Goal: Task Accomplishment & Management: Manage account settings

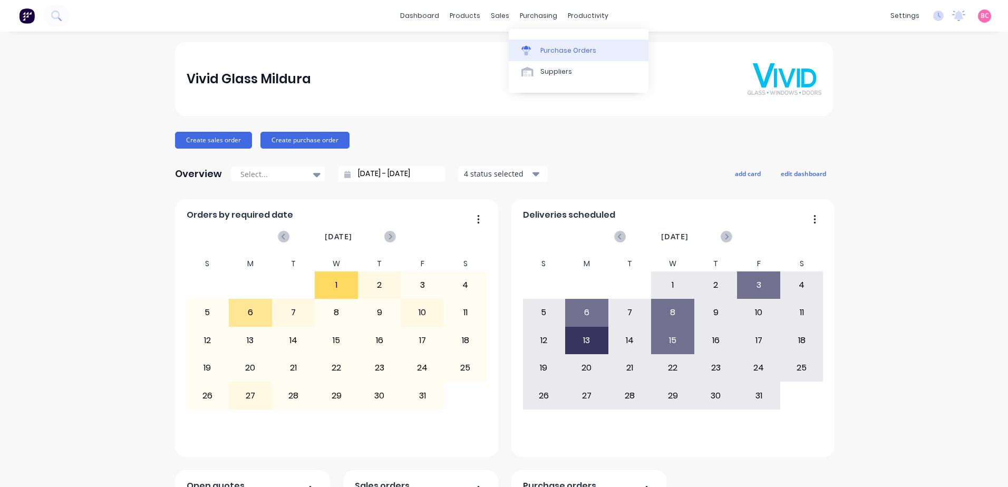
click at [544, 45] on link "Purchase Orders" at bounding box center [579, 50] width 140 height 21
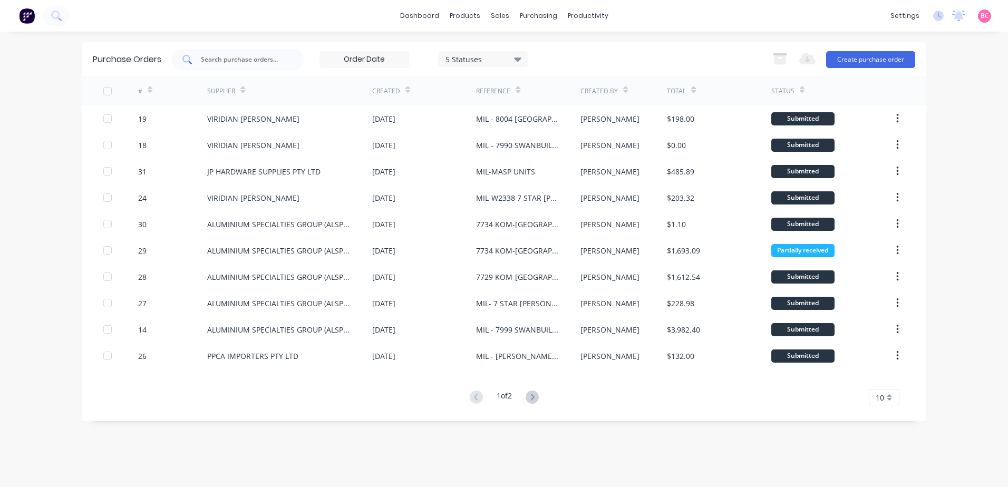
click at [236, 66] on div at bounding box center [238, 59] width 132 height 21
type input "24"
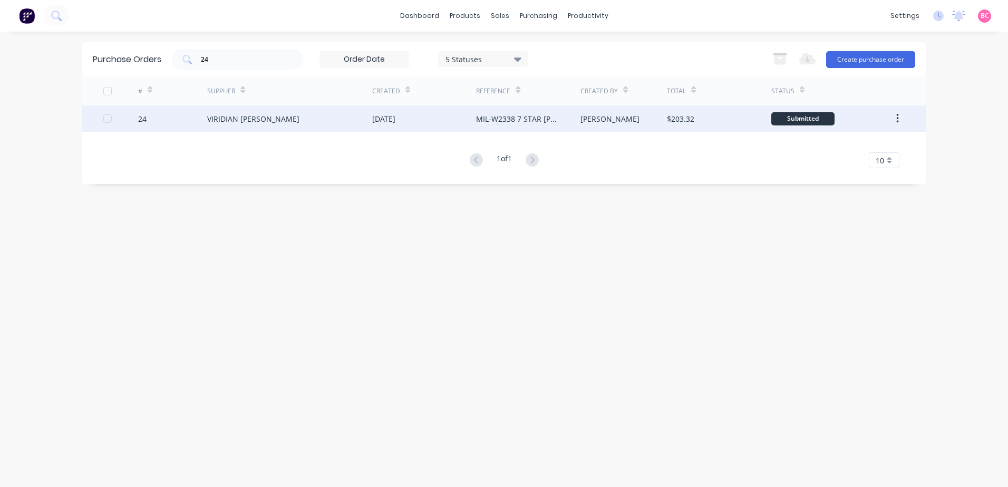
click at [263, 116] on div "VIRIDIAN [PERSON_NAME]" at bounding box center [253, 118] width 92 height 11
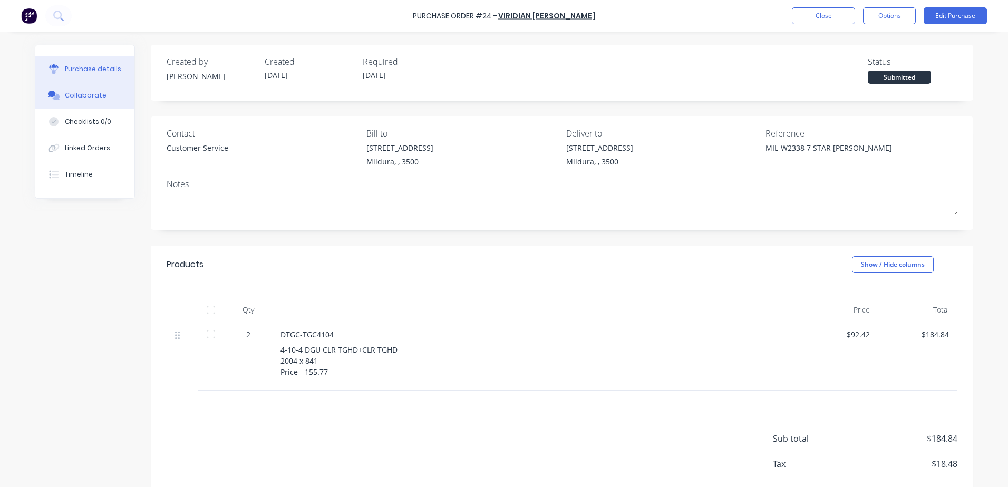
click at [86, 102] on button "Collaborate" at bounding box center [84, 95] width 99 height 26
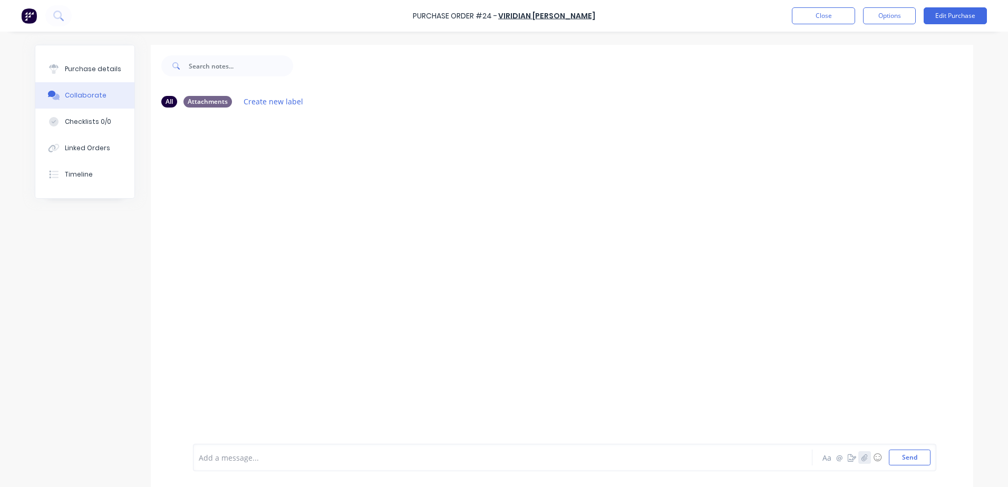
click at [864, 459] on button "button" at bounding box center [864, 457] width 13 height 13
click at [920, 456] on button "Send" at bounding box center [910, 458] width 42 height 16
click at [91, 72] on div "Purchase details" at bounding box center [93, 68] width 56 height 9
type textarea "x"
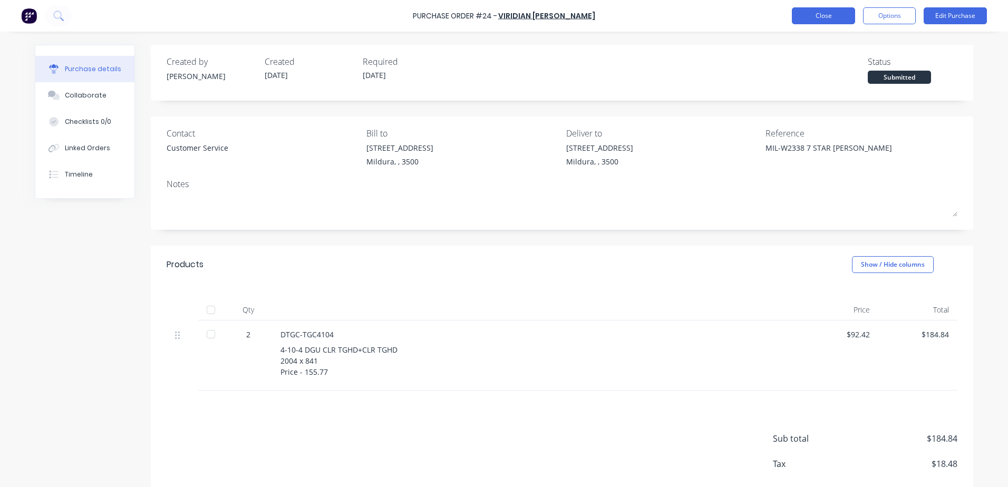
click at [823, 12] on button "Close" at bounding box center [823, 15] width 63 height 17
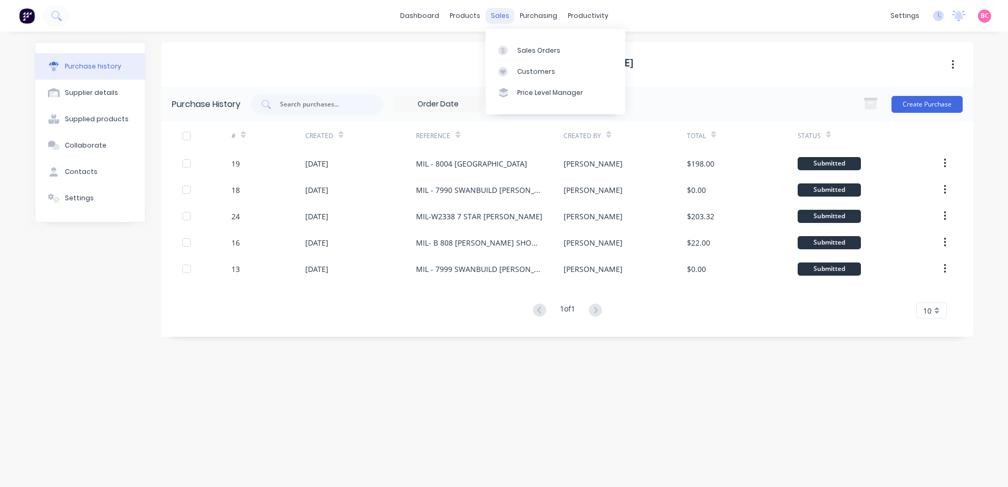
click at [497, 18] on div "sales" at bounding box center [499, 16] width 29 height 16
click at [520, 53] on div "Sales Orders" at bounding box center [538, 50] width 43 height 9
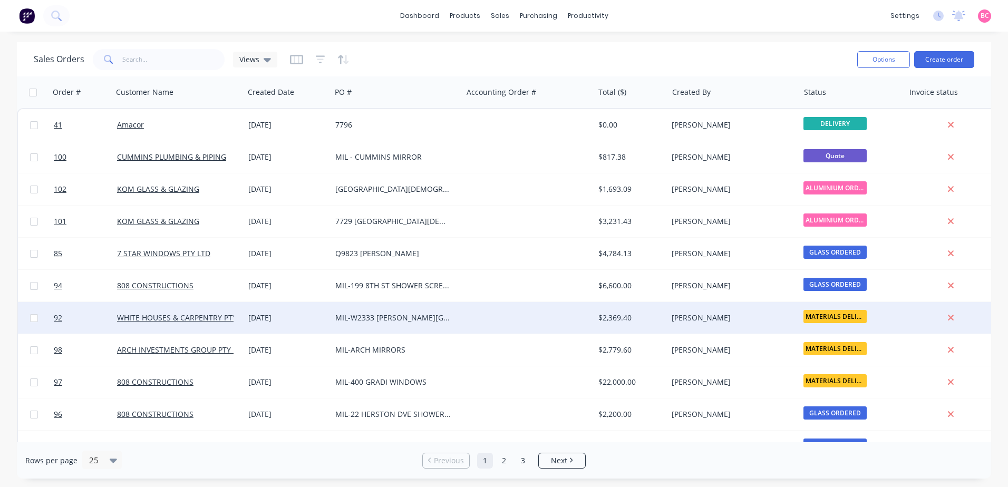
click at [451, 312] on div "MIL-W2333 [PERSON_NAME][GEOGRAPHIC_DATA]" at bounding box center [396, 318] width 131 height 32
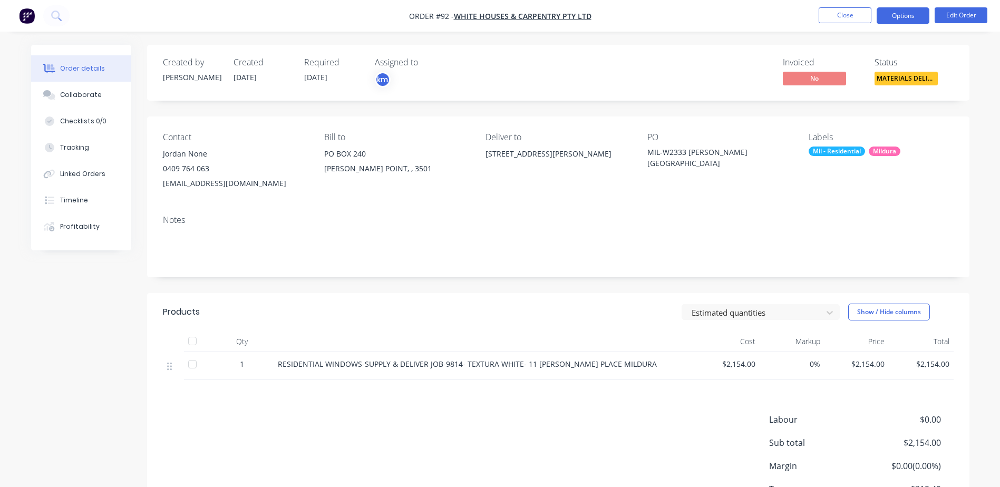
click at [912, 20] on button "Options" at bounding box center [903, 15] width 53 height 17
click at [657, 59] on div "Invoiced No Status MATERIALS DELIV..." at bounding box center [716, 72] width 473 height 31
click at [843, 17] on button "Close" at bounding box center [845, 15] width 53 height 16
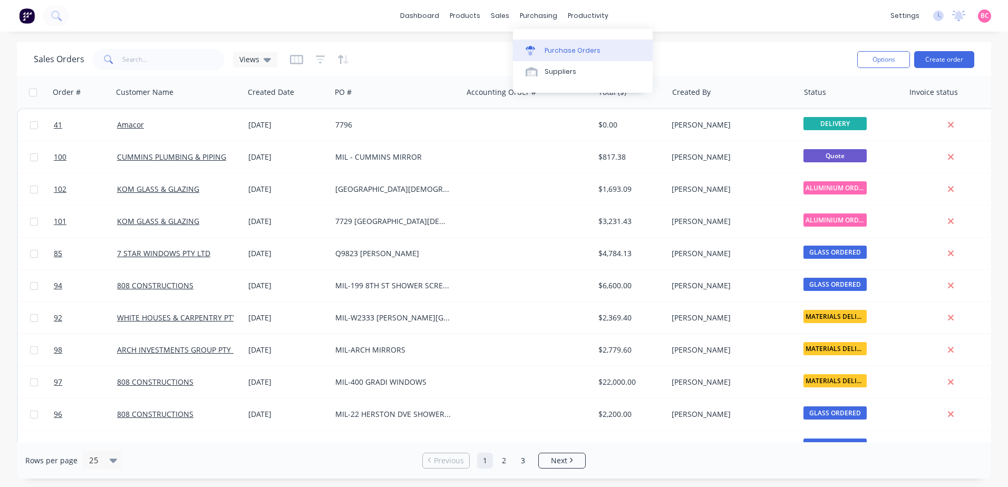
click at [540, 45] on link "Purchase Orders" at bounding box center [583, 50] width 140 height 21
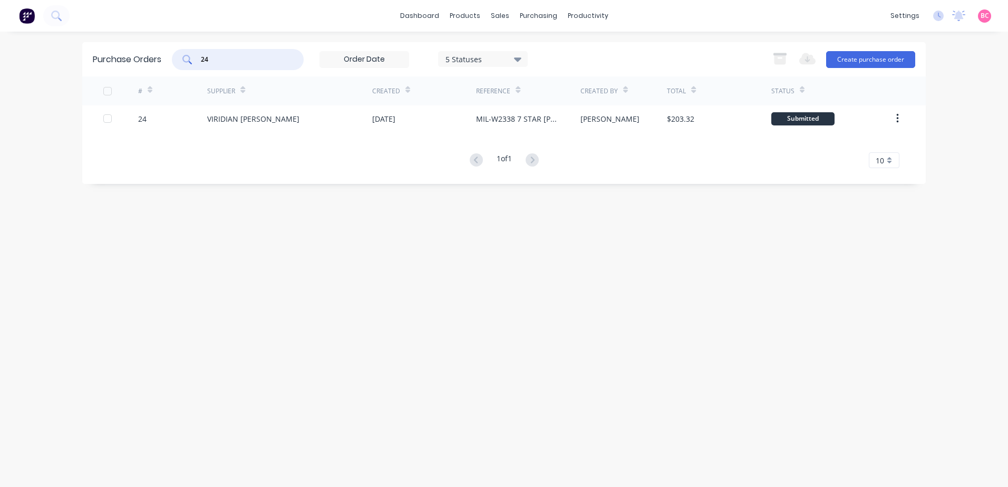
drag, startPoint x: 238, startPoint y: 60, endPoint x: 177, endPoint y: 54, distance: 61.5
click at [177, 54] on div "24" at bounding box center [238, 59] width 132 height 21
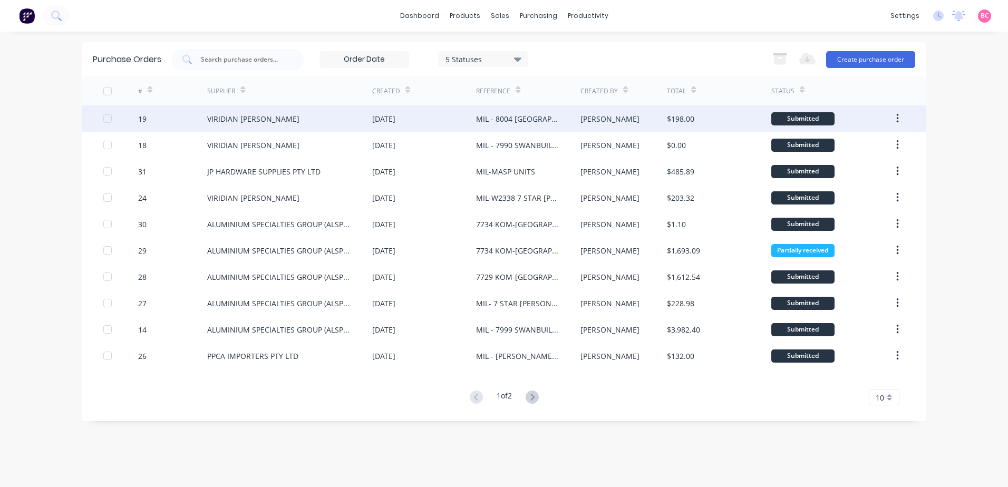
click at [274, 119] on div "VIRIDIAN [PERSON_NAME]" at bounding box center [253, 118] width 92 height 11
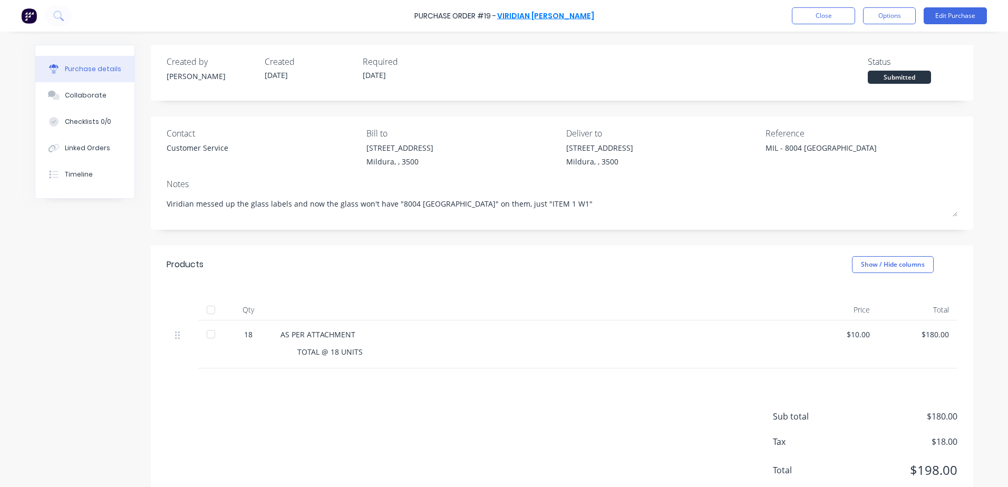
click at [532, 14] on link "VIRIDIAN [PERSON_NAME]" at bounding box center [545, 16] width 97 height 11
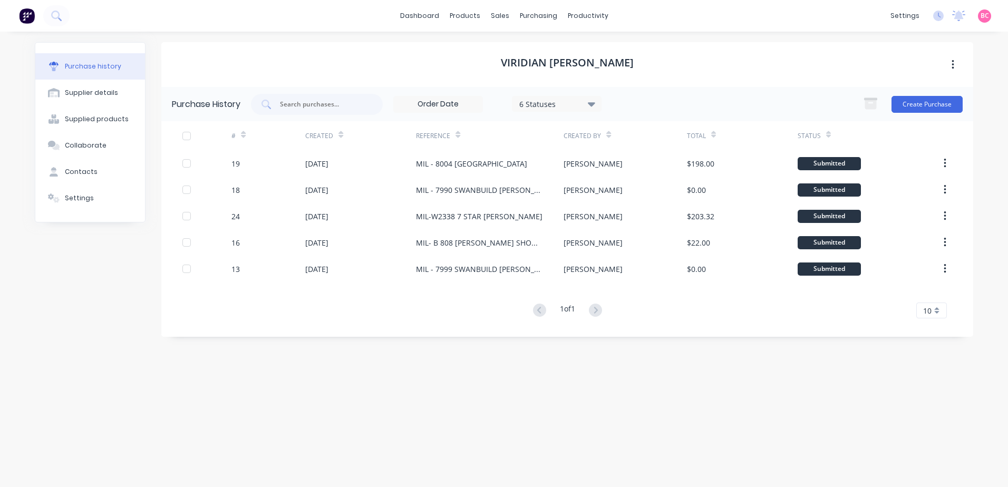
click at [496, 380] on div "VIRIDIAN [PERSON_NAME] Purchase History 6 Statuses 6 Statuses Create Purchase #…" at bounding box center [567, 254] width 812 height 424
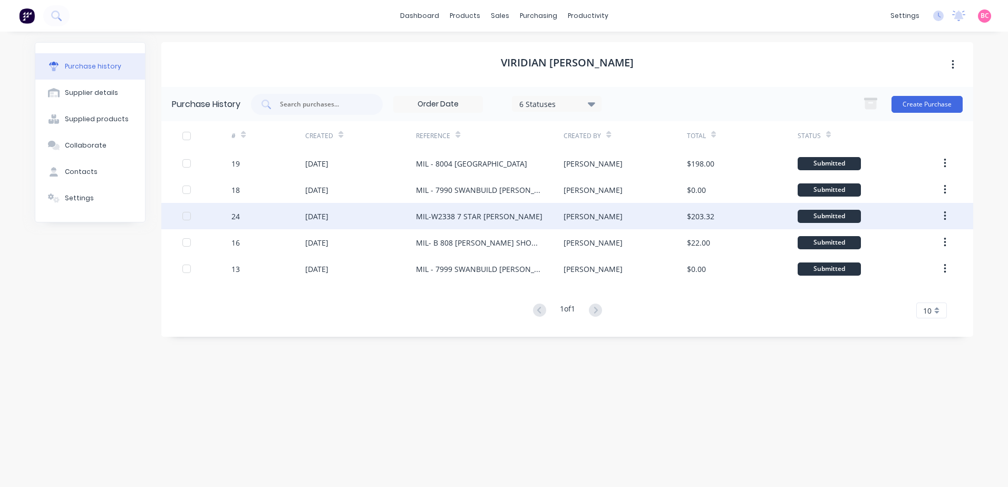
click at [388, 212] on div "[DATE]" at bounding box center [360, 216] width 111 height 26
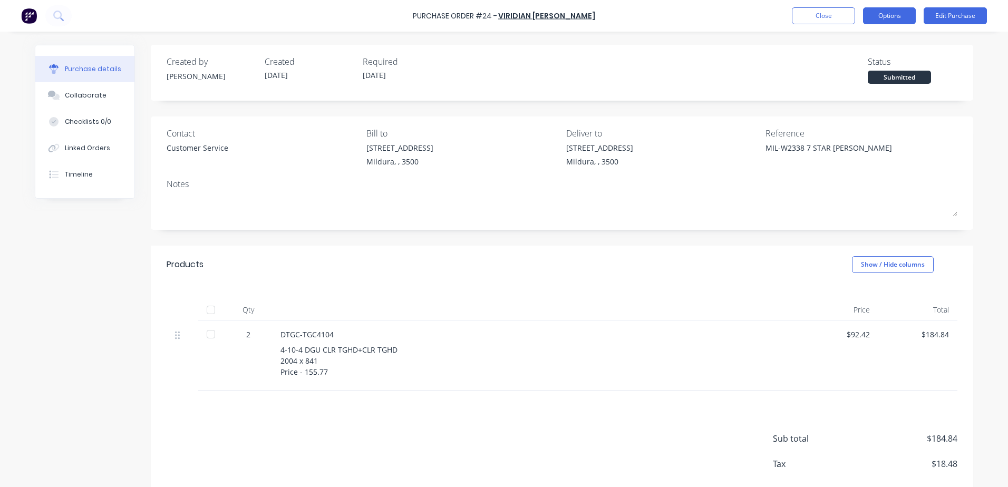
click at [887, 18] on button "Options" at bounding box center [889, 15] width 53 height 17
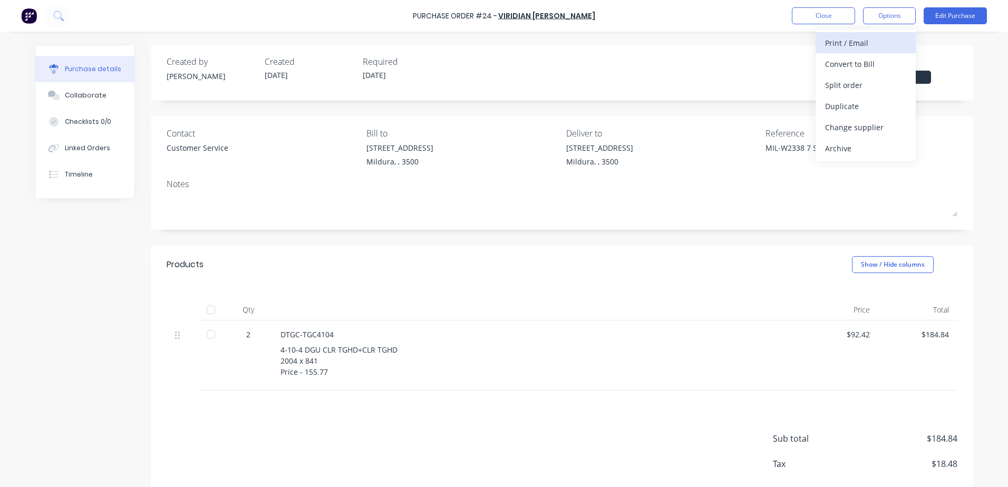
click at [869, 45] on div "Print / Email" at bounding box center [865, 42] width 81 height 15
click at [849, 83] on div "Without pricing" at bounding box center [865, 84] width 81 height 15
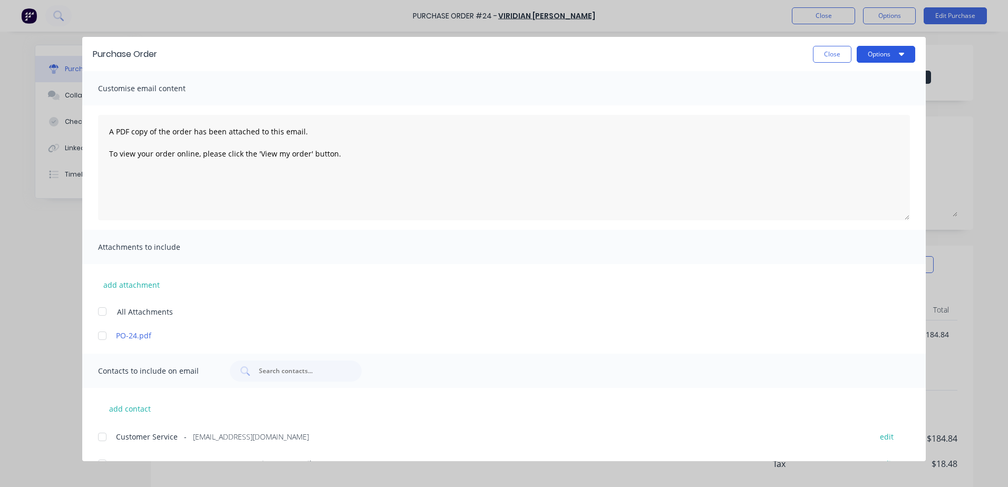
click at [879, 55] on button "Options" at bounding box center [886, 54] width 59 height 17
click at [847, 102] on div "Print" at bounding box center [864, 101] width 81 height 15
click at [822, 52] on button "Close" at bounding box center [832, 54] width 38 height 17
type textarea "x"
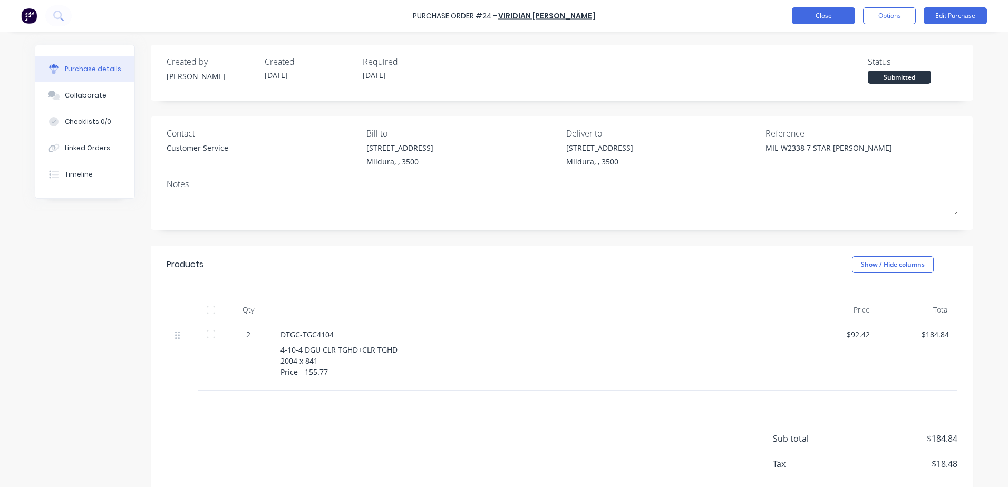
click at [839, 14] on button "Close" at bounding box center [823, 15] width 63 height 17
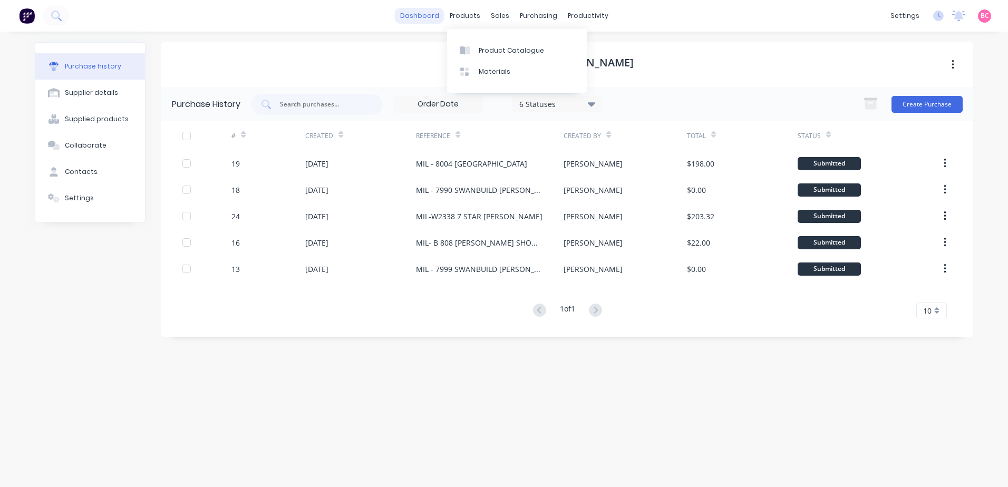
click at [441, 22] on link "dashboard" at bounding box center [420, 16] width 50 height 16
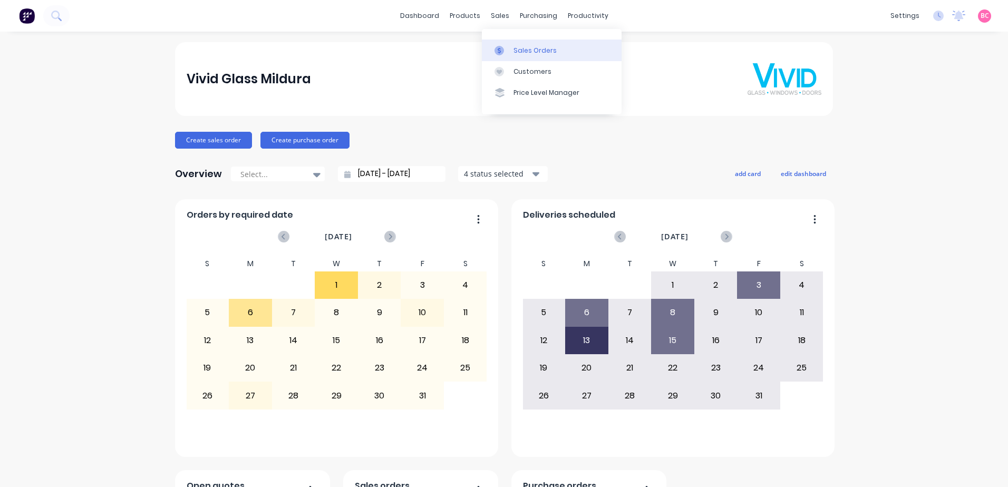
click at [528, 52] on div "Sales Orders" at bounding box center [534, 50] width 43 height 9
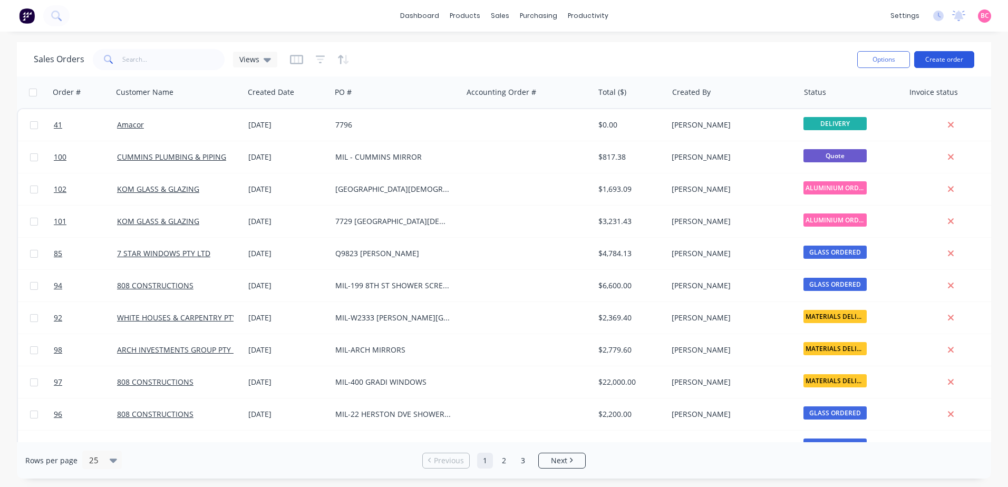
click at [946, 63] on button "Create order" at bounding box center [944, 59] width 60 height 17
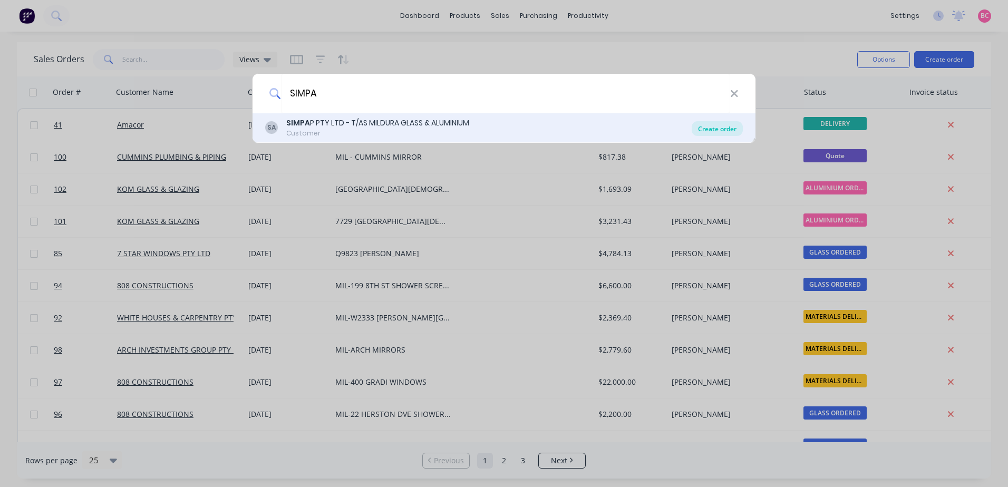
type input "SIMPA"
click at [707, 128] on div "Create order" at bounding box center [717, 128] width 51 height 15
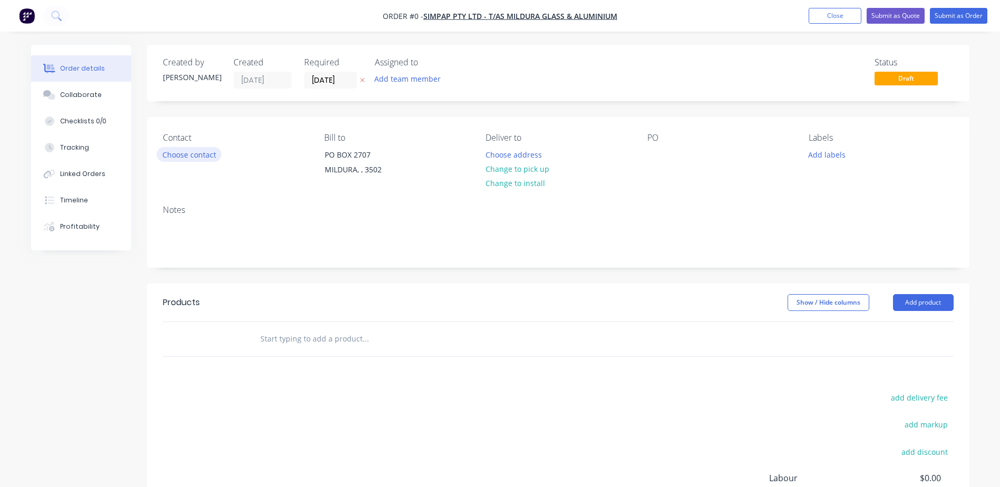
click at [189, 152] on button "Choose contact" at bounding box center [189, 154] width 65 height 14
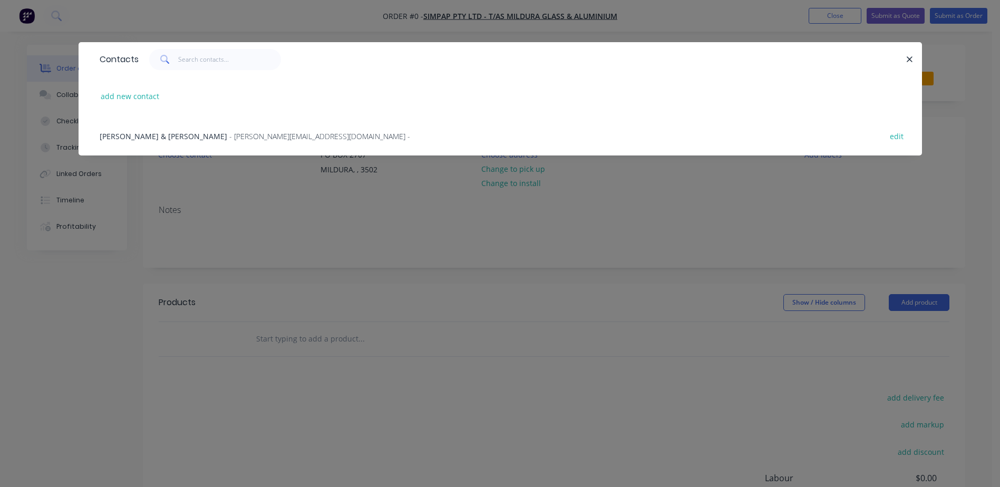
click at [229, 134] on span "- [PERSON_NAME][EMAIL_ADDRESS][DOMAIN_NAME] -" at bounding box center [319, 136] width 181 height 10
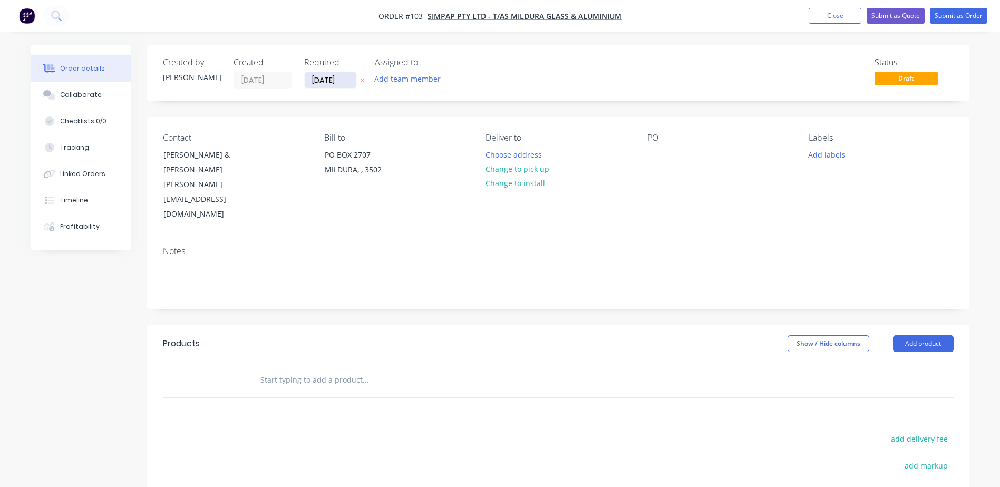
click at [341, 80] on input "[DATE]" at bounding box center [331, 80] width 52 height 16
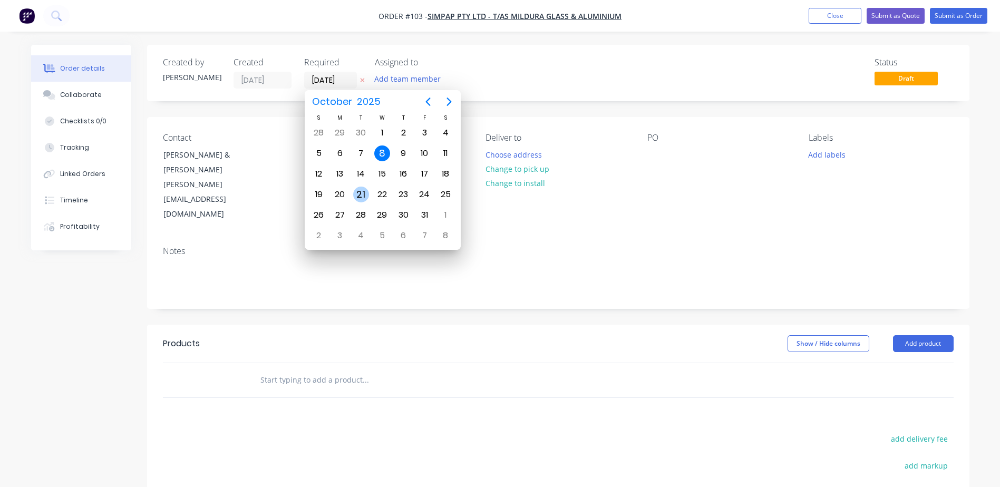
click at [362, 193] on div "21" at bounding box center [361, 195] width 16 height 16
type input "[DATE]"
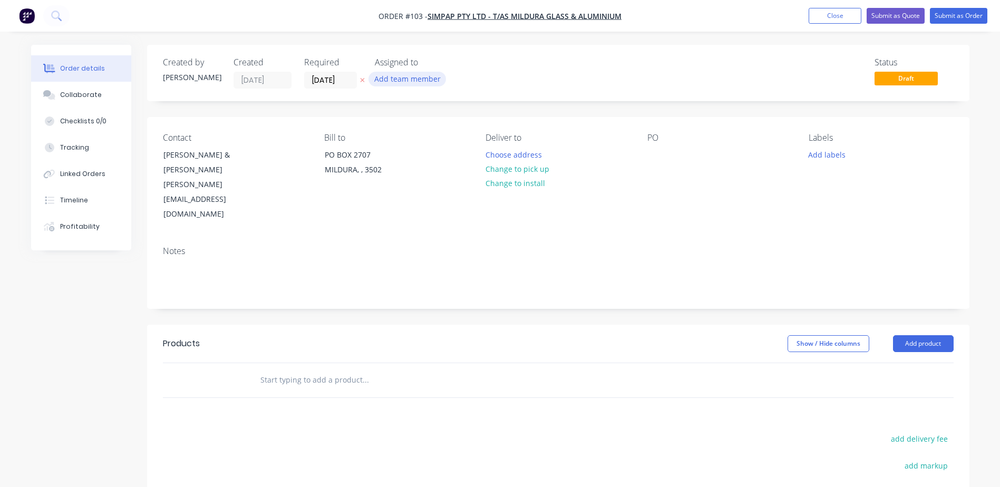
click at [400, 82] on button "Add team member" at bounding box center [406, 79] width 77 height 14
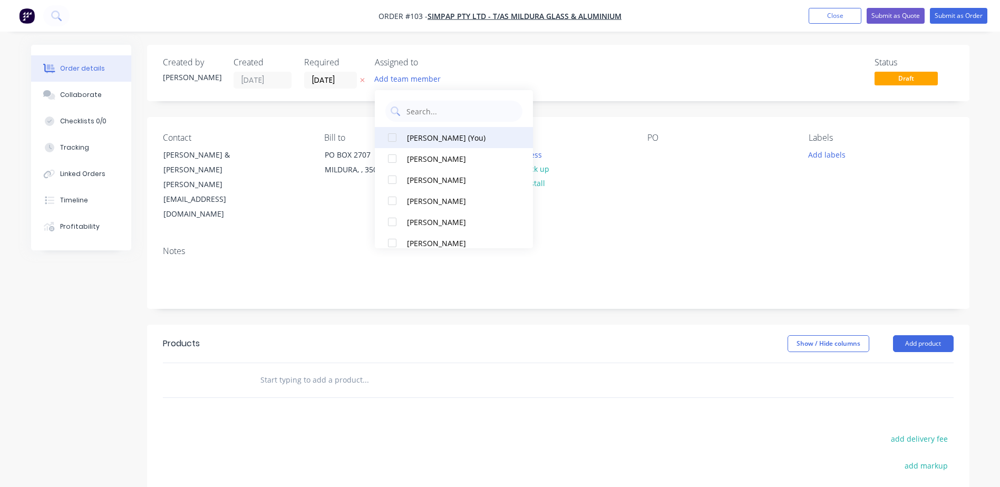
click at [423, 140] on div "[PERSON_NAME] (You)" at bounding box center [459, 137] width 105 height 11
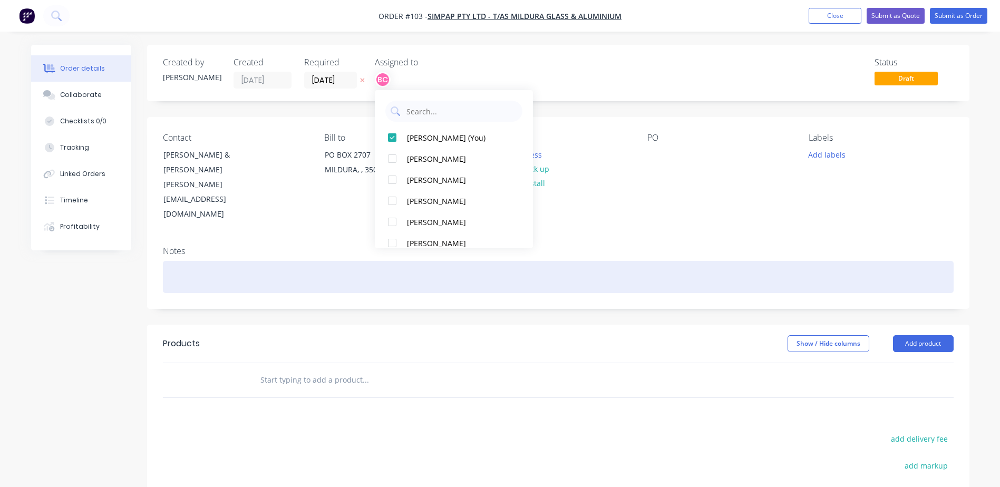
click at [326, 261] on div at bounding box center [558, 277] width 791 height 32
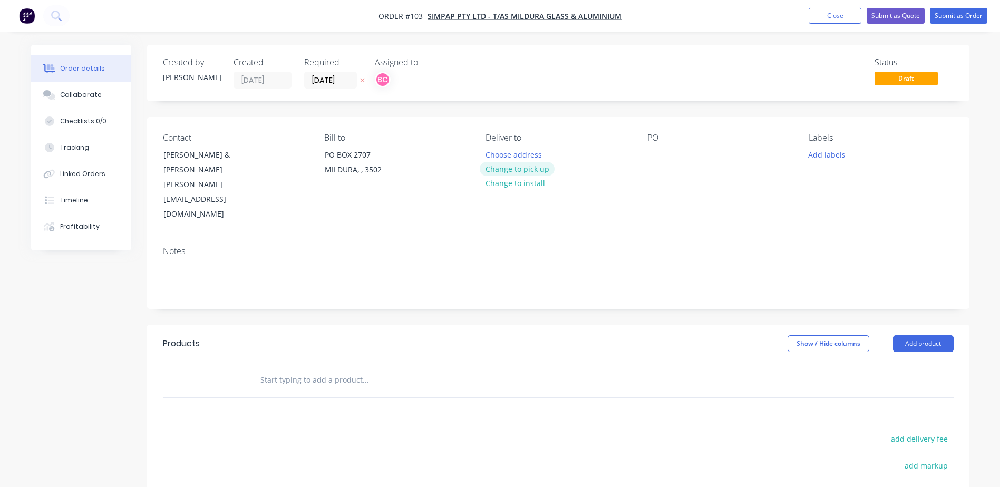
click at [515, 171] on button "Change to pick up" at bounding box center [517, 169] width 75 height 14
click at [660, 160] on div at bounding box center [655, 154] width 17 height 15
click at [829, 152] on button "Add labels" at bounding box center [827, 154] width 48 height 14
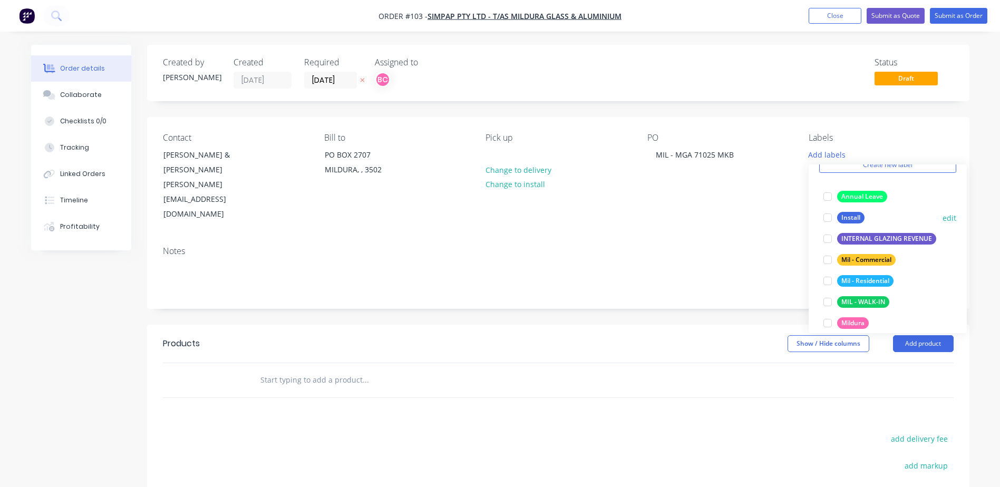
scroll to position [53, 0]
click at [829, 300] on div at bounding box center [827, 301] width 21 height 21
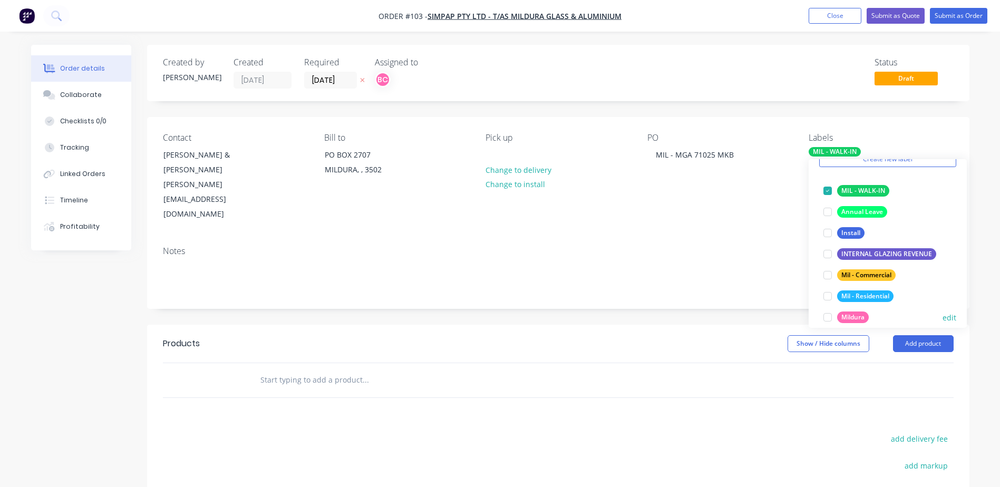
click at [828, 315] on div at bounding box center [827, 317] width 21 height 21
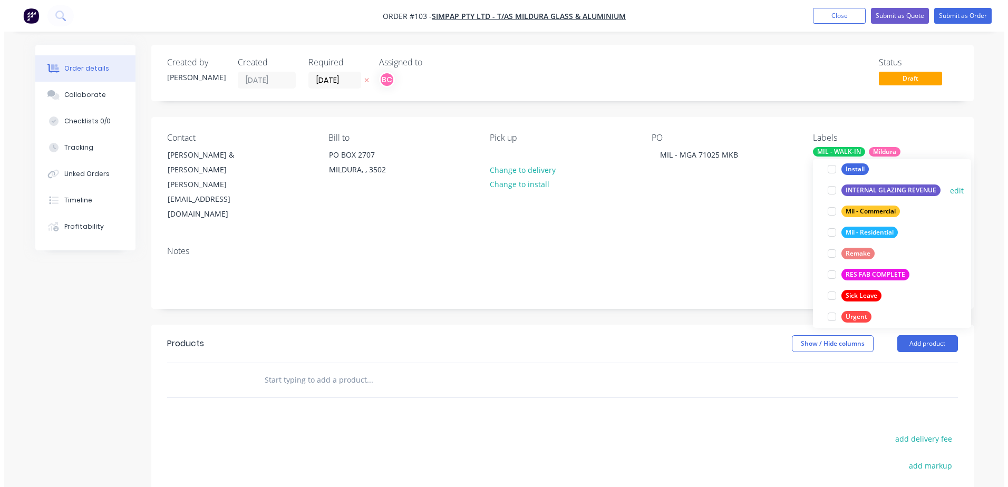
scroll to position [148, 0]
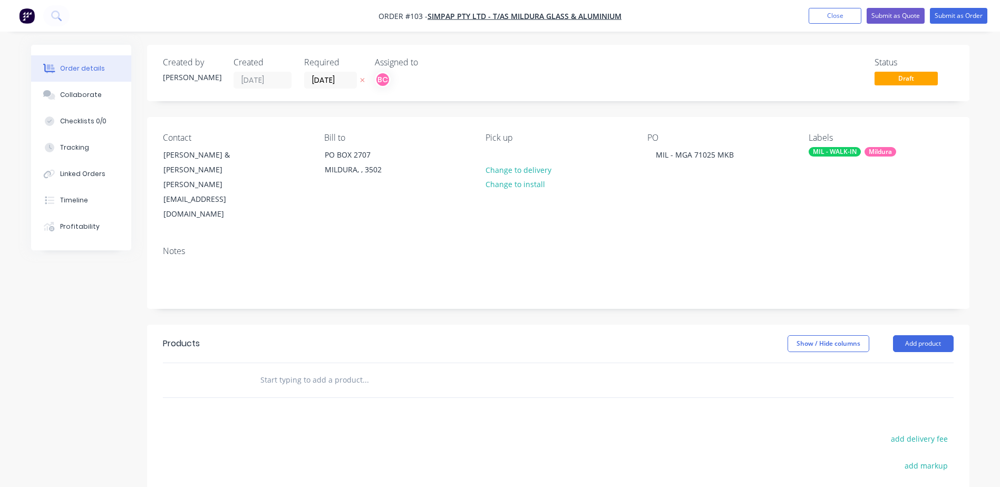
click at [653, 282] on div "Created by [PERSON_NAME] Created [DATE] Required [DATE] Assigned to BC Status D…" at bounding box center [558, 348] width 822 height 606
click at [828, 15] on button "Close" at bounding box center [835, 16] width 53 height 16
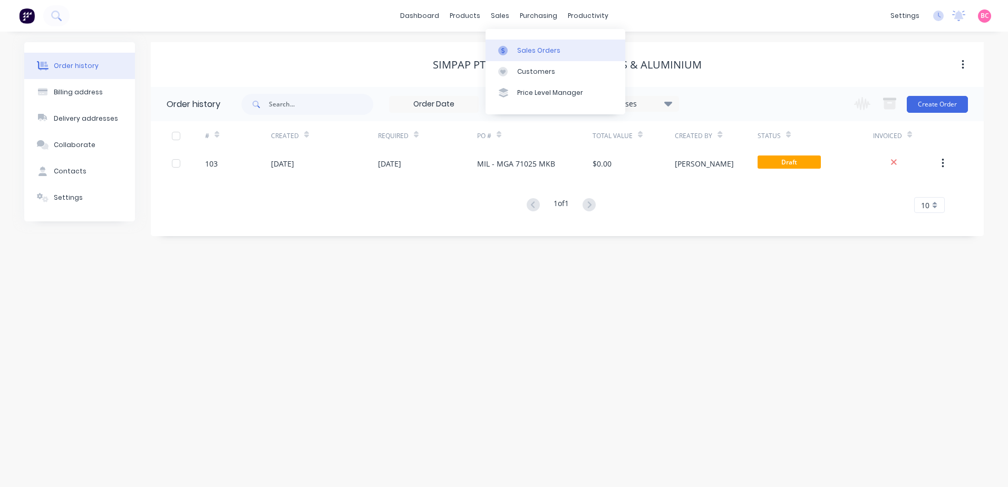
click at [533, 45] on link "Sales Orders" at bounding box center [555, 50] width 140 height 21
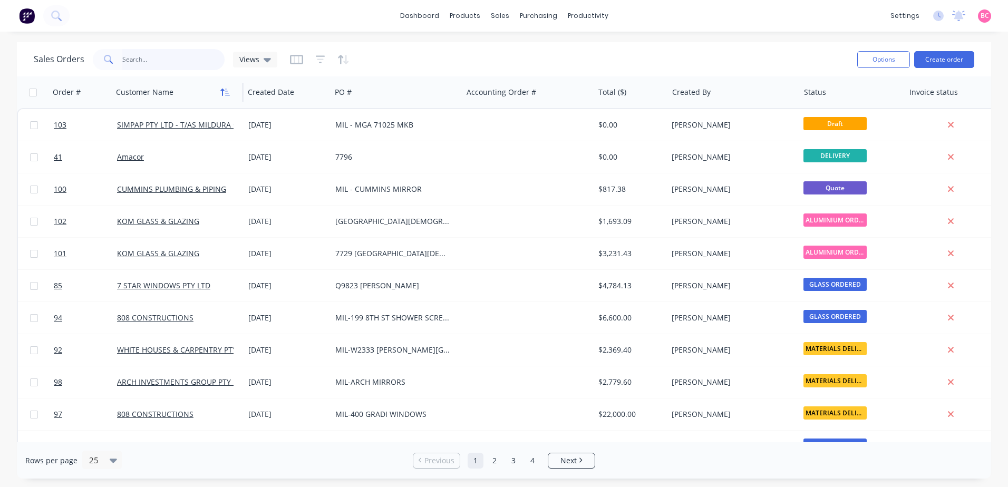
click at [171, 61] on input "text" at bounding box center [173, 59] width 103 height 21
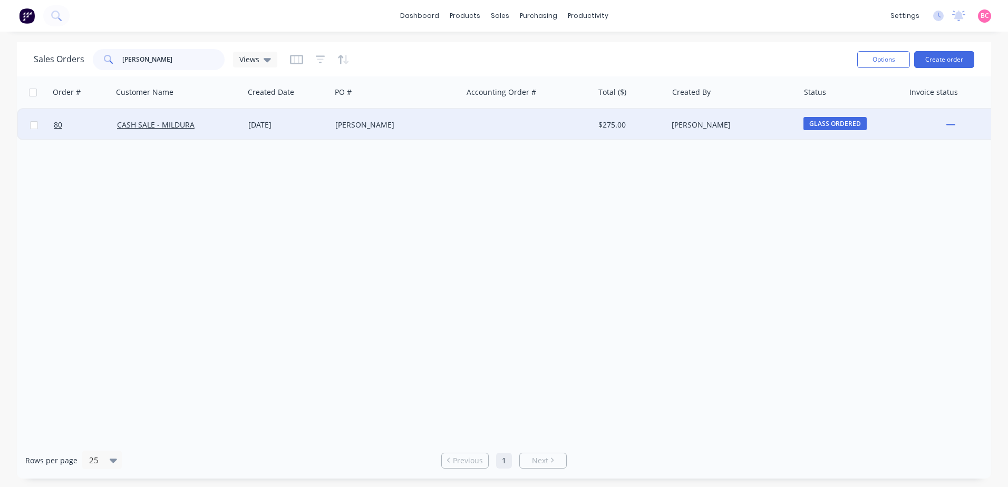
type input "[PERSON_NAME]"
click at [394, 125] on div "[PERSON_NAME]" at bounding box center [393, 125] width 117 height 11
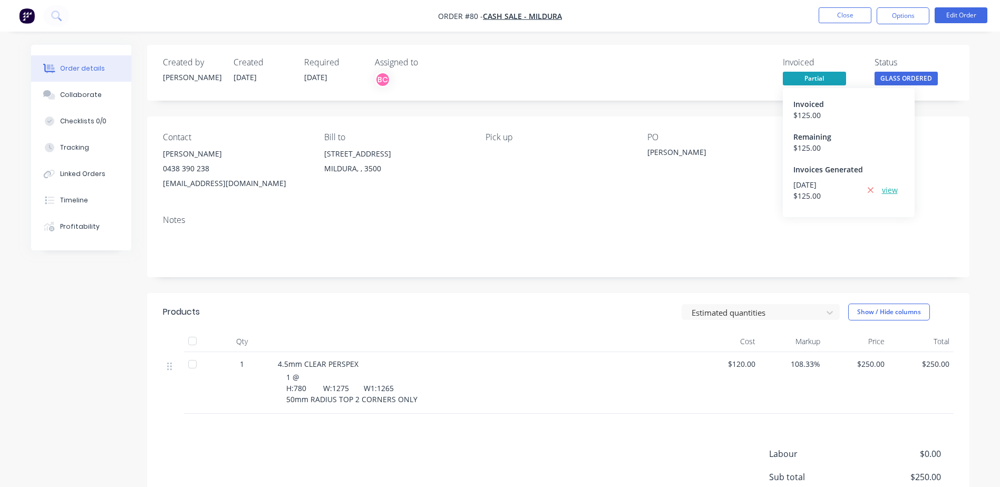
click at [895, 189] on link "view" at bounding box center [890, 189] width 16 height 11
click at [529, 14] on span "CASH SALE - MILDURA" at bounding box center [522, 16] width 79 height 10
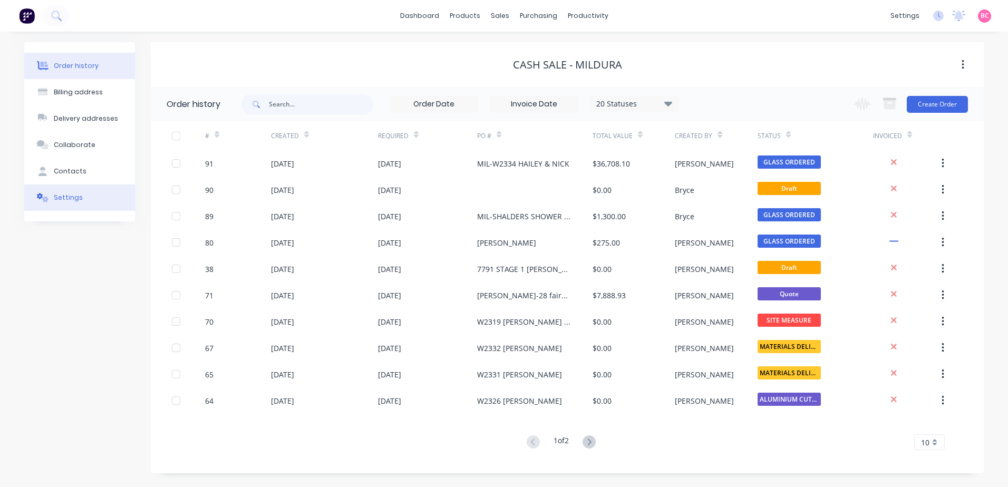
click at [74, 199] on div "Settings" at bounding box center [68, 197] width 29 height 9
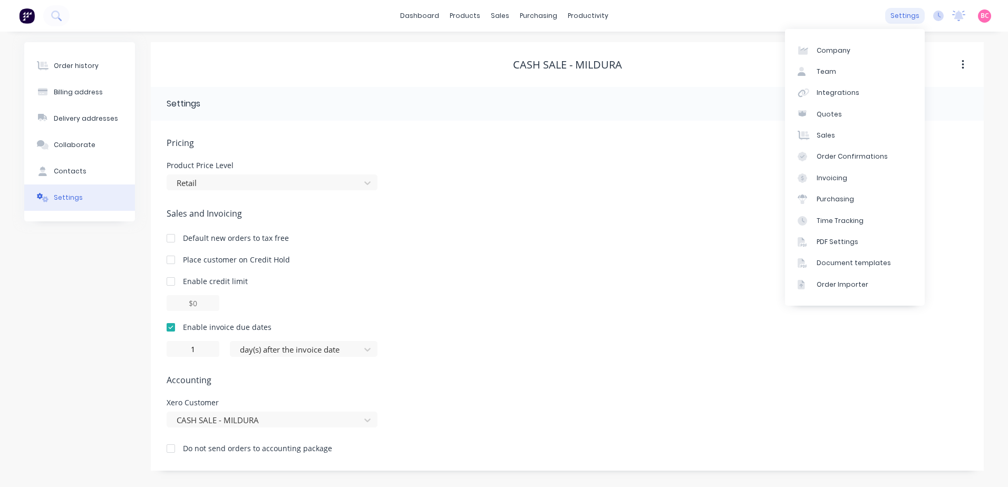
click at [900, 20] on div "settings" at bounding box center [905, 16] width 40 height 16
click at [910, 6] on div "dashboard products sales purchasing productivity dashboard products Product Cat…" at bounding box center [504, 16] width 1008 height 32
click at [909, 14] on div "settings" at bounding box center [905, 16] width 40 height 16
click at [841, 117] on link "Quotes" at bounding box center [855, 114] width 140 height 21
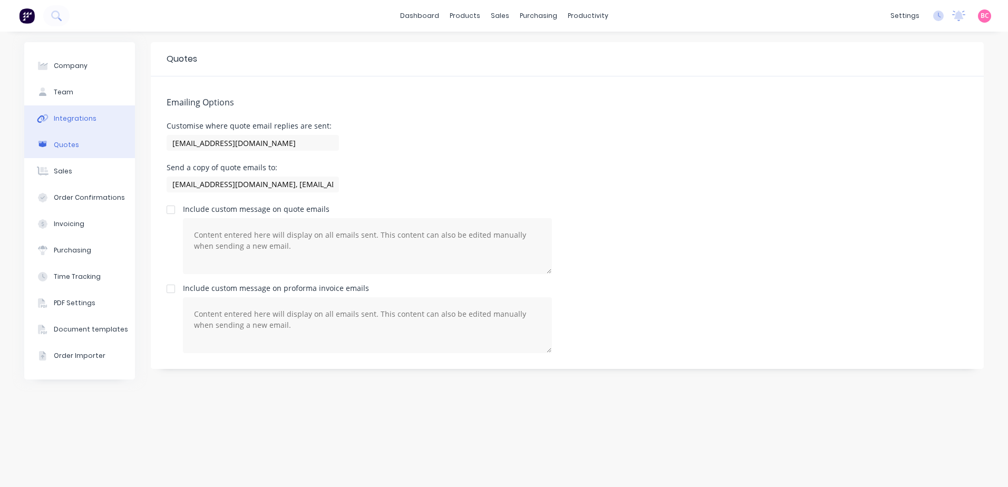
click at [74, 127] on button "Integrations" at bounding box center [79, 118] width 111 height 26
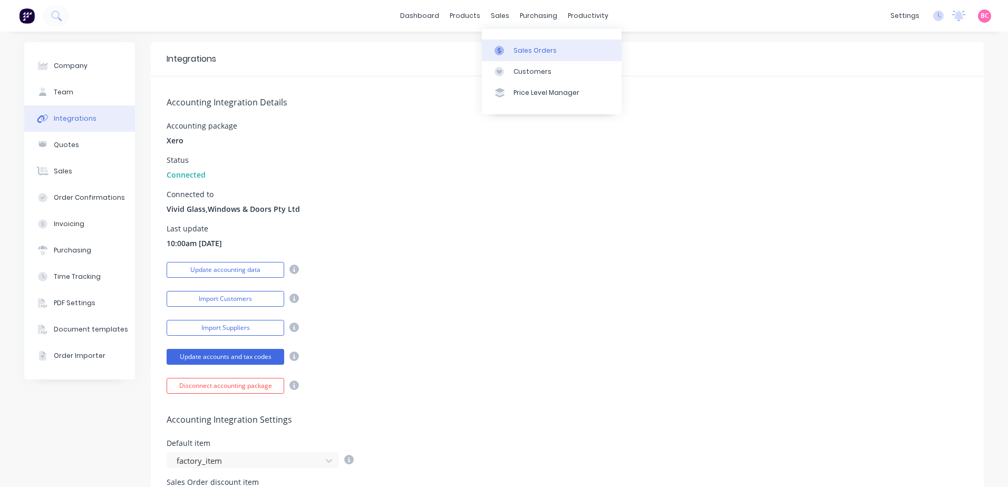
click at [523, 51] on div "Sales Orders" at bounding box center [534, 50] width 43 height 9
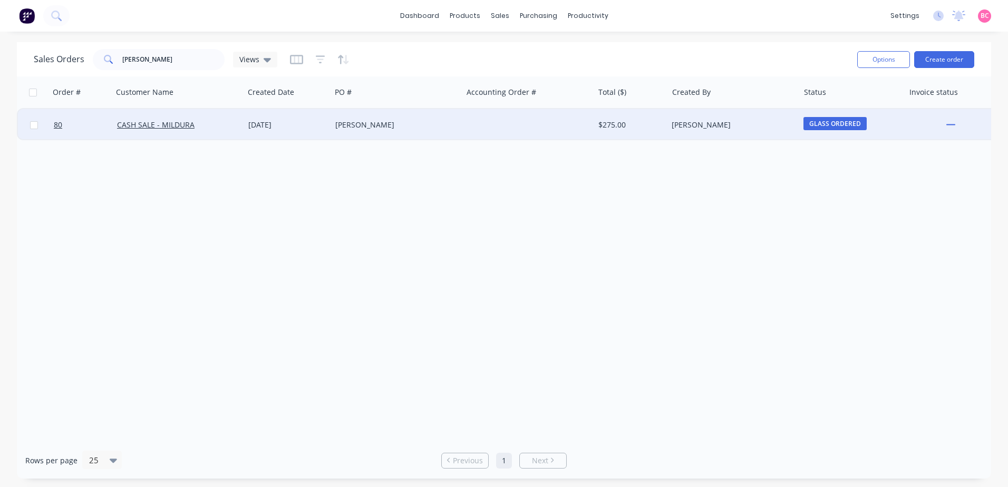
click at [259, 128] on div "[DATE]" at bounding box center [287, 125] width 79 height 11
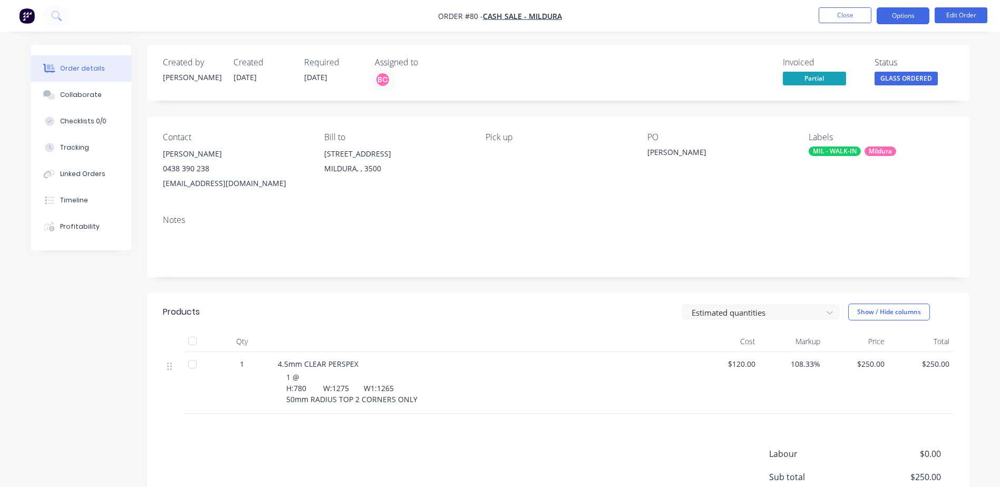
click at [903, 21] on button "Options" at bounding box center [903, 15] width 53 height 17
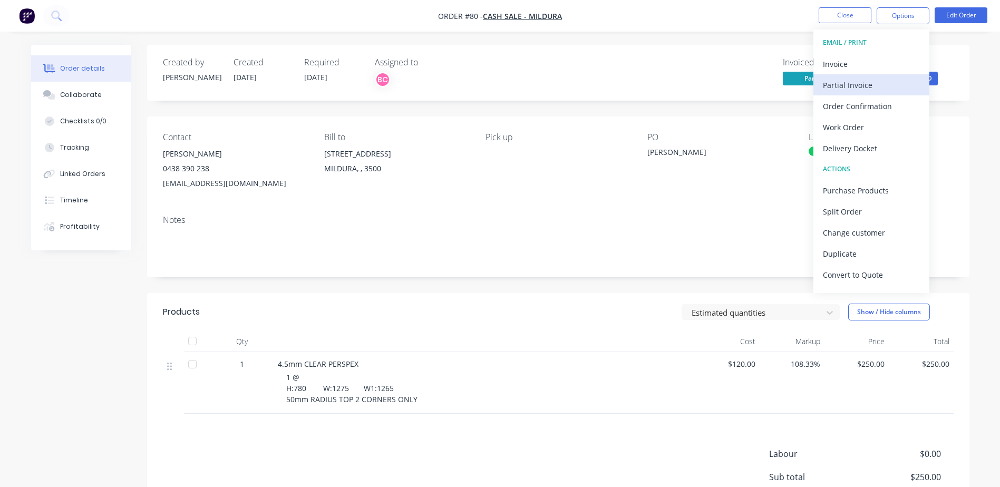
click at [869, 83] on div "Partial Invoice" at bounding box center [871, 84] width 97 height 15
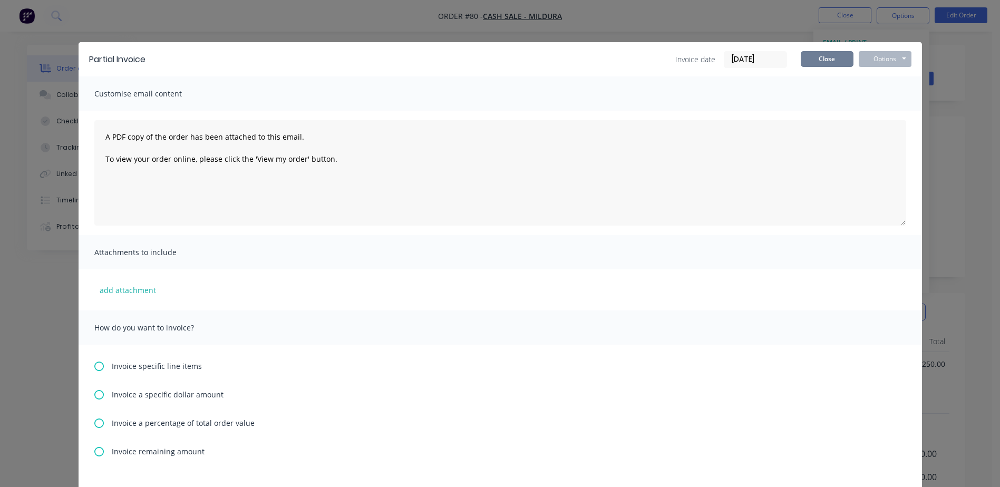
click at [821, 60] on button "Close" at bounding box center [827, 59] width 53 height 16
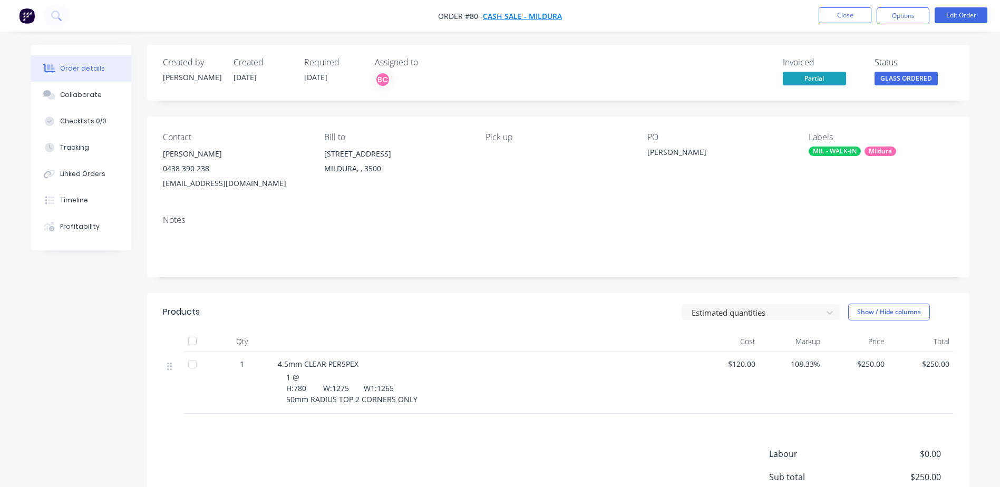
click at [540, 20] on span "CASH SALE - MILDURA" at bounding box center [522, 16] width 79 height 10
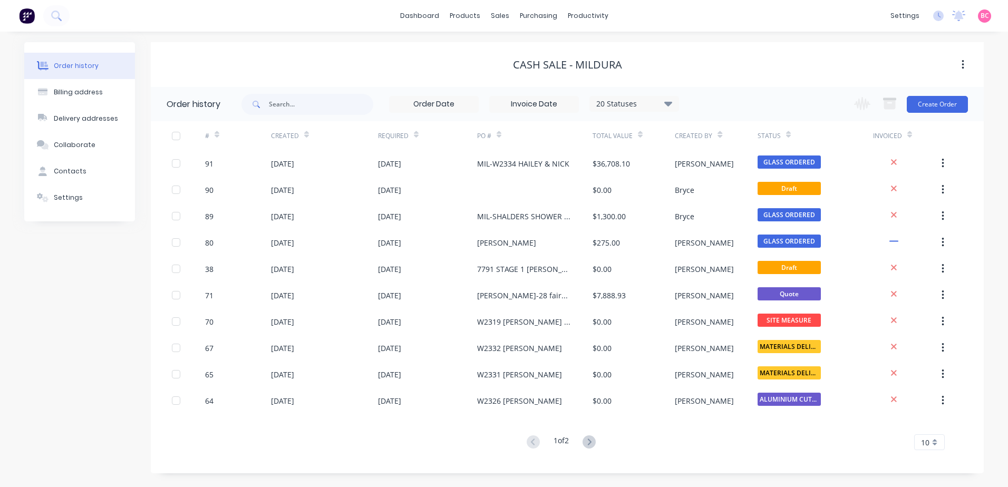
click at [965, 63] on button "button" at bounding box center [962, 64] width 25 height 19
click at [826, 73] on div "CASH SALE - MILDURA Archive" at bounding box center [567, 64] width 833 height 19
click at [957, 112] on button "Create Order" at bounding box center [937, 104] width 61 height 17
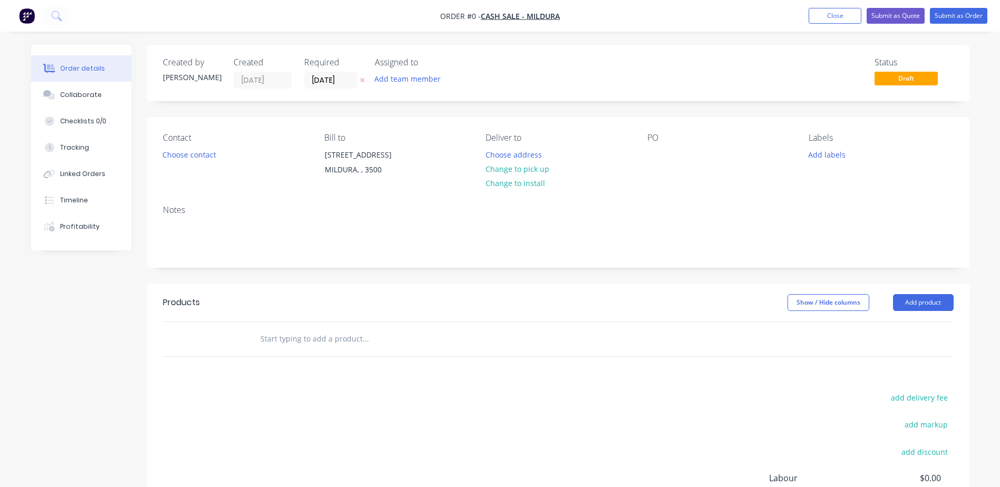
click at [336, 339] on input "text" at bounding box center [365, 338] width 211 height 21
click at [915, 302] on button "Add product" at bounding box center [923, 302] width 61 height 17
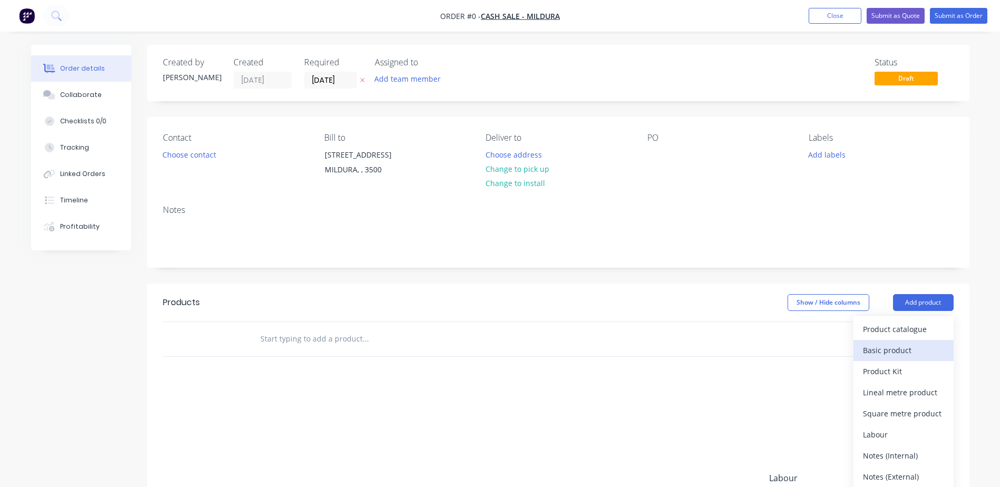
click at [906, 348] on div "Basic product" at bounding box center [903, 350] width 81 height 15
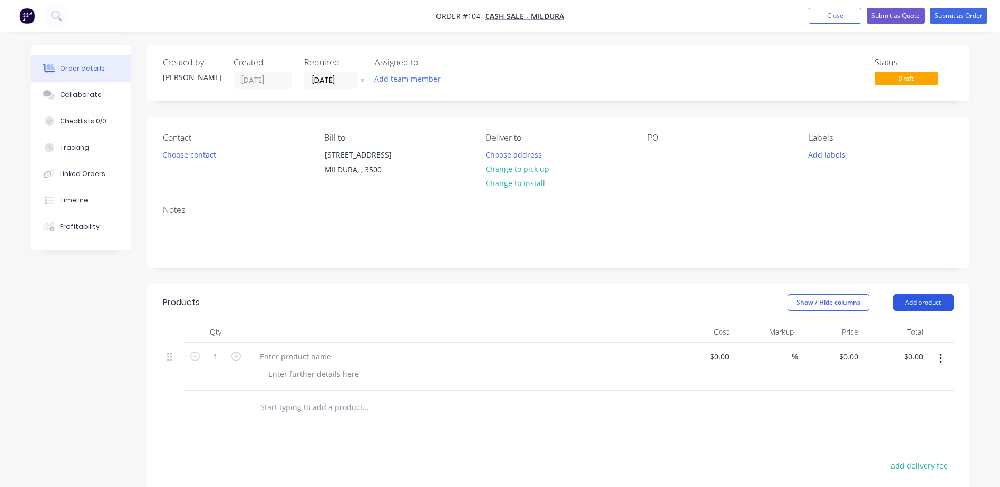
click at [944, 306] on button "Add product" at bounding box center [923, 302] width 61 height 17
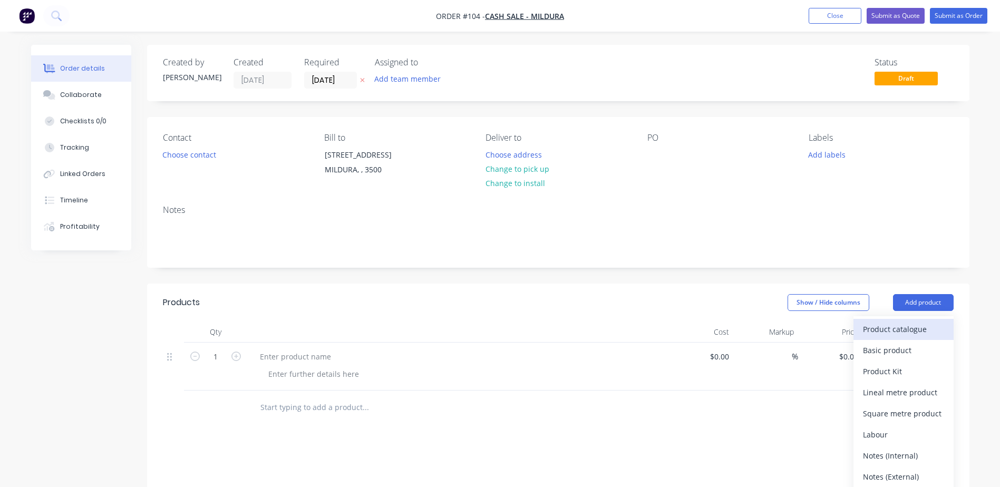
click at [899, 329] on div "Product catalogue" at bounding box center [903, 329] width 81 height 15
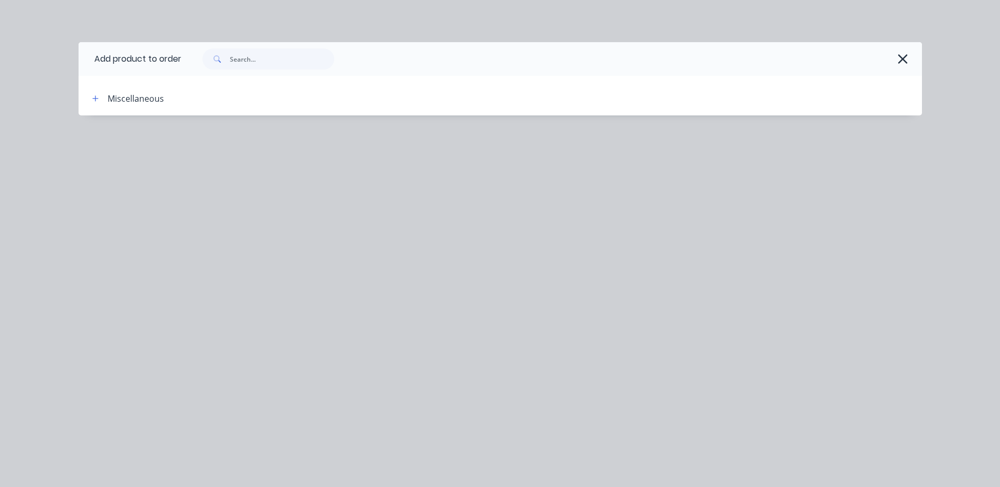
click at [105, 98] on div "Miscellaneous" at bounding box center [173, 98] width 179 height 13
click at [96, 102] on button "button" at bounding box center [95, 98] width 13 height 13
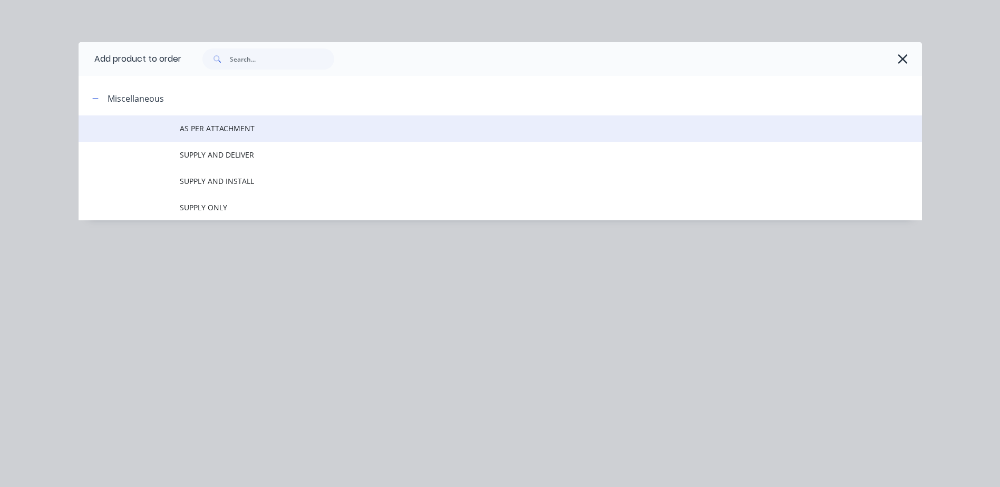
click at [235, 133] on span "AS PER ATTACHMENT" at bounding box center [477, 128] width 594 height 11
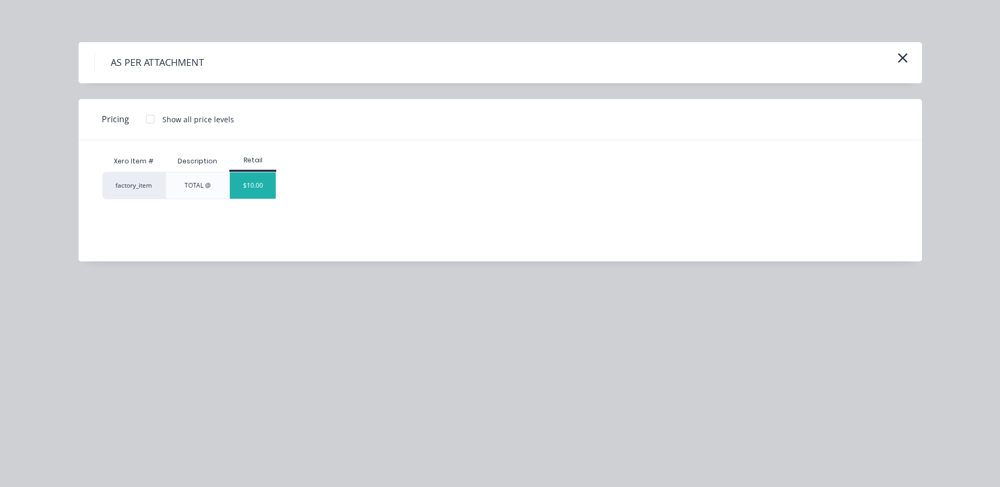
click at [256, 182] on div "$10.00" at bounding box center [253, 185] width 46 height 26
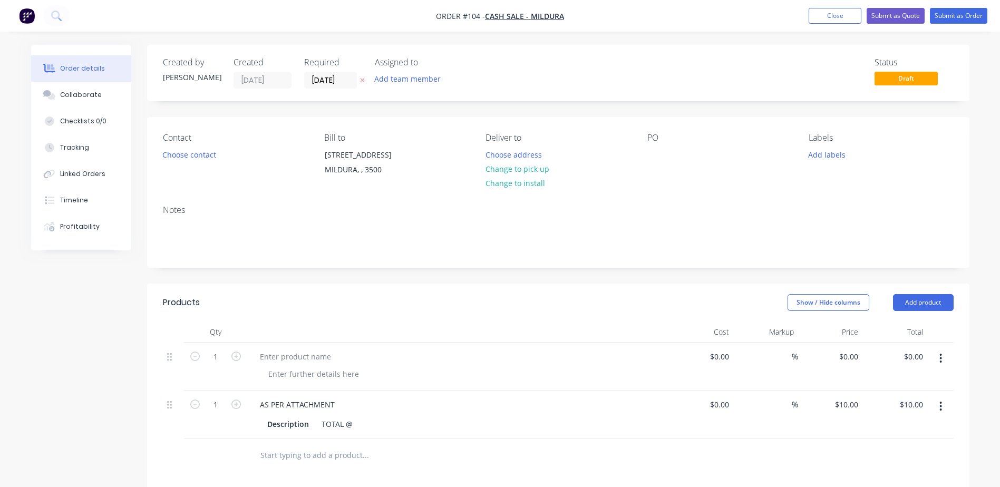
click at [938, 355] on button "button" at bounding box center [940, 358] width 25 height 19
click at [886, 443] on div "Delete" at bounding box center [903, 449] width 81 height 15
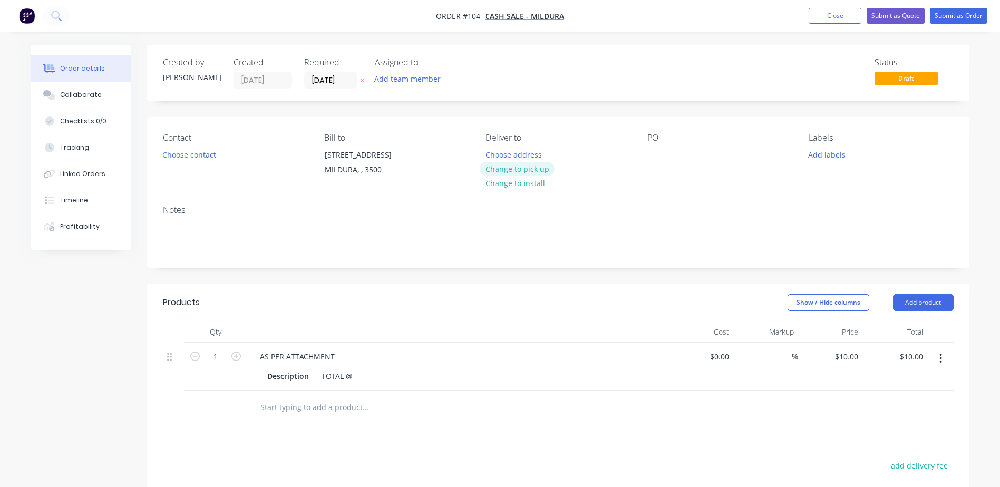
click at [529, 166] on button "Change to pick up" at bounding box center [517, 169] width 75 height 14
click at [653, 157] on div at bounding box center [655, 154] width 17 height 15
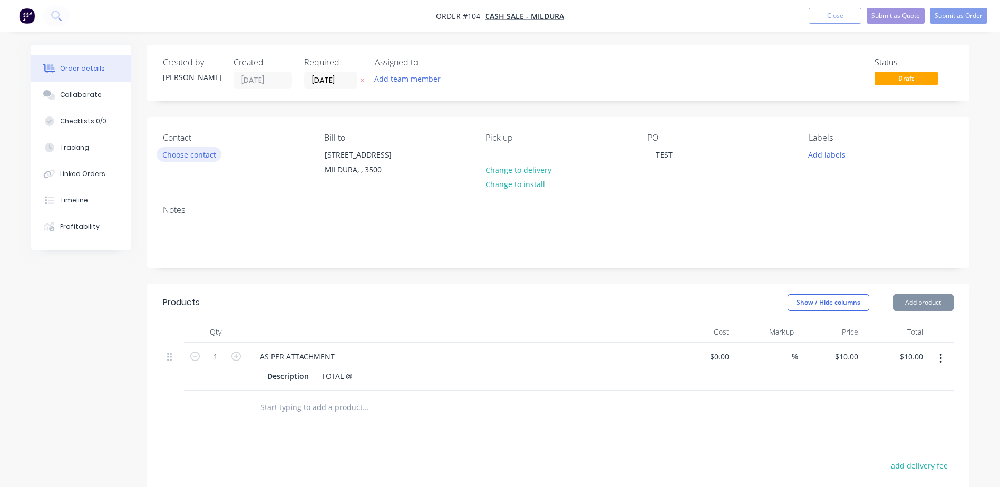
click at [195, 157] on button "Choose contact" at bounding box center [189, 154] width 65 height 14
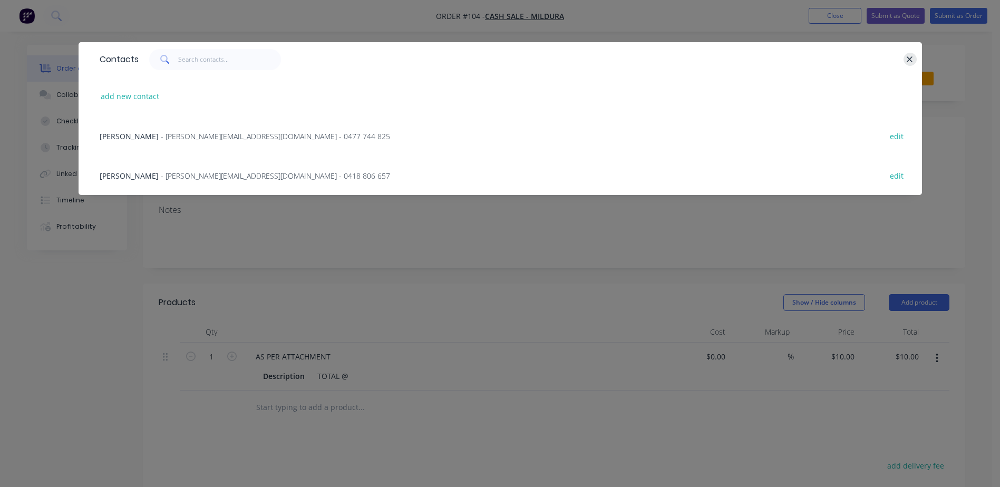
click at [914, 61] on button "button" at bounding box center [910, 59] width 13 height 13
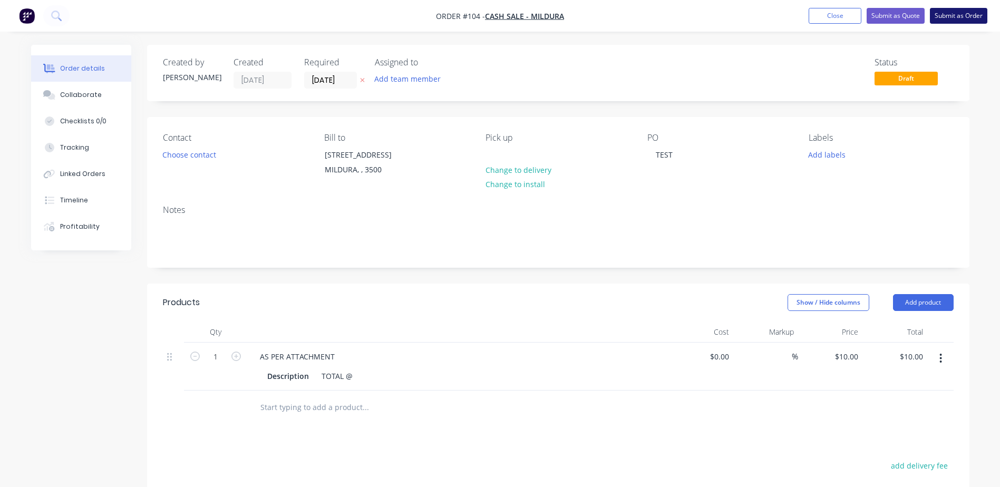
click at [947, 20] on button "Submit as Order" at bounding box center [958, 16] width 57 height 16
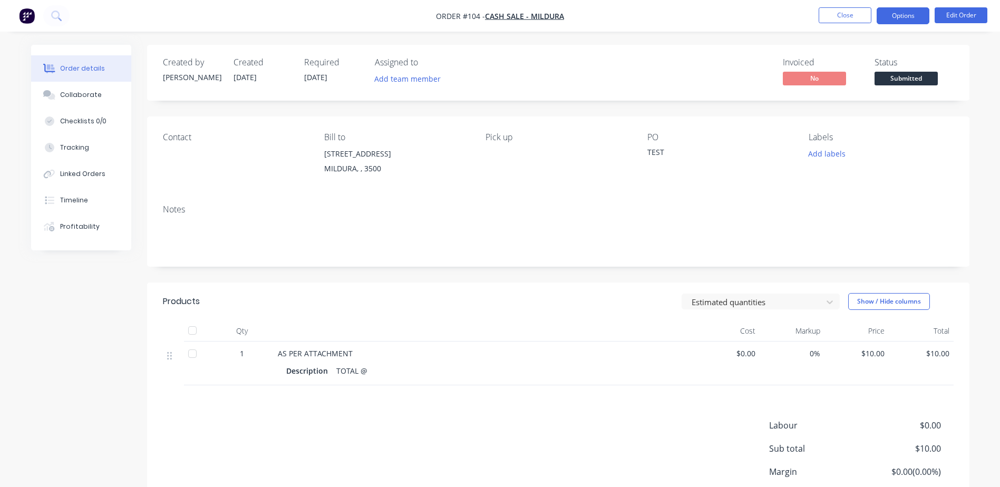
click at [908, 14] on button "Options" at bounding box center [903, 15] width 53 height 17
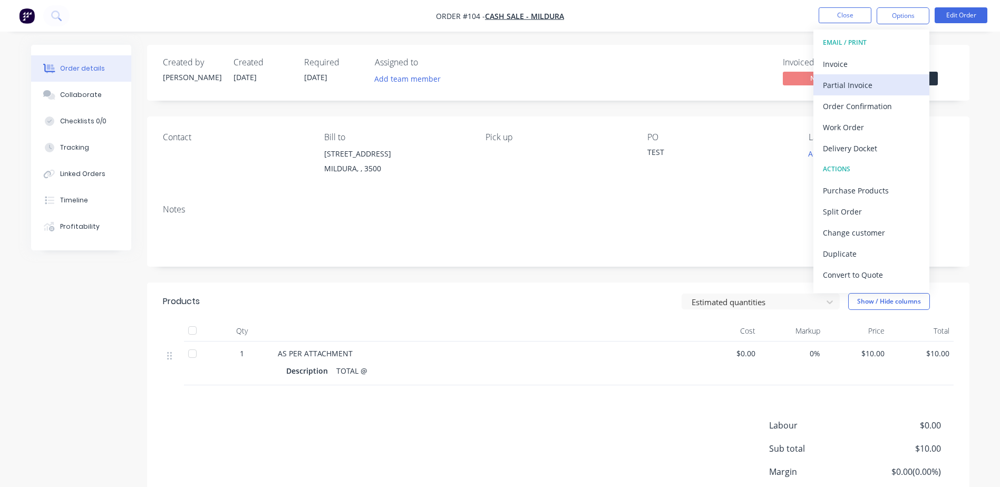
click at [877, 78] on div "Partial Invoice" at bounding box center [871, 84] width 97 height 15
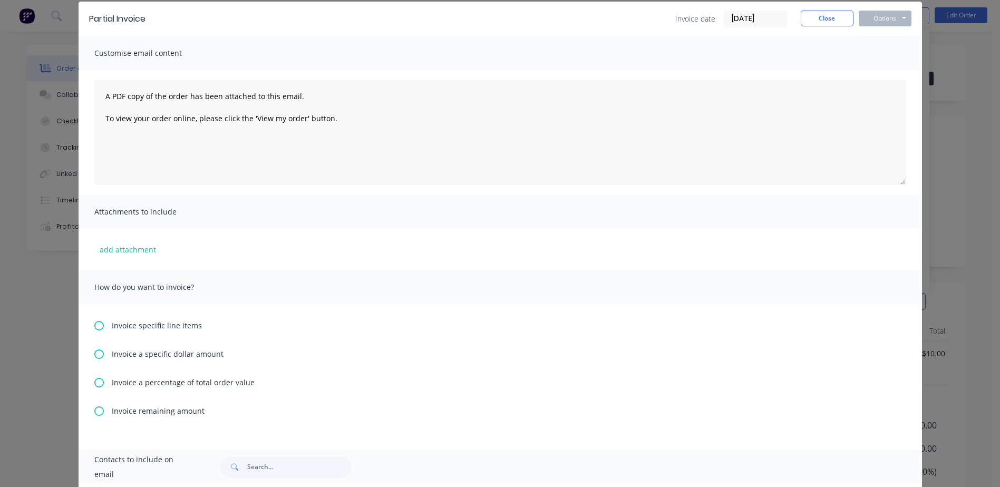
scroll to position [158, 0]
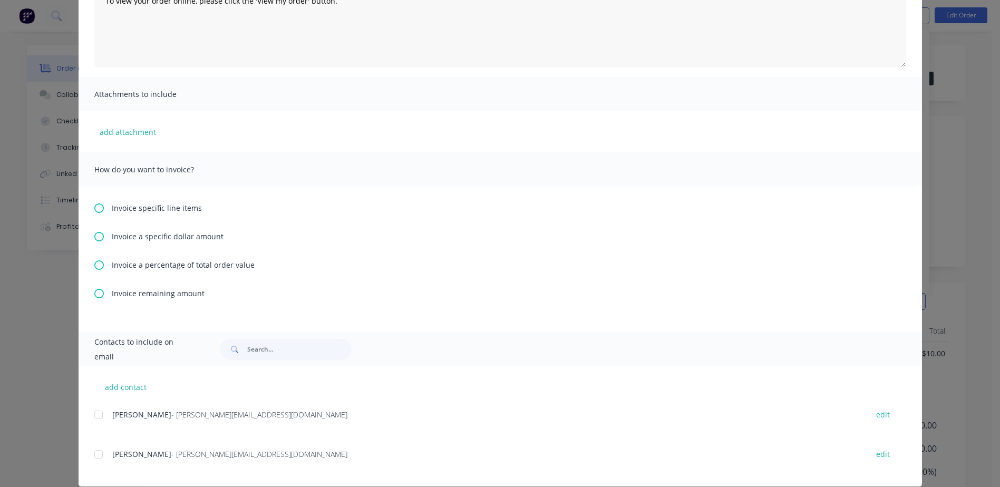
click at [117, 267] on span "Invoice a percentage of total order value" at bounding box center [183, 264] width 143 height 11
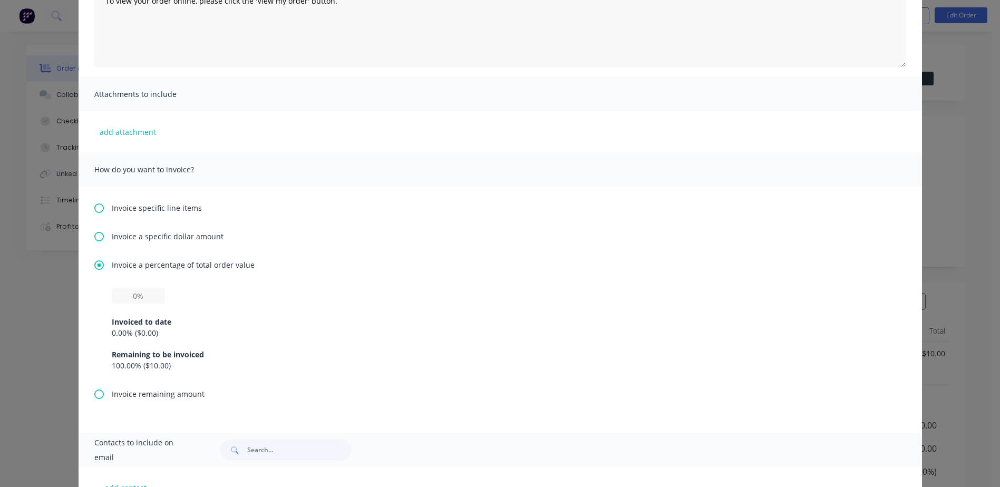
click at [135, 304] on div "Invoiced to date 0.00 % ( $0.00 ) Remaining to be invoiced 100.00 % ( $10.00 )" at bounding box center [500, 337] width 777 height 67
click at [132, 297] on input "text" at bounding box center [138, 296] width 53 height 16
type input "50%"
click at [453, 317] on div "Invoiced to date" at bounding box center [500, 321] width 777 height 11
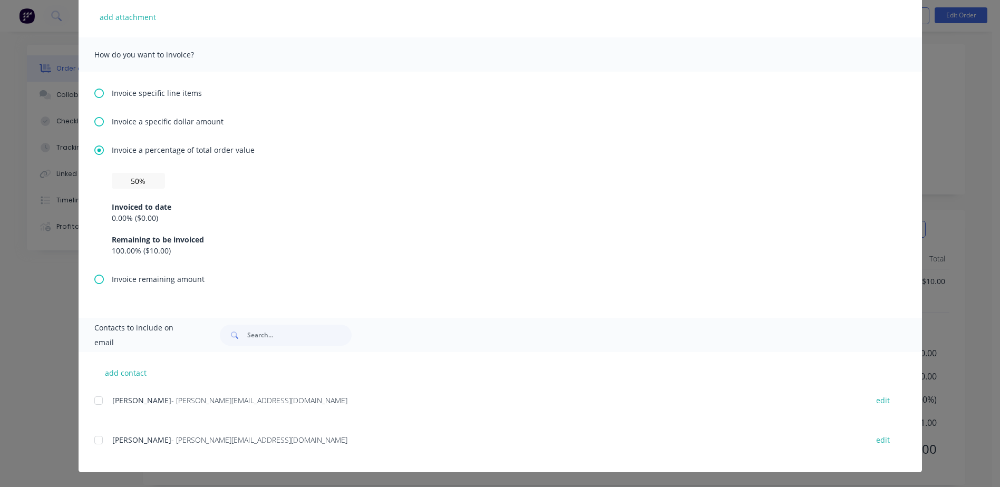
scroll to position [86, 0]
click at [118, 373] on button "add contact" at bounding box center [125, 373] width 63 height 16
select select "AU"
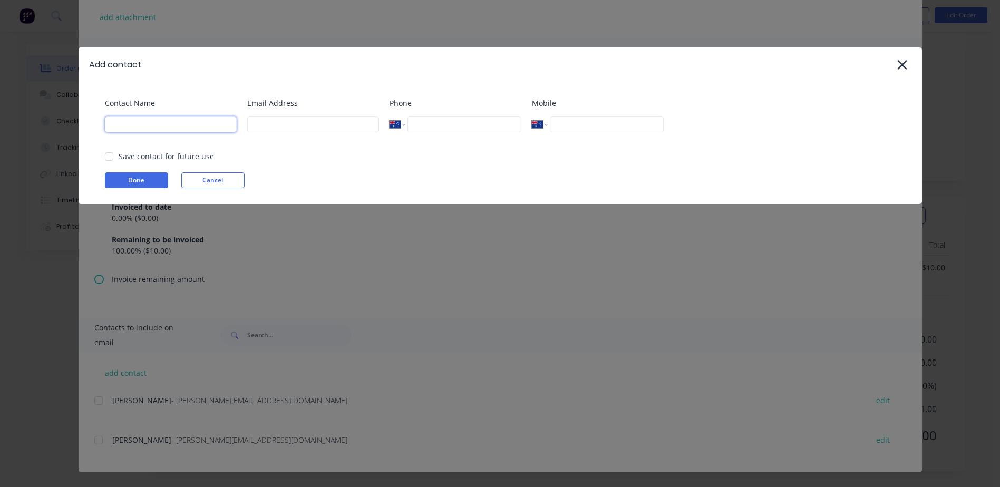
click at [161, 121] on input at bounding box center [171, 124] width 132 height 16
type input "b"
type input "[PERSON_NAME]"
click at [278, 125] on input at bounding box center [313, 124] width 132 height 16
type input "[EMAIL_ADDRESS][DOMAIN_NAME]"
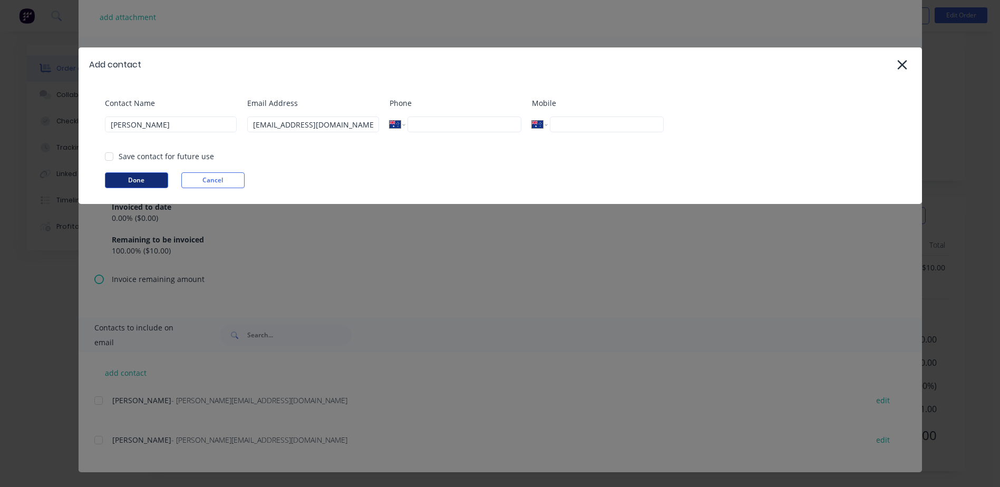
click at [144, 183] on button "Done" at bounding box center [136, 180] width 63 height 16
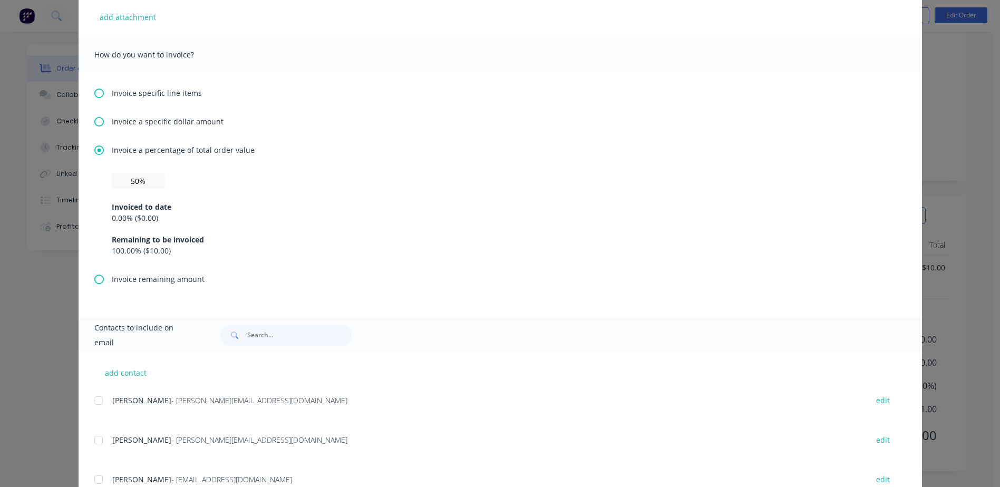
click at [89, 482] on div "add contact [PERSON_NAME] - [PERSON_NAME][EMAIL_ADDRESS][DOMAIN_NAME] edit [PER…" at bounding box center [500, 432] width 843 height 160
click at [96, 480] on div at bounding box center [98, 479] width 21 height 21
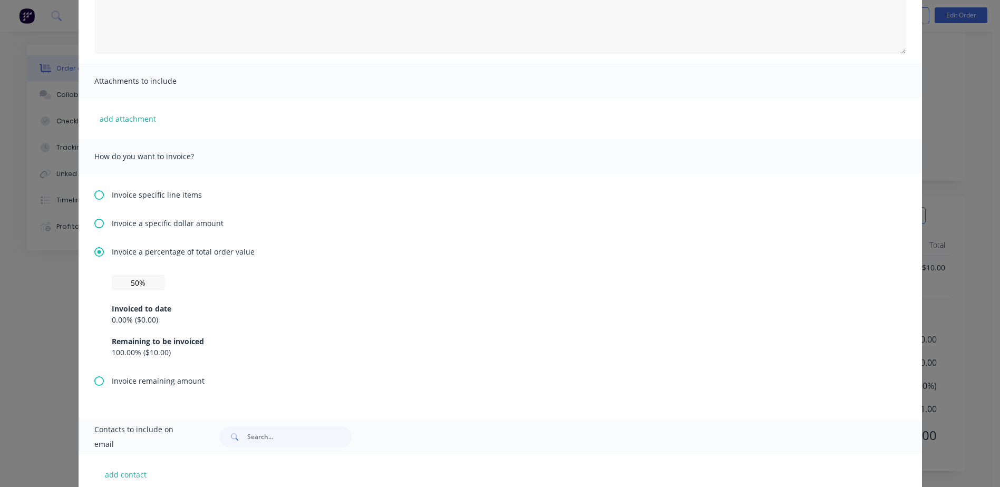
scroll to position [0, 0]
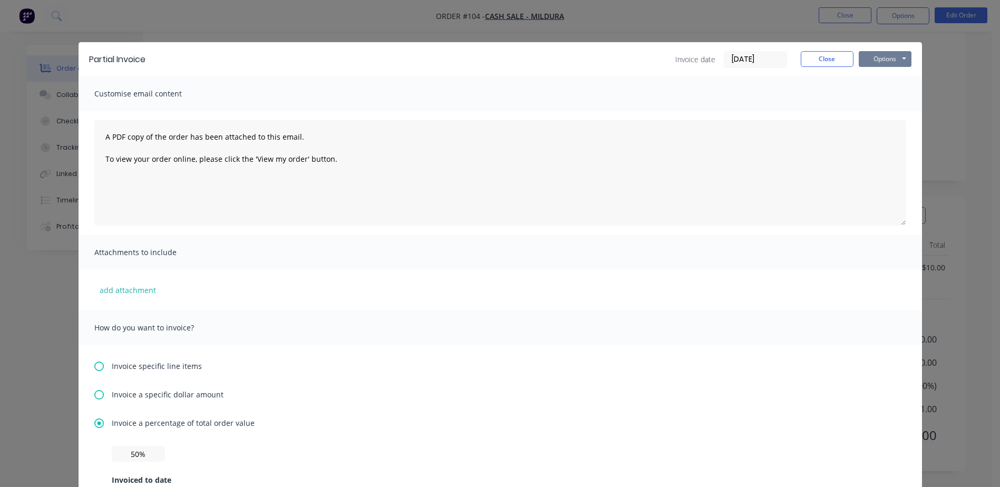
click at [896, 60] on button "Options" at bounding box center [885, 59] width 53 height 16
click at [889, 109] on button "Email" at bounding box center [892, 112] width 67 height 17
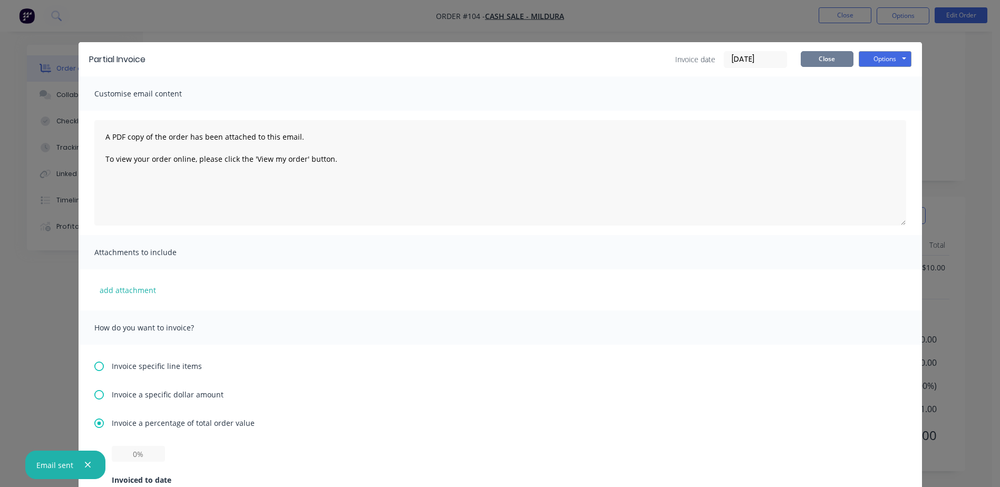
click at [824, 59] on button "Close" at bounding box center [827, 59] width 53 height 16
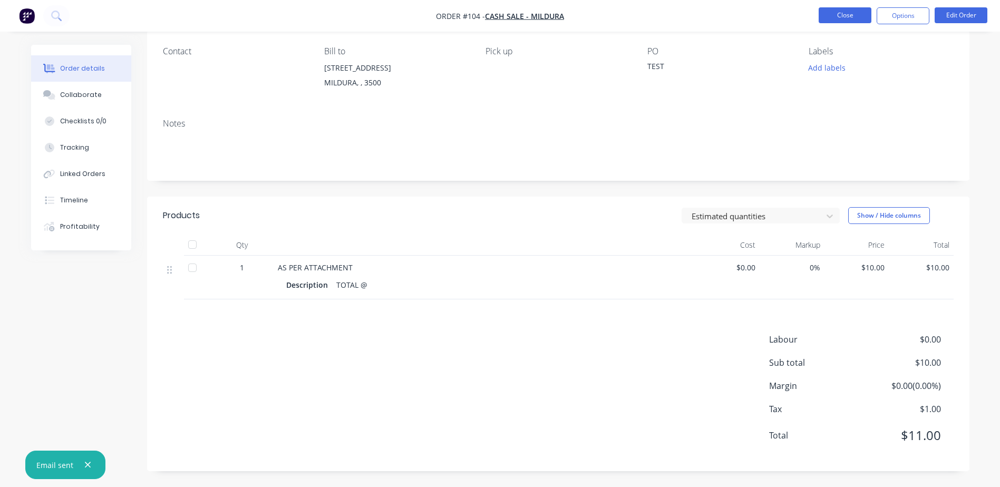
click at [851, 15] on button "Close" at bounding box center [845, 15] width 53 height 16
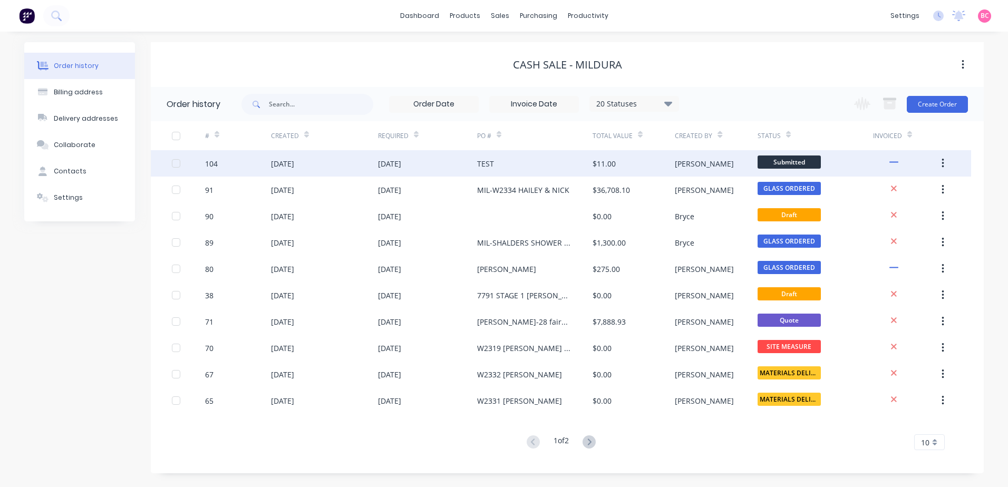
click at [946, 161] on button "button" at bounding box center [942, 163] width 25 height 19
click at [888, 196] on div "Archive" at bounding box center [904, 190] width 81 height 15
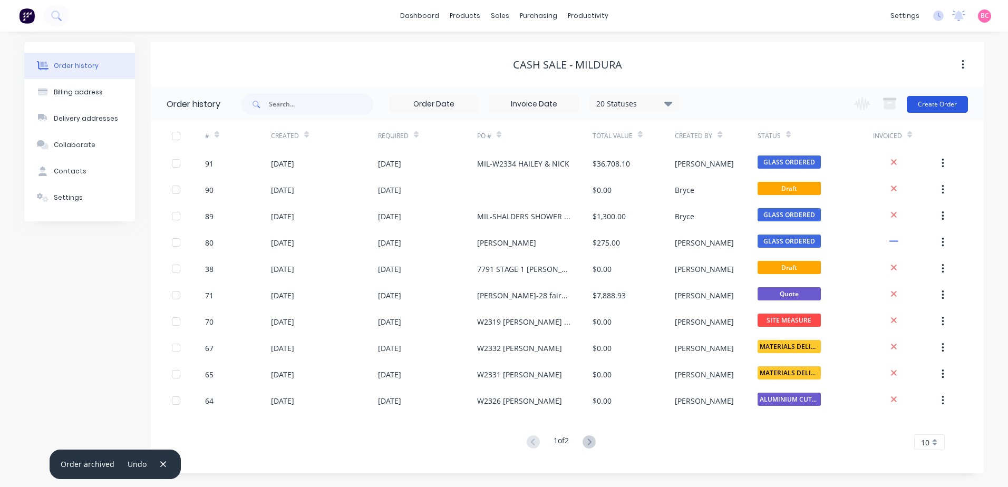
click at [928, 104] on button "Create Order" at bounding box center [937, 104] width 61 height 17
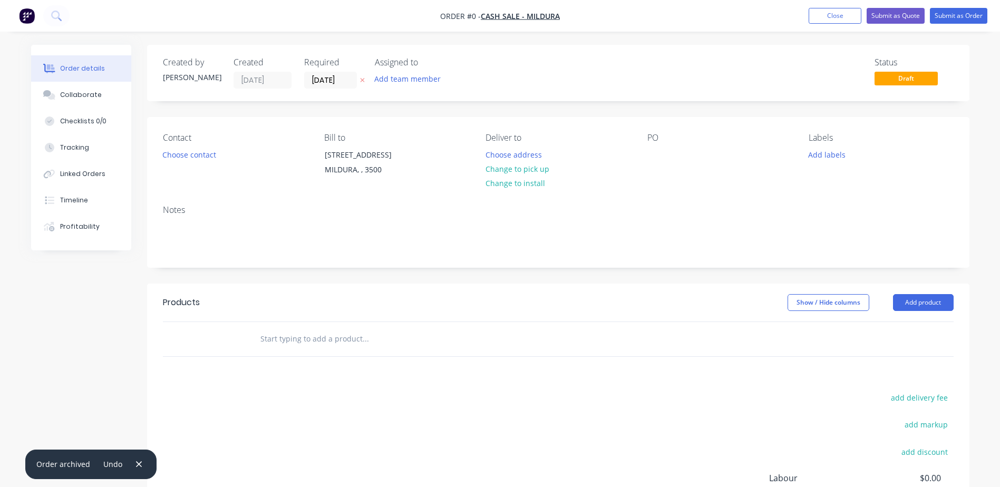
click at [313, 344] on input "text" at bounding box center [365, 338] width 211 height 21
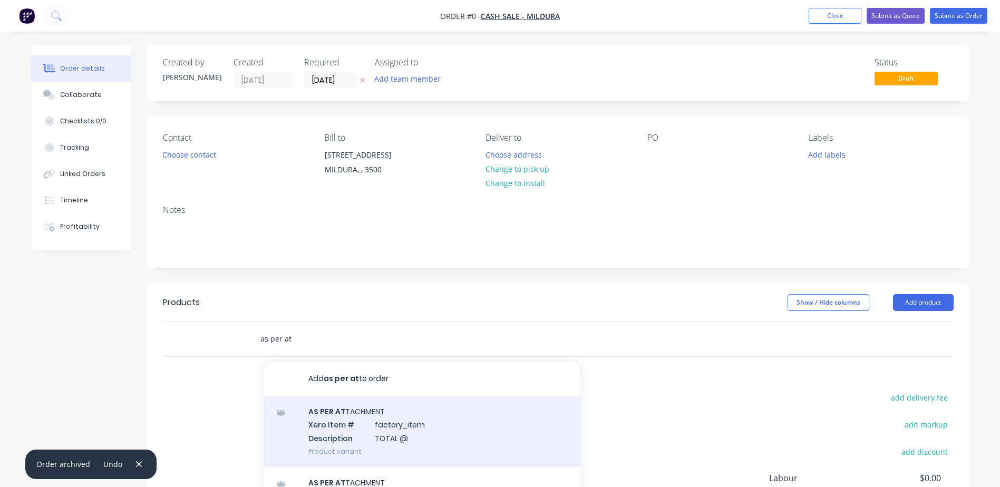
type input "as per at"
click at [357, 422] on div "AS PER AT TACHMENT Xero Item # factory_item Description TOTAL @ Product variant" at bounding box center [422, 431] width 316 height 71
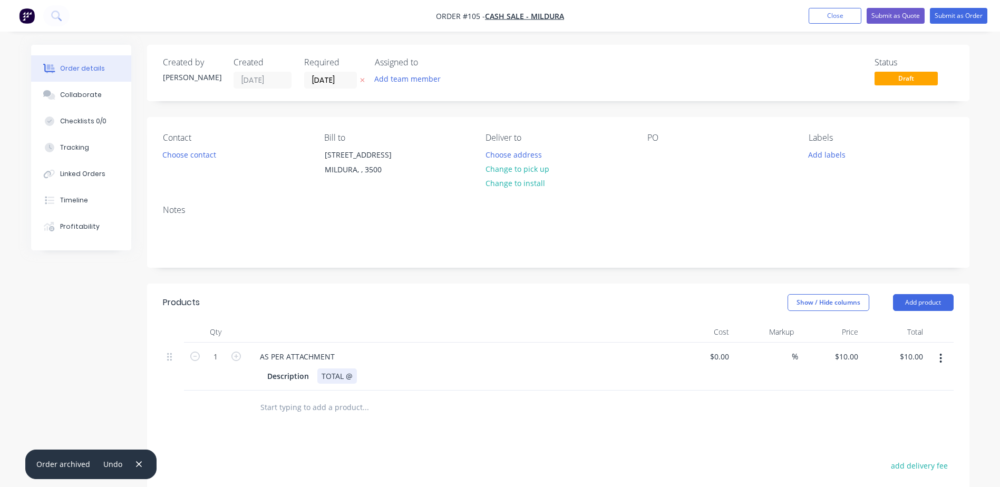
click at [366, 377] on div "Description TOTAL @" at bounding box center [456, 375] width 386 height 15
click at [511, 429] on div "Products Show / Hide columns Add product Qty Cost Markup Price Total 1 AS PER A…" at bounding box center [558, 481] width 822 height 394
click at [522, 171] on button "Change to pick up" at bounding box center [517, 169] width 75 height 14
click at [196, 155] on button "Choose contact" at bounding box center [189, 154] width 65 height 14
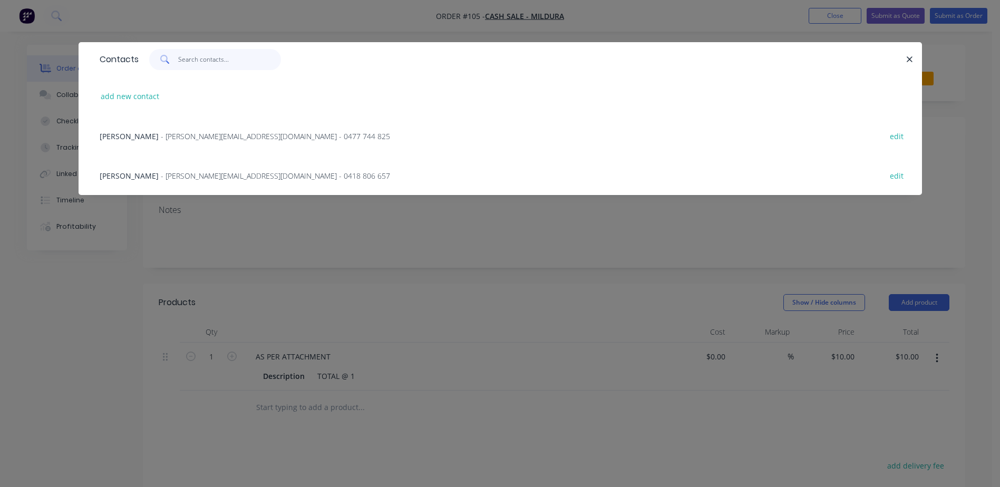
click at [209, 62] on input "text" at bounding box center [229, 59] width 103 height 21
click at [131, 93] on button "add new contact" at bounding box center [130, 96] width 70 height 14
select select "AU"
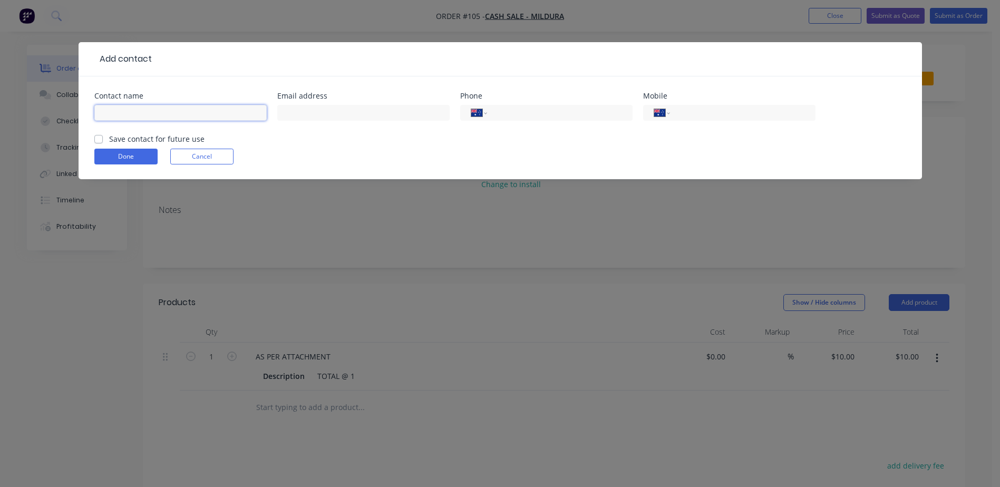
click at [170, 110] on input "text" at bounding box center [180, 113] width 172 height 16
type input "[PERSON_NAME]"
click at [320, 110] on input "text" at bounding box center [363, 113] width 172 height 16
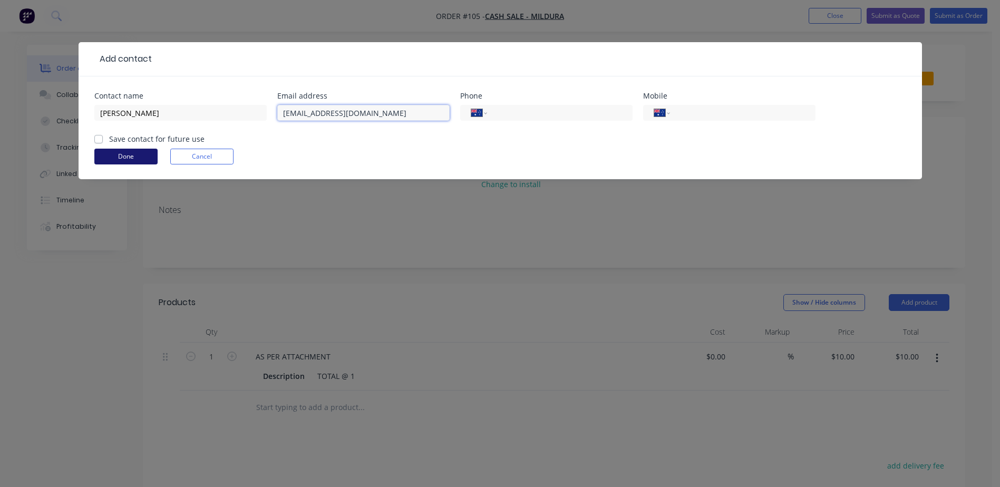
type input "[EMAIL_ADDRESS][DOMAIN_NAME]"
click at [123, 157] on button "Done" at bounding box center [125, 157] width 63 height 16
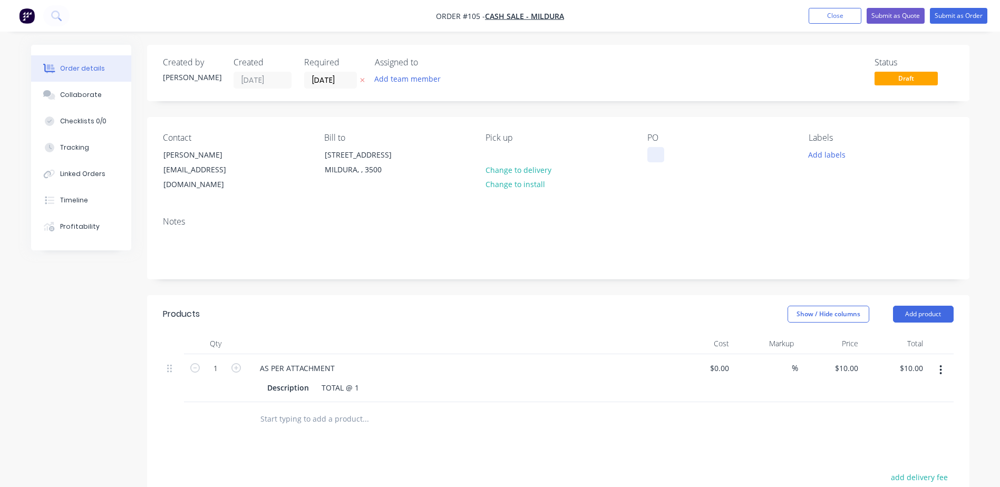
click at [661, 151] on div at bounding box center [655, 154] width 17 height 15
click at [963, 16] on button "Submit as Order" at bounding box center [958, 16] width 57 height 16
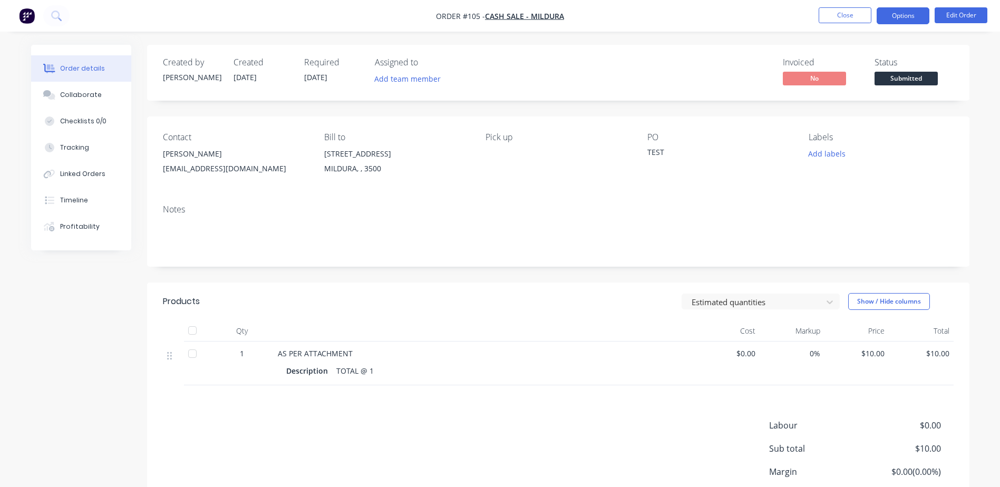
click at [912, 16] on button "Options" at bounding box center [903, 15] width 53 height 17
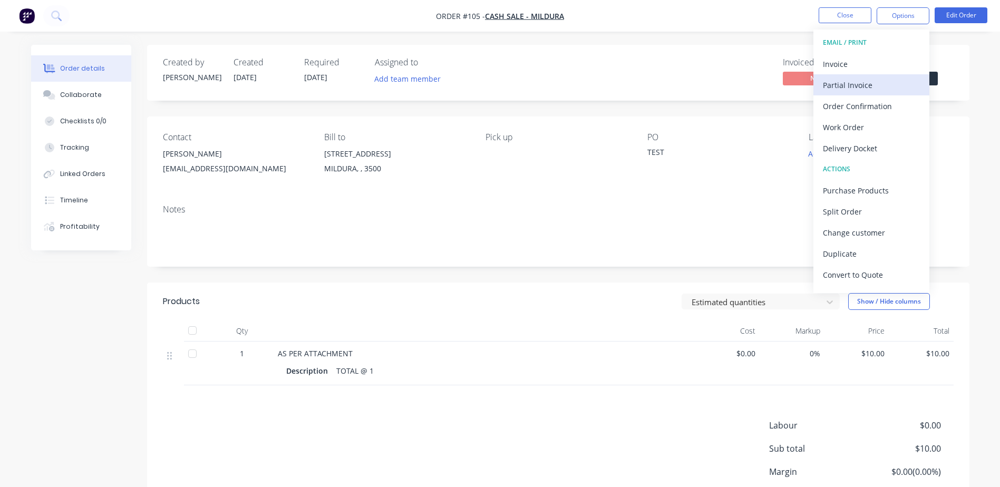
click at [860, 81] on div "Partial Invoice" at bounding box center [871, 84] width 97 height 15
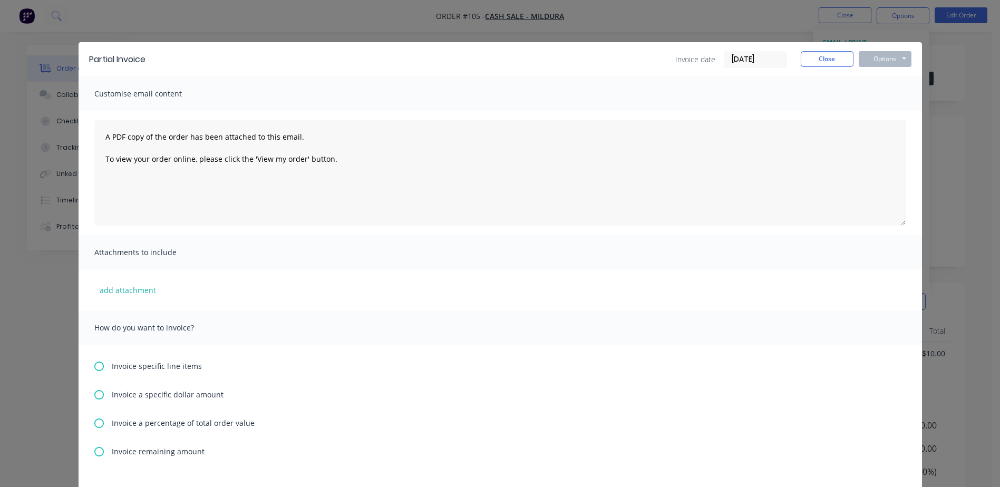
click at [94, 425] on icon at bounding box center [98, 423] width 9 height 9
click at [132, 453] on input "text" at bounding box center [138, 454] width 53 height 16
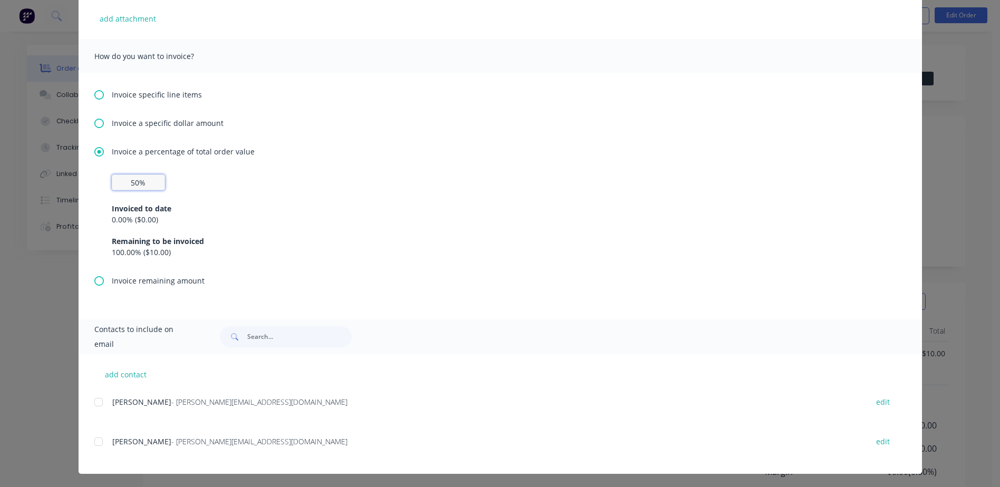
scroll to position [273, 0]
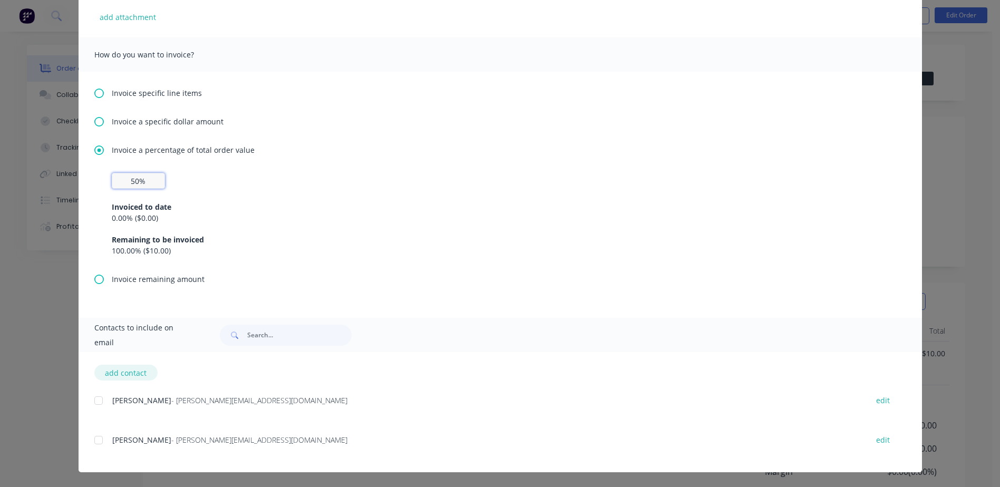
type input "50%"
click at [111, 370] on button "add contact" at bounding box center [125, 373] width 63 height 16
select select "AU"
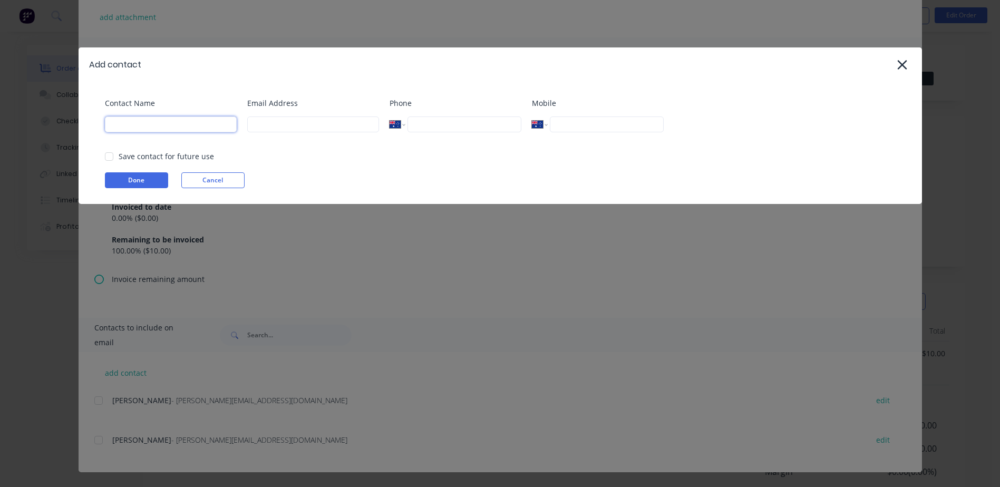
click at [165, 130] on input at bounding box center [171, 124] width 132 height 16
type input "b"
type input "[PERSON_NAME]"
click at [279, 123] on input at bounding box center [313, 124] width 132 height 16
type input "[EMAIL_ADDRESS][DOMAIN_NAME]"
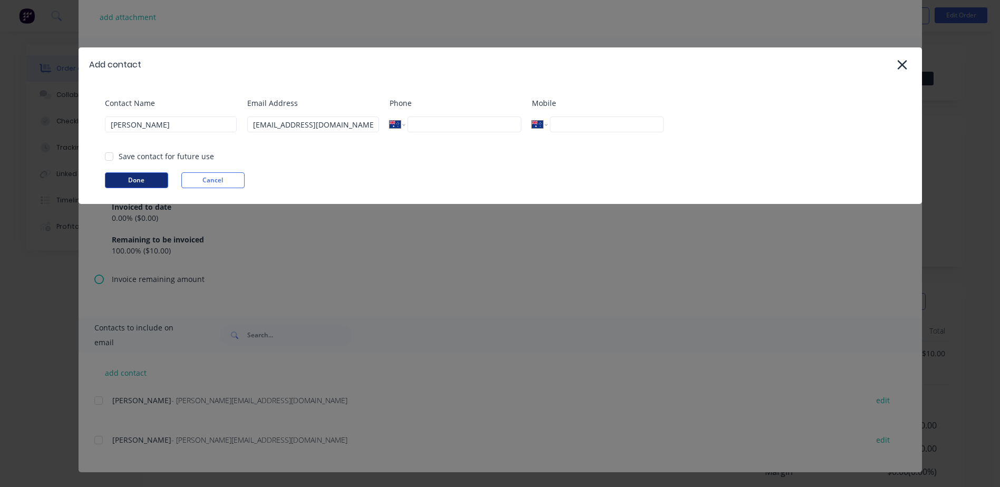
click at [147, 179] on button "Done" at bounding box center [136, 180] width 63 height 16
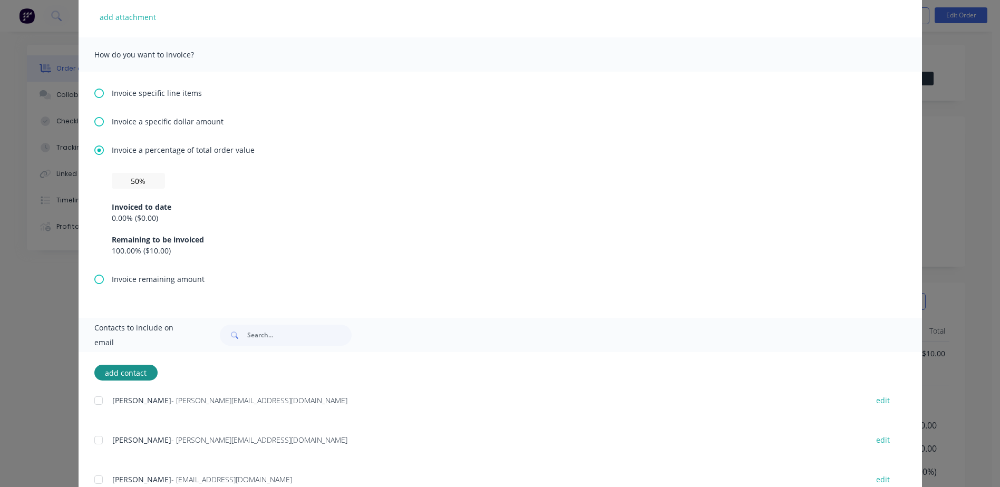
scroll to position [313, 0]
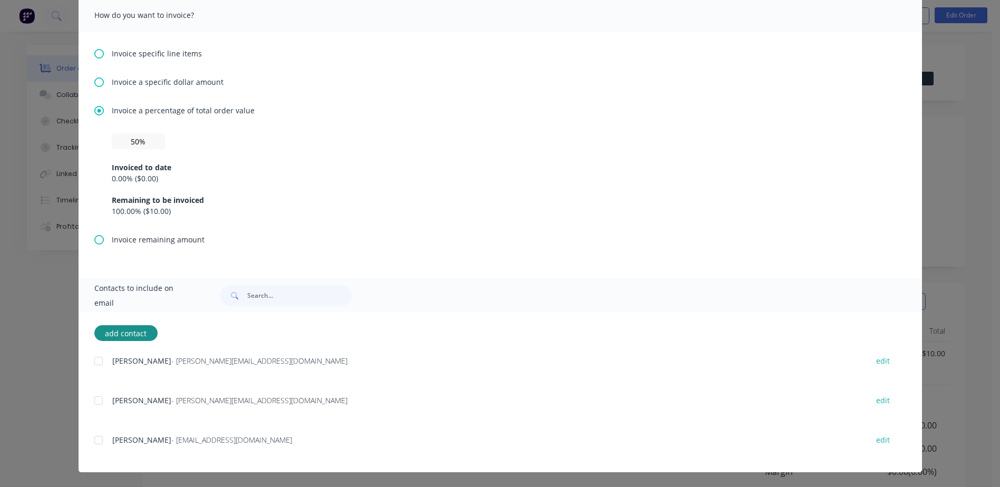
click at [95, 445] on div at bounding box center [98, 440] width 21 height 21
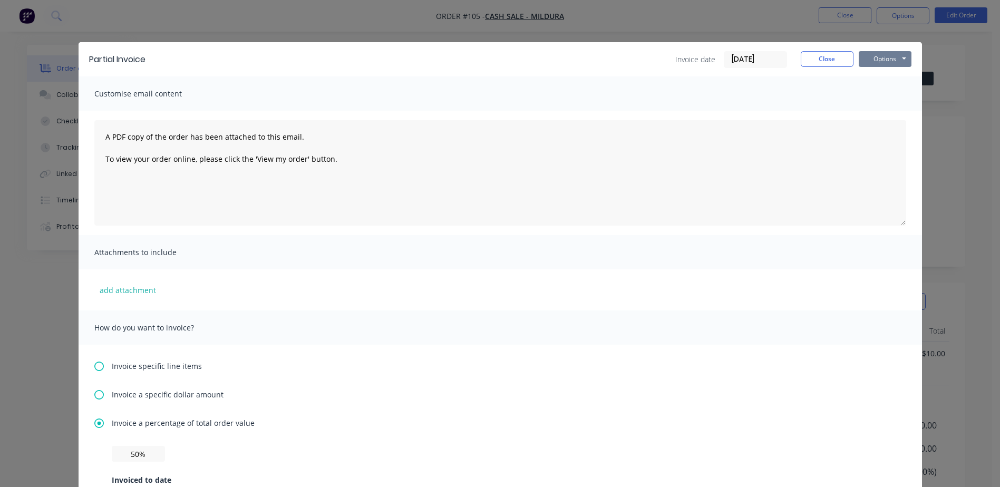
click at [885, 59] on button "Options" at bounding box center [885, 59] width 53 height 16
click at [876, 95] on button "Print" at bounding box center [892, 94] width 67 height 17
click at [815, 56] on button "Close" at bounding box center [827, 59] width 53 height 16
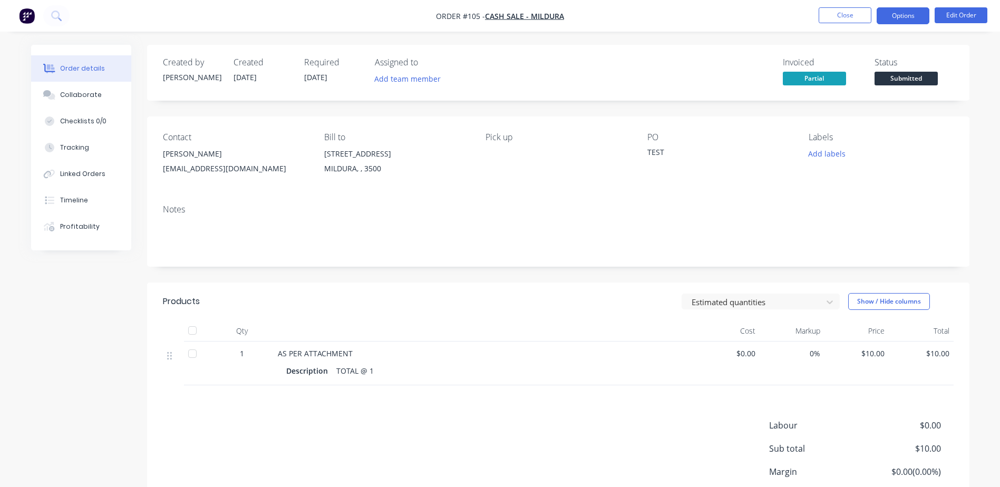
click at [912, 16] on button "Options" at bounding box center [903, 15] width 53 height 17
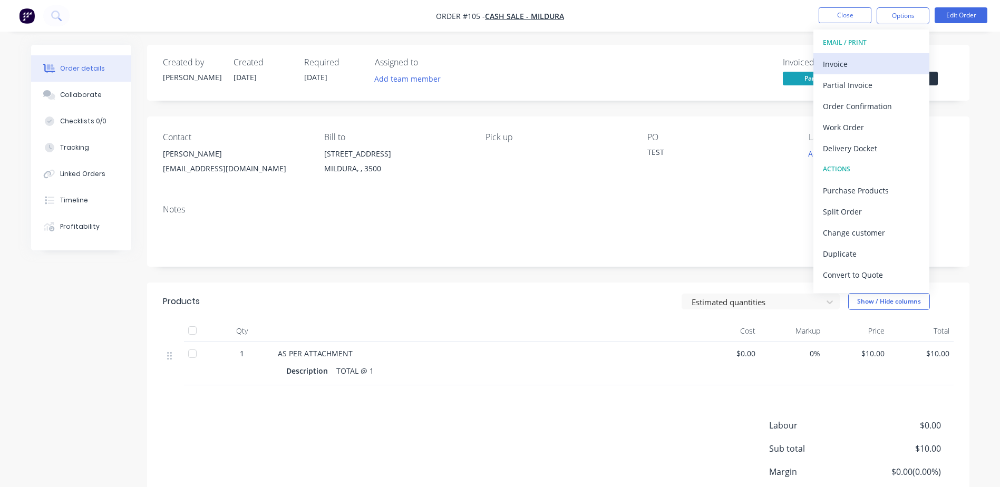
click at [868, 62] on div "Invoice" at bounding box center [871, 63] width 97 height 15
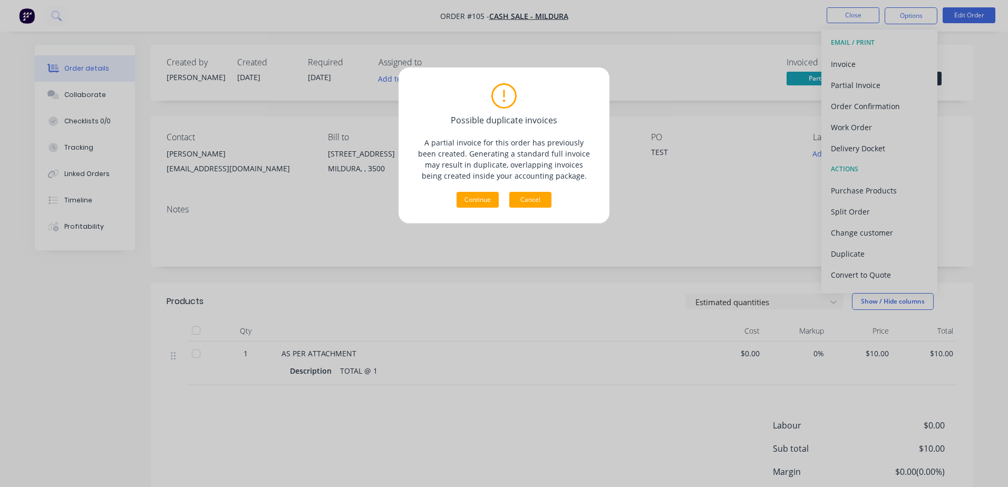
click at [529, 203] on button "Cancel" at bounding box center [530, 200] width 42 height 16
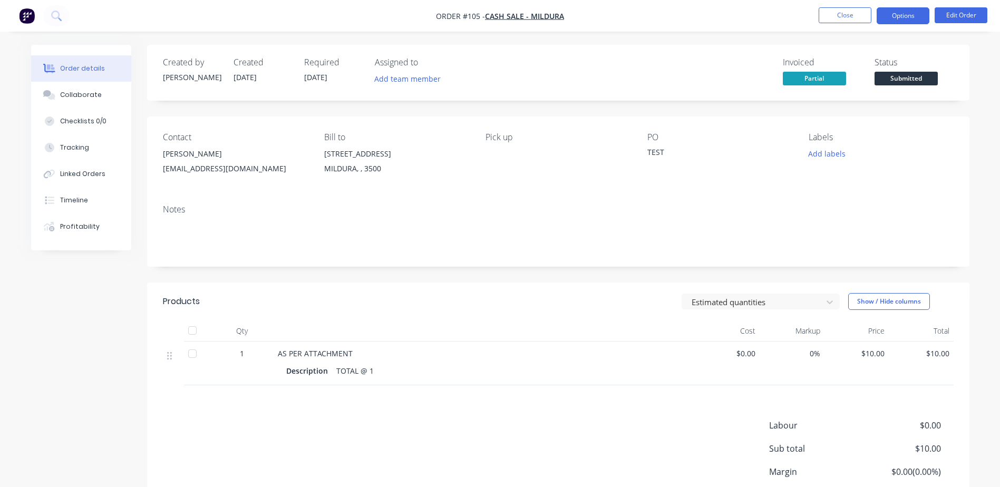
click at [918, 14] on button "Options" at bounding box center [903, 15] width 53 height 17
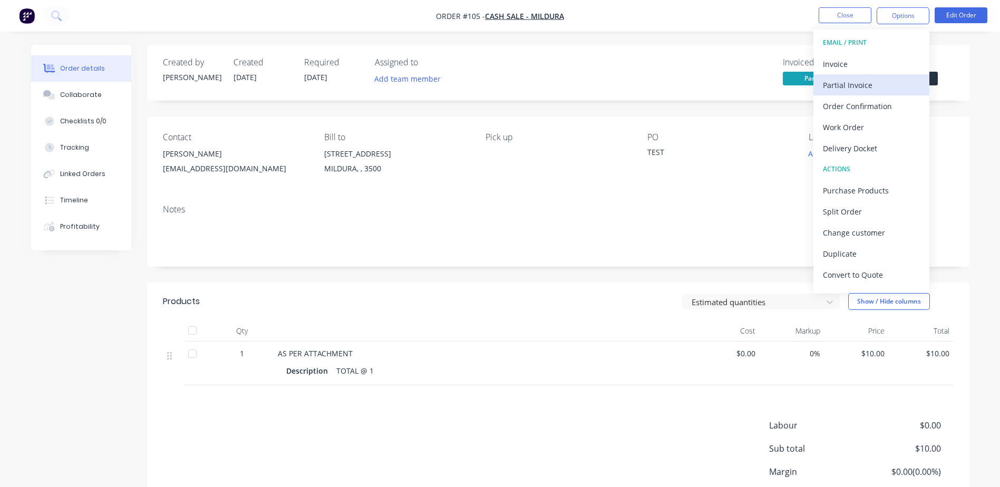
click at [862, 86] on div "Partial Invoice" at bounding box center [871, 84] width 97 height 15
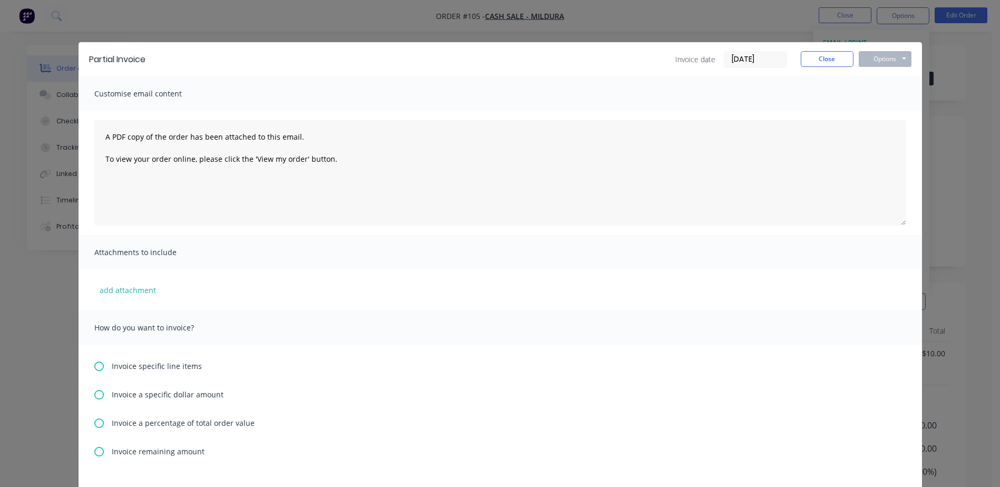
click at [94, 452] on icon at bounding box center [98, 451] width 9 height 9
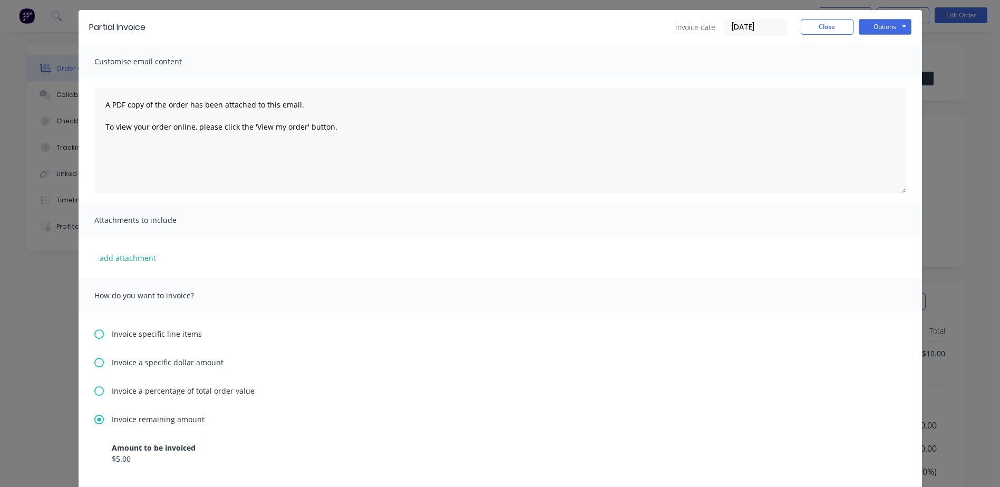
scroll to position [211, 0]
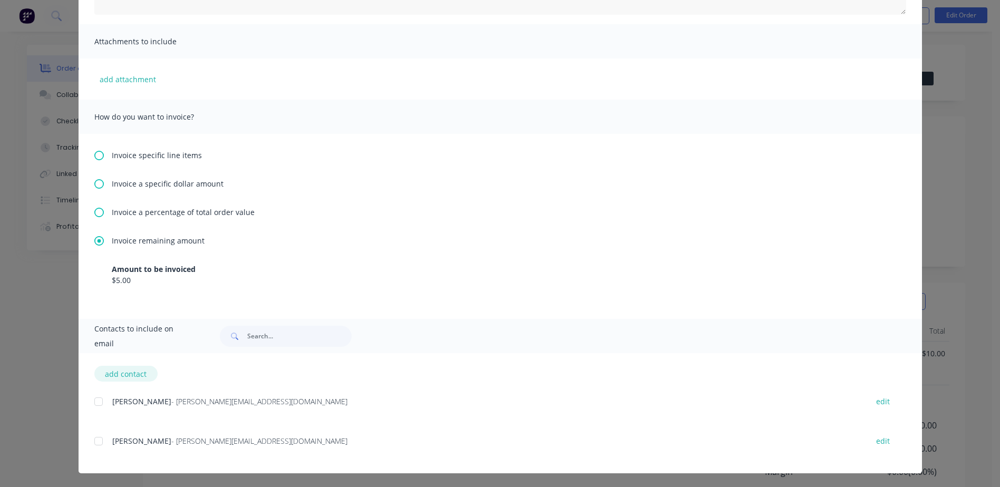
click at [125, 372] on button "add contact" at bounding box center [125, 374] width 63 height 16
select select "AU"
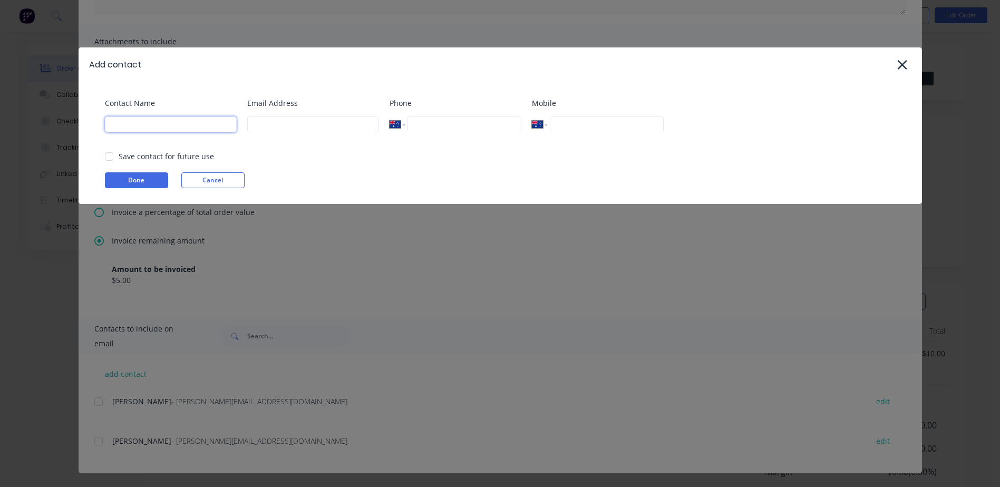
click at [147, 120] on input at bounding box center [171, 124] width 132 height 16
type input "[PERSON_NAME]"
click at [275, 129] on input at bounding box center [313, 124] width 132 height 16
type input "[EMAIL_ADDRESS][DOMAIN_NAME]"
click at [127, 182] on button "Done" at bounding box center [136, 180] width 63 height 16
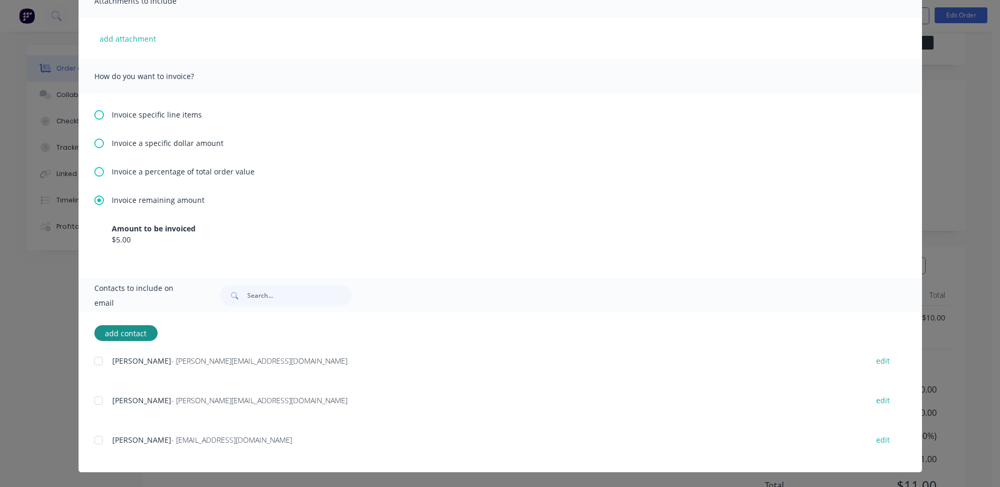
scroll to position [53, 0]
click at [89, 442] on div "add contact [PERSON_NAME] - [PERSON_NAME][EMAIL_ADDRESS][DOMAIN_NAME] edit [PER…" at bounding box center [500, 393] width 843 height 160
click at [91, 442] on div at bounding box center [98, 440] width 21 height 21
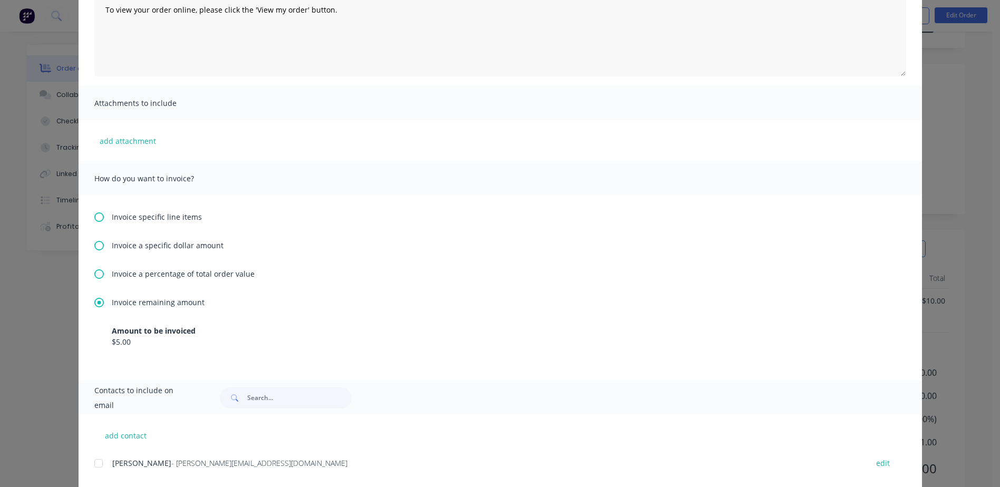
scroll to position [0, 0]
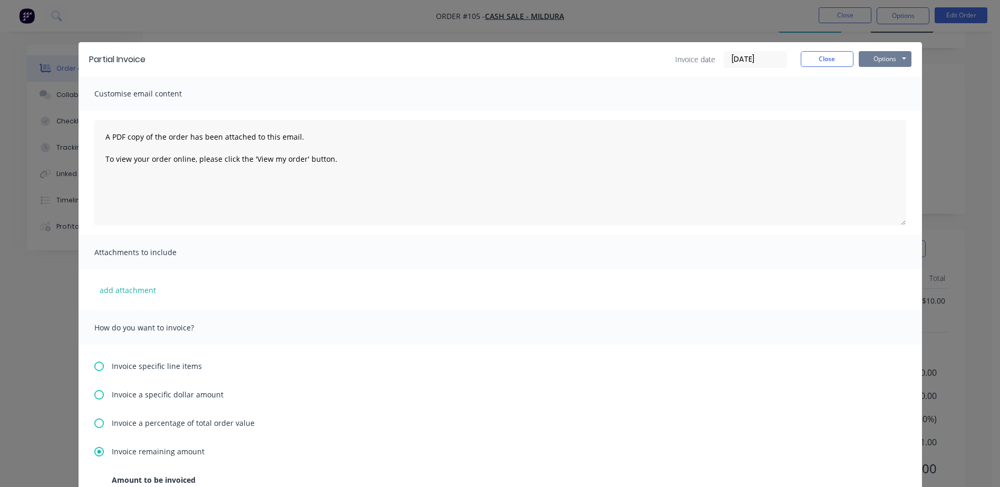
click at [869, 58] on button "Options" at bounding box center [885, 59] width 53 height 16
click at [878, 90] on button "Print" at bounding box center [892, 94] width 67 height 17
click at [819, 56] on button "Close" at bounding box center [827, 59] width 53 height 16
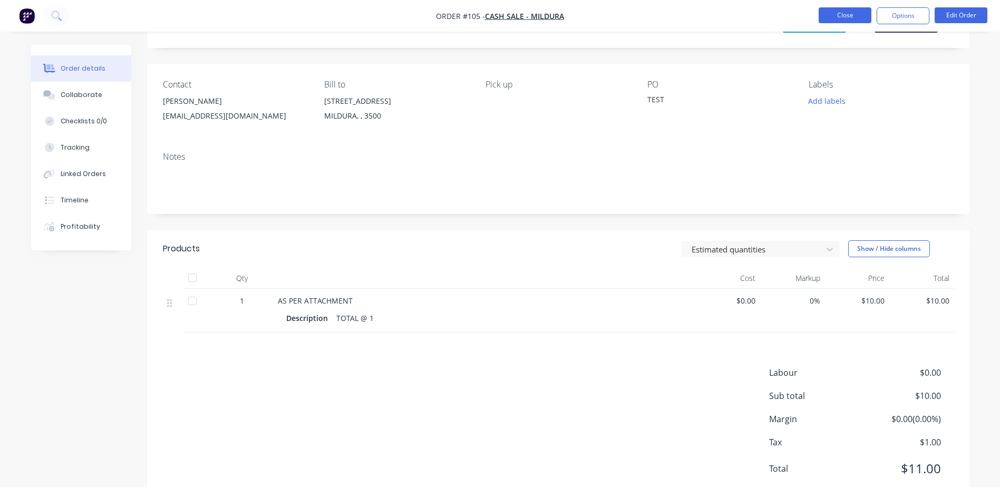
click at [853, 9] on button "Close" at bounding box center [845, 15] width 53 height 16
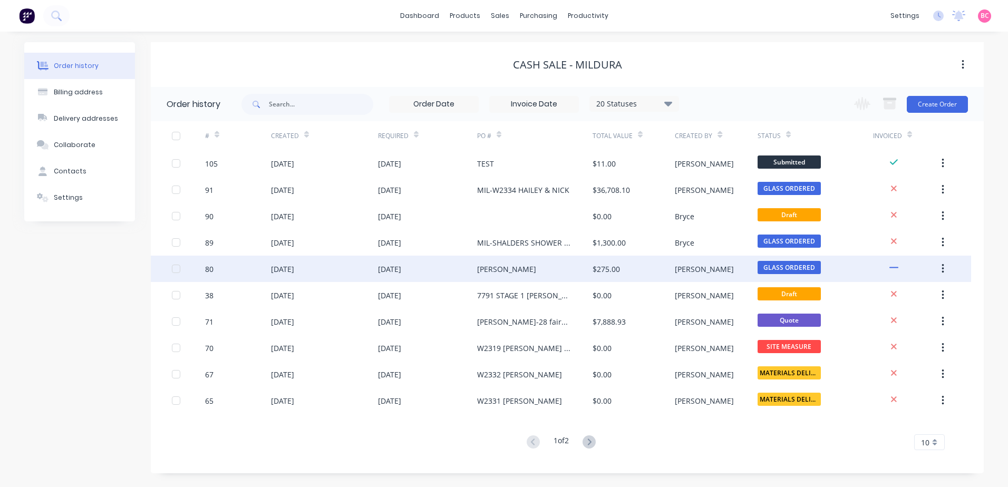
click at [535, 269] on div "[PERSON_NAME]" at bounding box center [506, 269] width 59 height 11
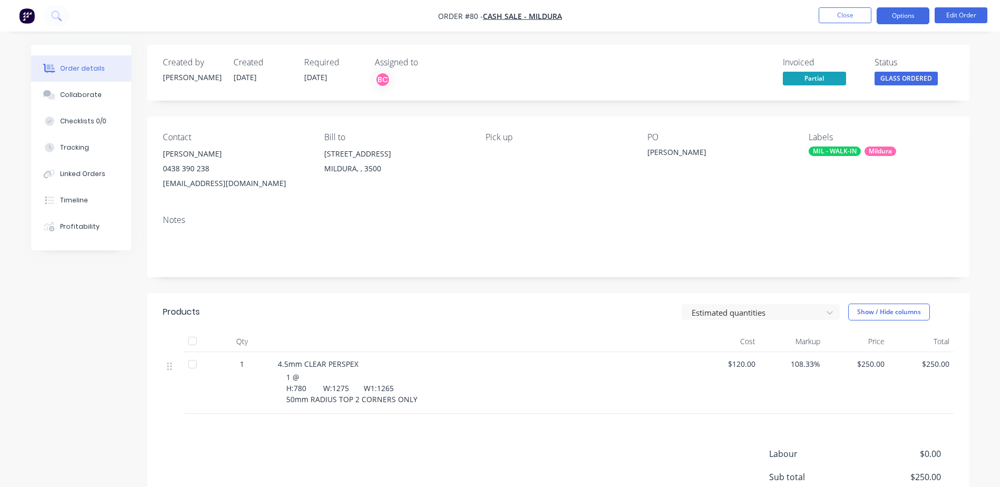
click at [909, 20] on button "Options" at bounding box center [903, 15] width 53 height 17
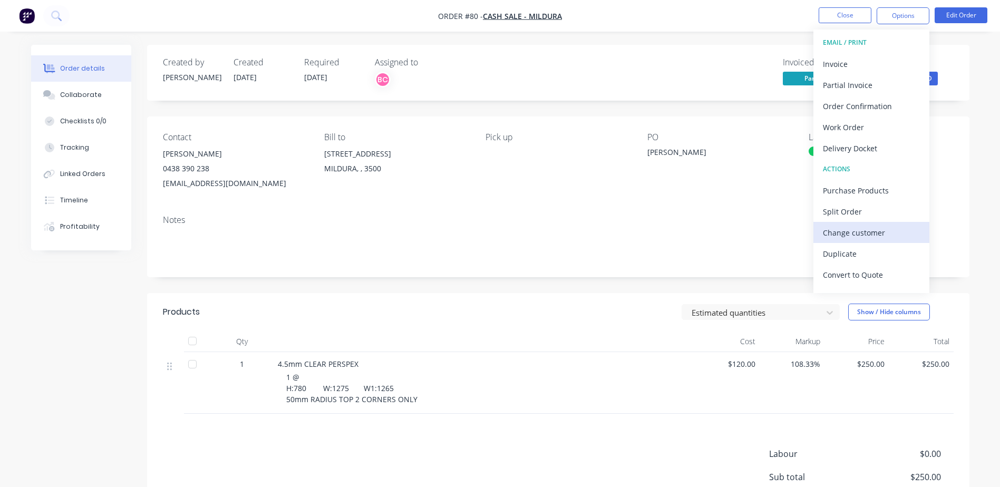
click at [860, 235] on div "Change customer" at bounding box center [871, 232] width 97 height 15
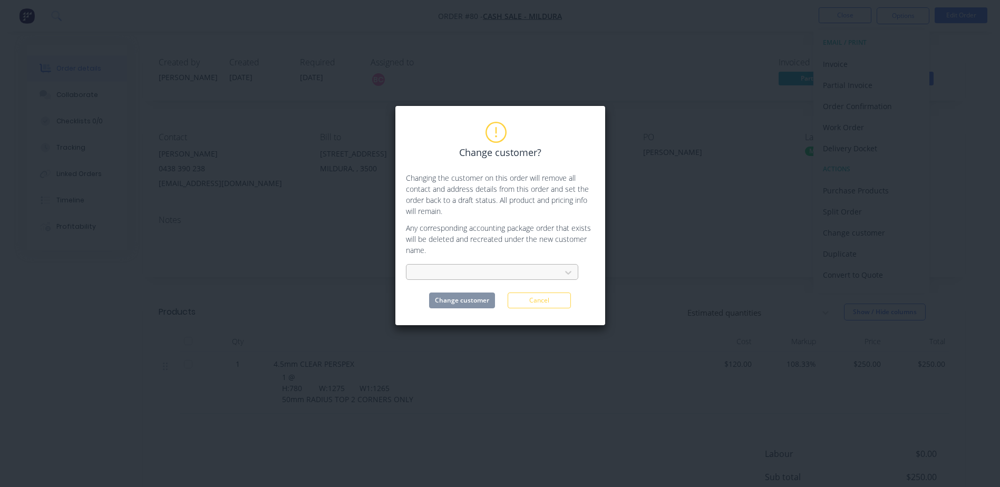
click at [477, 271] on div at bounding box center [485, 272] width 141 height 13
type input "[PERSON_NAME] & bree"
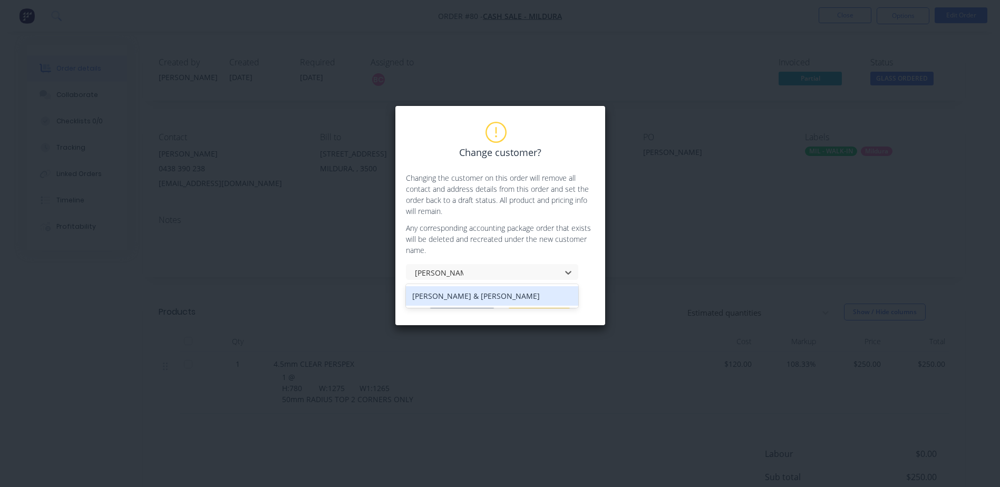
click at [465, 300] on div "[PERSON_NAME] & [PERSON_NAME]" at bounding box center [492, 296] width 172 height 20
click at [453, 300] on button "Change customer" at bounding box center [462, 301] width 66 height 16
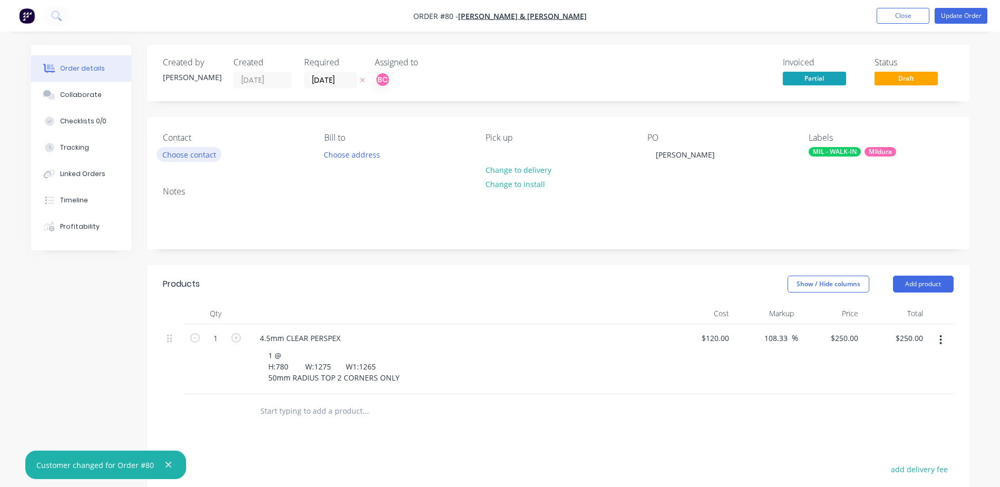
click at [173, 157] on button "Choose contact" at bounding box center [189, 154] width 65 height 14
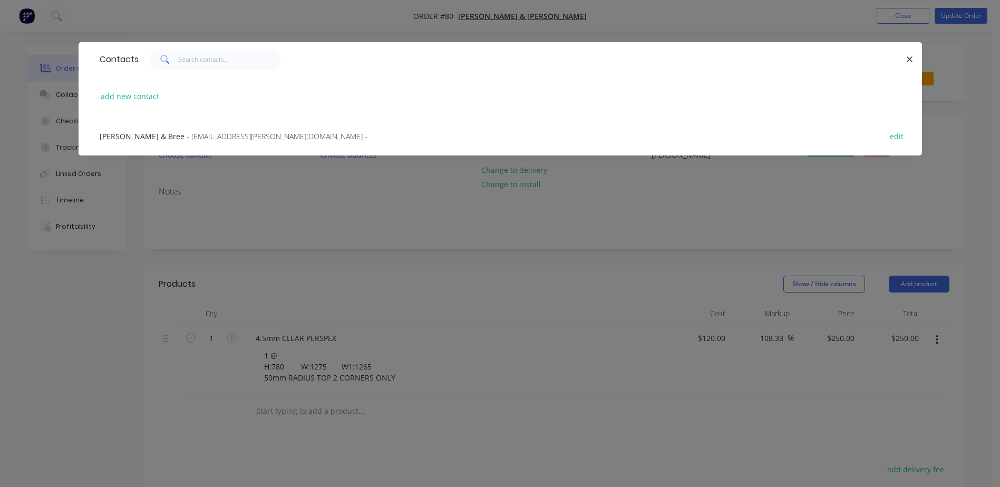
click at [187, 137] on span "- [EMAIL_ADDRESS][PERSON_NAME][DOMAIN_NAME] -" at bounding box center [277, 136] width 181 height 10
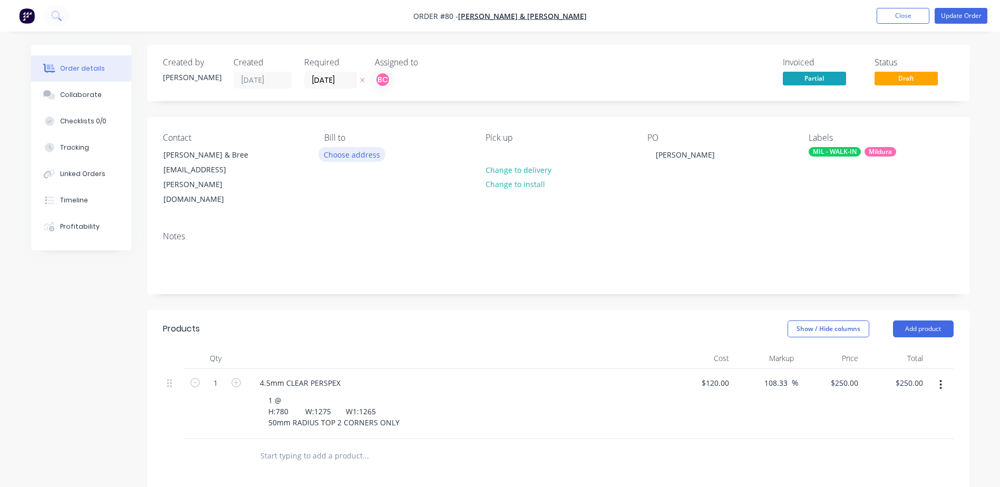
click at [340, 155] on button "Choose address" at bounding box center [351, 154] width 67 height 14
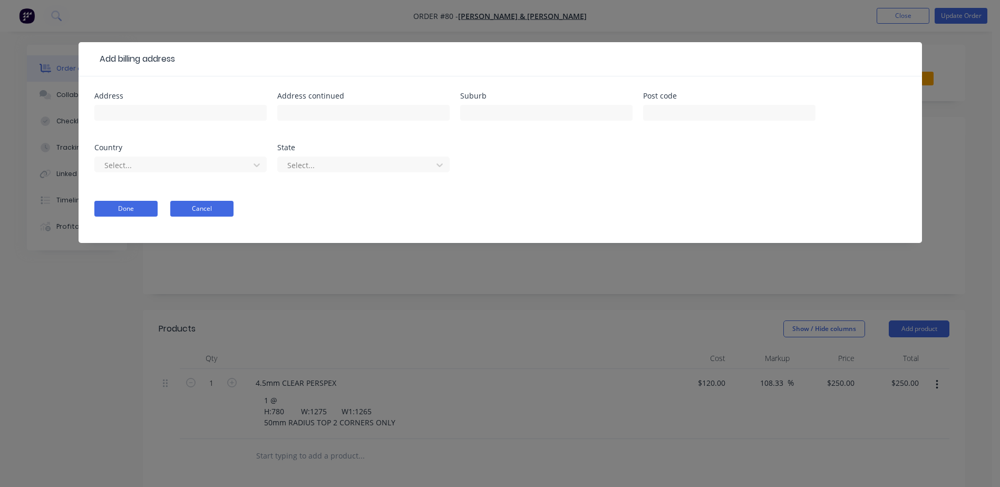
click at [198, 209] on button "Cancel" at bounding box center [201, 209] width 63 height 16
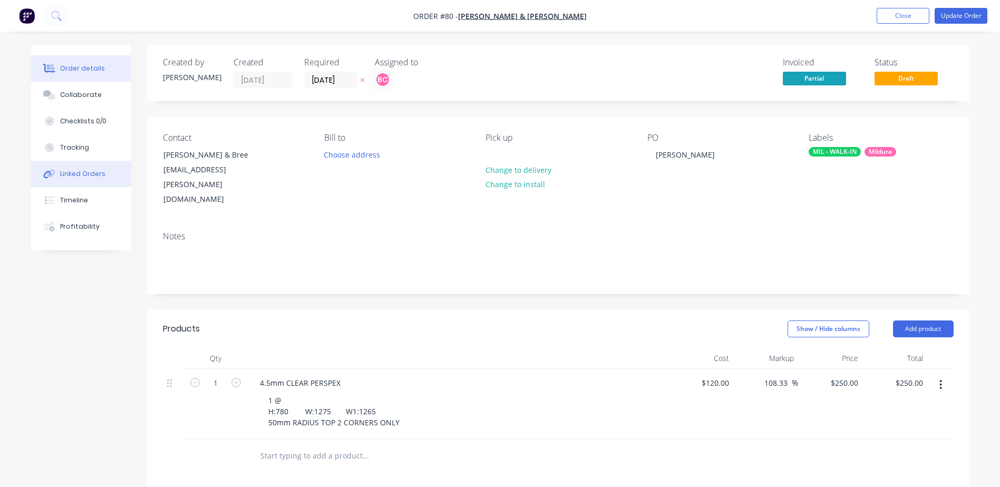
click at [83, 170] on div "Linked Orders" at bounding box center [82, 173] width 45 height 9
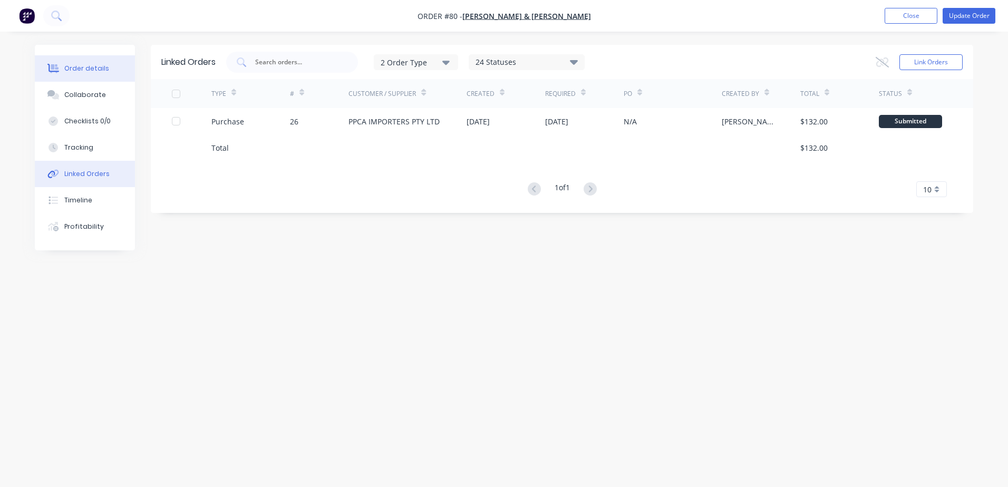
click at [83, 67] on div "Order details" at bounding box center [86, 68] width 45 height 9
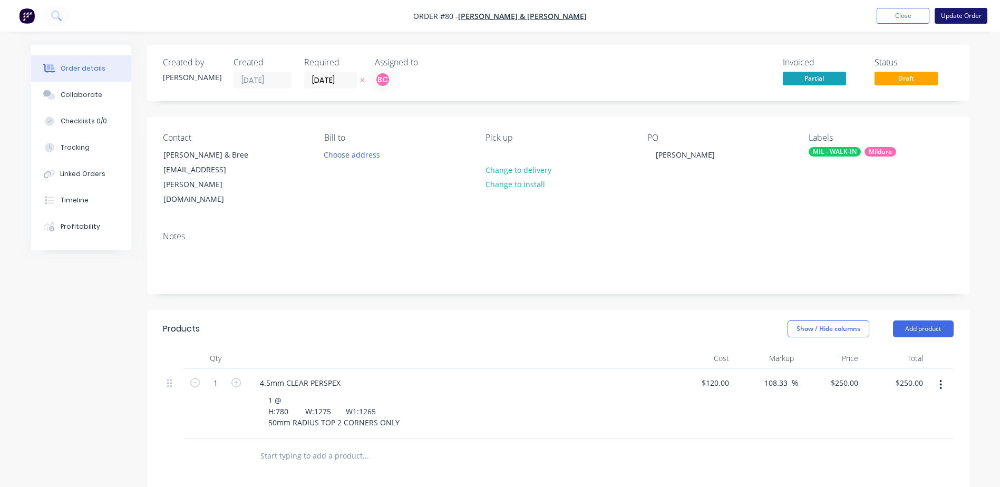
click at [971, 18] on button "Update Order" at bounding box center [961, 16] width 53 height 16
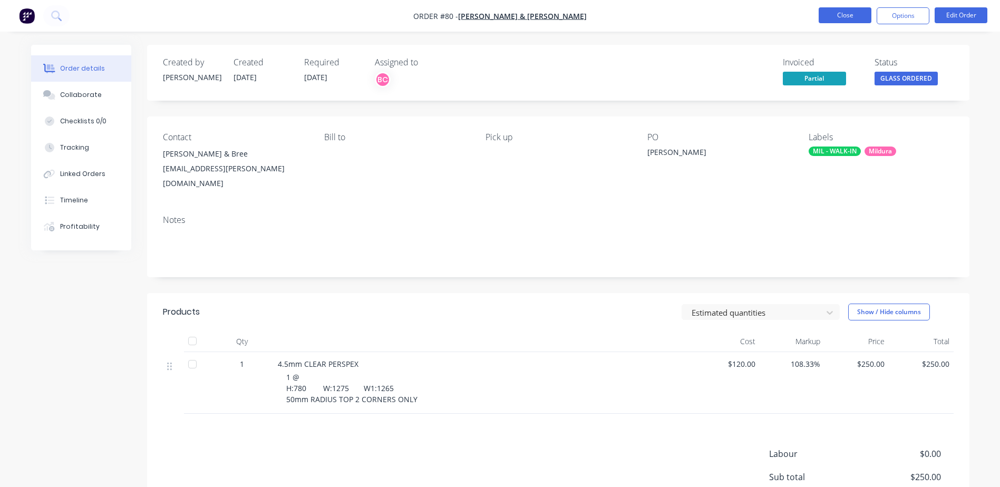
click at [842, 20] on button "Close" at bounding box center [845, 15] width 53 height 16
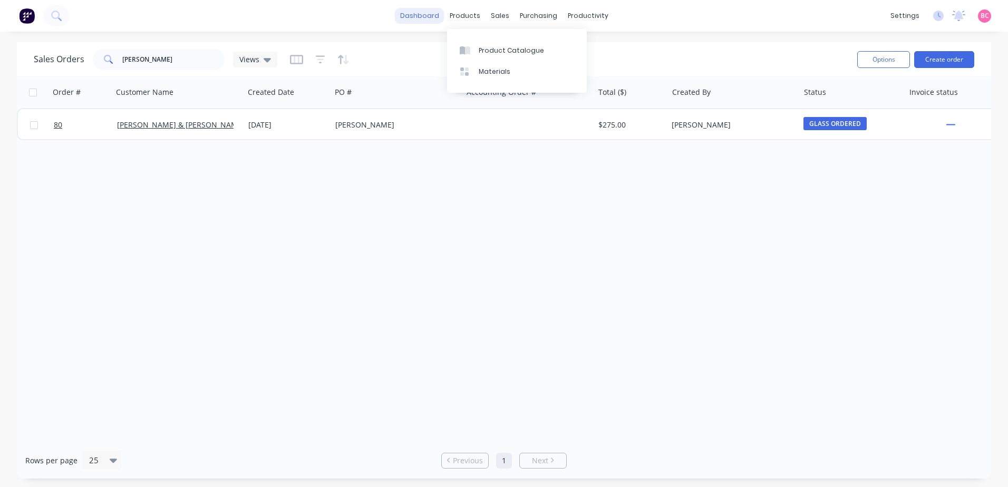
click at [443, 20] on link "dashboard" at bounding box center [420, 16] width 50 height 16
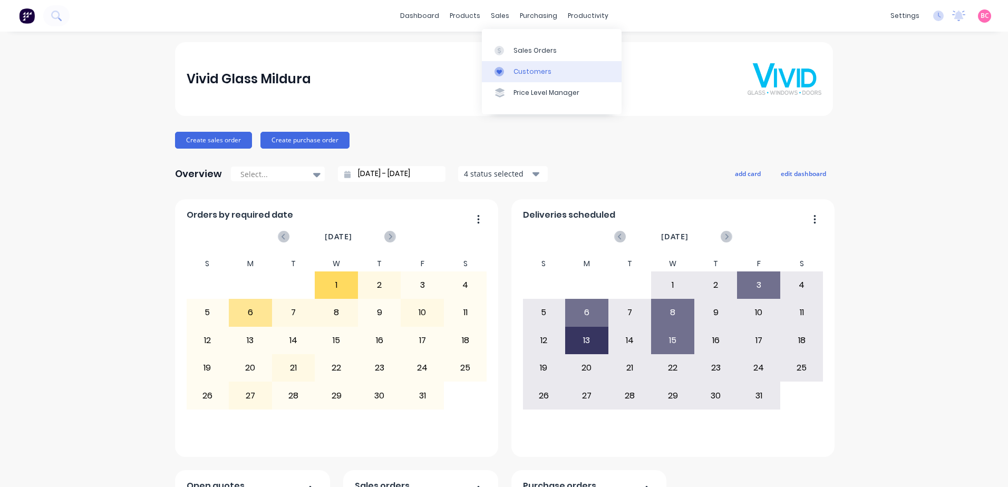
click at [514, 63] on link "Customers" at bounding box center [552, 71] width 140 height 21
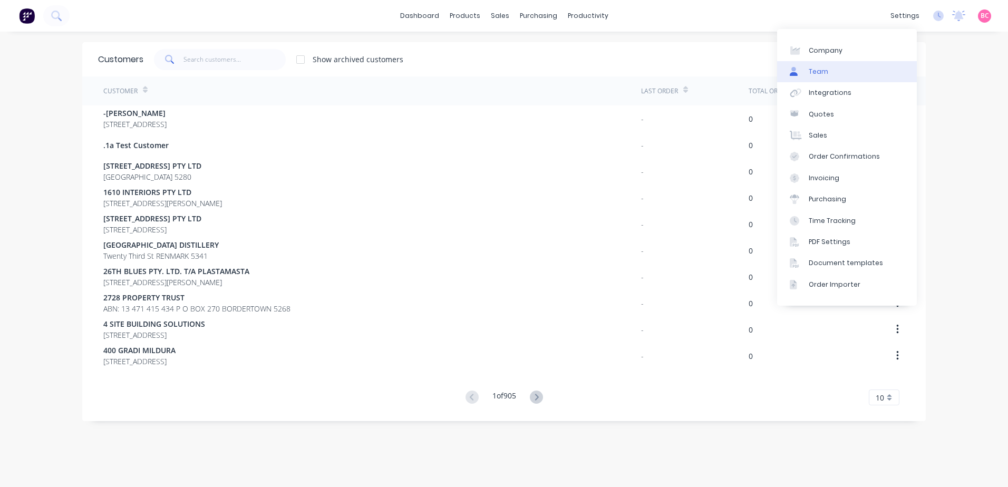
click at [848, 69] on link "Team" at bounding box center [847, 71] width 140 height 21
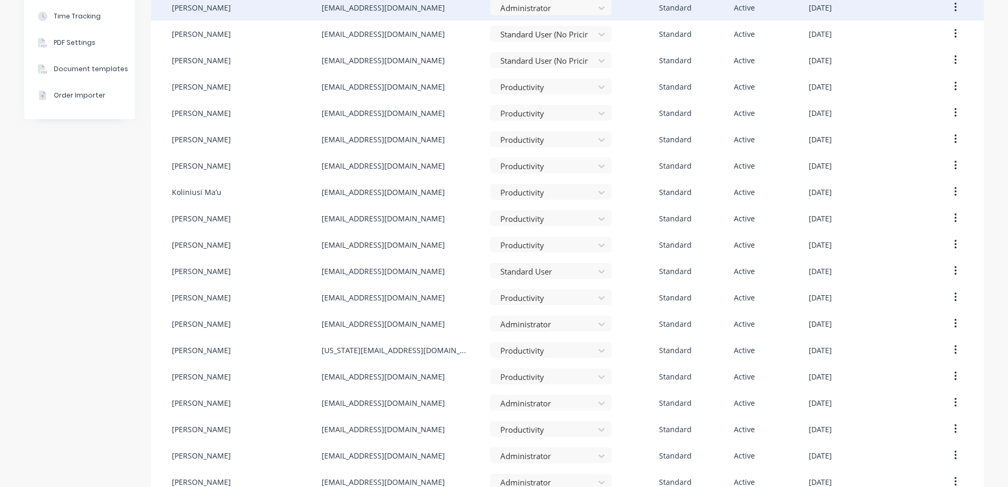
scroll to position [264, 0]
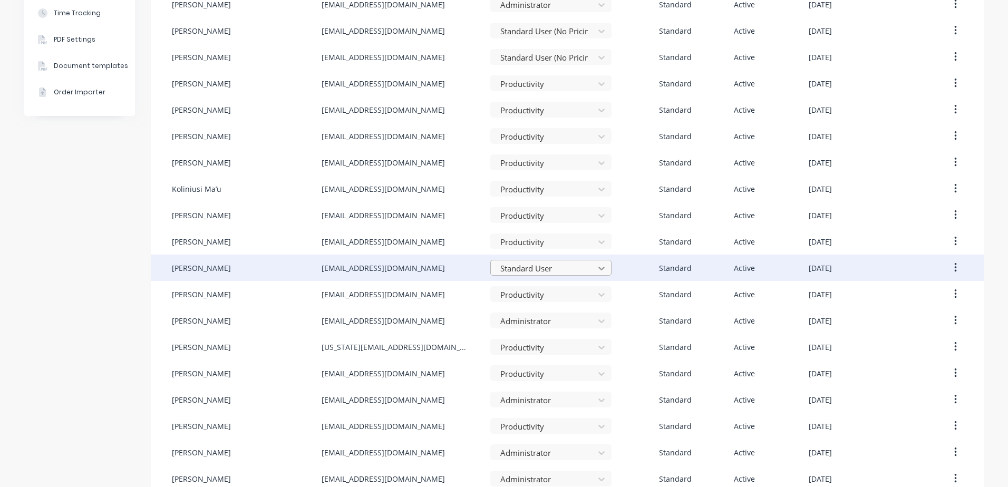
click at [599, 265] on icon at bounding box center [601, 268] width 11 height 11
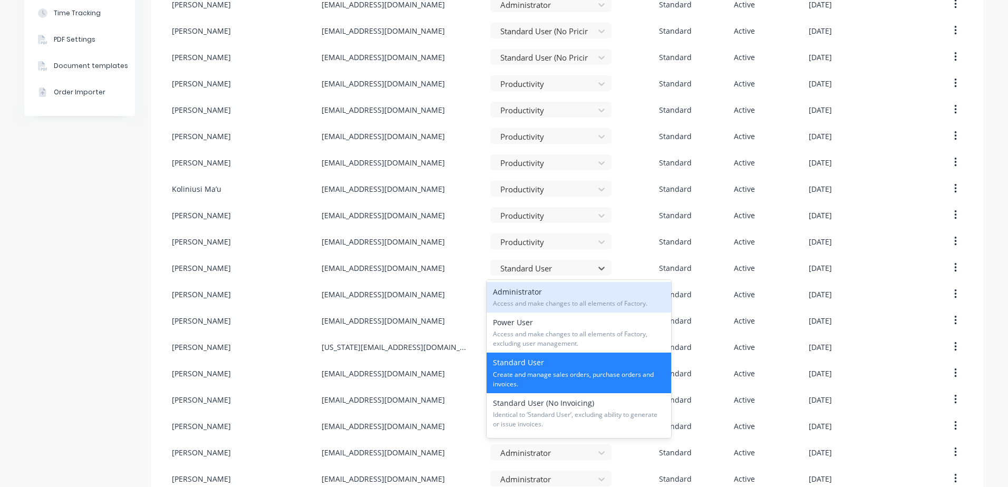
click at [548, 299] on span "Access and make changes to all elements of Factory." at bounding box center [579, 303] width 172 height 9
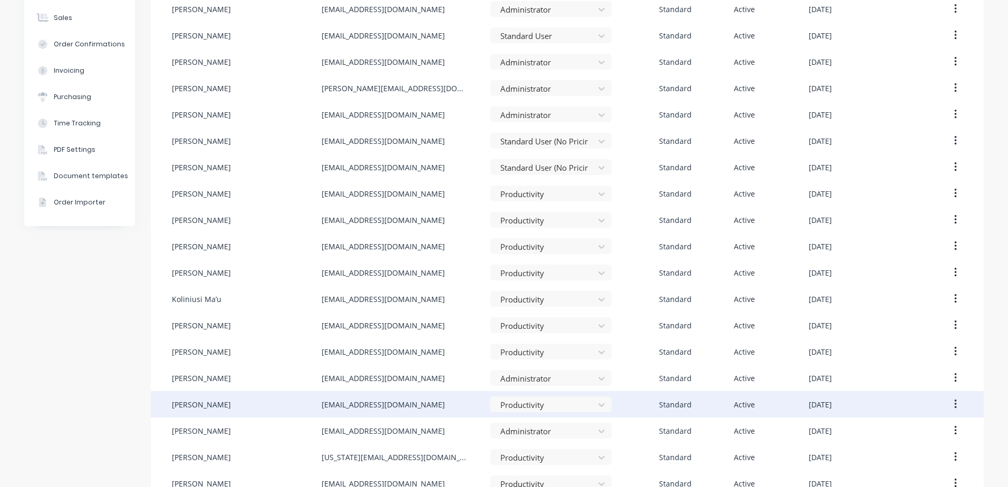
scroll to position [0, 0]
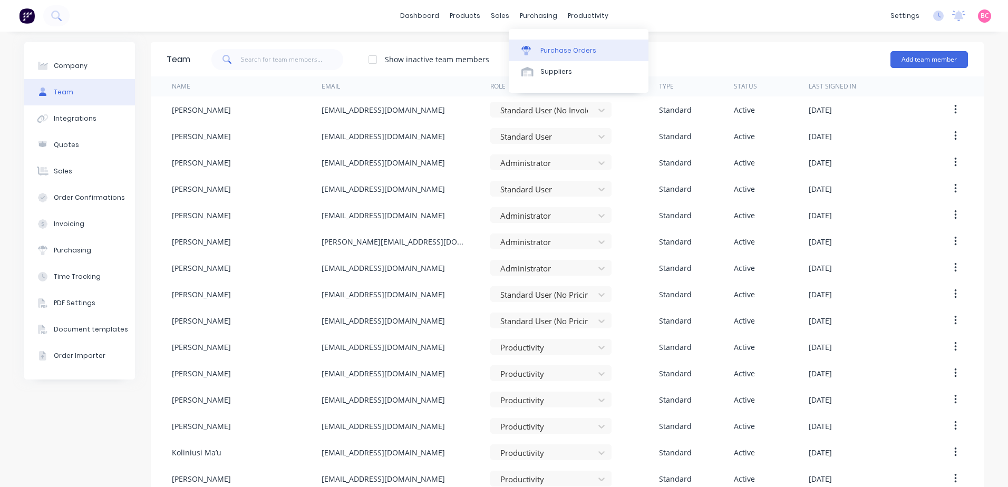
click at [556, 42] on link "Purchase Orders" at bounding box center [579, 50] width 140 height 21
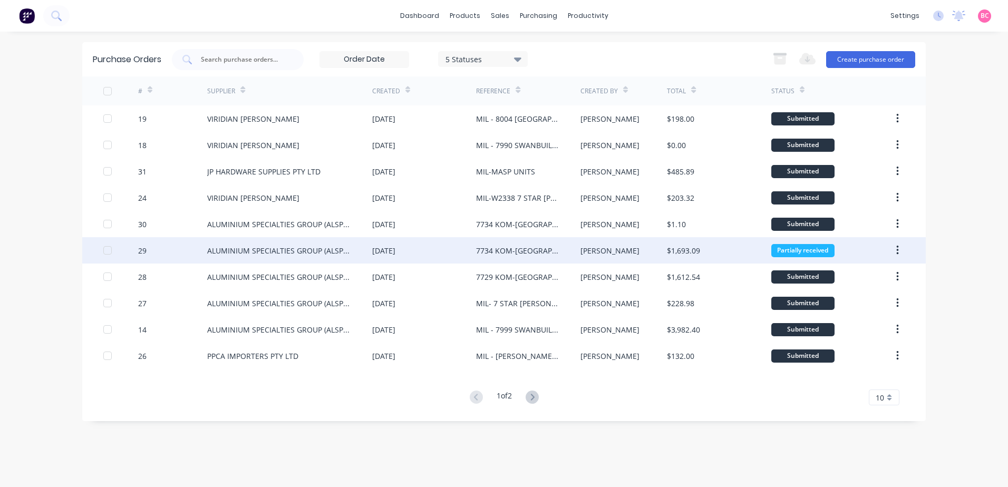
click at [593, 254] on div "[PERSON_NAME]" at bounding box center [609, 250] width 59 height 11
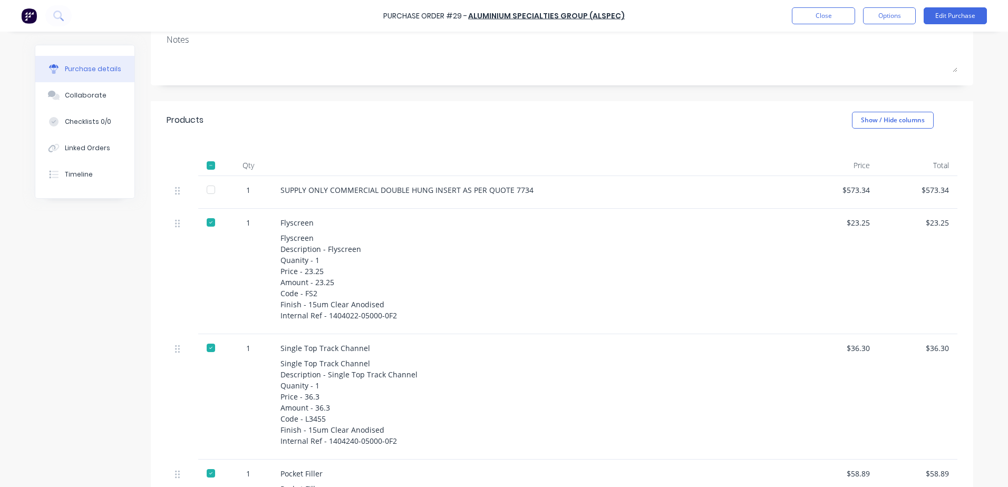
scroll to position [151, 0]
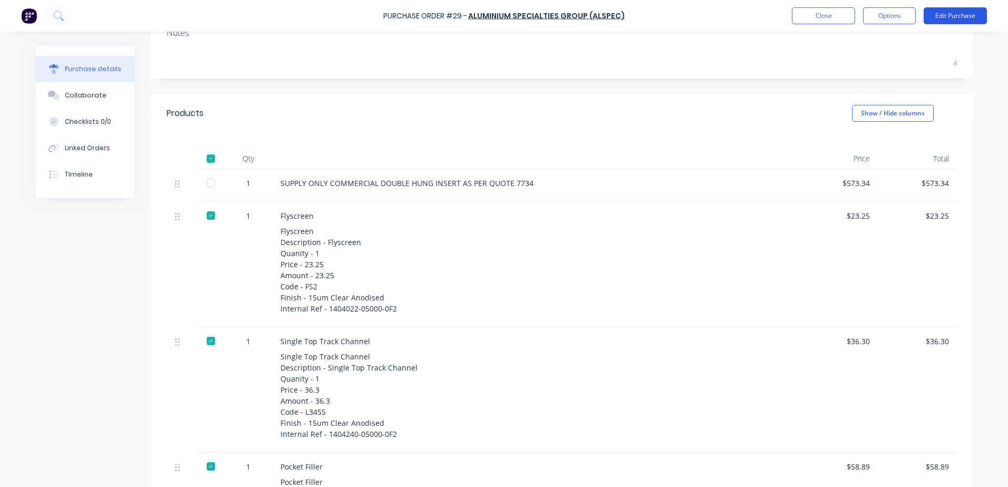
click at [954, 16] on button "Edit Purchase" at bounding box center [955, 15] width 63 height 17
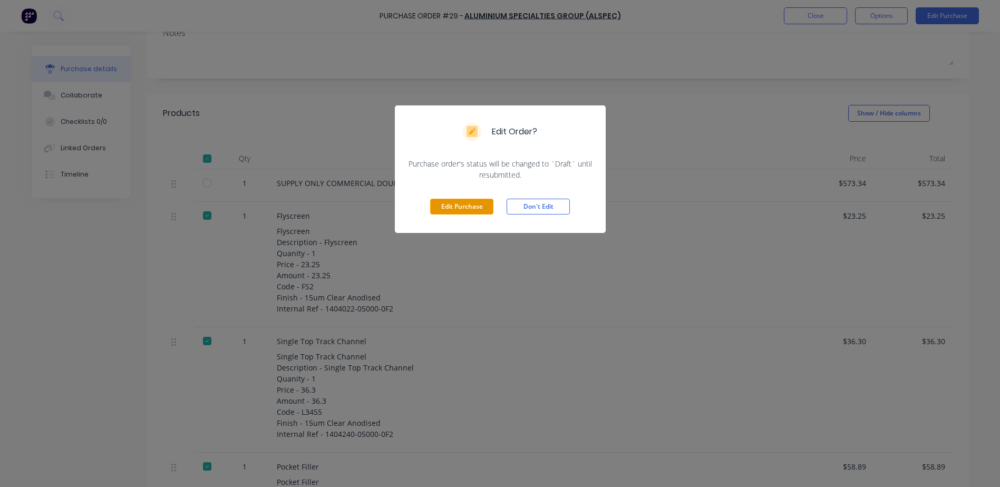
click at [467, 207] on button "Edit Purchase" at bounding box center [461, 207] width 63 height 16
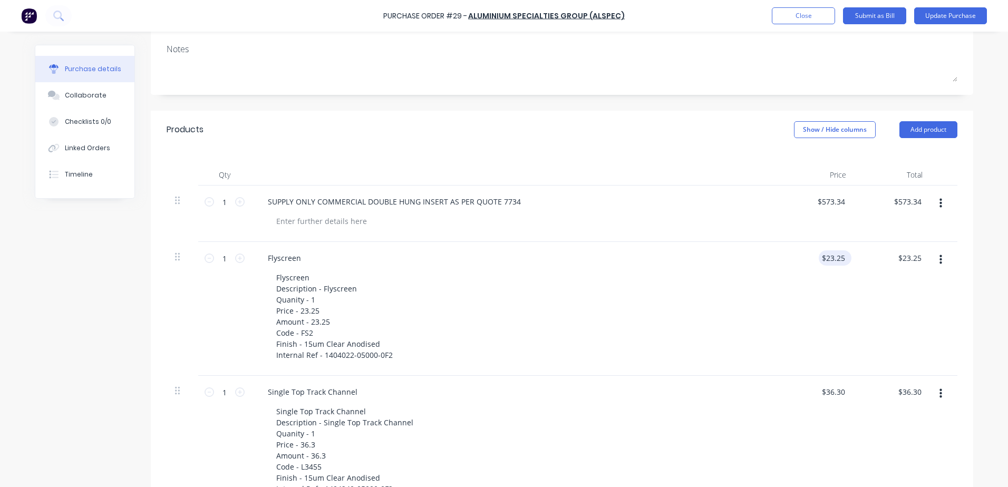
type textarea "x"
type input "23.25"
click at [831, 254] on input "23.25" at bounding box center [833, 257] width 28 height 15
type textarea "x"
drag, startPoint x: 826, startPoint y: 256, endPoint x: 915, endPoint y: 259, distance: 88.6
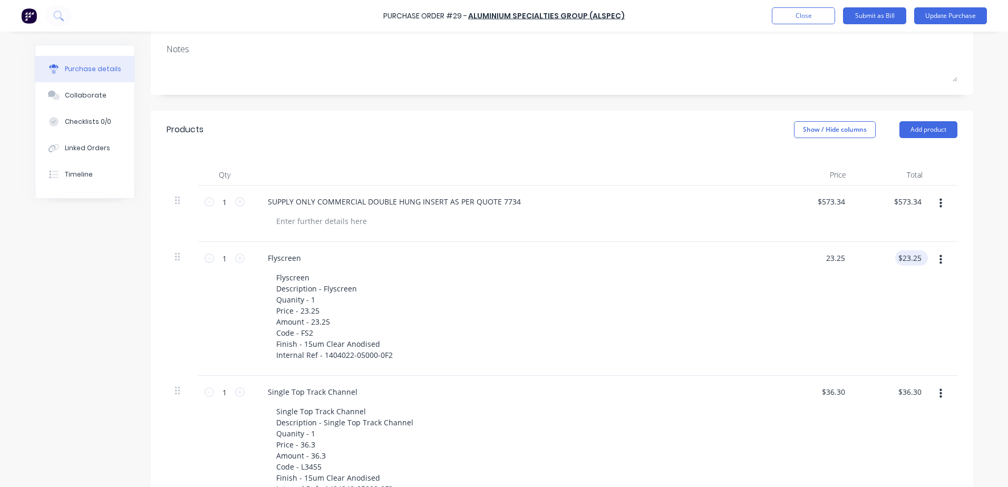
click at [914, 259] on div "1 1 Flyscreen Flyscreen Description - Flyscreen Quanity - 1 Price - 23.25 Amoun…" at bounding box center [562, 309] width 791 height 134
type input "20"
type textarea "x"
drag, startPoint x: 829, startPoint y: 258, endPoint x: 825, endPoint y: 340, distance: 81.8
click at [866, 259] on div "1 1 Flyscreen Flyscreen Description - Flyscreen Quanity - 1 Price - 23.25 Amoun…" at bounding box center [562, 309] width 791 height 134
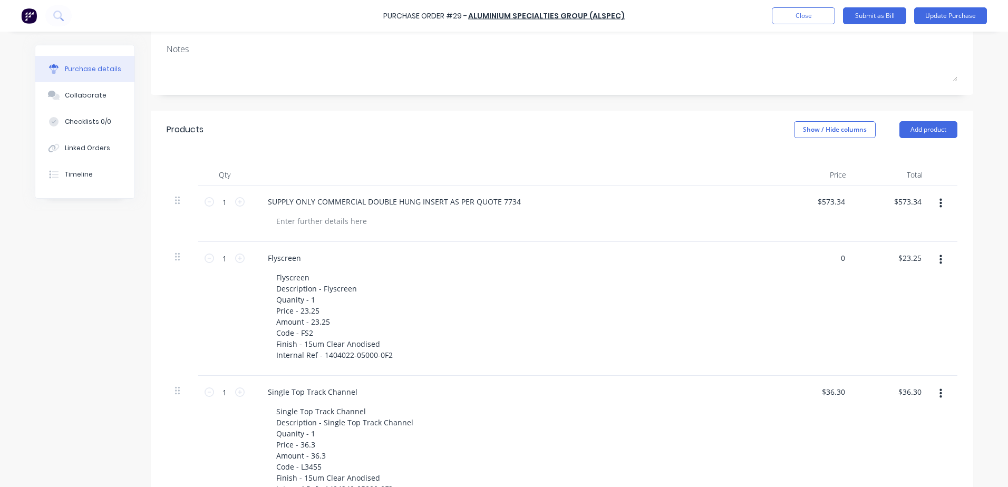
type input "0"
type textarea "x"
type input "$0.00"
click at [828, 383] on div "$36.30 $36.30" at bounding box center [816, 443] width 76 height 134
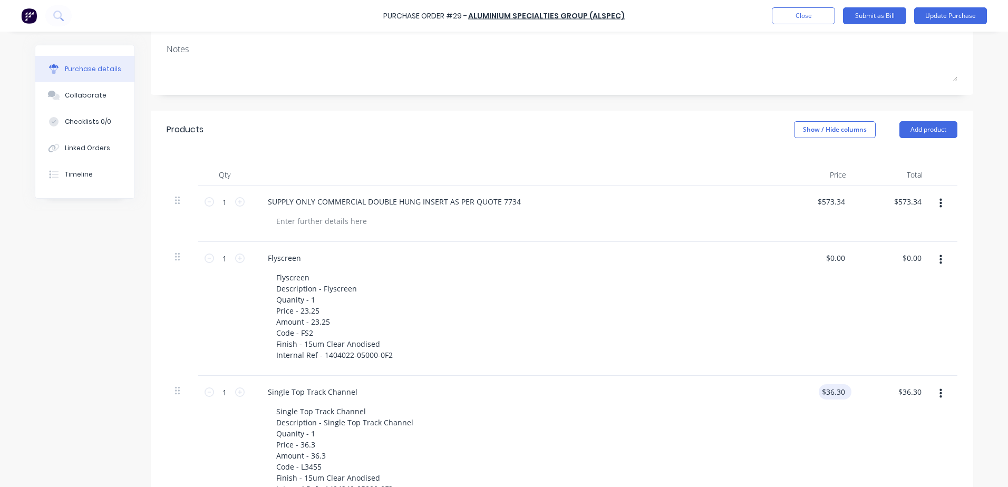
type textarea "x"
type input "36.30"
click at [824, 394] on input "36.30" at bounding box center [835, 391] width 24 height 15
type textarea "x"
drag, startPoint x: 824, startPoint y: 394, endPoint x: 877, endPoint y: 400, distance: 53.6
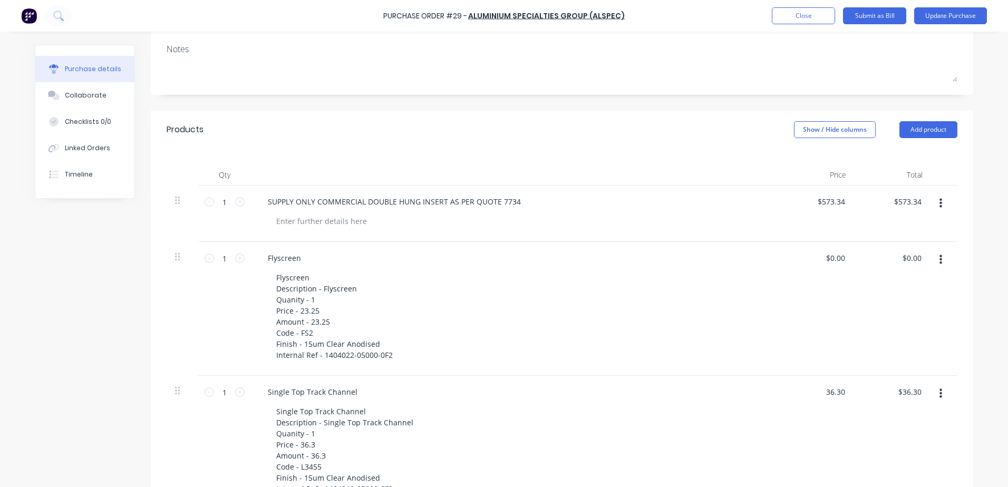
click at [877, 400] on div "1 1 Single Top Track Channel Single Top Track Channel Description - Single Top …" at bounding box center [562, 443] width 791 height 134
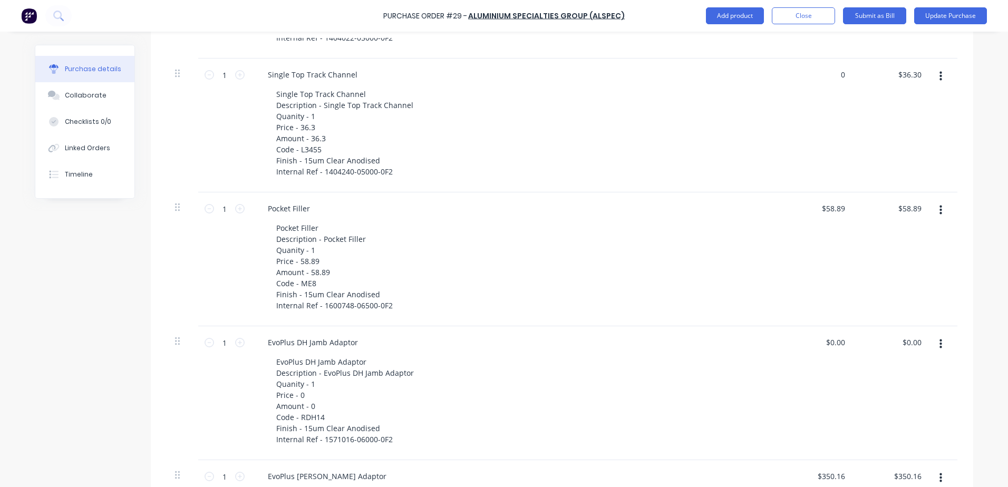
scroll to position [468, 0]
type input "0"
type textarea "x"
type input "$0.00"
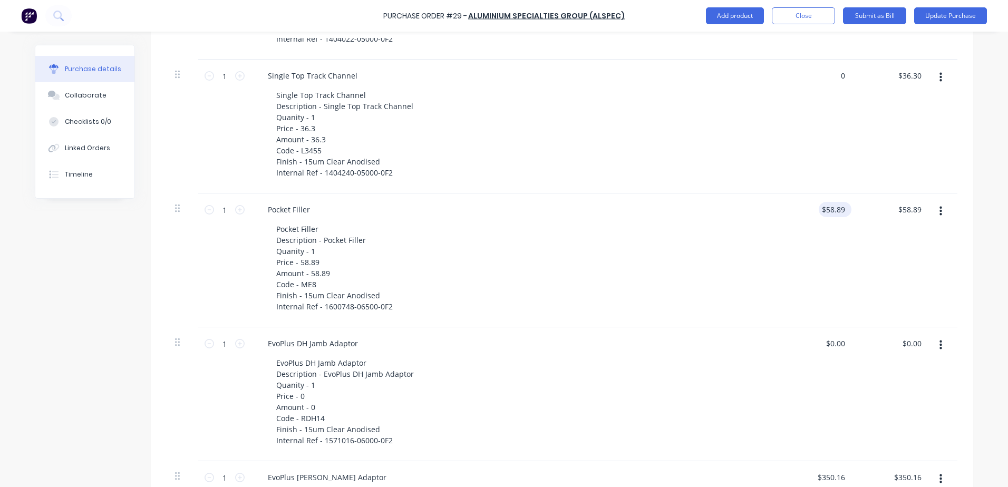
type input "58.89"
click at [830, 212] on input "58.89" at bounding box center [833, 209] width 28 height 15
type textarea "x"
drag, startPoint x: 823, startPoint y: 212, endPoint x: 893, endPoint y: 211, distance: 70.1
click at [893, 211] on div "1 1 Pocket Filler Pocket Filler Description - Pocket Filler Quanity - 1 Price -…" at bounding box center [562, 260] width 791 height 134
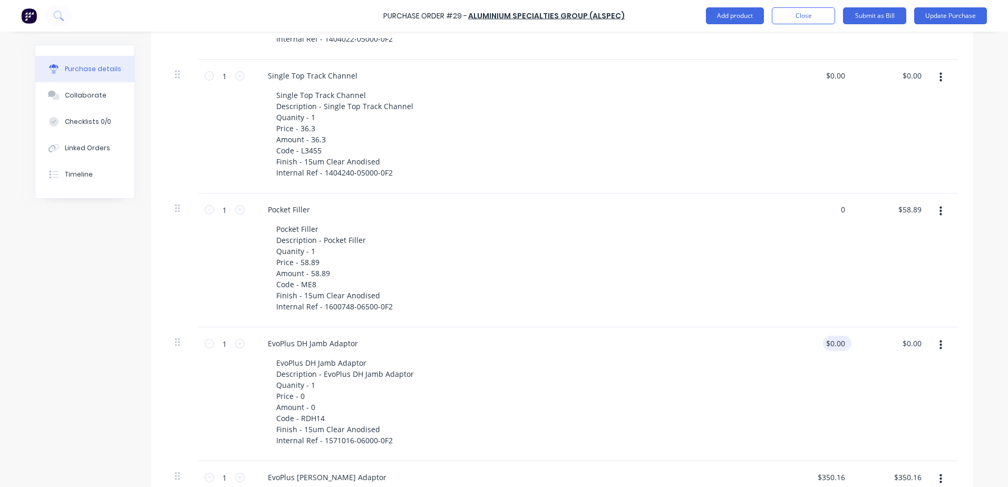
type input "0"
type textarea "x"
type input "$0.00"
type input "0.00"
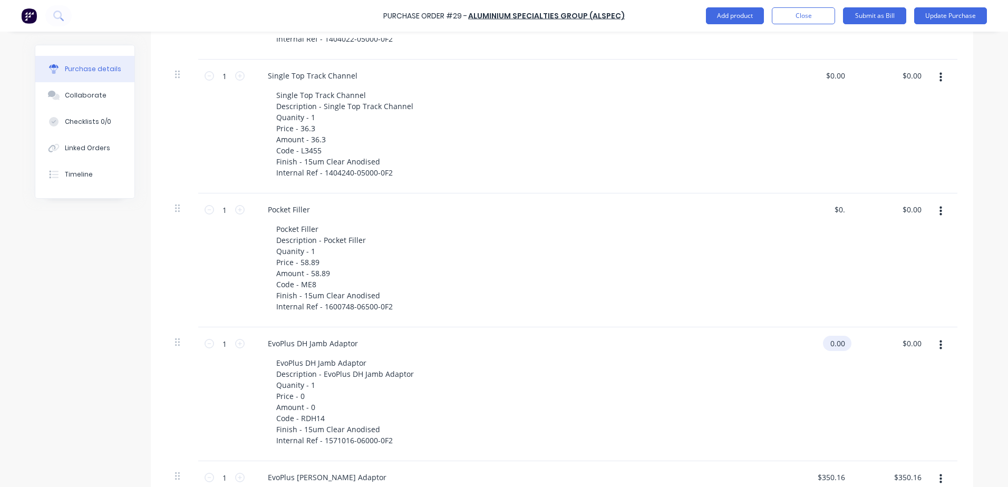
click at [829, 339] on input "0.00" at bounding box center [835, 343] width 24 height 15
type textarea "x"
drag, startPoint x: 827, startPoint y: 343, endPoint x: 861, endPoint y: 344, distance: 34.8
click at [861, 344] on div "1 1 EvoPlus DH Jamb Adaptor EvoPlus DH Jamb Adaptor Description - EvoPlus DH Ja…" at bounding box center [562, 394] width 791 height 134
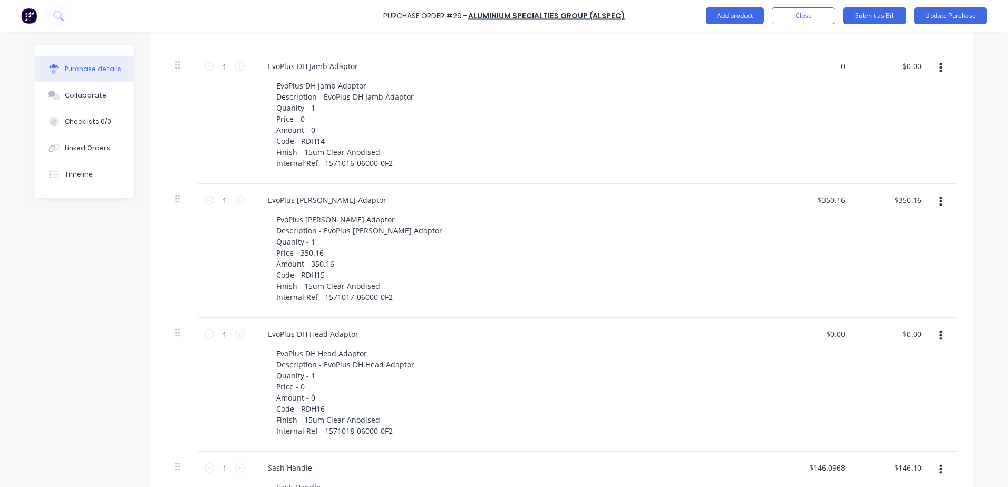
scroll to position [784, 0]
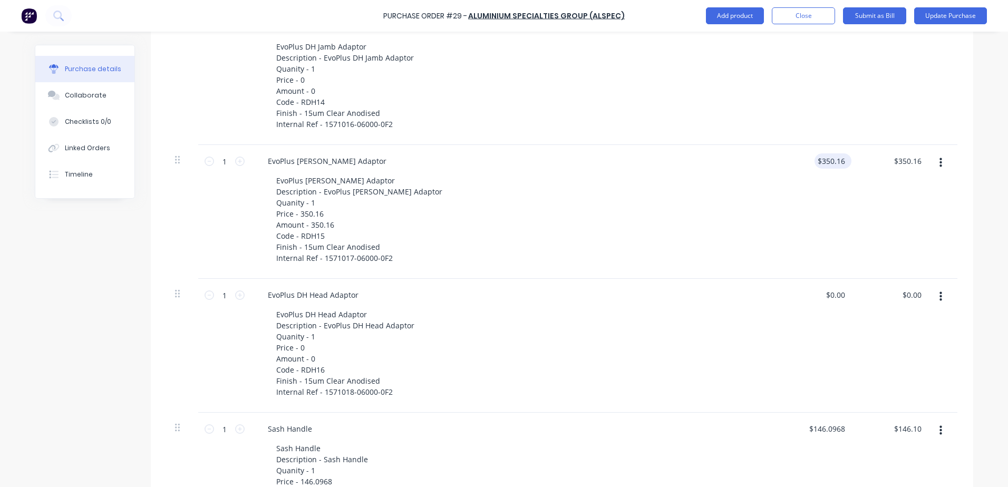
type input "0"
type textarea "x"
type input "$0.00"
type input "350.16"
click at [821, 167] on input "350.16" at bounding box center [833, 160] width 28 height 15
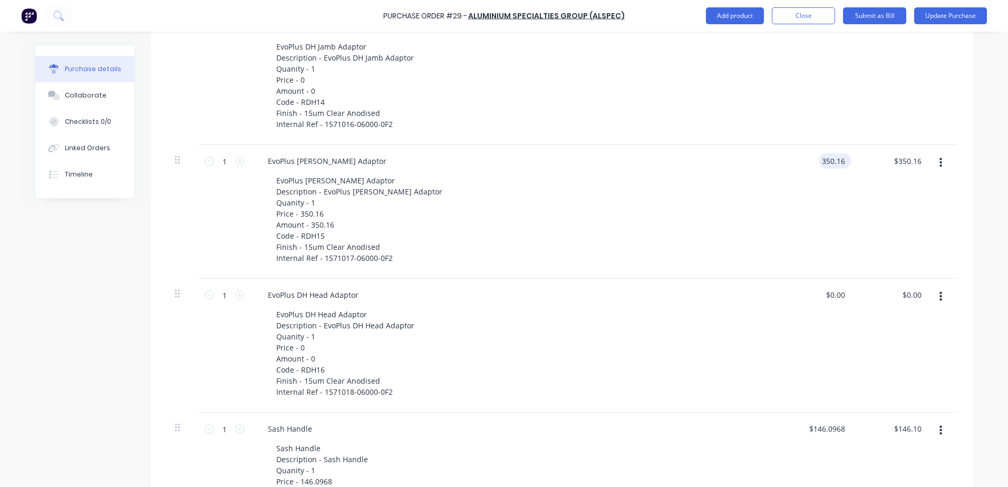
type textarea "x"
drag, startPoint x: 820, startPoint y: 163, endPoint x: 868, endPoint y: 164, distance: 47.4
click at [868, 164] on div "1 1 EvoPlus [PERSON_NAME] Adaptor EvoPlus [PERSON_NAME] Adaptor Description - E…" at bounding box center [562, 212] width 791 height 134
type input "0"
type textarea "x"
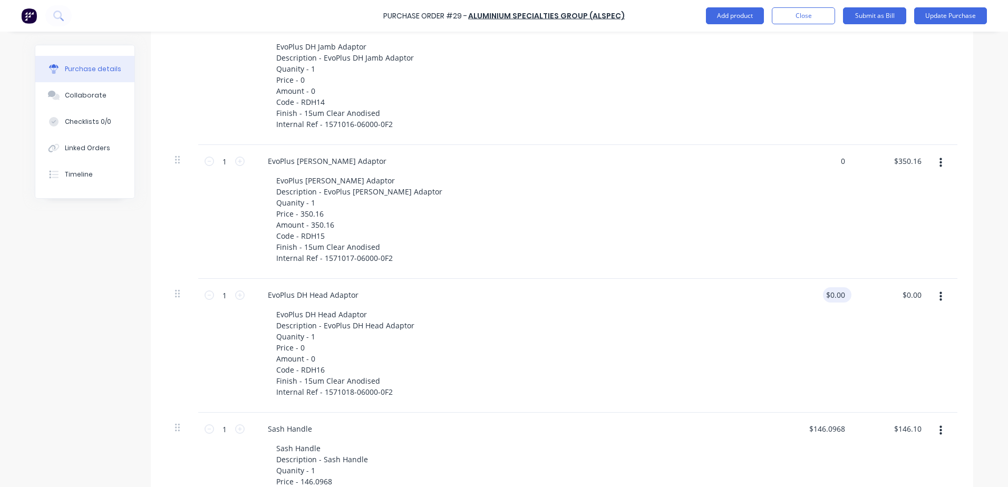
type input "$0.00"
type input "0.00"
click at [828, 290] on input "0.00" at bounding box center [835, 294] width 24 height 15
drag, startPoint x: 830, startPoint y: 296, endPoint x: 849, endPoint y: 295, distance: 19.0
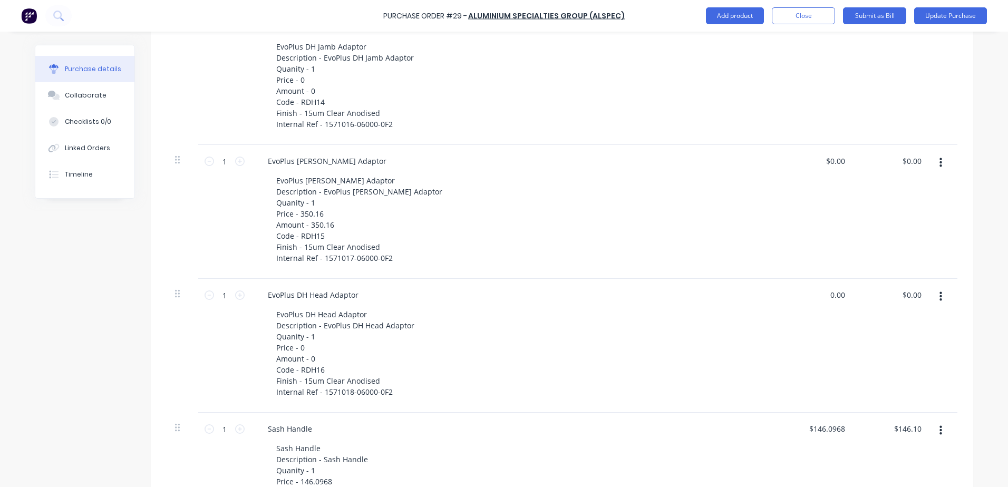
click at [849, 295] on div "0.00 0.00" at bounding box center [816, 346] width 76 height 134
type textarea "x"
type input "$0.00"
click at [816, 436] on div "$146.0968 $146.0968" at bounding box center [816, 480] width 76 height 134
type textarea "x"
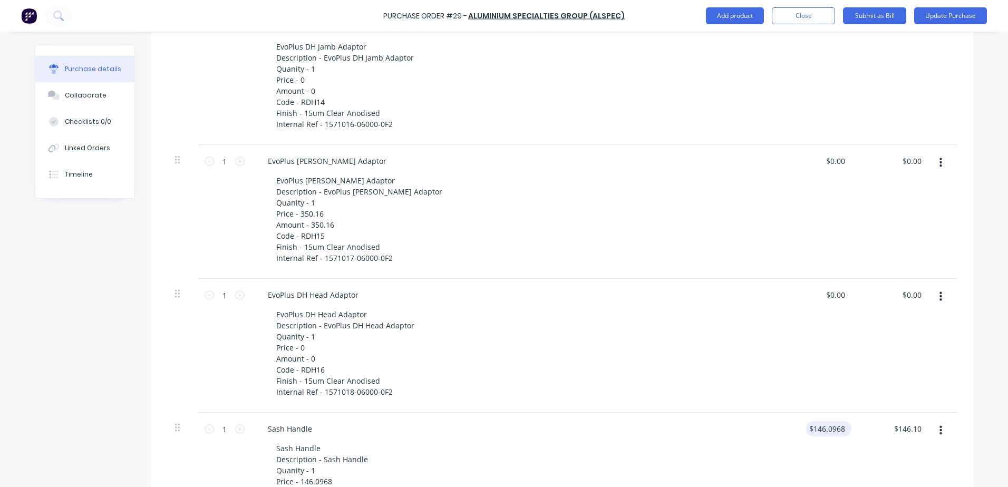
type input "146.10"
click at [813, 432] on div "146.10 $146.0968" at bounding box center [816, 480] width 76 height 134
type textarea "x"
drag, startPoint x: 818, startPoint y: 426, endPoint x: 924, endPoint y: 435, distance: 105.8
click at [924, 435] on div "1 1 Sash Handle Sash Handle Description - Sash Handle Quanity - 1 Price - 146.0…" at bounding box center [562, 480] width 791 height 134
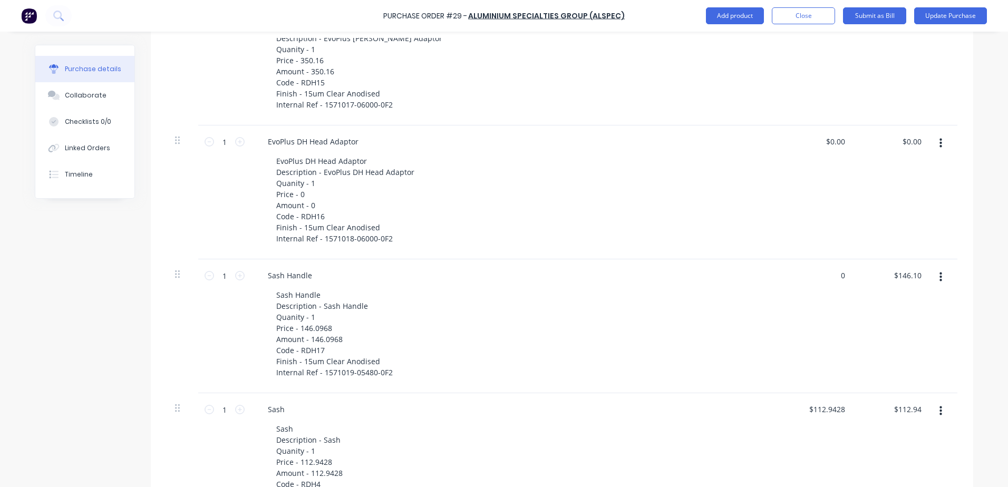
scroll to position [995, 0]
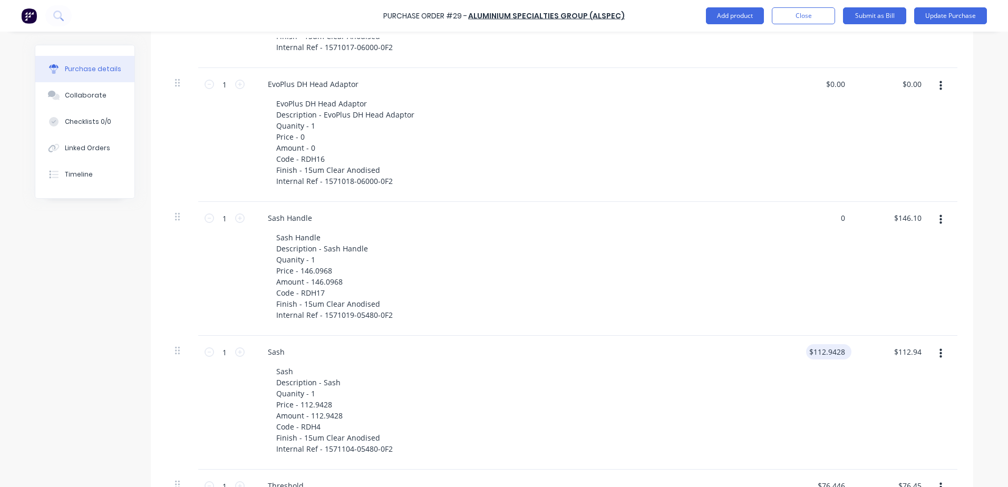
type input "0"
type textarea "x"
type input "$0.00"
type input "112.94"
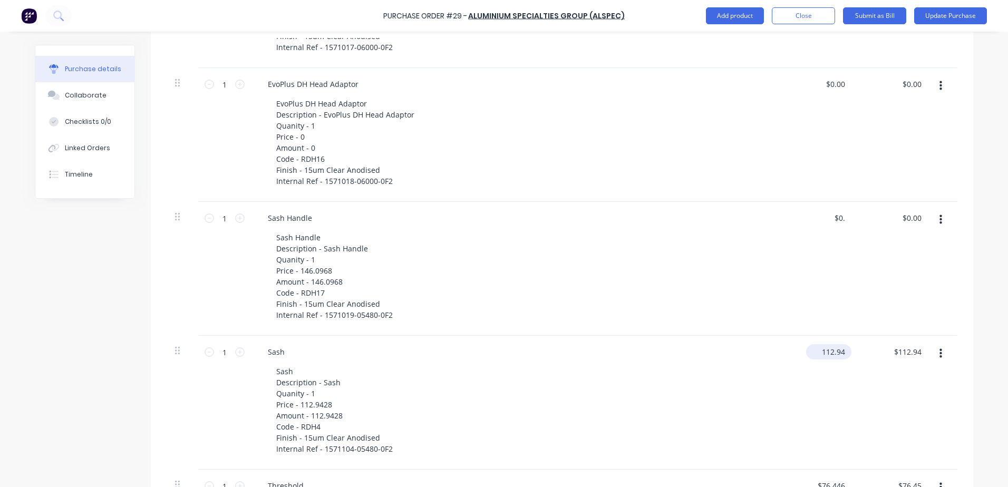
click at [820, 355] on input "112.94" at bounding box center [826, 351] width 41 height 15
type textarea "x"
drag, startPoint x: 821, startPoint y: 353, endPoint x: 898, endPoint y: 346, distance: 76.7
click at [898, 346] on div "1 1 Sash Sash Description - Sash Quanity - 1 Price - 112.9428 Amount - 112.9428…" at bounding box center [562, 403] width 791 height 134
type input "1"
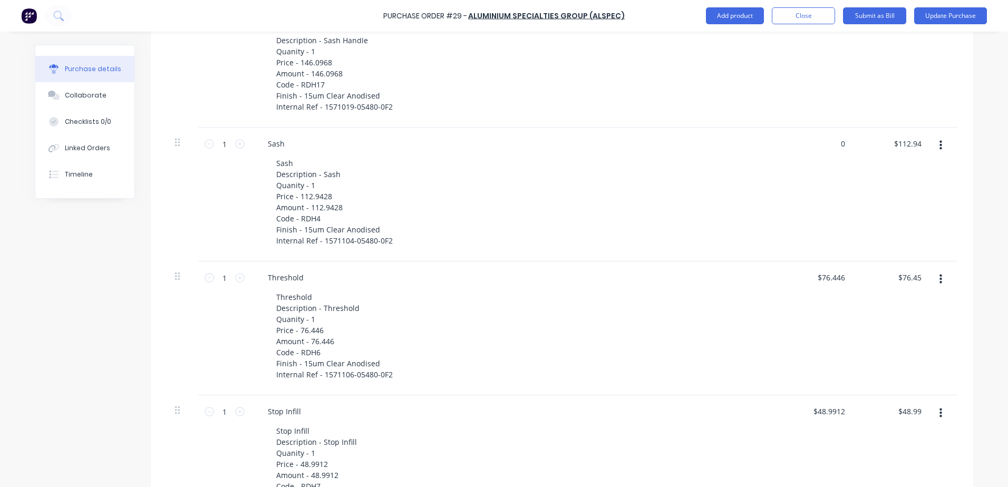
scroll to position [1206, 0]
type input "0"
type textarea "x"
type input "$0.00"
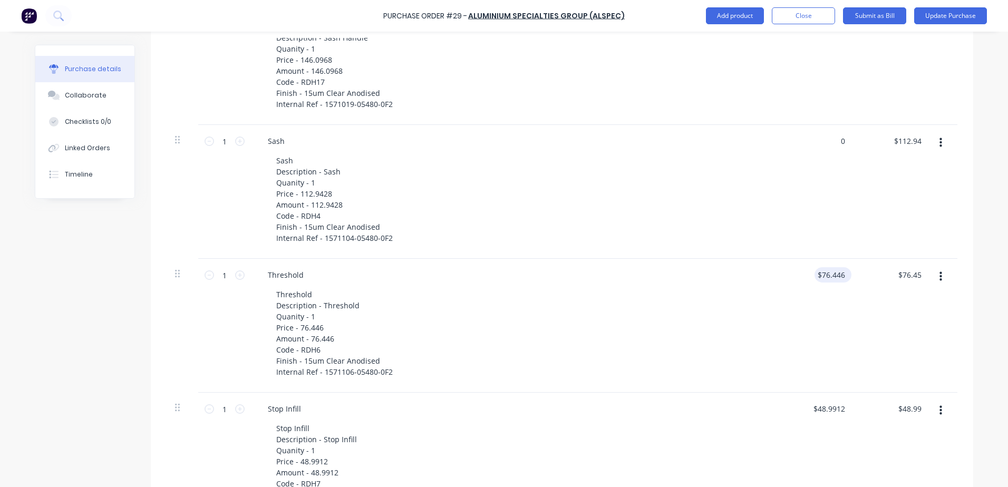
type input "76.45"
click at [825, 280] on input "76.45" at bounding box center [830, 274] width 33 height 15
type textarea "x"
drag, startPoint x: 823, startPoint y: 276, endPoint x: 904, endPoint y: 279, distance: 81.2
click at [904, 279] on div "1 1 Threshold Threshold Description - Threshold Quanity - 1 Price - 76.446 Amou…" at bounding box center [562, 326] width 791 height 134
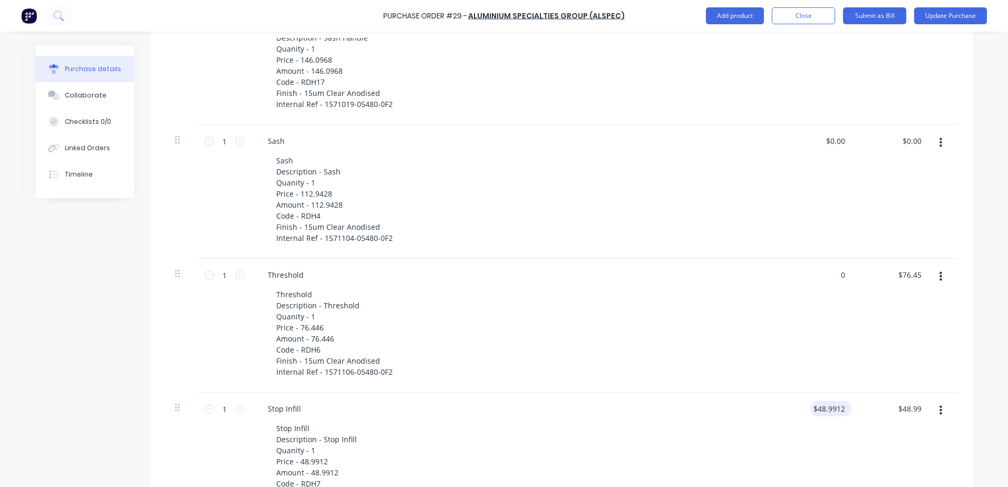
type input "0"
type textarea "x"
type input "$0.00"
type input "48.99"
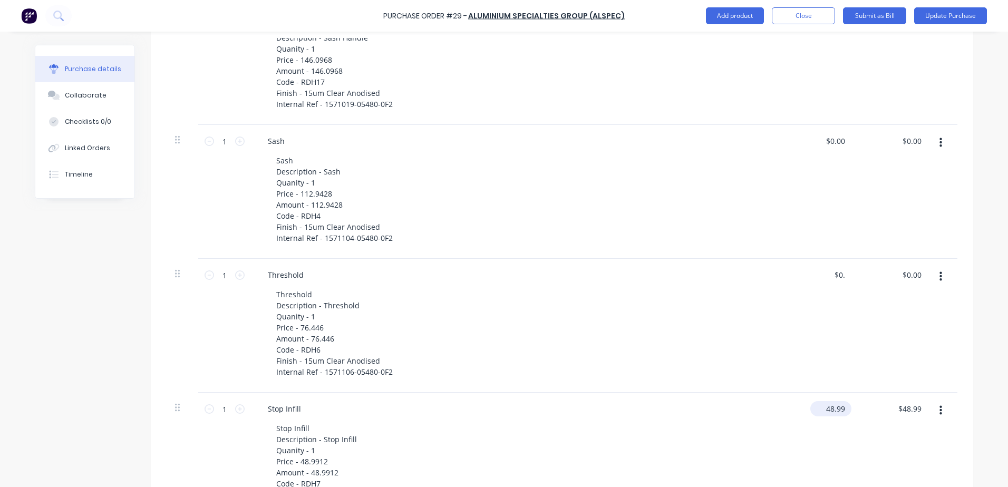
click at [816, 407] on div "48.99 $48.9912" at bounding box center [816, 460] width 76 height 134
type textarea "x"
drag, startPoint x: 821, startPoint y: 409, endPoint x: 987, endPoint y: 410, distance: 166.0
click at [987, 410] on div "Purchase Order #29 - ALUMINIUM SPECIALTIES GROUP (ALSPEC) Add product Close Sub…" at bounding box center [504, 243] width 1008 height 487
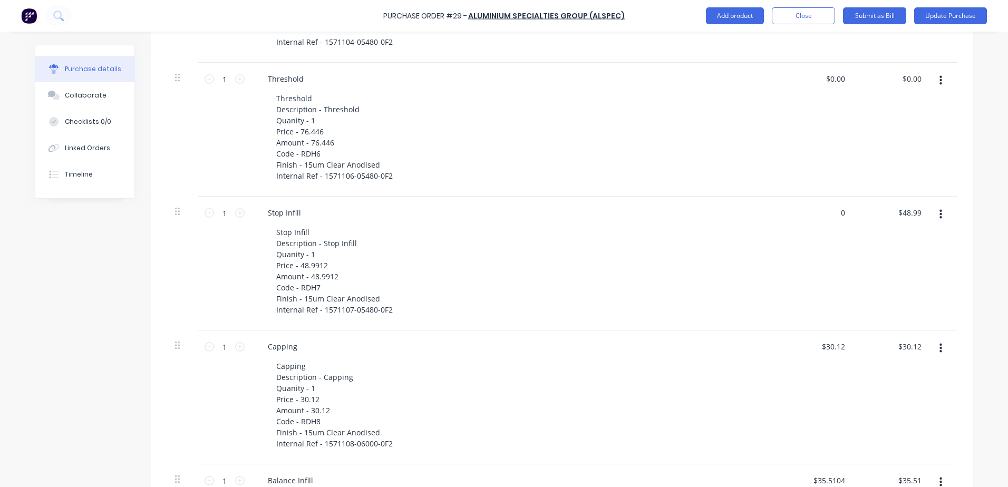
scroll to position [1416, 0]
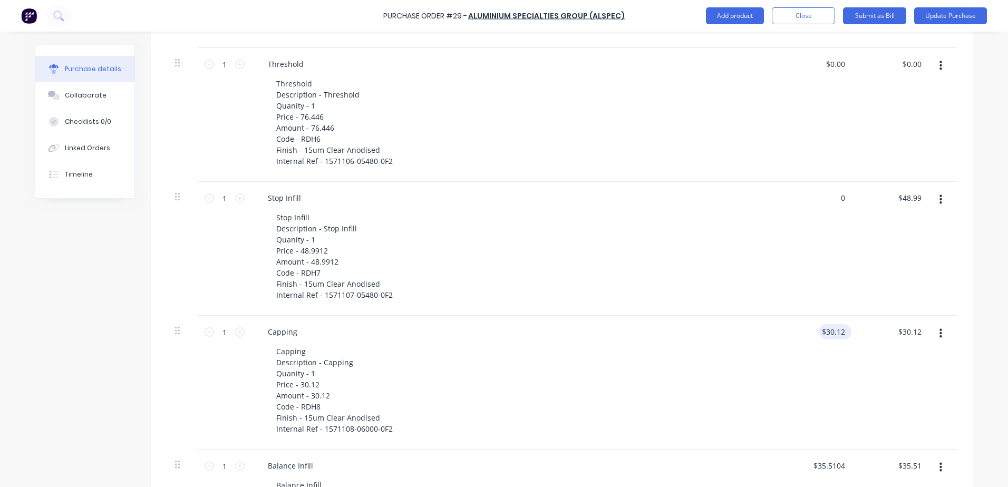
type input "0"
type textarea "x"
type input "$0.00"
type input "30.12"
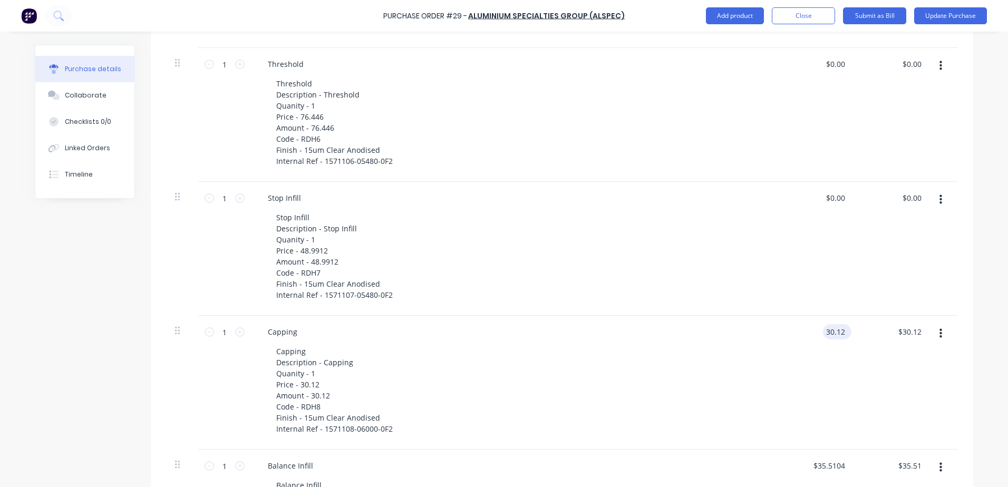
click at [832, 332] on input "30.12" at bounding box center [835, 331] width 24 height 15
type textarea "x"
drag, startPoint x: 841, startPoint y: 333, endPoint x: 941, endPoint y: 336, distance: 100.2
click at [941, 336] on div "1 1 Capping Capping Description - Capping Quanity - 1 Price - 30.12 Amount - 30…" at bounding box center [562, 383] width 791 height 134
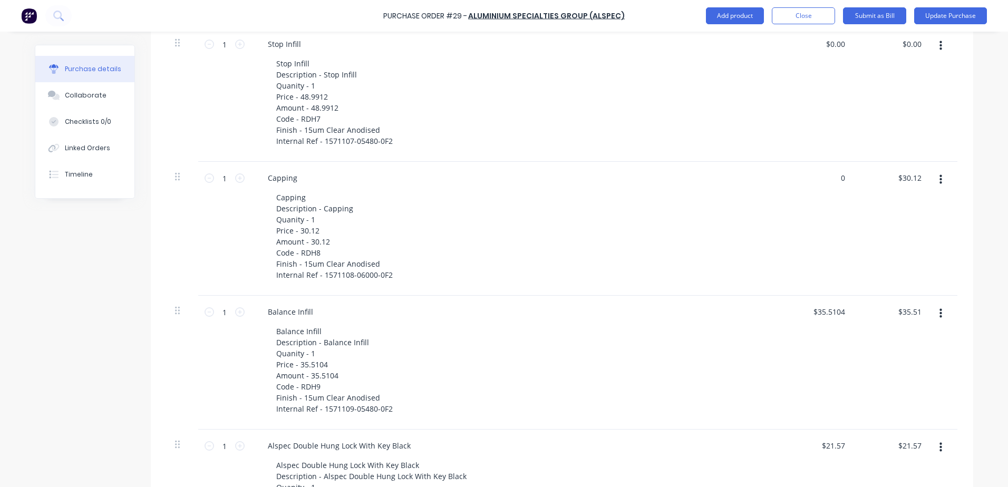
scroll to position [1575, 0]
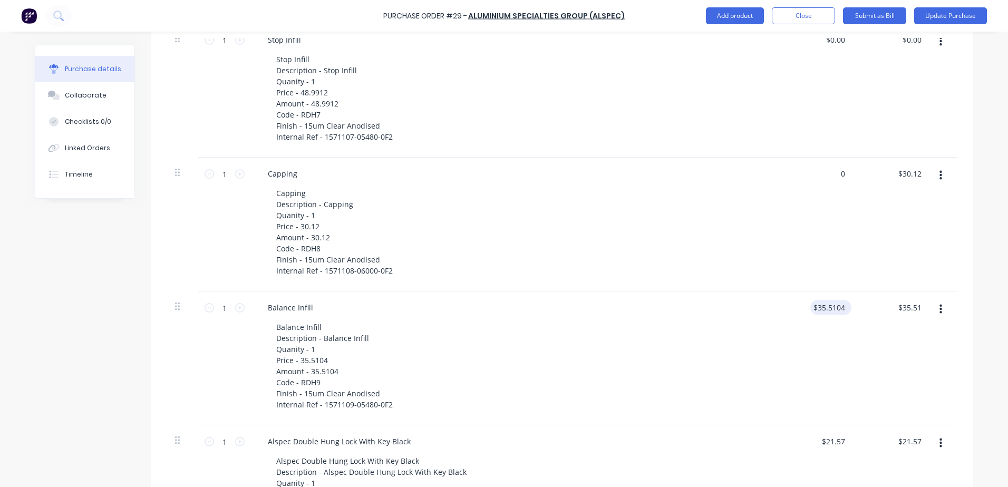
type input "0"
type textarea "x"
type input "$0.00"
type input "35.51"
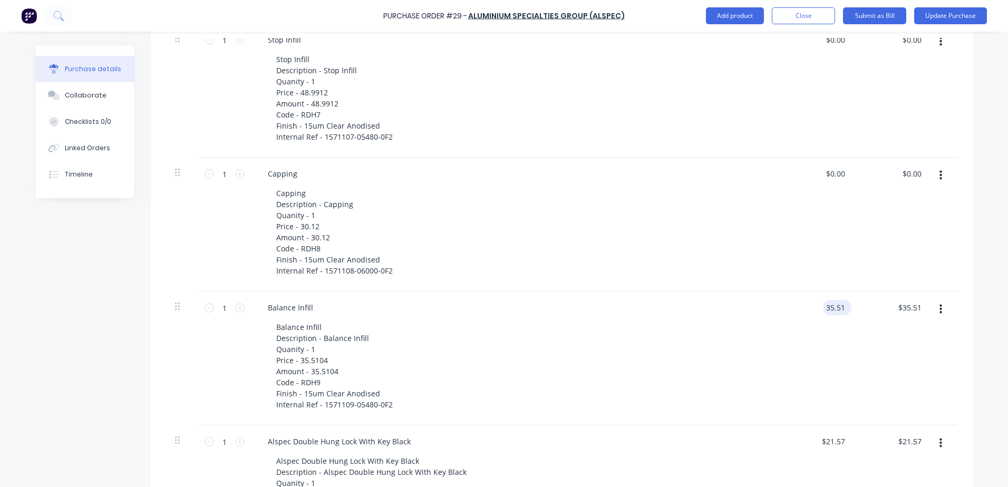
click at [816, 303] on div "35.51 35.51" at bounding box center [816, 359] width 76 height 134
type textarea "x"
drag, startPoint x: 842, startPoint y: 307, endPoint x: 950, endPoint y: 306, distance: 108.1
click at [950, 306] on div "1 1 Balance Infill Balance Infill Description - Balance Infill Quanity - 1 Pric…" at bounding box center [562, 359] width 791 height 134
type input "0"
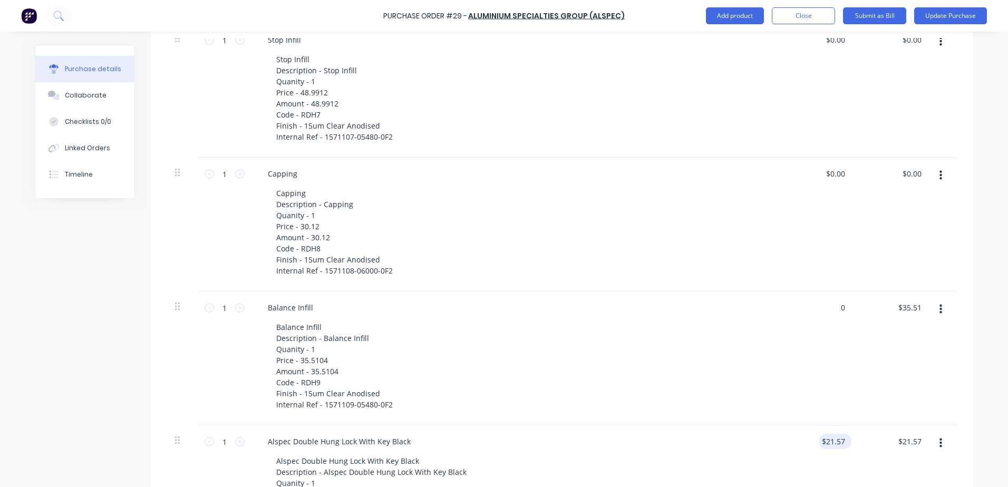
type textarea "x"
type input "$0.00"
type input "21.57"
click at [824, 441] on input "21.57" at bounding box center [833, 441] width 28 height 15
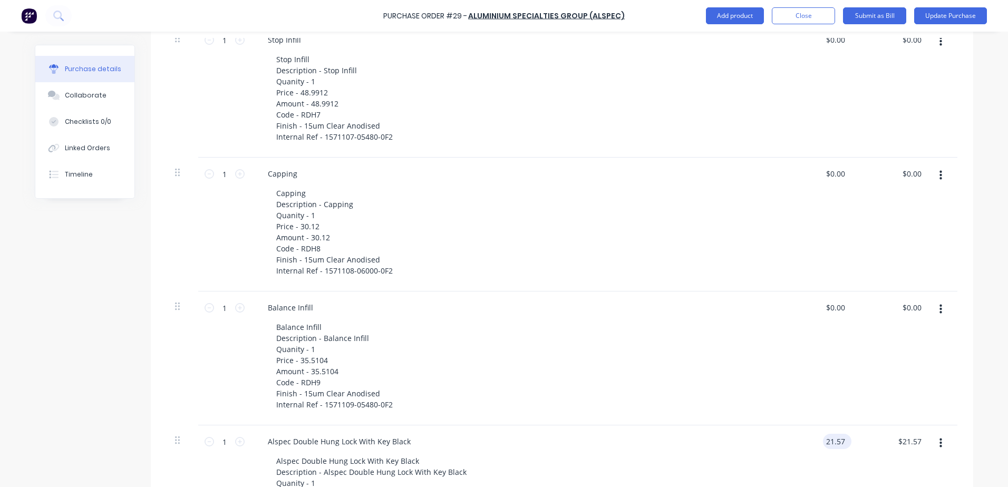
type textarea "x"
drag, startPoint x: 824, startPoint y: 441, endPoint x: 888, endPoint y: 442, distance: 63.8
click at [888, 442] on div "1 1 Alspec Double Hung Lock With Key Black Alspec Double Hung Lock With Key Bla…" at bounding box center [562, 492] width 791 height 134
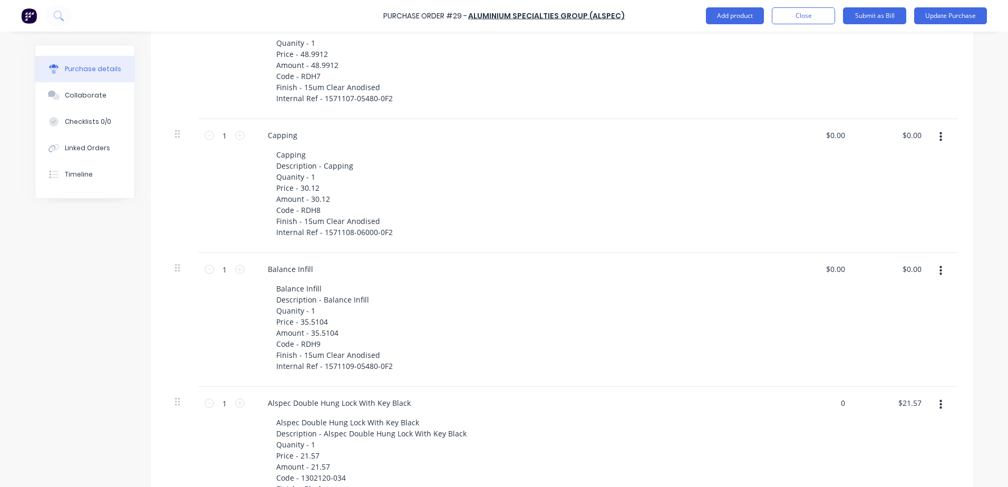
scroll to position [1838, 0]
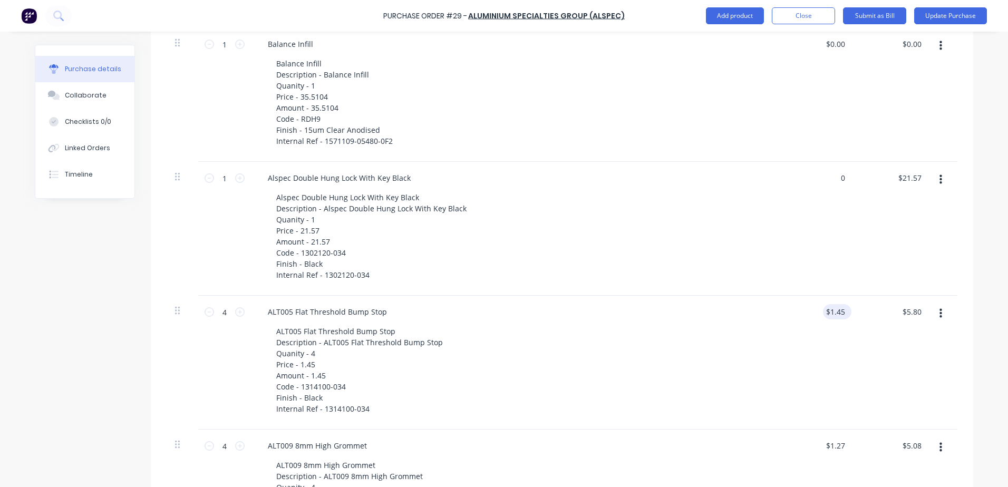
type input "0"
type textarea "x"
type input "$0.00"
type input "1.45"
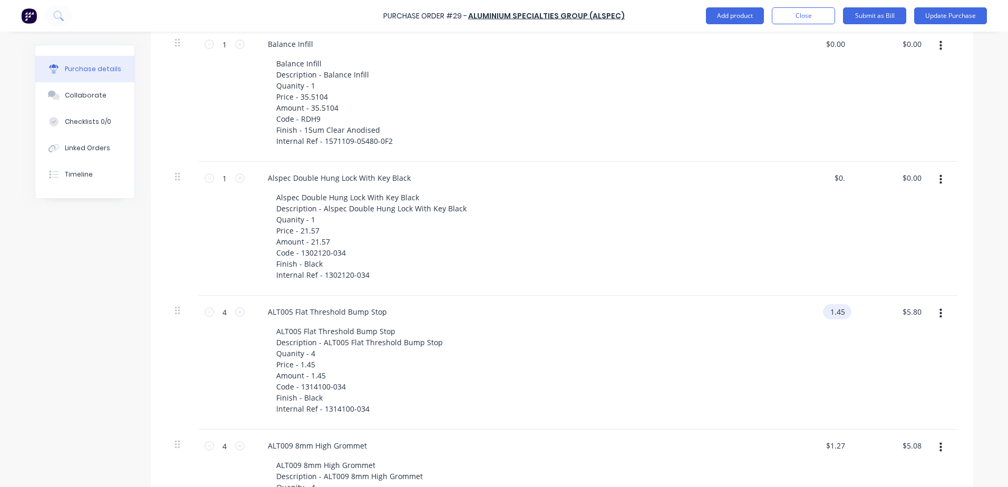
click at [828, 314] on input "1.45" at bounding box center [835, 311] width 24 height 15
type textarea "x"
drag, startPoint x: 828, startPoint y: 314, endPoint x: 863, endPoint y: 309, distance: 36.1
click at [863, 309] on div "4 4 ALT005 Flat Threshold Bump Stop ALT005 Flat Threshold Bump Stop Description…" at bounding box center [562, 363] width 791 height 134
type input "0"
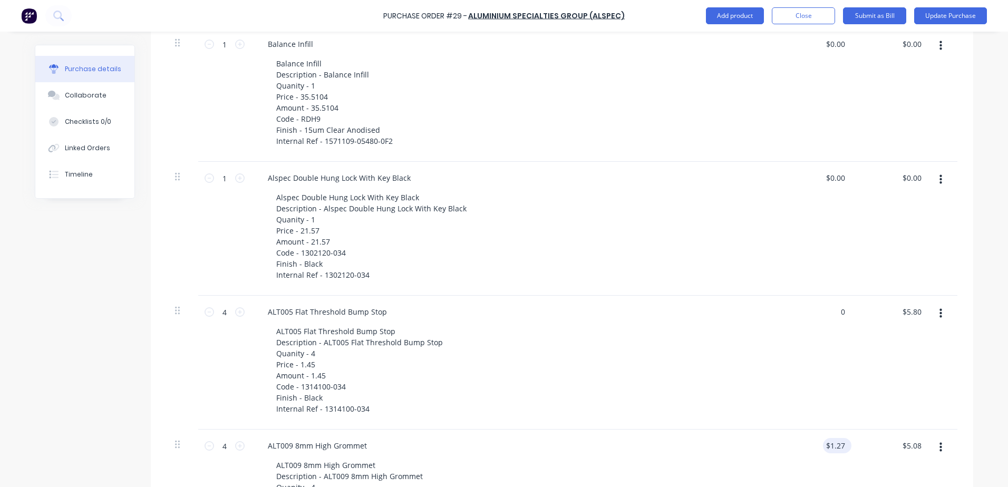
type textarea "x"
type input "$0.00"
type input "1.27"
click at [836, 443] on input "1.27" at bounding box center [835, 445] width 24 height 15
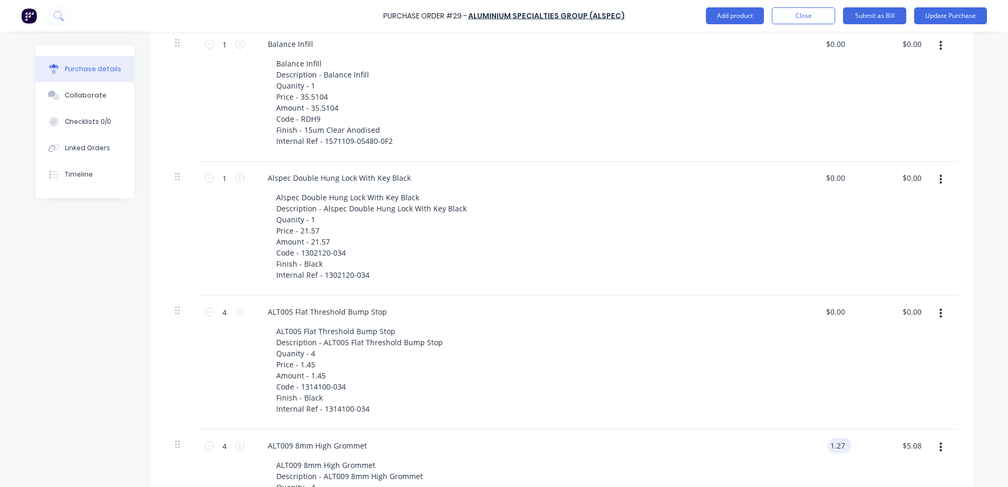
type textarea "x"
drag, startPoint x: 824, startPoint y: 446, endPoint x: 871, endPoint y: 446, distance: 46.9
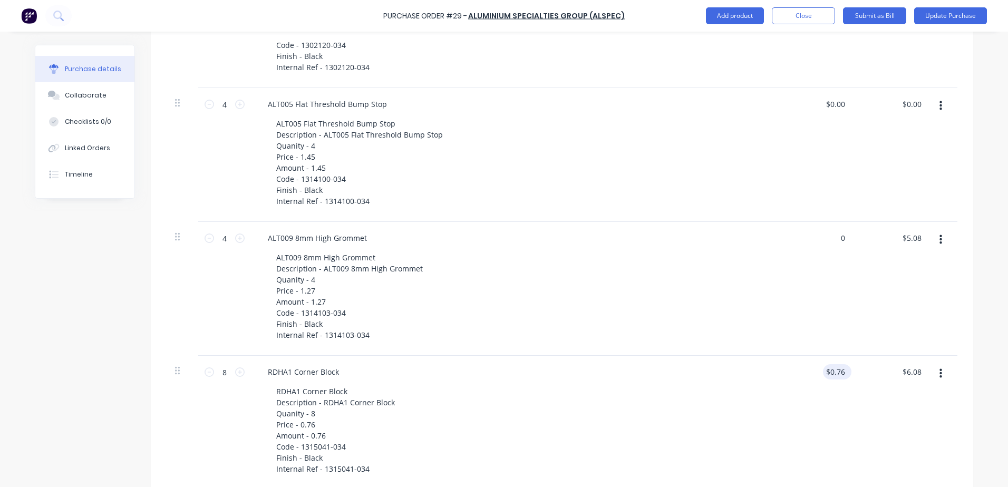
scroll to position [2049, 0]
type input "0"
type textarea "x"
type input "$0.00"
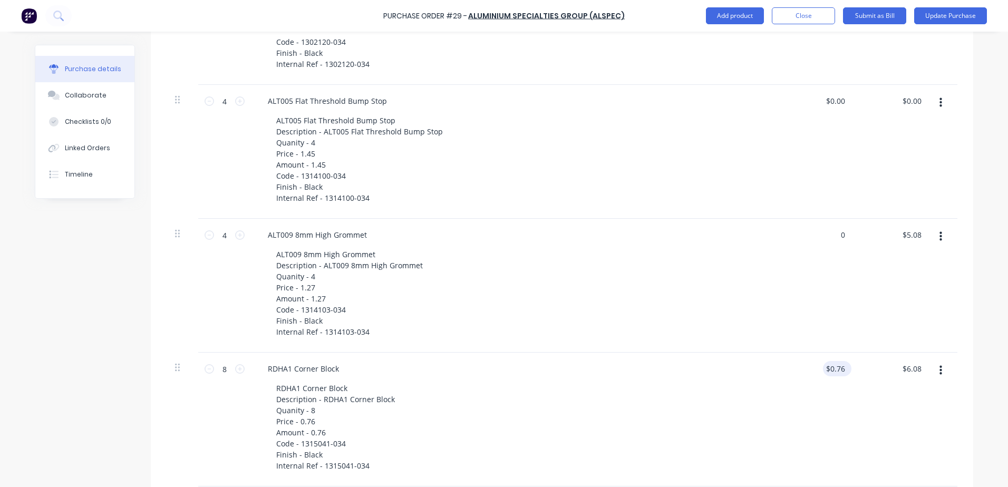
type input "0.76"
click at [832, 367] on input "0.76" at bounding box center [837, 368] width 20 height 15
type textarea "x"
drag, startPoint x: 827, startPoint y: 369, endPoint x: 945, endPoint y: 377, distance: 118.4
click at [937, 376] on div "[GEOGRAPHIC_DATA] Description - RDHA1 Corner Block Quanity - 8 Price - 0.76 Amo…" at bounding box center [562, 420] width 791 height 134
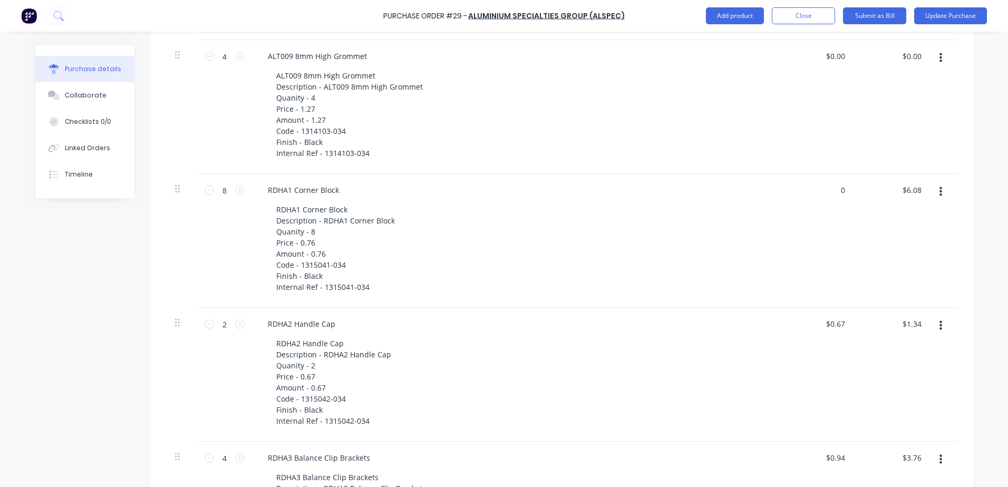
scroll to position [2260, 0]
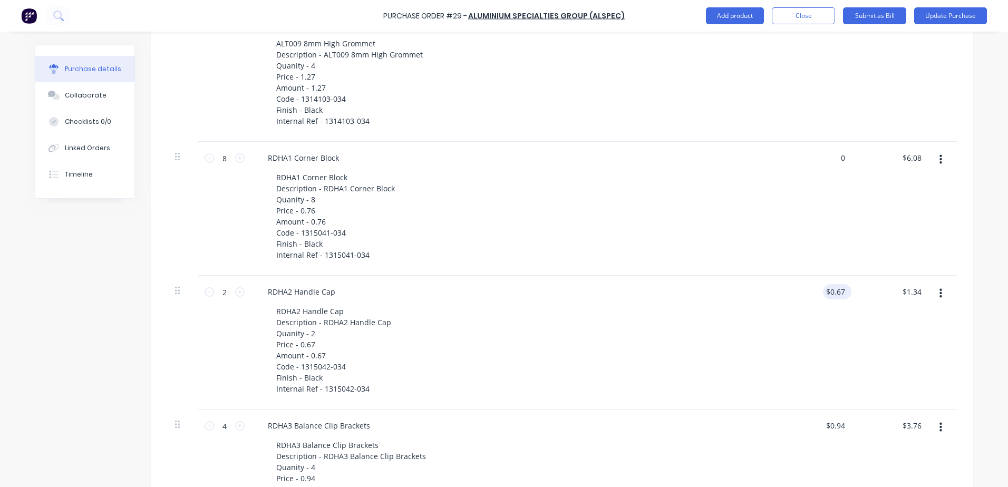
type input "0"
type textarea "x"
type input "$0.00"
type input "0.67"
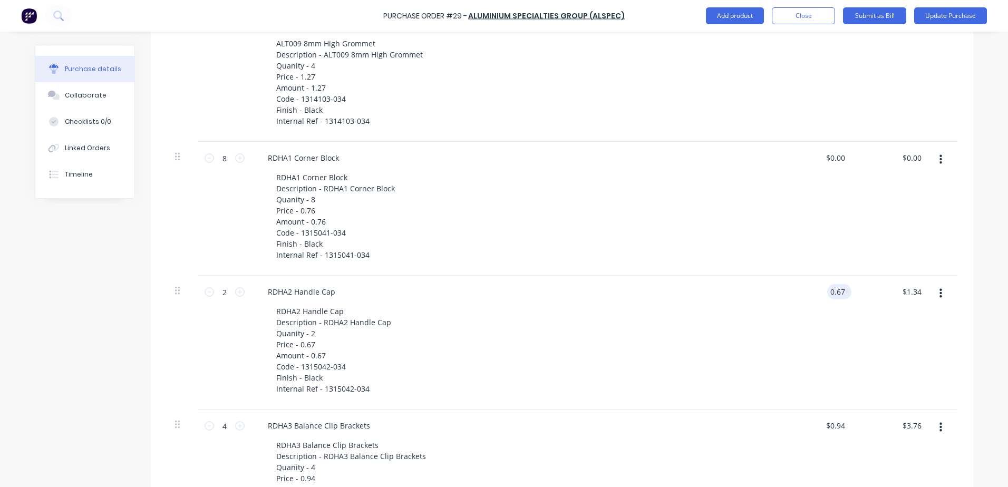
click at [832, 297] on input "0.67" at bounding box center [837, 291] width 20 height 15
type textarea "x"
drag, startPoint x: 827, startPoint y: 294, endPoint x: 896, endPoint y: 296, distance: 68.6
click at [896, 296] on div "2 2 RDHA2 Handle Cap RDHA2 Handle Cap Description - RDHA2 Handle Cap Quanity - …" at bounding box center [562, 343] width 791 height 134
type input "0"
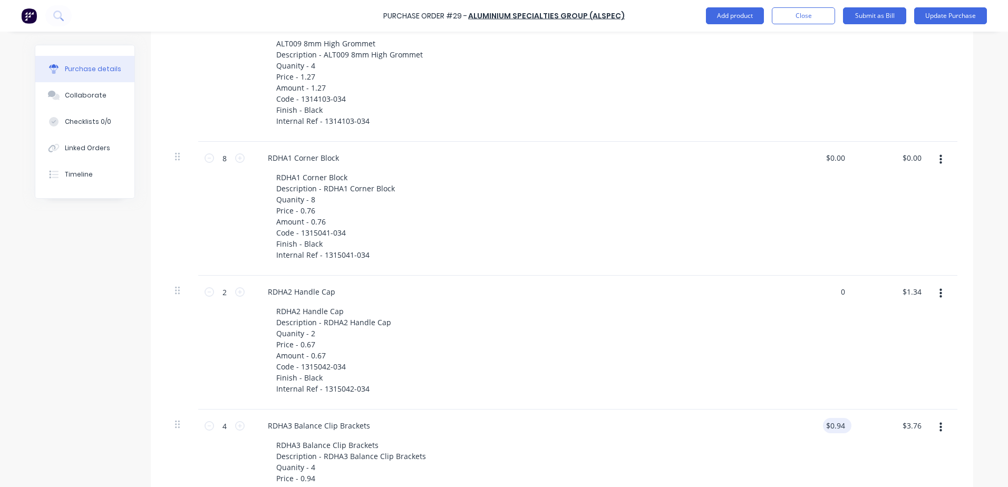
type textarea "x"
type input "$0.00"
type input "0.94"
click at [831, 431] on input "0.94" at bounding box center [835, 425] width 24 height 15
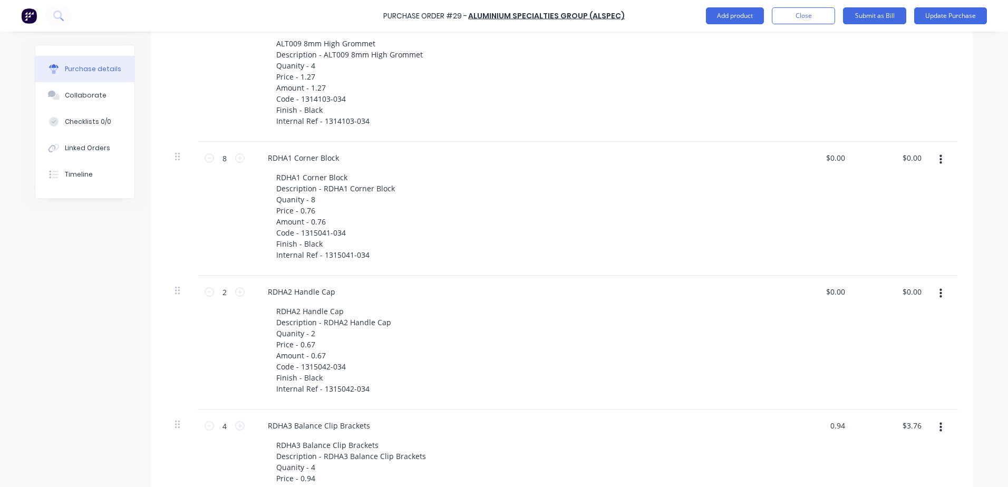
type textarea "x"
drag, startPoint x: 886, startPoint y: 427, endPoint x: 886, endPoint y: 420, distance: 7.4
click at [898, 427] on div "4 4 RDHA3 Balance Clip Brackets RDHA3 Balance Clip Brackets Description - RDHA3…" at bounding box center [562, 477] width 791 height 134
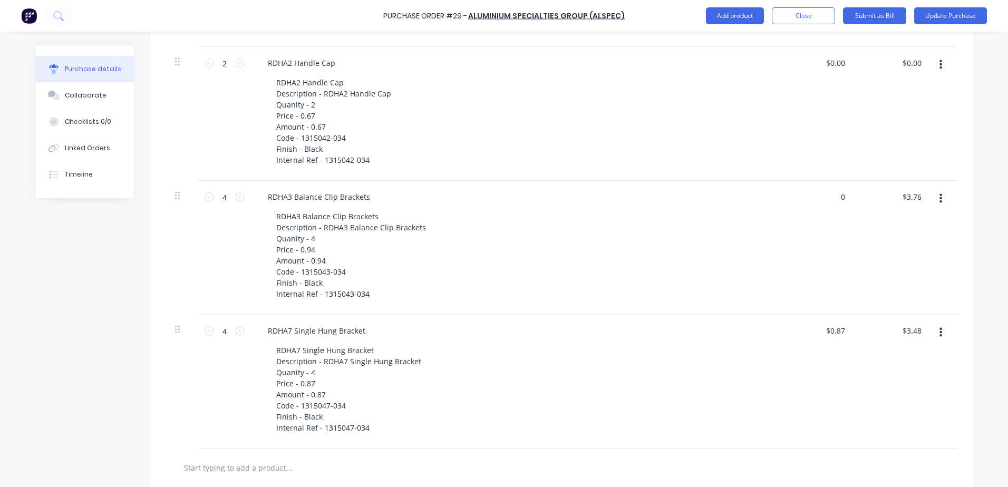
scroll to position [2523, 0]
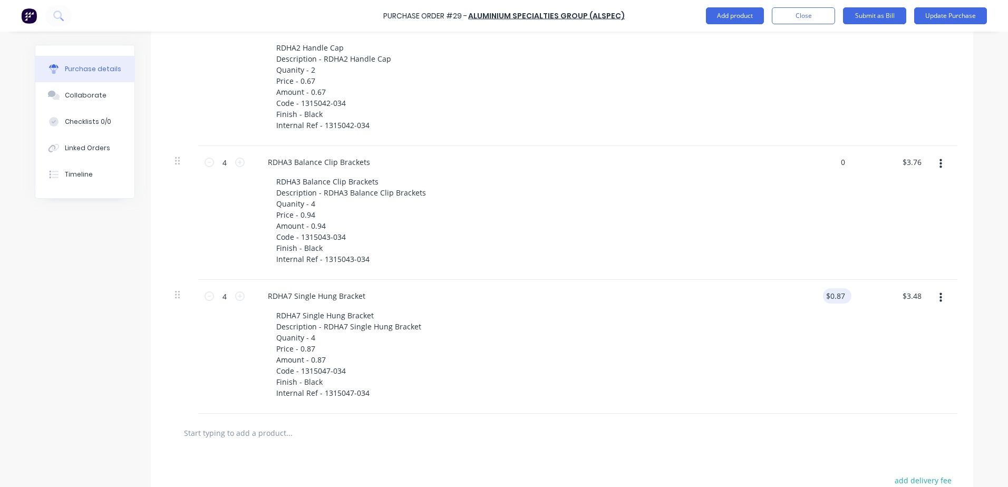
type input "0"
type textarea "x"
type input "$0.00"
type input "0.87"
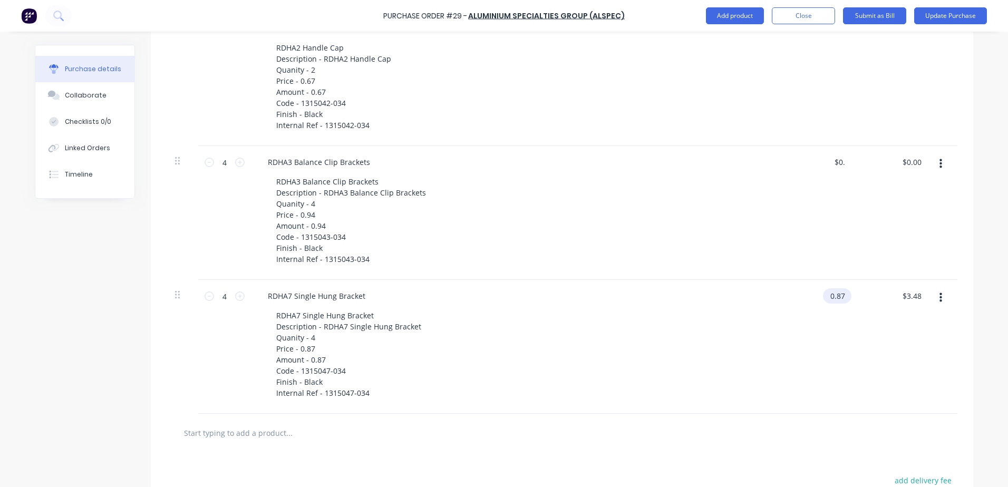
click at [832, 299] on input "0.87" at bounding box center [835, 295] width 24 height 15
type textarea "x"
drag, startPoint x: 825, startPoint y: 296, endPoint x: 915, endPoint y: 297, distance: 89.6
click at [915, 297] on div "4 4 RDHA7 Single Hung Bracket RDHA7 Single Hung Bracket Description - RDHA7 Sin…" at bounding box center [562, 347] width 791 height 134
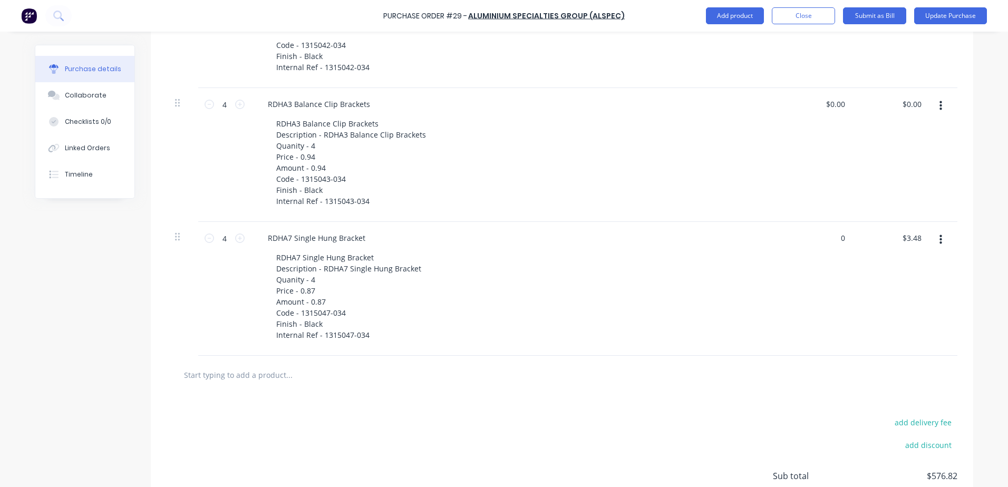
scroll to position [2673, 0]
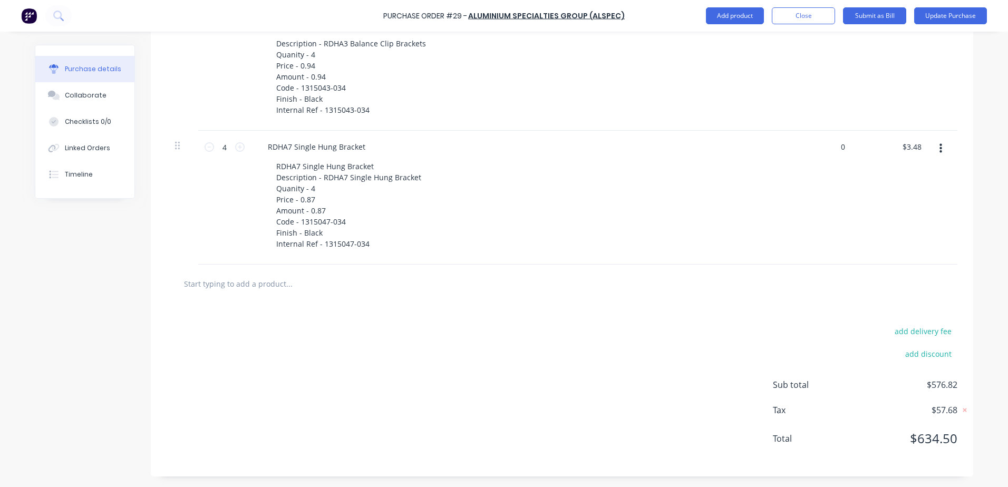
type input "0"
type textarea "x"
type input "$0.00"
click at [803, 306] on div "add delivery fee add discount Sub total $576.82 Tax $57.68 Total $634.50" at bounding box center [562, 389] width 822 height 173
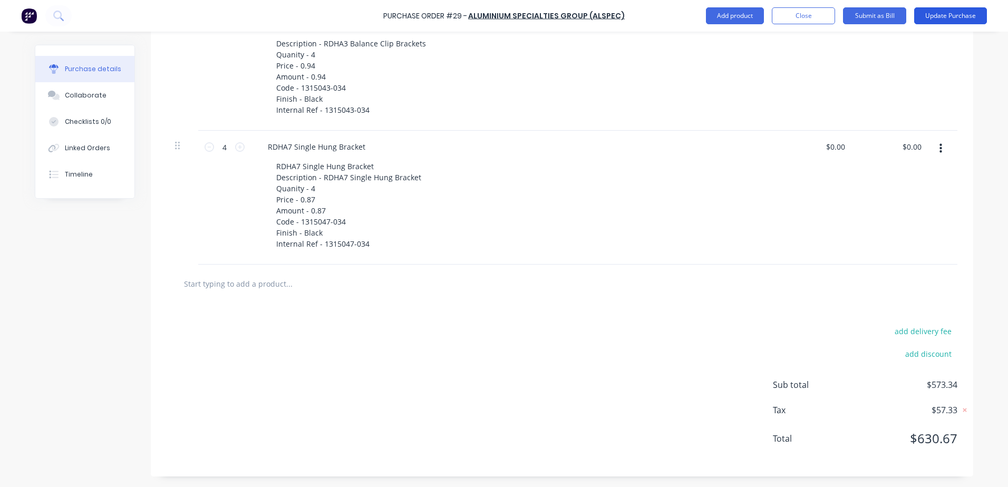
click at [952, 14] on button "Update Purchase" at bounding box center [950, 15] width 73 height 17
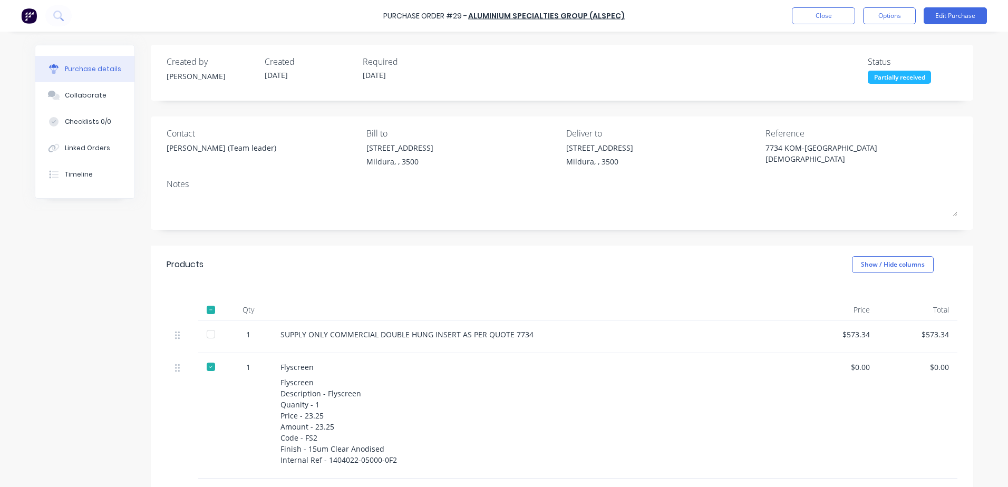
click at [209, 334] on div at bounding box center [210, 334] width 21 height 21
type textarea "x"
click at [837, 19] on button "Close" at bounding box center [823, 15] width 63 height 17
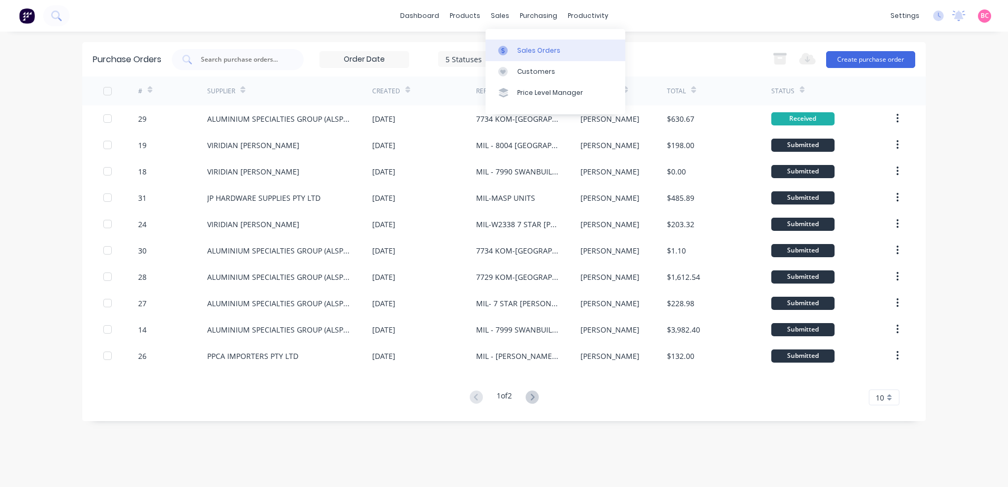
click at [541, 50] on div "Sales Orders" at bounding box center [538, 50] width 43 height 9
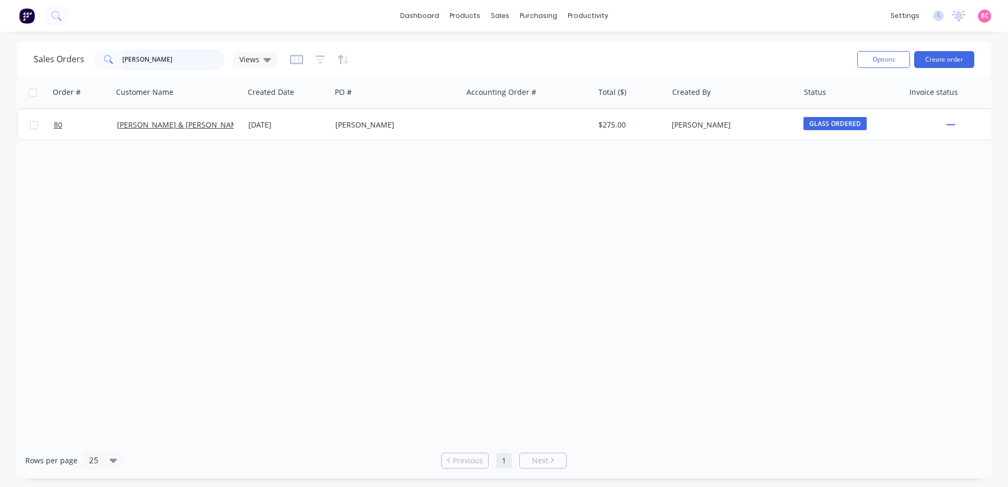
click at [0, 47] on html "dashboard products sales purchasing productivity dashboard products Product Cat…" at bounding box center [504, 243] width 1008 height 487
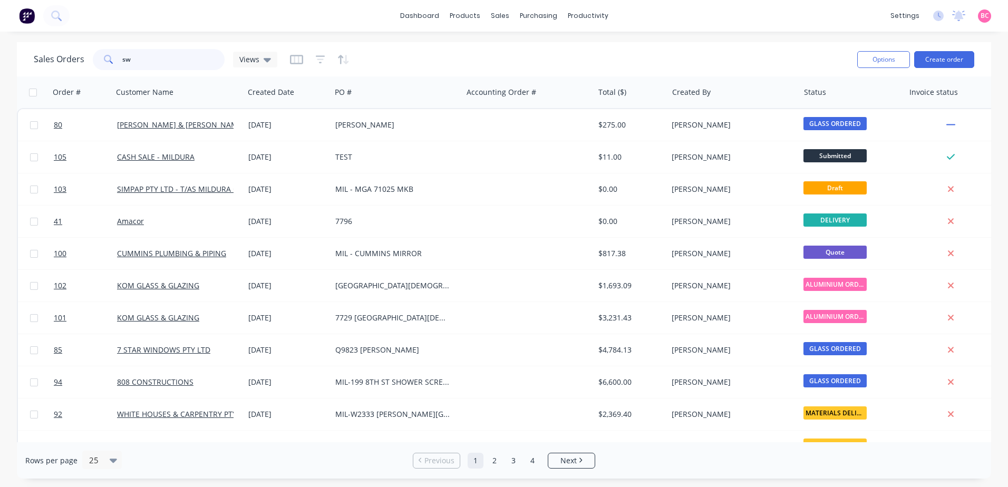
type input "s"
type input "7 star"
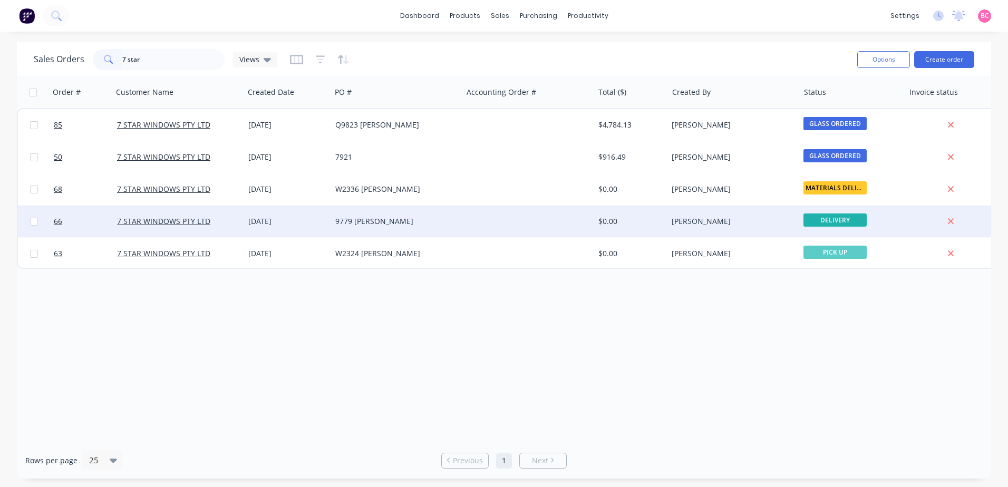
click at [438, 227] on div "9779 [PERSON_NAME]" at bounding box center [396, 222] width 131 height 32
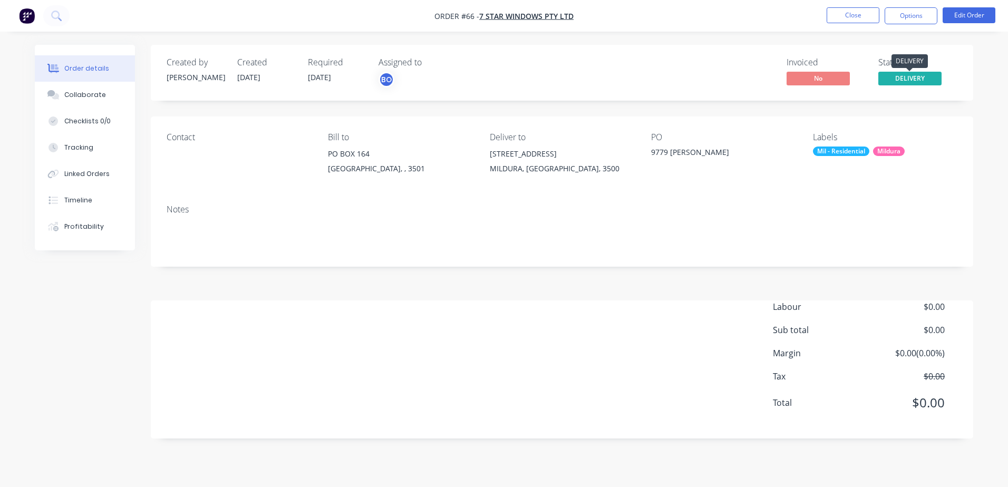
click at [912, 81] on span "DELIVERY" at bounding box center [909, 78] width 63 height 13
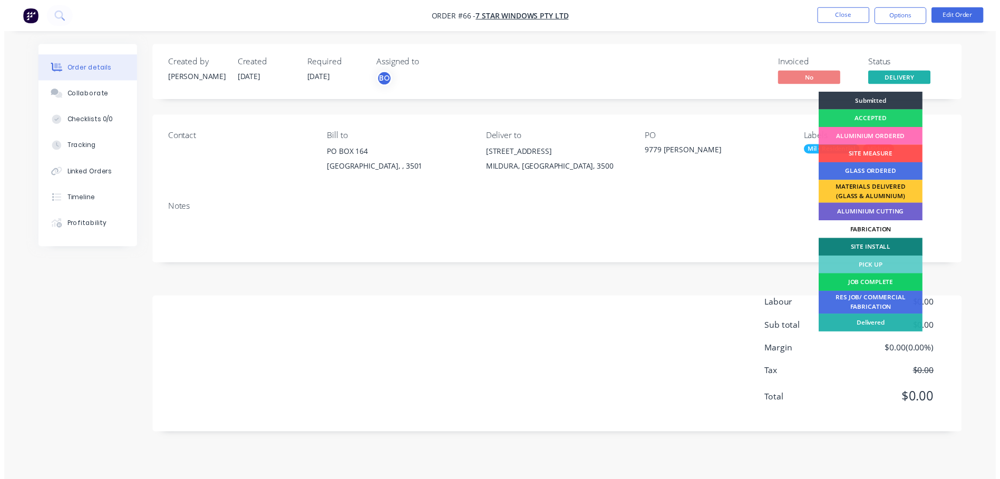
scroll to position [18, 0]
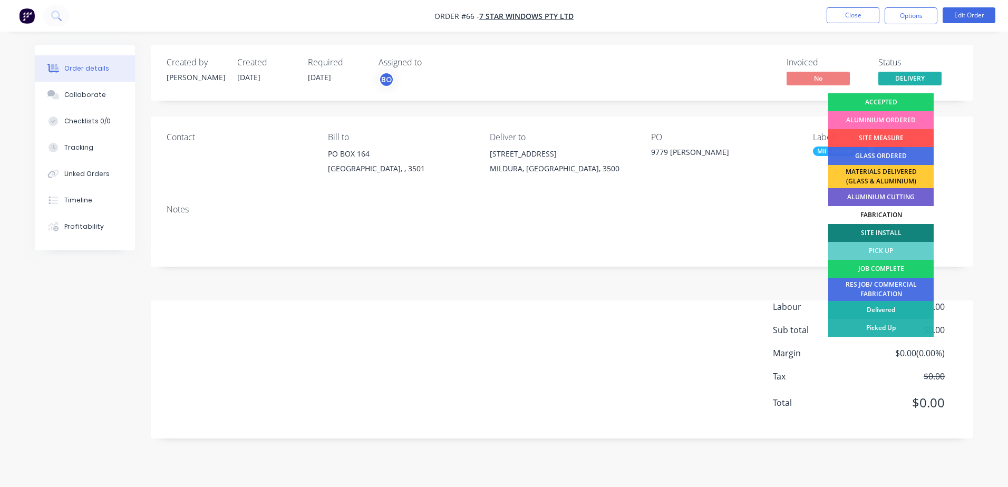
click at [856, 305] on div "Delivered" at bounding box center [880, 310] width 105 height 18
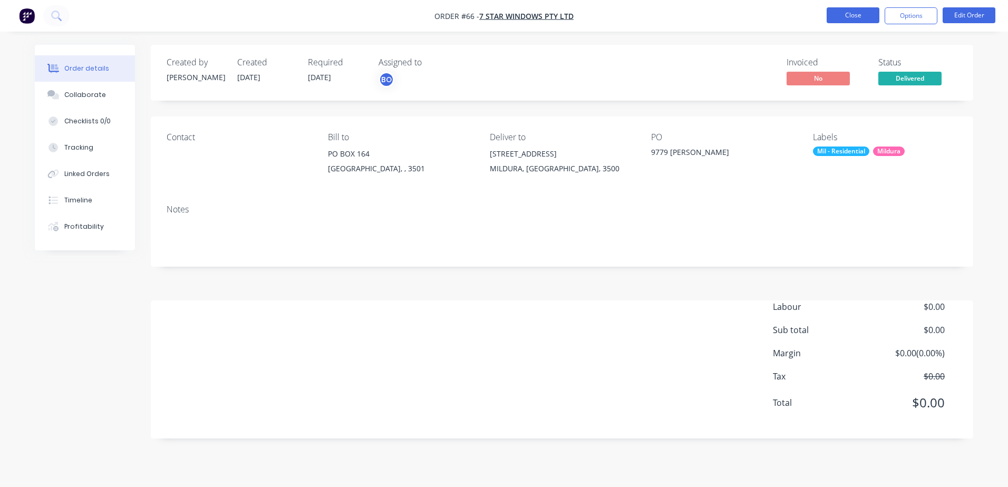
click at [862, 15] on button "Close" at bounding box center [853, 15] width 53 height 16
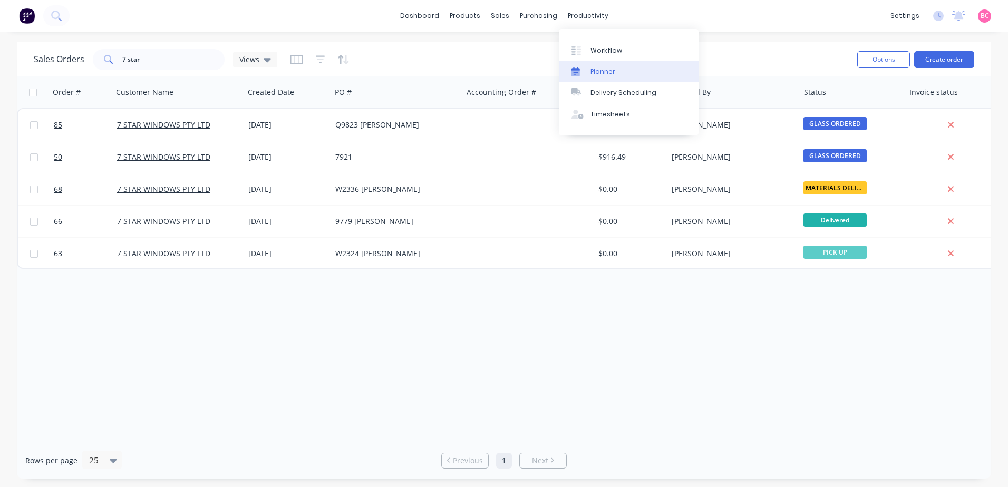
drag, startPoint x: 592, startPoint y: 50, endPoint x: 617, endPoint y: 68, distance: 30.5
click at [593, 50] on div "Workflow" at bounding box center [606, 50] width 32 height 9
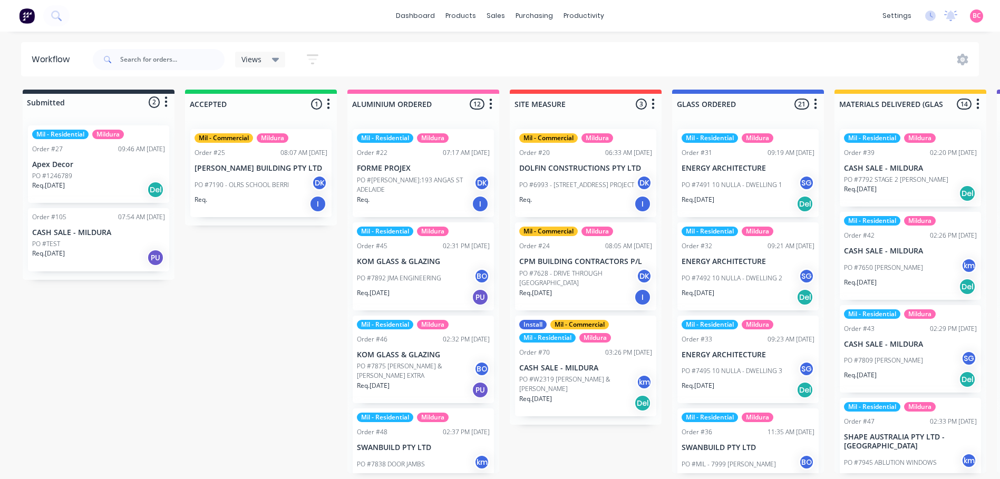
click at [273, 61] on icon at bounding box center [275, 60] width 7 height 12
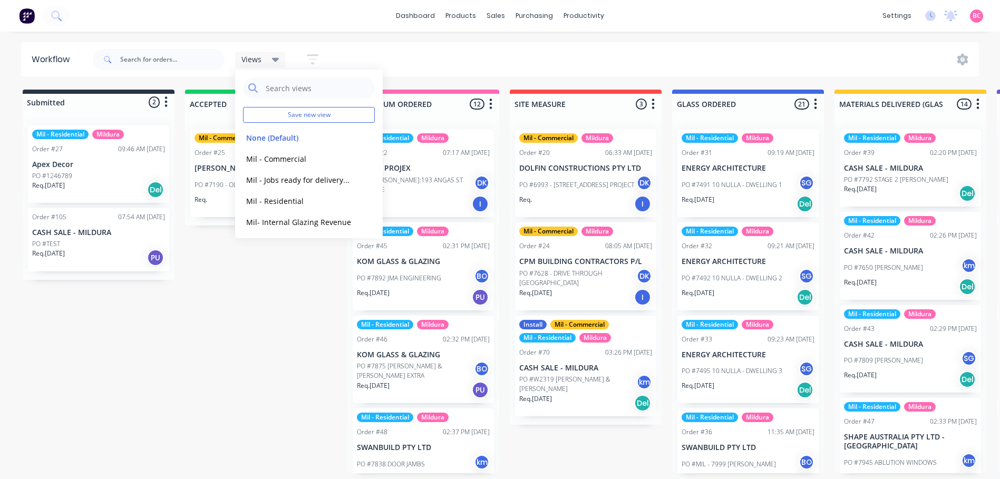
click at [274, 61] on icon at bounding box center [275, 60] width 7 height 4
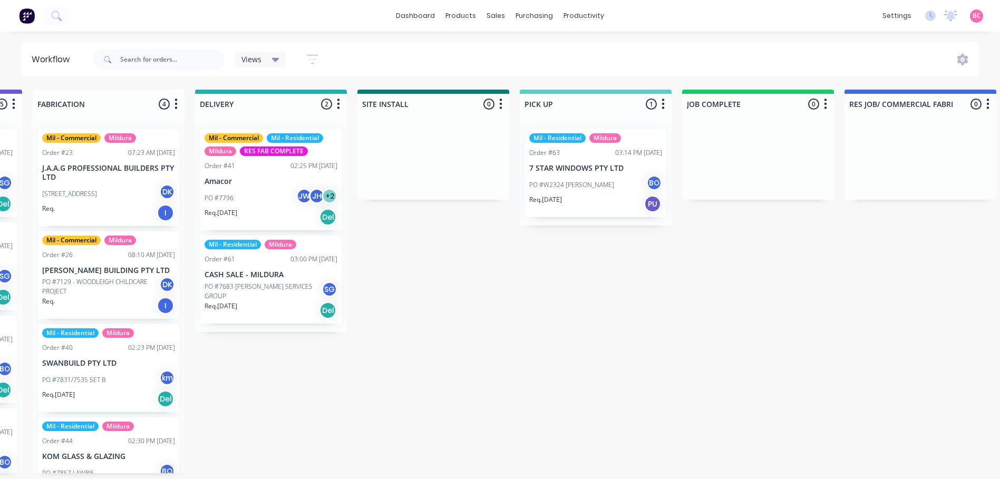
scroll to position [0, 1119]
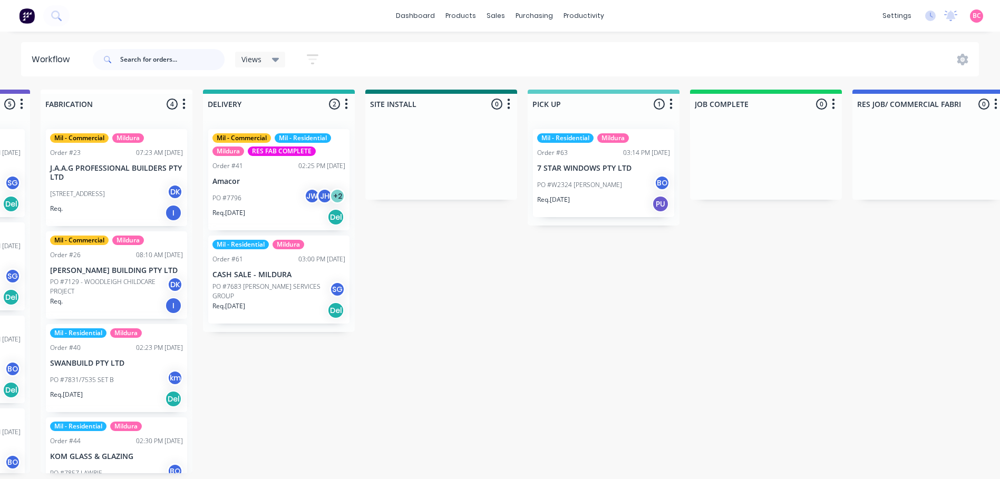
click at [159, 60] on input "text" at bounding box center [172, 59] width 104 height 21
type input "[PERSON_NAME]"
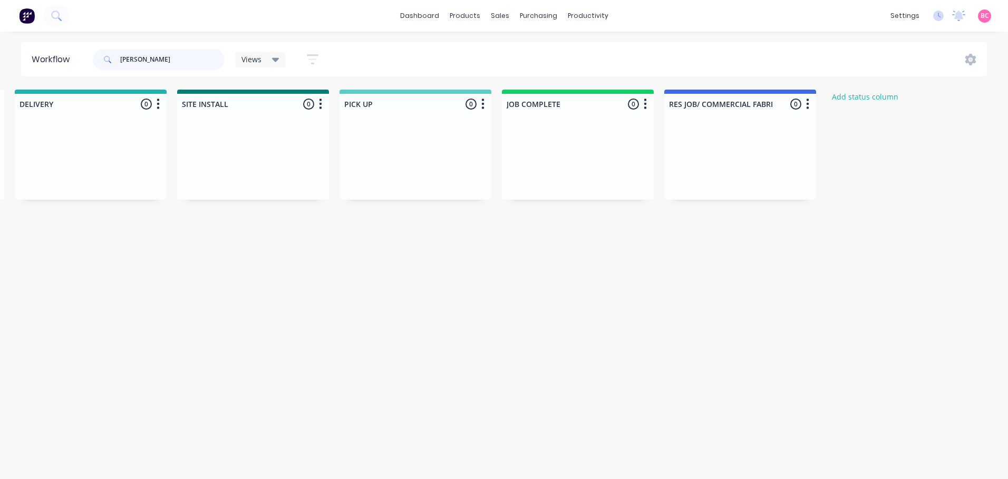
scroll to position [0, 1362]
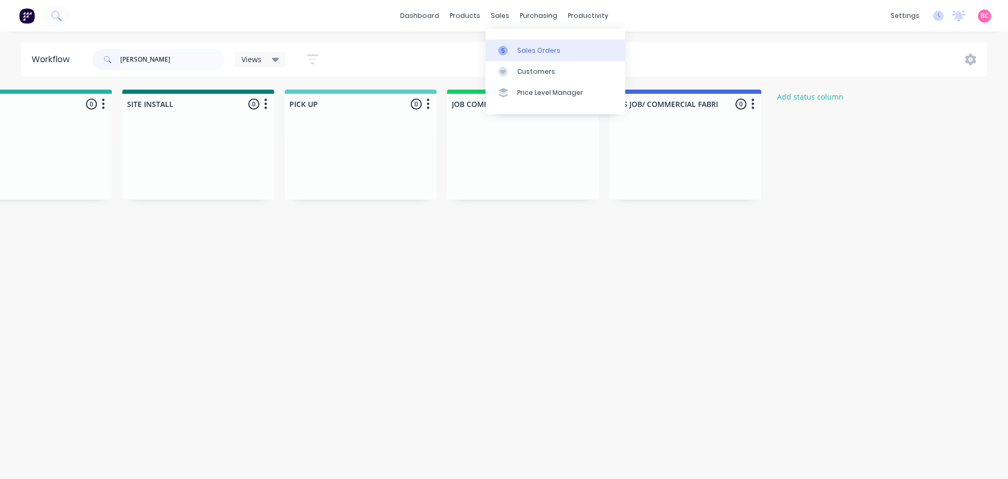
click at [512, 41] on link "Sales Orders" at bounding box center [555, 50] width 140 height 21
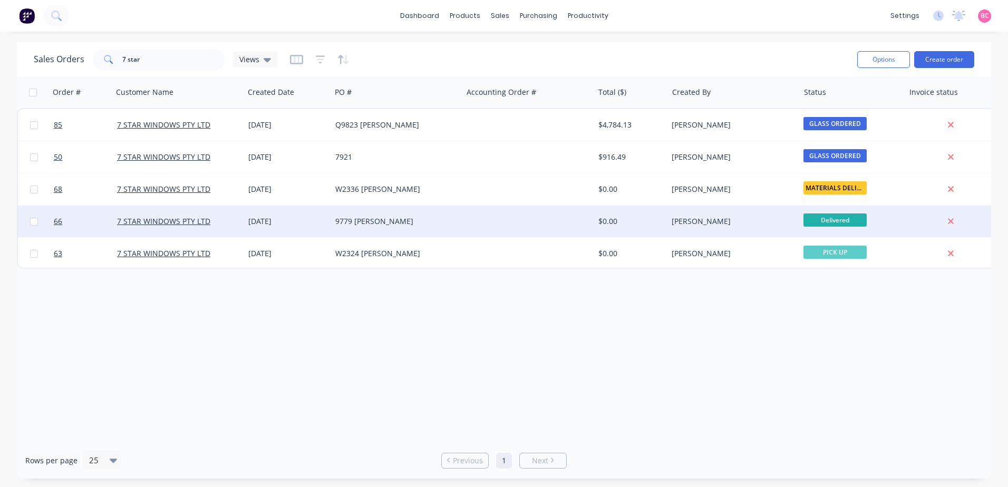
click at [373, 221] on div "9779 [PERSON_NAME]" at bounding box center [393, 221] width 117 height 11
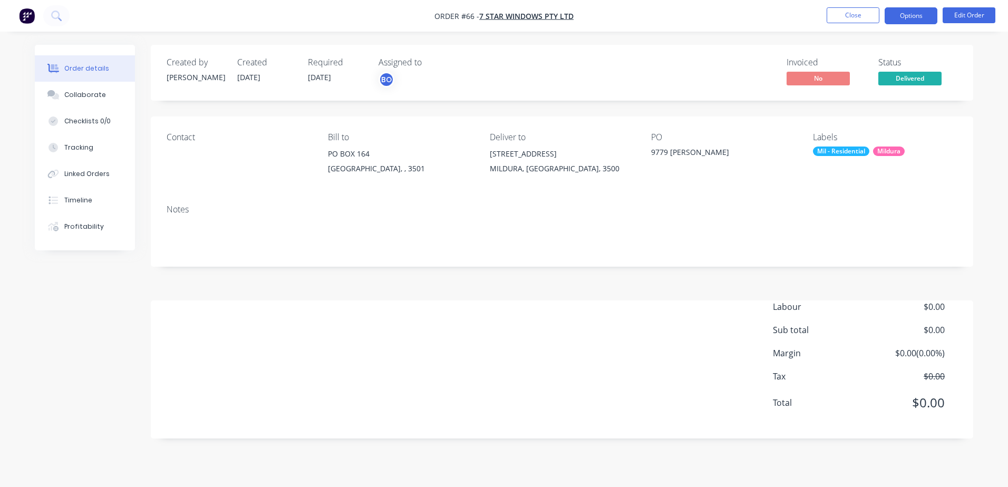
click at [906, 18] on button "Options" at bounding box center [911, 15] width 53 height 17
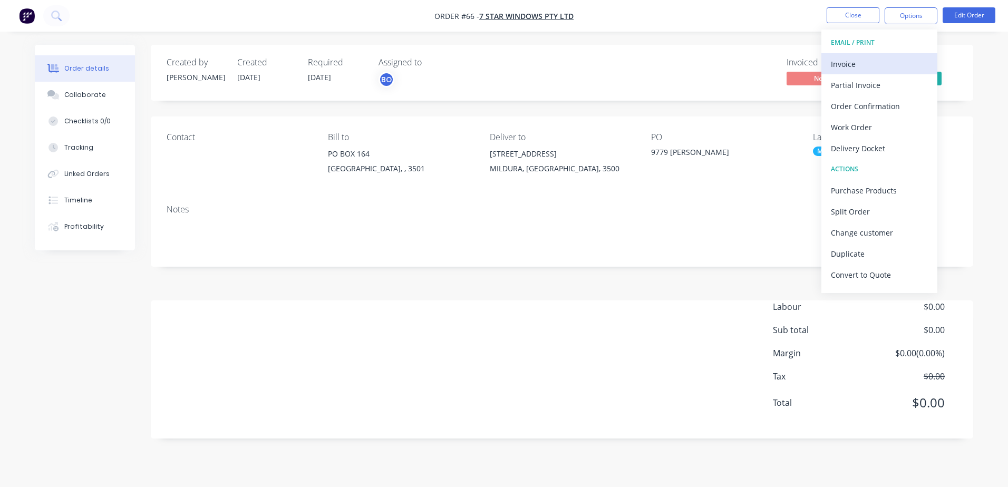
click at [875, 63] on div "Invoice" at bounding box center [879, 63] width 97 height 15
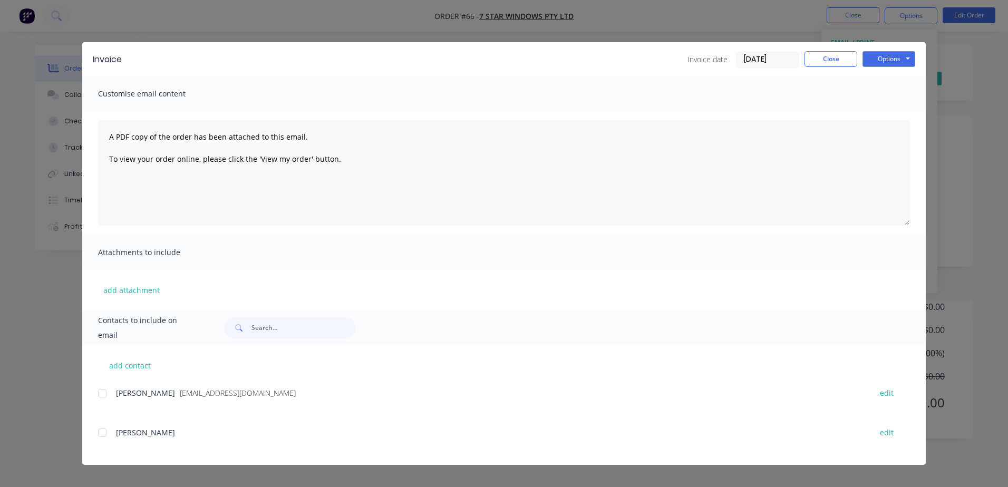
click at [102, 395] on div at bounding box center [102, 393] width 21 height 21
click at [110, 132] on textarea "A PDF copy of the order has been attached to this email. To view your order onl…" at bounding box center [504, 172] width 812 height 105
click at [142, 361] on button "add contact" at bounding box center [129, 365] width 63 height 16
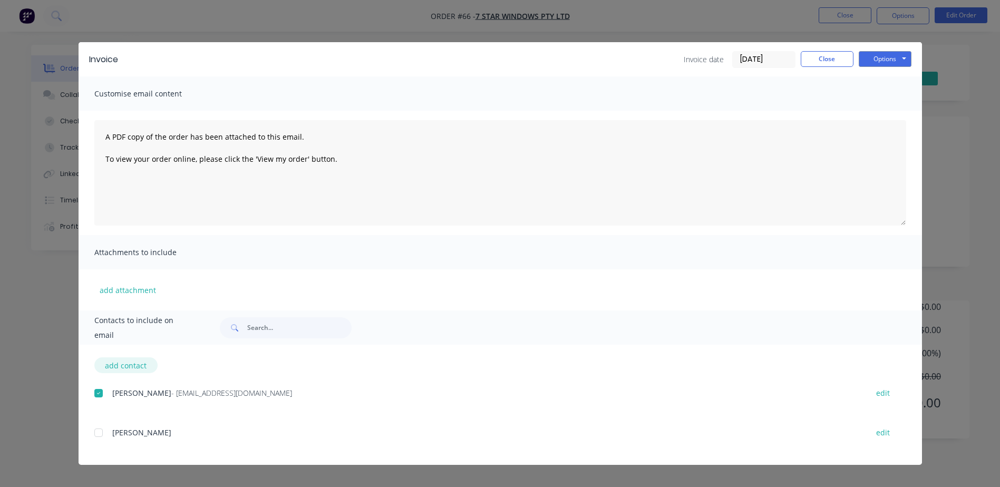
select select "AU"
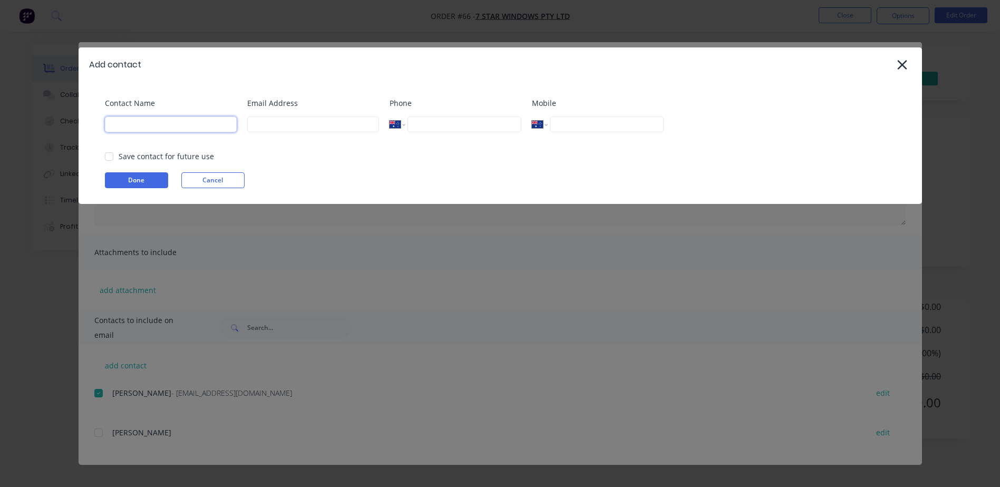
click at [142, 119] on input at bounding box center [171, 124] width 132 height 16
type input "b"
type input "[PERSON_NAME]"
click at [315, 131] on input at bounding box center [313, 124] width 132 height 16
type input "[EMAIL_ADDRESS][DOMAIN_NAME]"
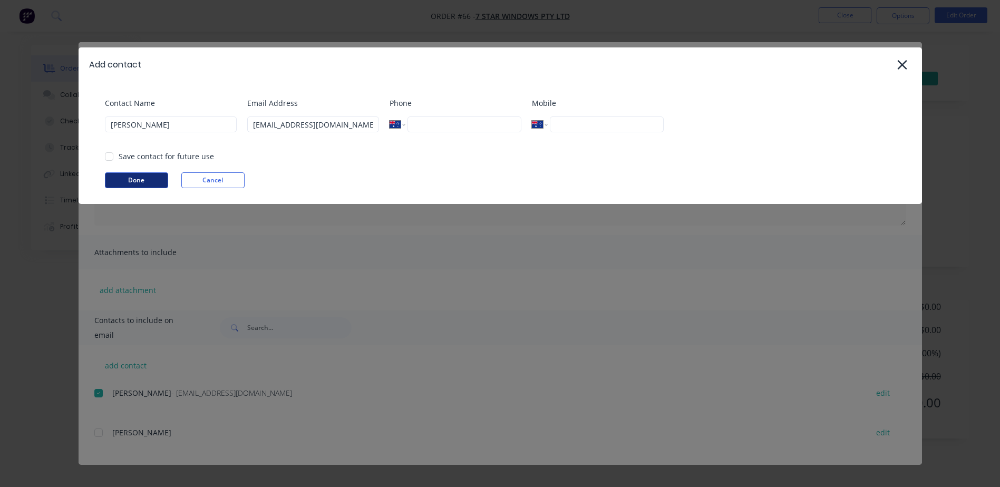
click at [140, 181] on button "Done" at bounding box center [136, 180] width 63 height 16
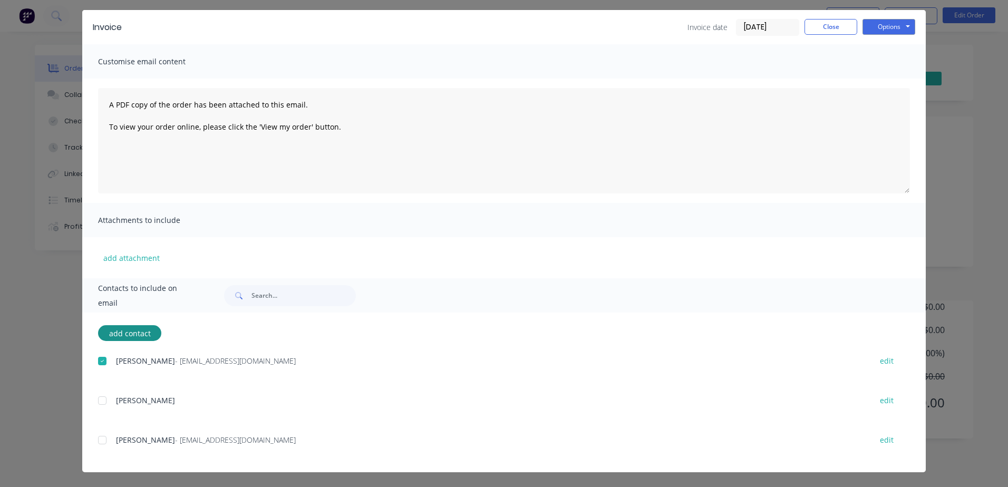
click at [100, 442] on div at bounding box center [102, 440] width 21 height 21
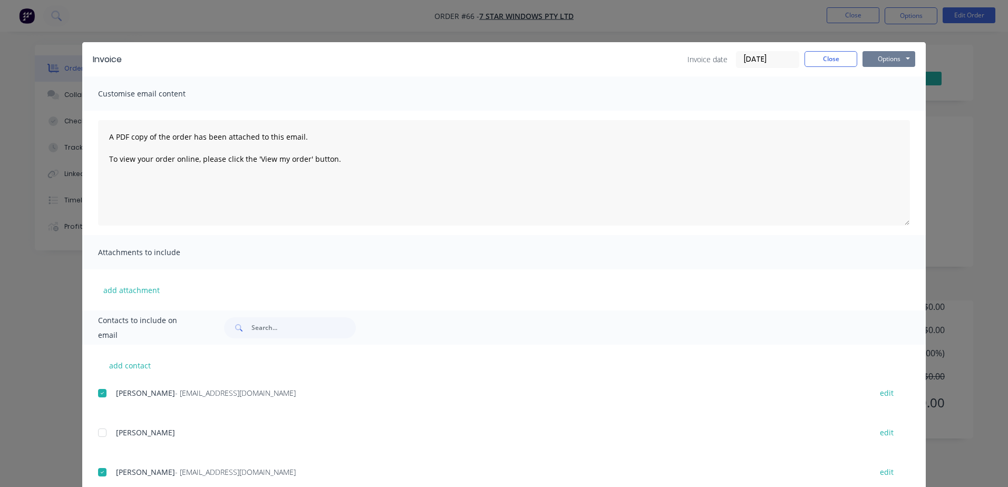
click at [888, 62] on button "Options" at bounding box center [888, 59] width 53 height 16
click at [887, 114] on button "Email" at bounding box center [895, 112] width 67 height 17
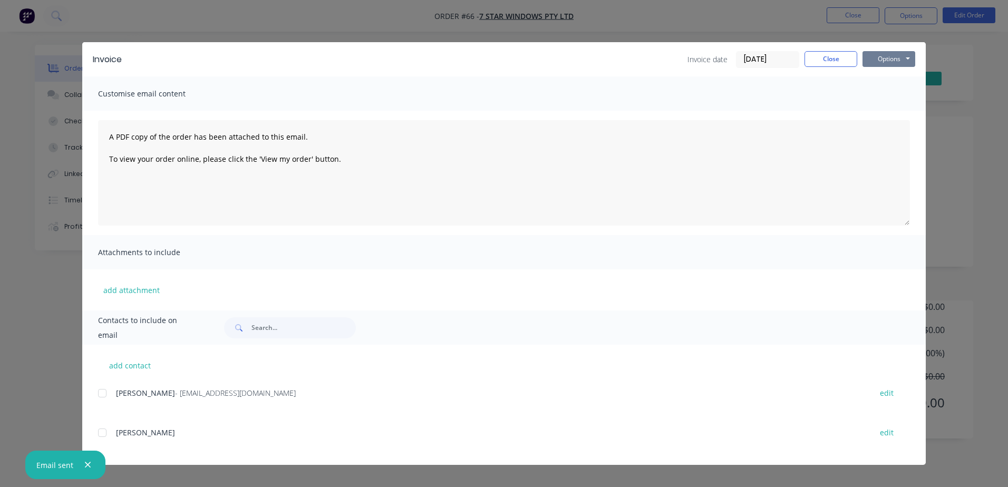
click at [889, 63] on button "Options" at bounding box center [888, 59] width 53 height 16
click at [889, 77] on button "Preview" at bounding box center [895, 77] width 67 height 17
click at [824, 61] on button "Close" at bounding box center [830, 59] width 53 height 16
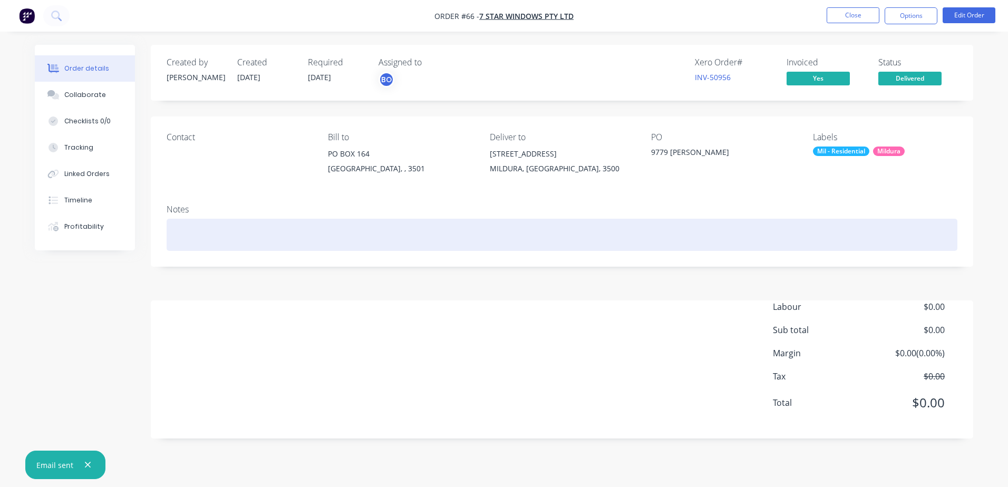
click at [287, 227] on div at bounding box center [562, 235] width 791 height 32
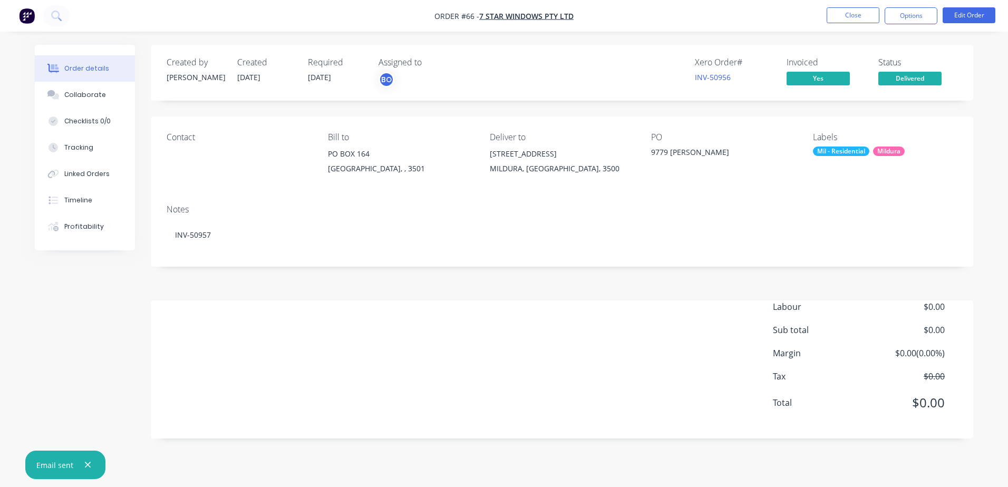
click at [676, 279] on div "Created by [PERSON_NAME] Created [DATE] Required [DATE] Assigned to BO Xero Ord…" at bounding box center [562, 242] width 822 height 394
click at [848, 21] on button "Close" at bounding box center [853, 15] width 53 height 16
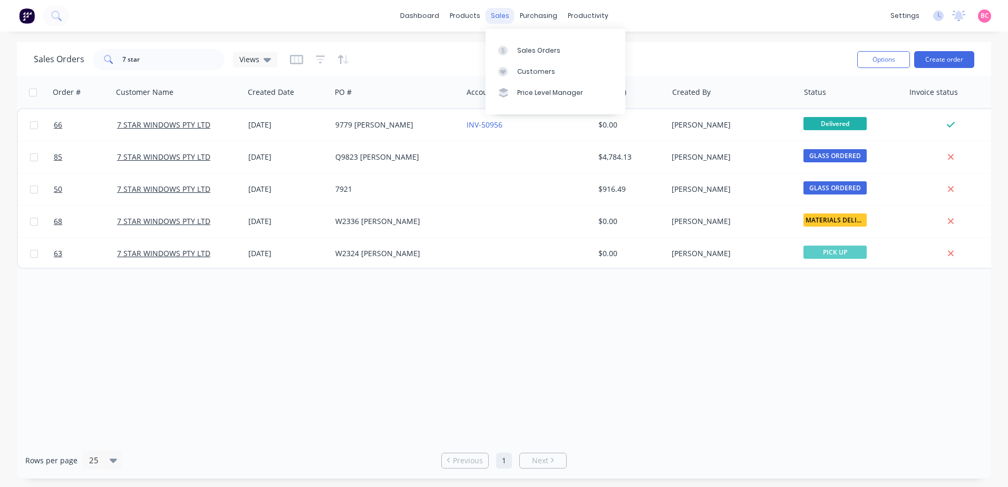
click at [497, 19] on div "sales" at bounding box center [499, 16] width 29 height 16
click at [518, 40] on link "Sales Orders" at bounding box center [555, 50] width 140 height 21
click at [533, 44] on link "Sales Orders" at bounding box center [555, 50] width 140 height 21
drag, startPoint x: 145, startPoint y: 59, endPoint x: 70, endPoint y: 59, distance: 74.9
click at [70, 59] on div "Sales Orders 7 star Views" at bounding box center [156, 59] width 244 height 21
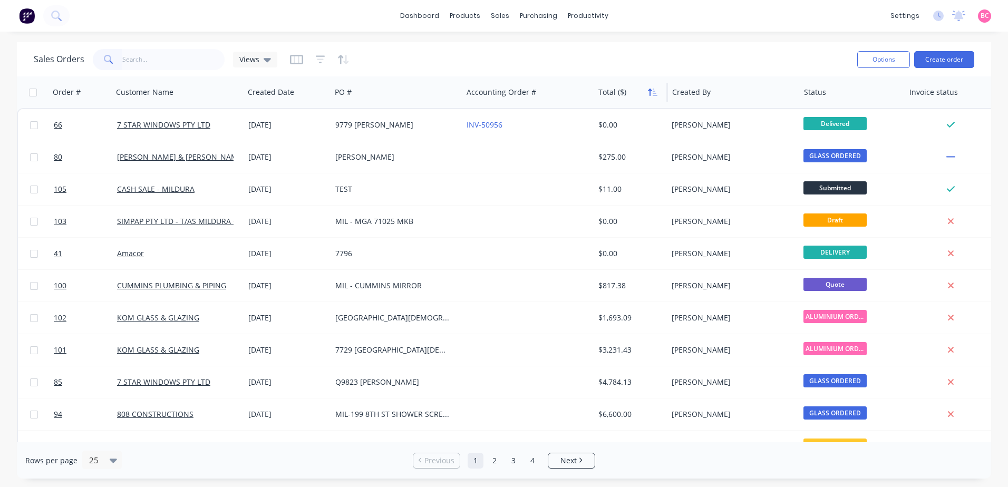
click at [648, 99] on button "button" at bounding box center [653, 92] width 16 height 16
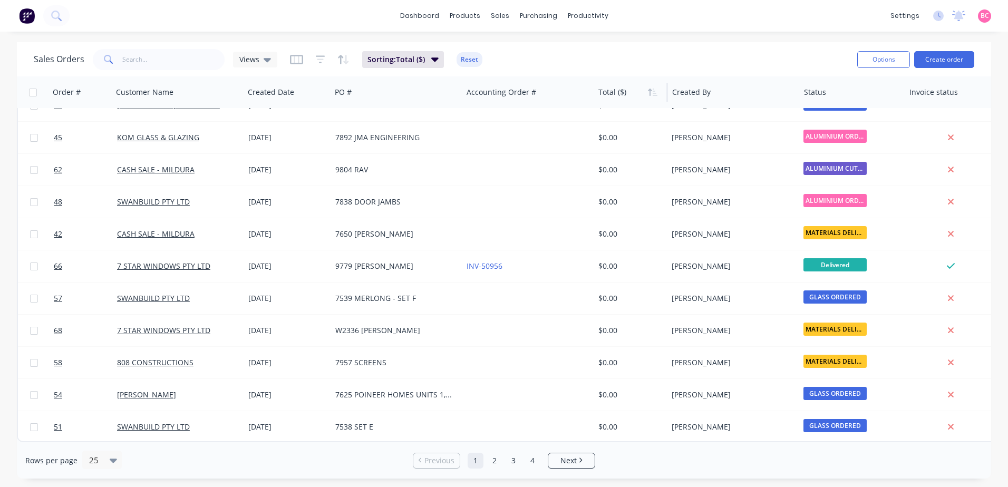
scroll to position [475, 0]
click at [569, 460] on span "Next" at bounding box center [568, 460] width 16 height 11
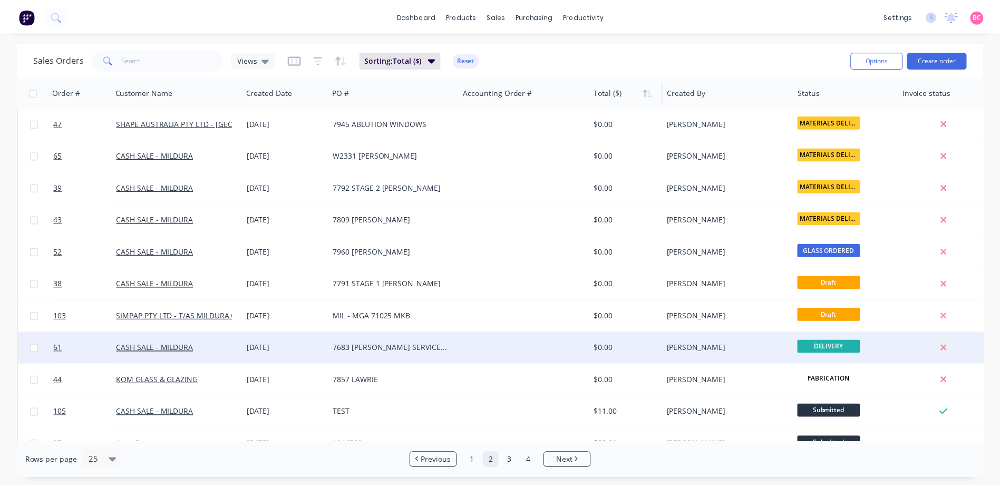
scroll to position [53, 0]
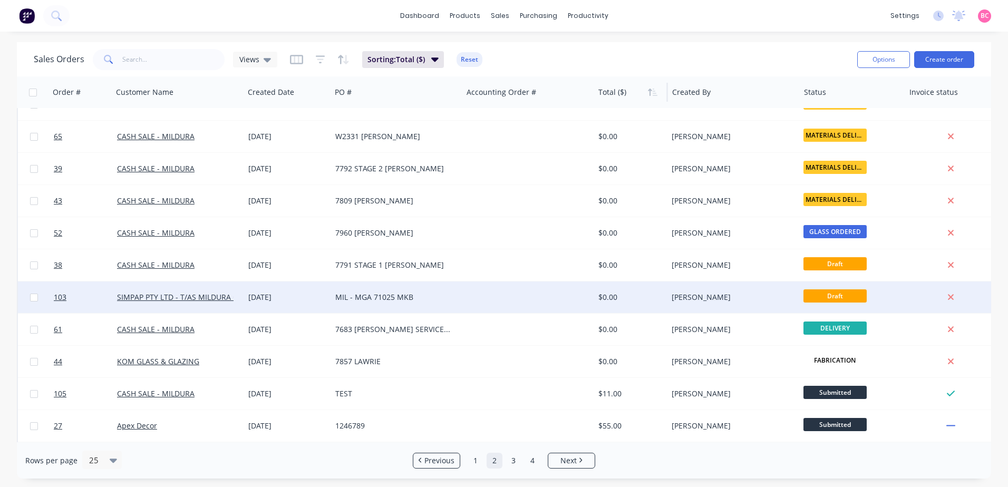
click at [515, 298] on div at bounding box center [527, 297] width 131 height 32
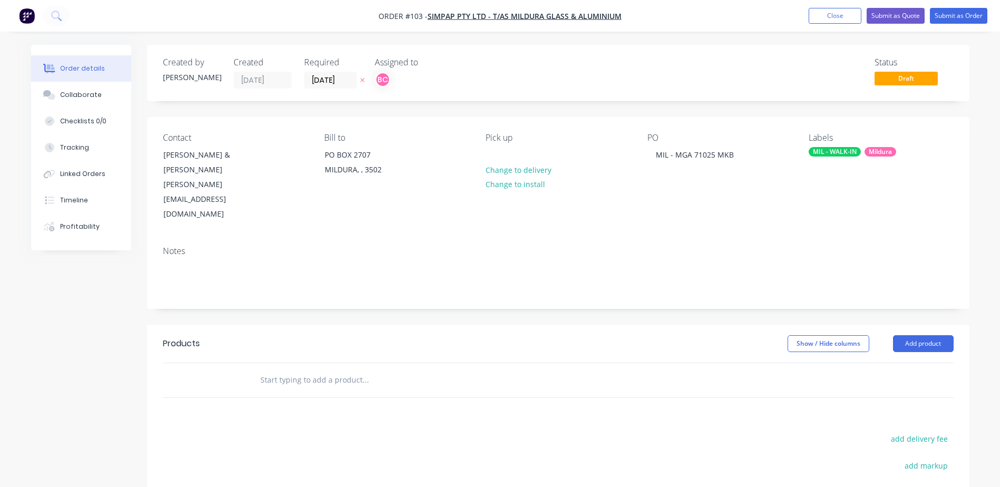
click at [341, 370] on input "text" at bounding box center [365, 380] width 211 height 21
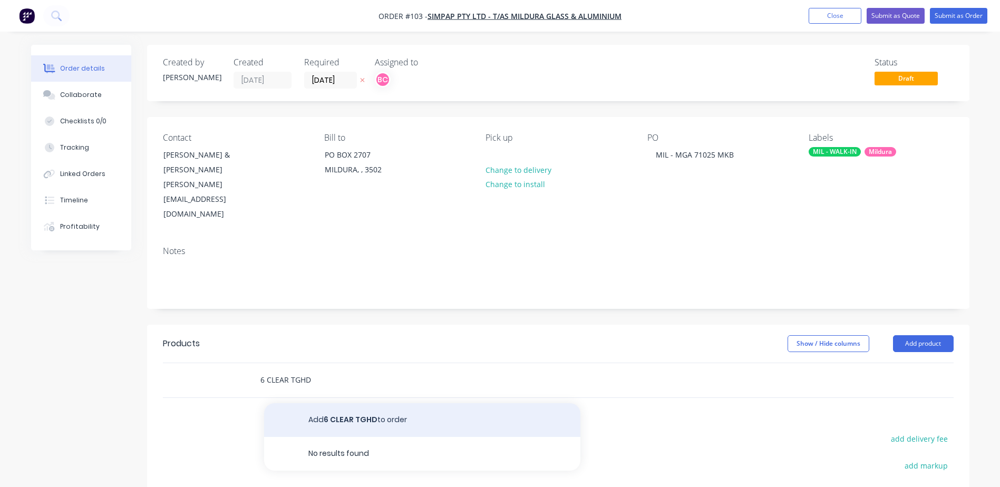
type input "6 CLEAR TGHD"
click at [366, 403] on button "Add 6 CLEAR TGHD to order" at bounding box center [422, 420] width 316 height 34
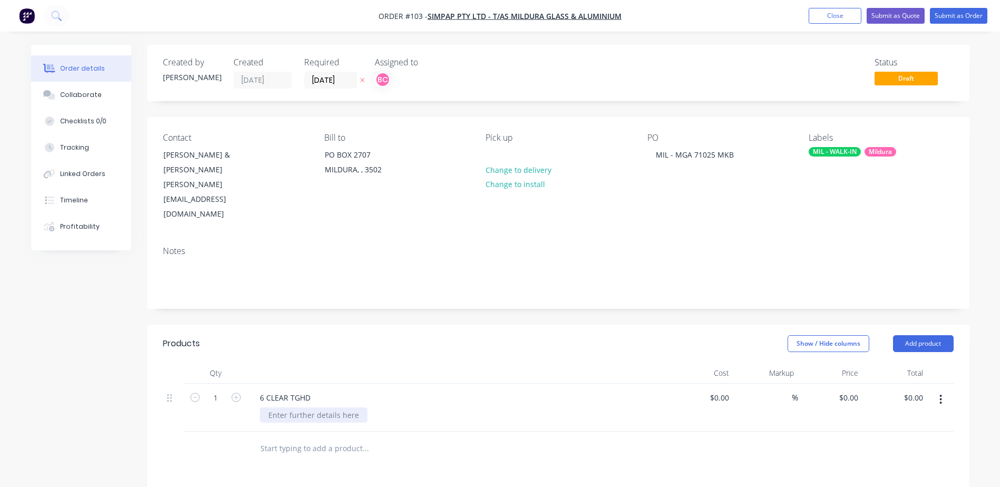
click at [319, 407] on div at bounding box center [314, 414] width 108 height 15
paste div
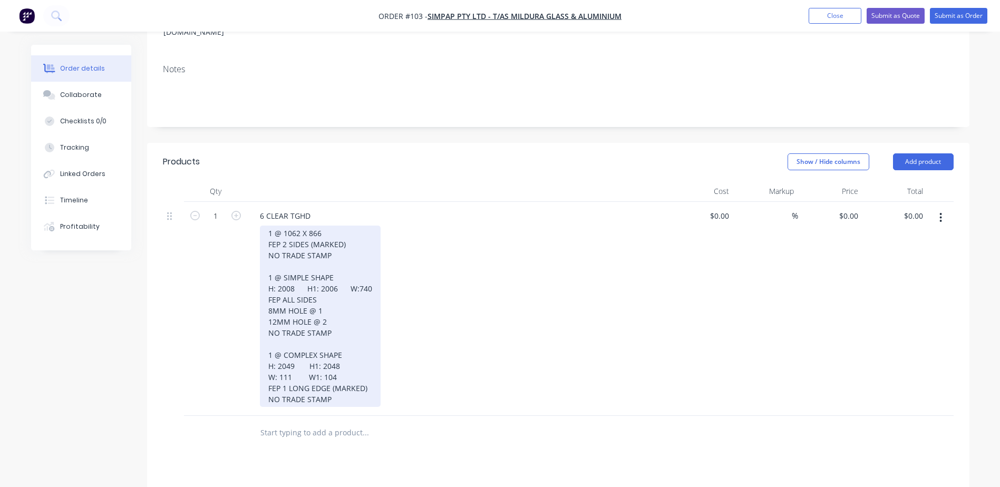
scroll to position [211, 0]
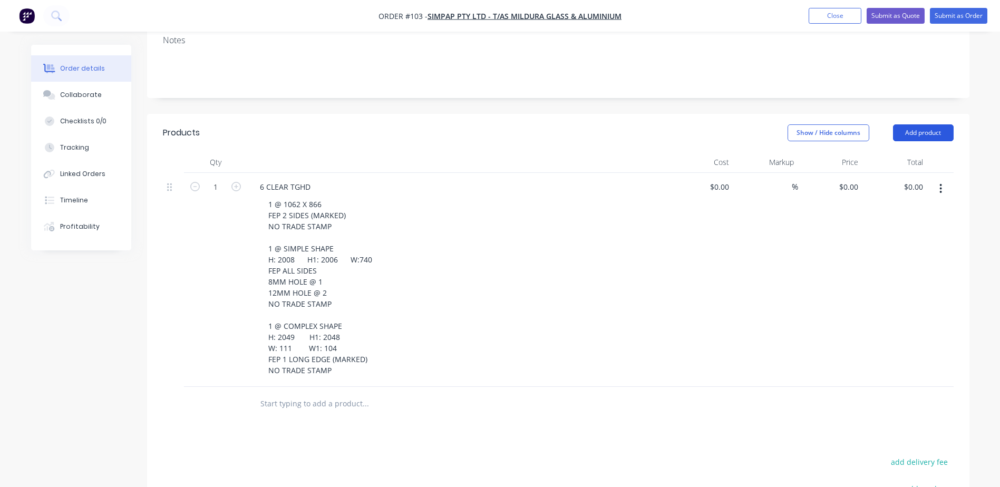
click at [941, 124] on button "Add product" at bounding box center [923, 132] width 61 height 17
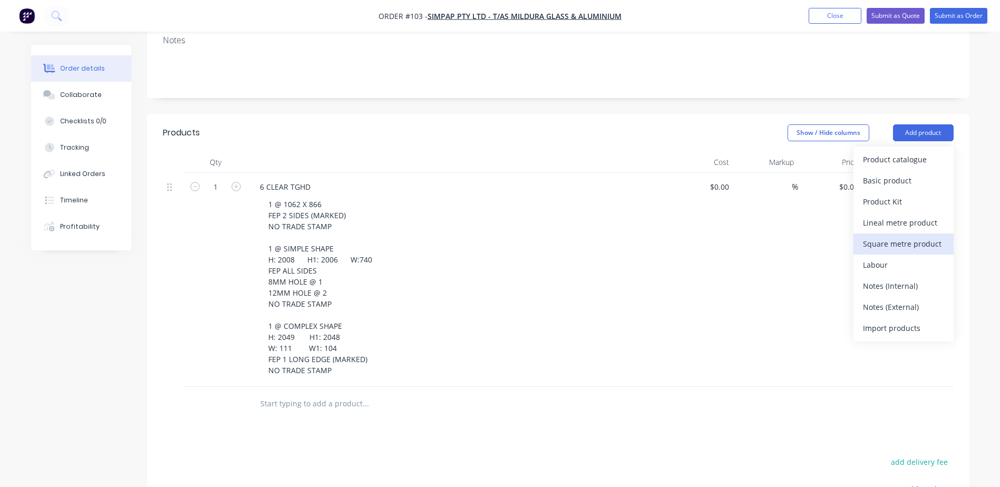
click at [917, 236] on div "Square metre product" at bounding box center [903, 243] width 81 height 15
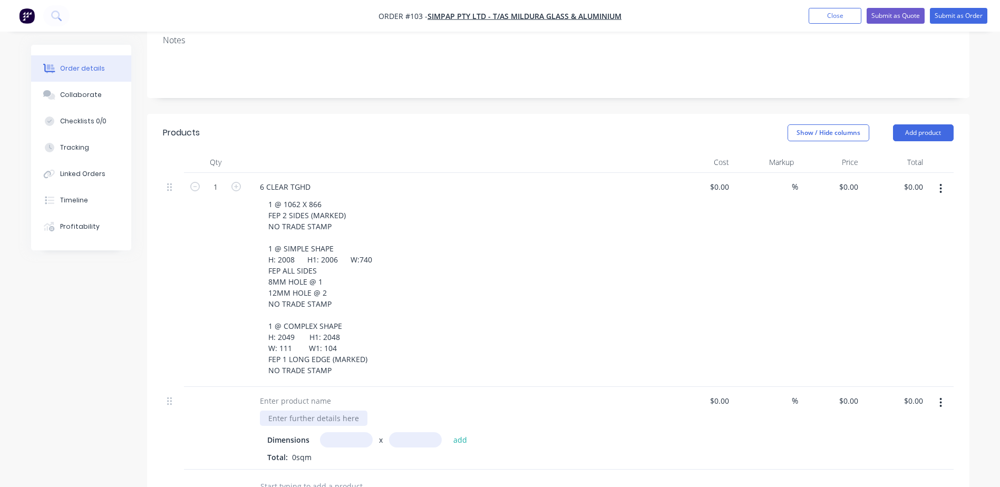
click at [283, 411] on div at bounding box center [314, 418] width 108 height 15
paste div
click at [267, 179] on div "6 CLEAR TGHD" at bounding box center [284, 186] width 67 height 15
drag, startPoint x: 282, startPoint y: 148, endPoint x: 338, endPoint y: 151, distance: 56.0
click at [337, 179] on div "6 CLEAR TGHD" at bounding box center [457, 186] width 413 height 15
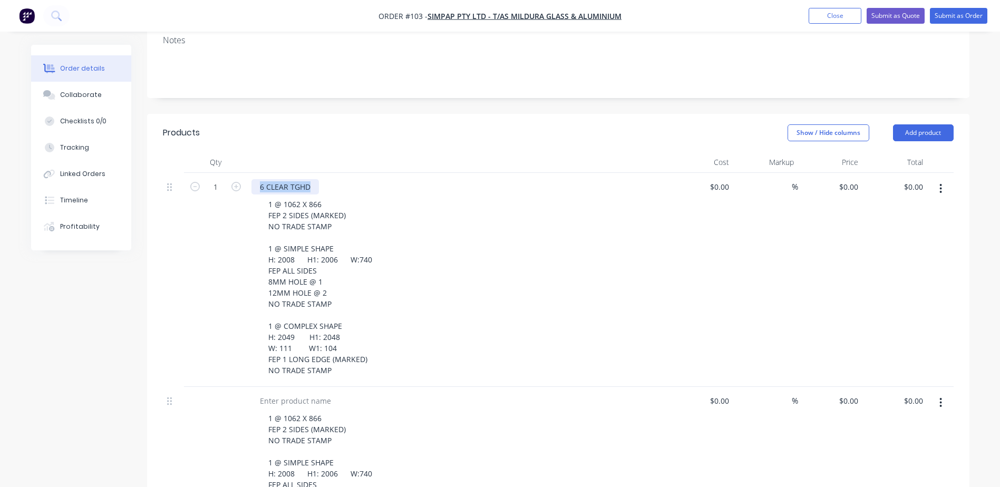
copy div "6 CLEAR TGHD"
click at [290, 393] on div at bounding box center [295, 400] width 88 height 15
click at [267, 393] on div at bounding box center [295, 400] width 88 height 15
paste div
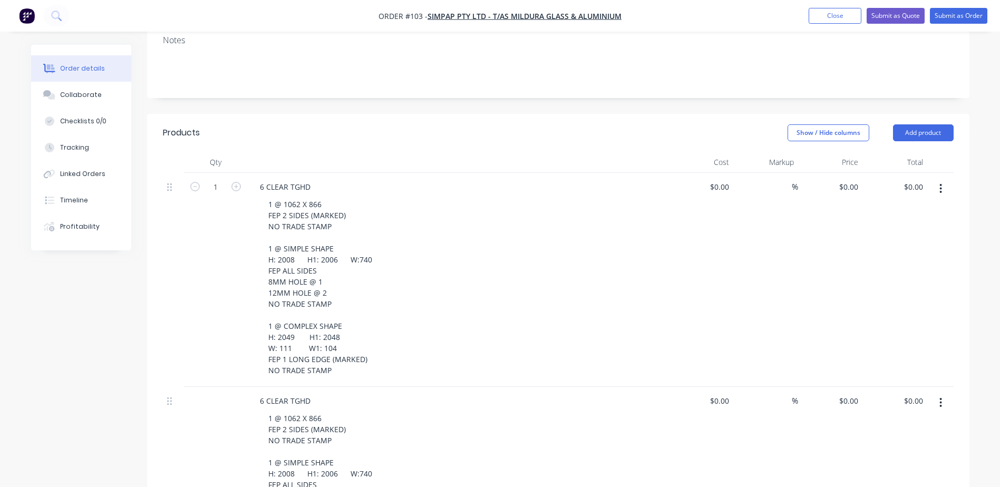
click at [933, 179] on button "button" at bounding box center [940, 188] width 25 height 19
click at [935, 179] on button "button" at bounding box center [940, 188] width 25 height 19
click at [940, 183] on icon "button" at bounding box center [940, 189] width 3 height 12
click at [888, 272] on div "Delete" at bounding box center [903, 279] width 81 height 15
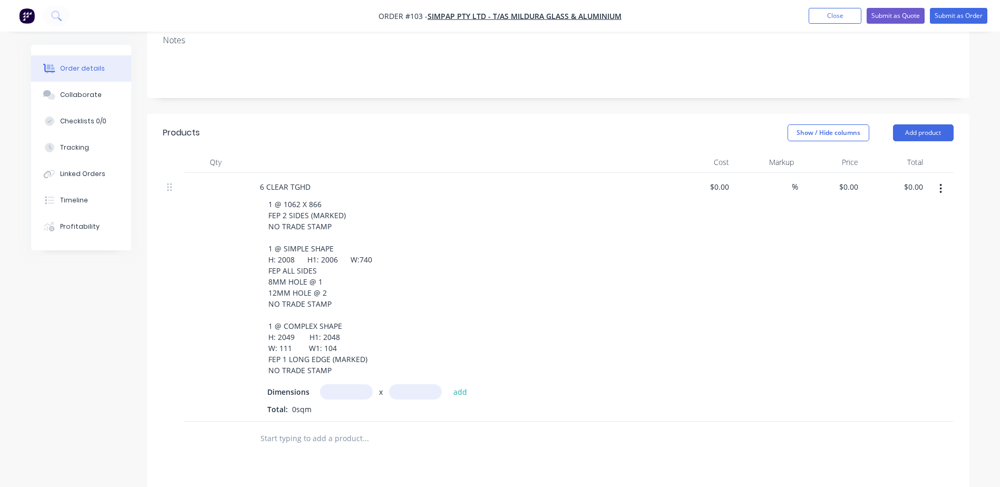
click at [337, 384] on input "text" at bounding box center [346, 391] width 53 height 15
type input "1.062m"
click at [427, 384] on input "text" at bounding box center [415, 391] width 53 height 15
type input "0.866m"
click at [464, 384] on button "add" at bounding box center [460, 391] width 25 height 14
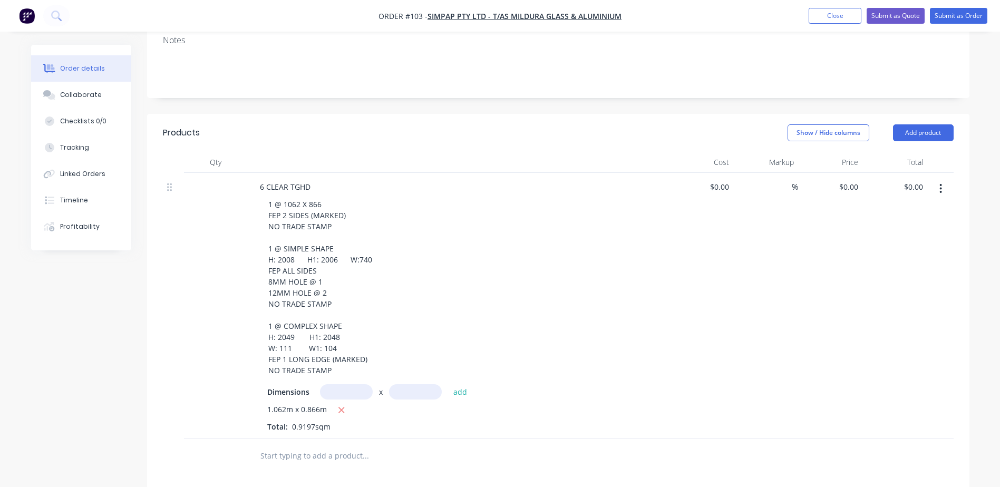
click at [352, 384] on input "text" at bounding box center [346, 391] width 53 height 15
click at [343, 384] on input "2008" at bounding box center [346, 391] width 53 height 15
type input "2.008m"
click at [408, 384] on input "text" at bounding box center [415, 391] width 53 height 15
type input "0.74m"
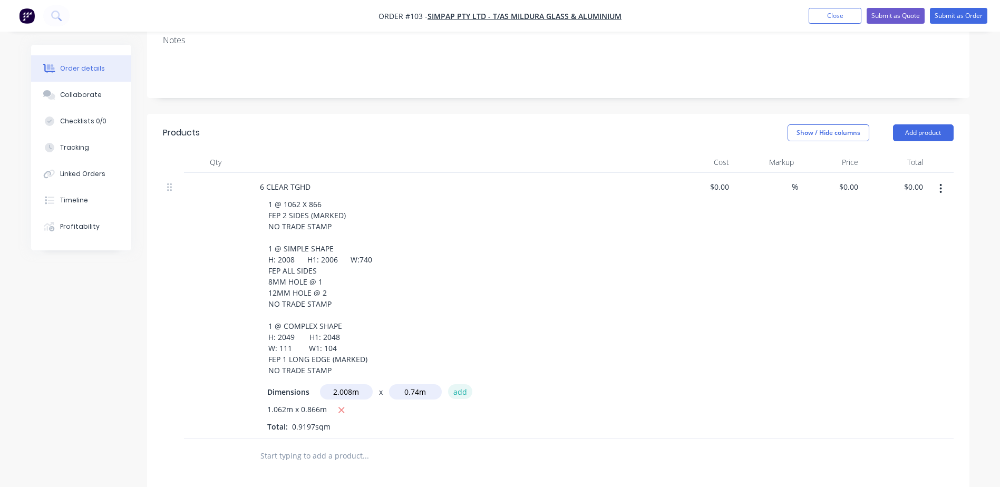
click at [461, 384] on button "add" at bounding box center [460, 391] width 25 height 14
click at [353, 384] on input "text" at bounding box center [346, 391] width 53 height 15
type input "2049m"
click at [416, 384] on input "text" at bounding box center [415, 391] width 53 height 15
click at [407, 384] on input "111" at bounding box center [415, 391] width 53 height 15
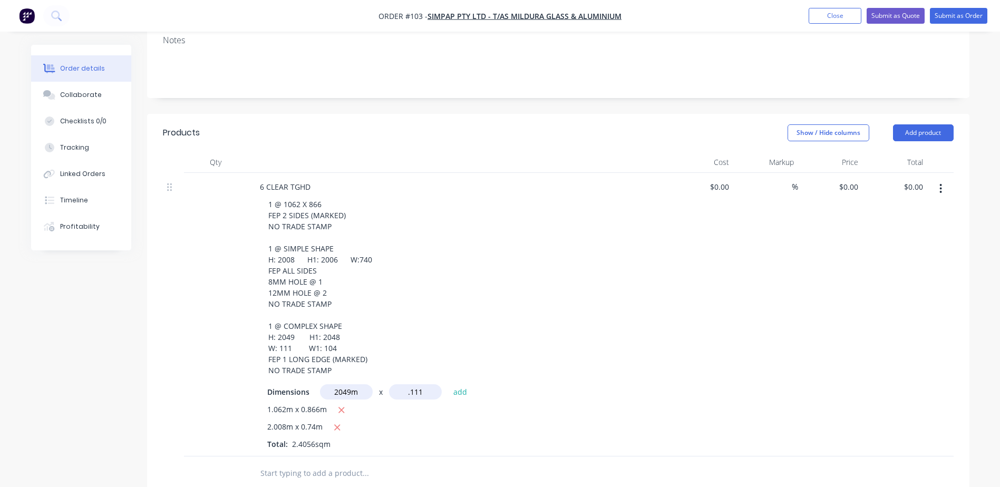
type input "0.111m"
click at [339, 384] on input "2049m" at bounding box center [346, 391] width 53 height 15
type input "2.049m"
click at [456, 384] on button "add" at bounding box center [460, 391] width 25 height 14
click at [459, 419] on div "1.062m x 0.866m 2.008m x 0.74m 2.049m x 0.111m Total: 2.6331sqm" at bounding box center [458, 435] width 382 height 63
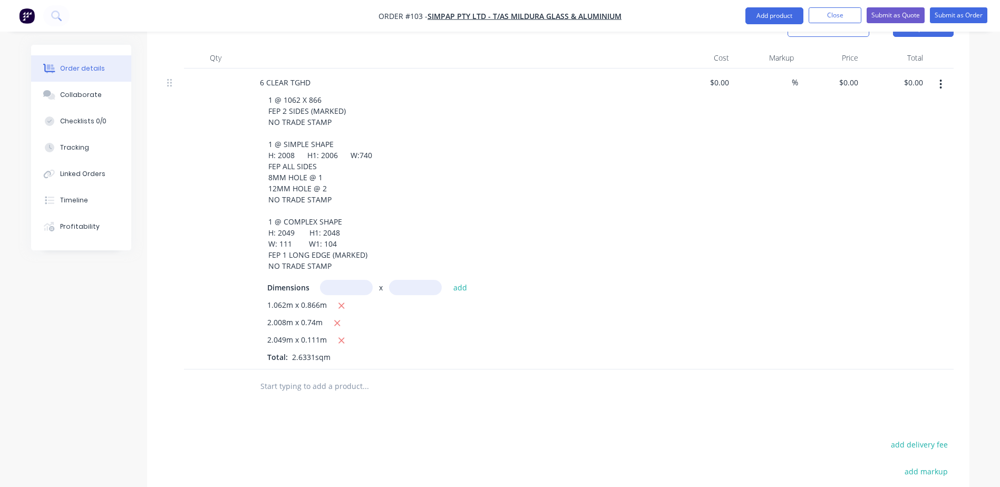
scroll to position [316, 0]
click at [304, 375] on input "text" at bounding box center [365, 385] width 211 height 21
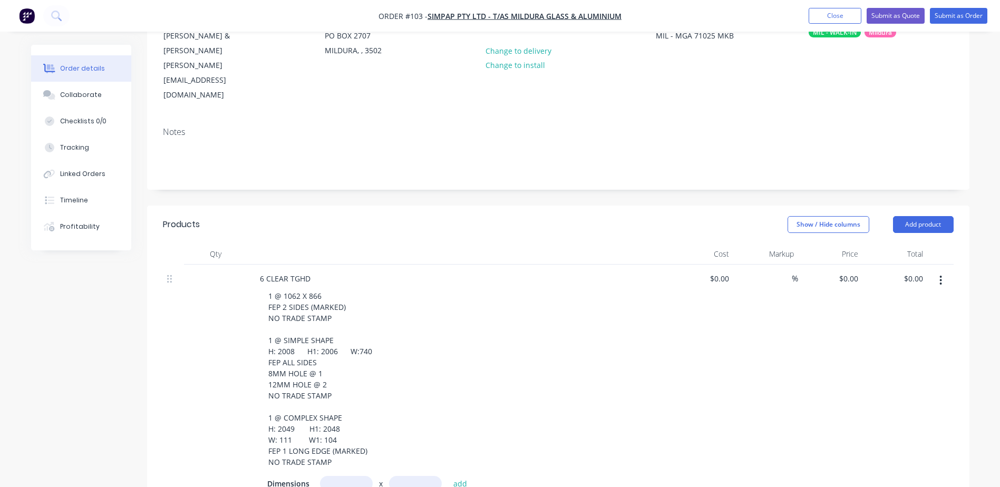
scroll to position [105, 0]
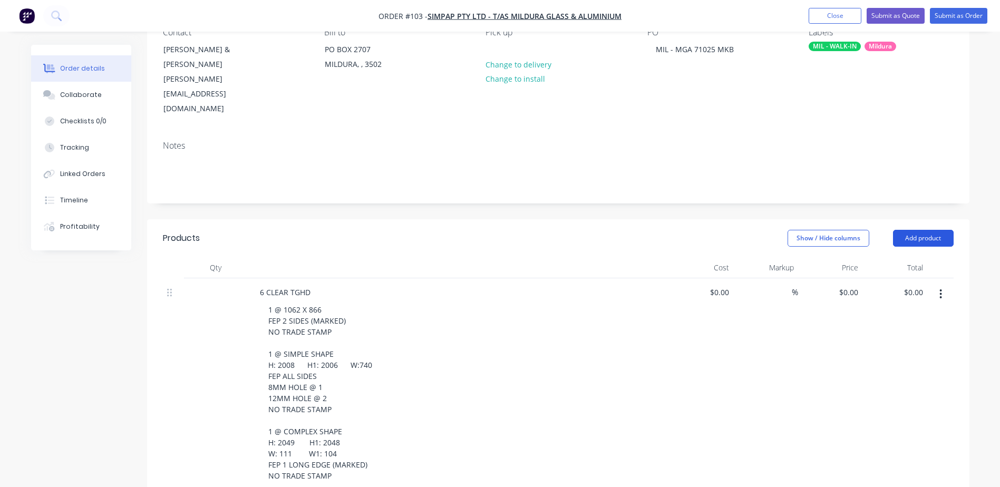
click at [912, 230] on button "Add product" at bounding box center [923, 238] width 61 height 17
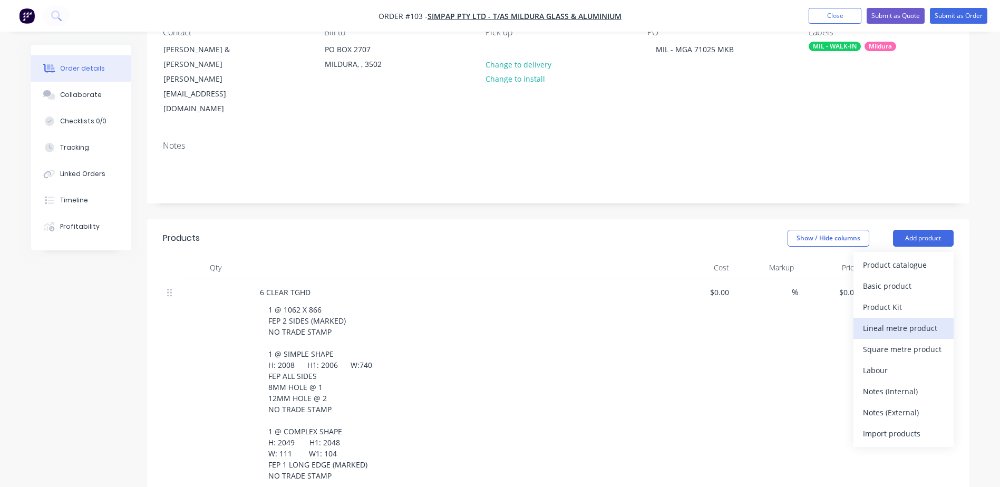
click at [895, 320] on div "Lineal metre product" at bounding box center [903, 327] width 81 height 15
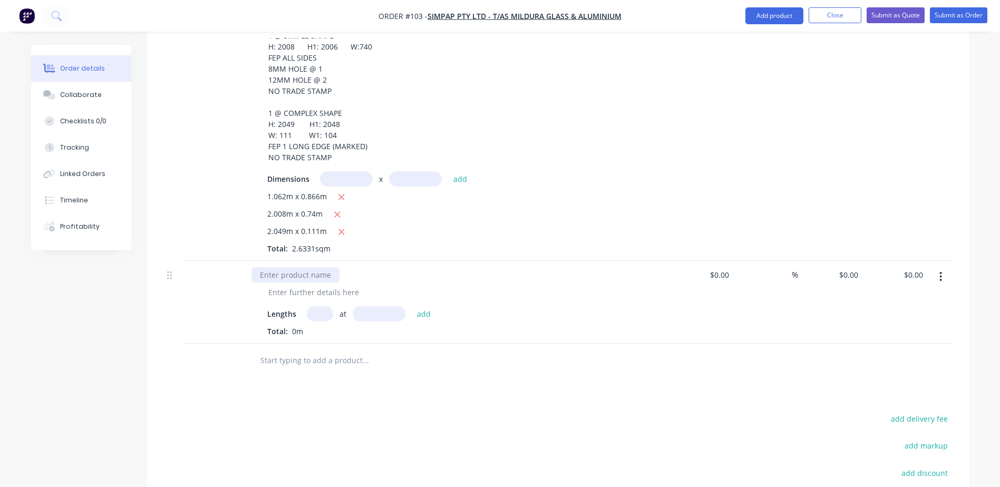
scroll to position [422, 0]
click at [294, 269] on div at bounding box center [295, 276] width 88 height 15
click at [293, 269] on div at bounding box center [295, 276] width 88 height 15
paste div
click at [280, 287] on div at bounding box center [314, 294] width 108 height 15
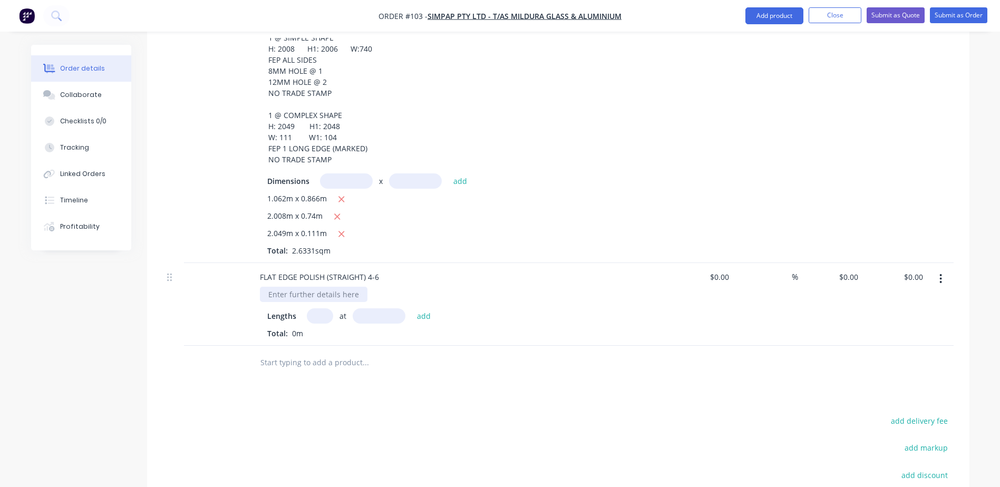
paste div
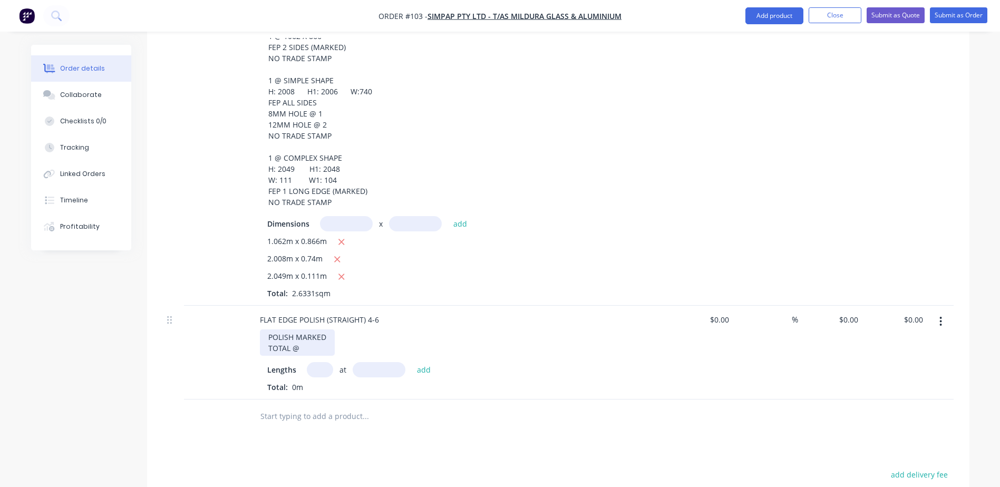
scroll to position [474, 0]
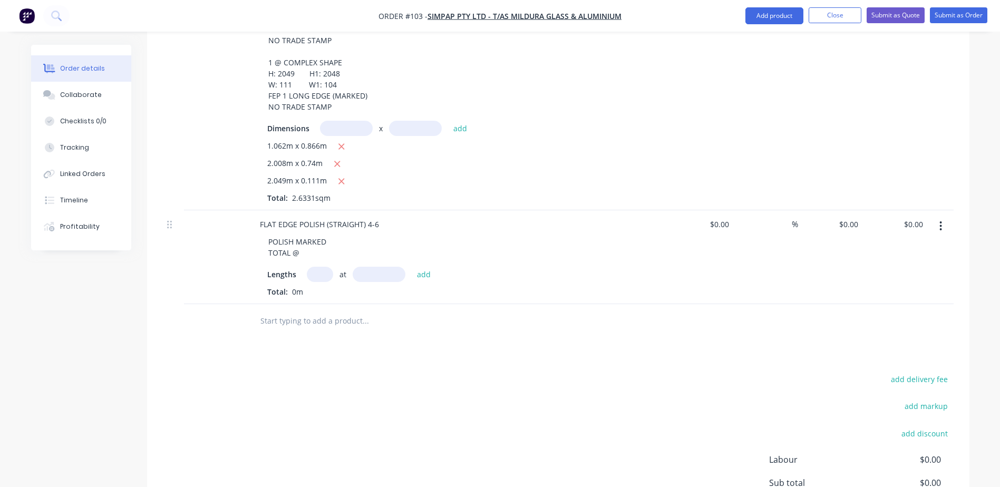
click at [317, 267] on input "text" at bounding box center [320, 274] width 26 height 15
type input "1"
click at [368, 267] on input "text" at bounding box center [379, 274] width 53 height 15
type input "0.866mm"
click at [426, 267] on button "add" at bounding box center [424, 274] width 25 height 14
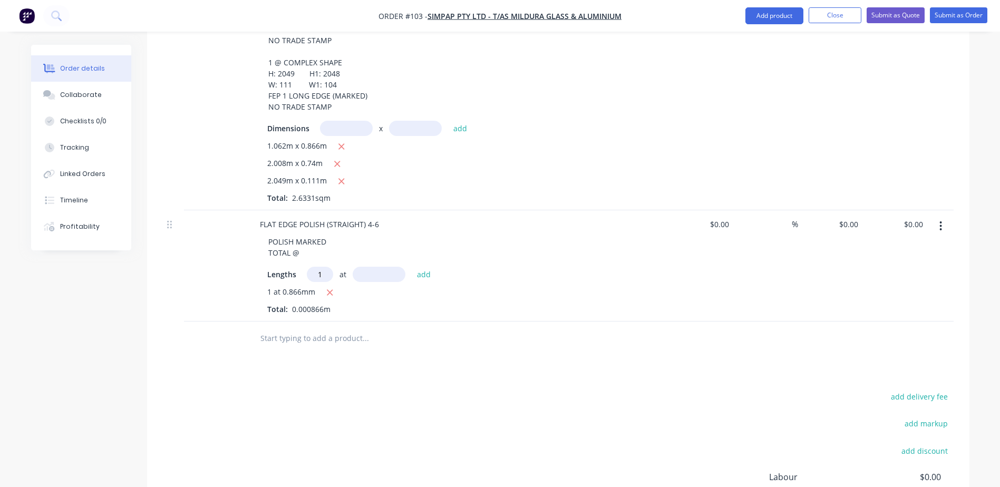
type input "1"
click at [378, 267] on input "text" at bounding box center [379, 274] width 53 height 15
type input "866mm"
click at [425, 267] on button "add" at bounding box center [424, 274] width 25 height 14
click at [328, 290] on icon "button" at bounding box center [330, 293] width 6 height 6
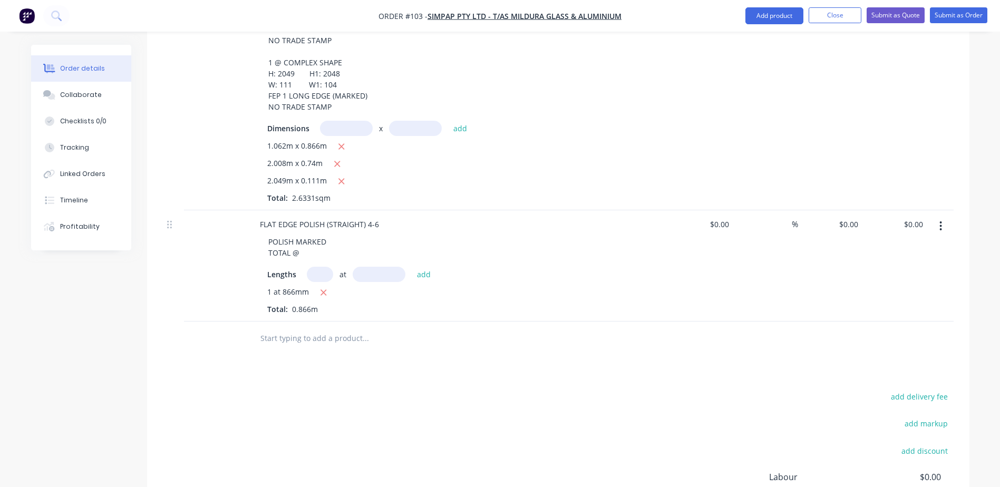
click at [322, 267] on input "text" at bounding box center [320, 274] width 26 height 15
type input "1"
click at [381, 267] on input "text" at bounding box center [379, 274] width 53 height 15
type input "2006"
click at [412, 267] on button "add" at bounding box center [424, 274] width 25 height 14
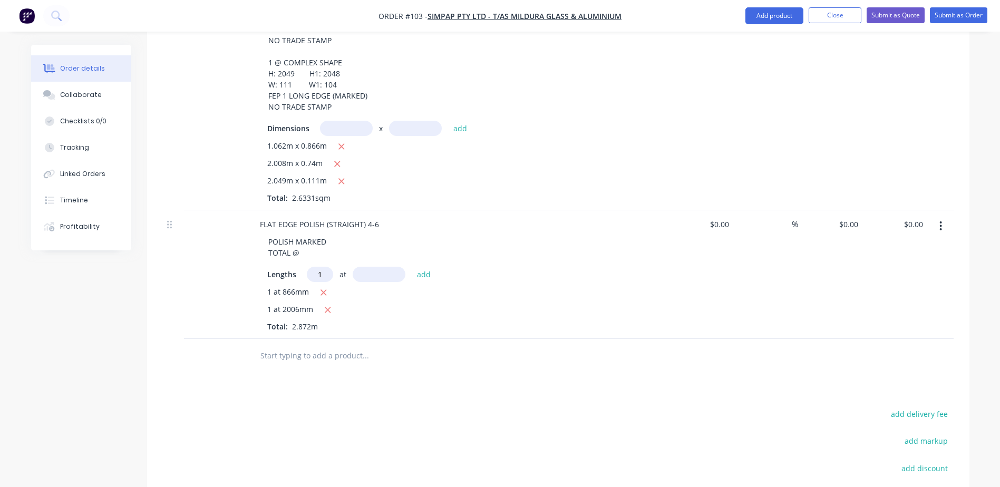
type input "1"
click at [356, 267] on input "text" at bounding box center [379, 274] width 53 height 15
type input "2008"
click at [412, 267] on button "add" at bounding box center [424, 274] width 25 height 14
type input "1"
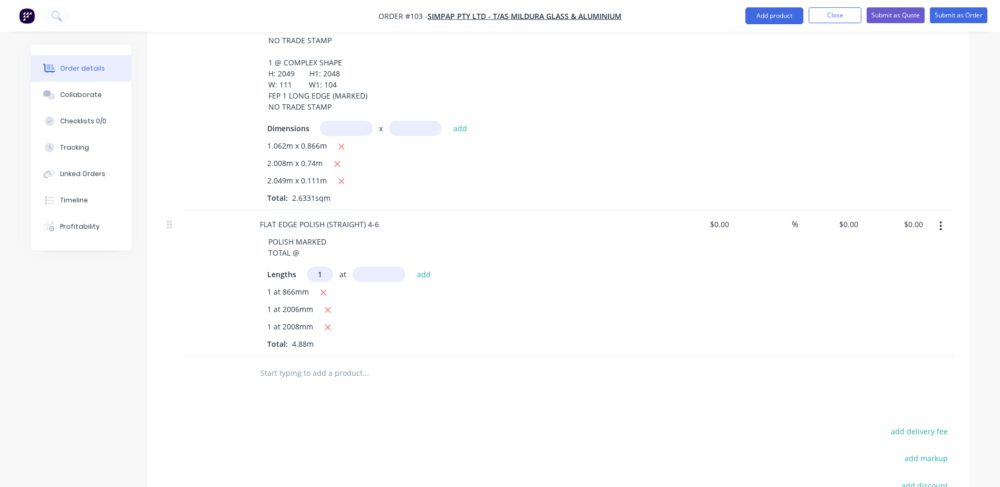
click at [356, 267] on input "text" at bounding box center [379, 274] width 53 height 15
type input "740mm"
click at [316, 267] on input "1" at bounding box center [320, 274] width 26 height 15
click at [412, 267] on button "add" at bounding box center [424, 274] width 25 height 14
click at [375, 267] on input "text" at bounding box center [379, 274] width 53 height 15
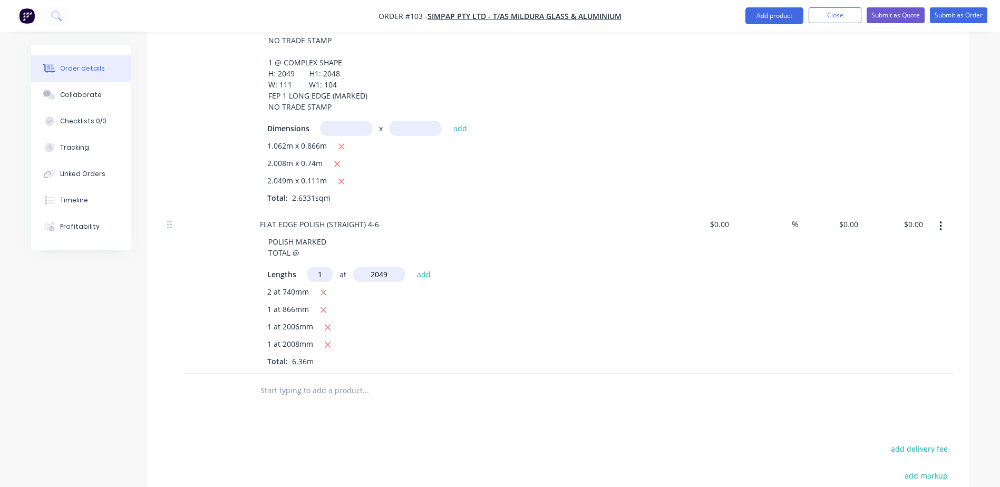
click at [412, 267] on button "add" at bounding box center [424, 274] width 25 height 14
click at [306, 234] on div "POLISH MARKED TOTAL @" at bounding box center [297, 247] width 75 height 26
click at [598, 338] on div "1 at 2008mm" at bounding box center [458, 344] width 382 height 13
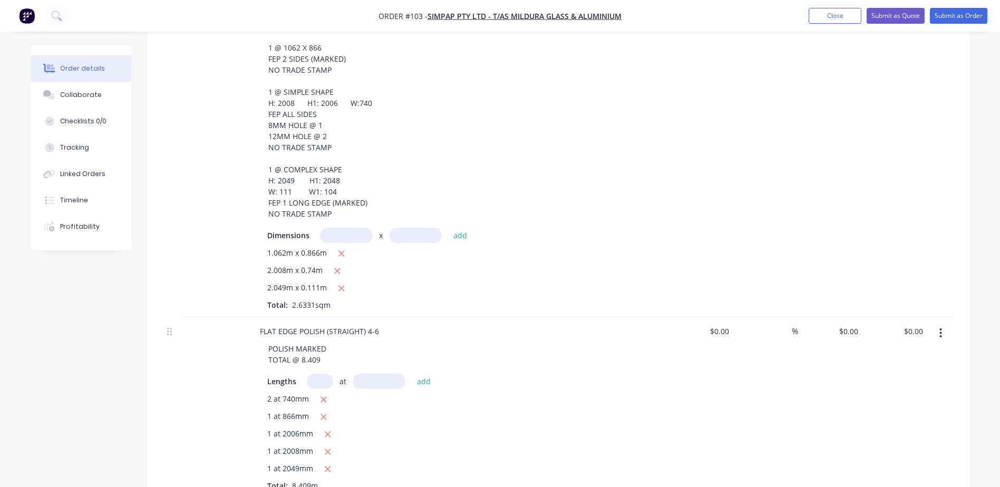
scroll to position [264, 0]
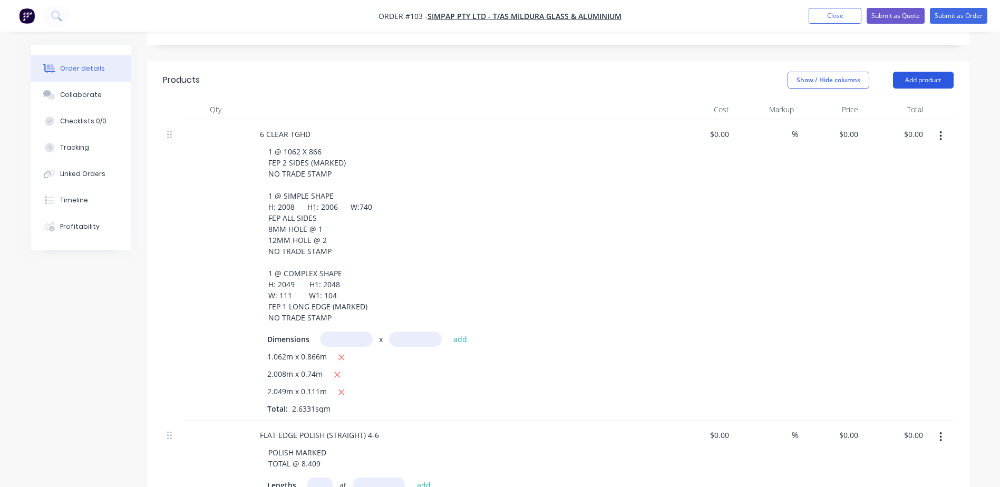
click at [937, 72] on button "Add product" at bounding box center [923, 80] width 61 height 17
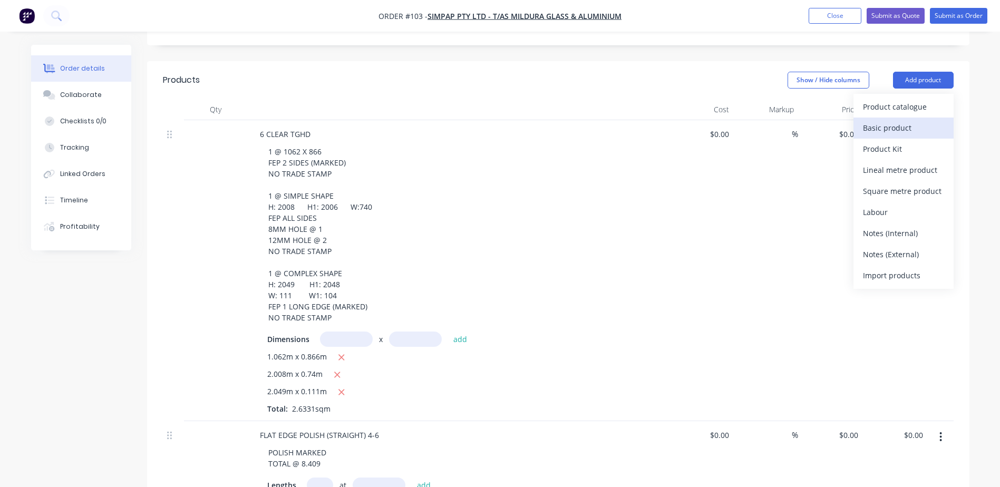
click at [907, 120] on div "Basic product" at bounding box center [903, 127] width 81 height 15
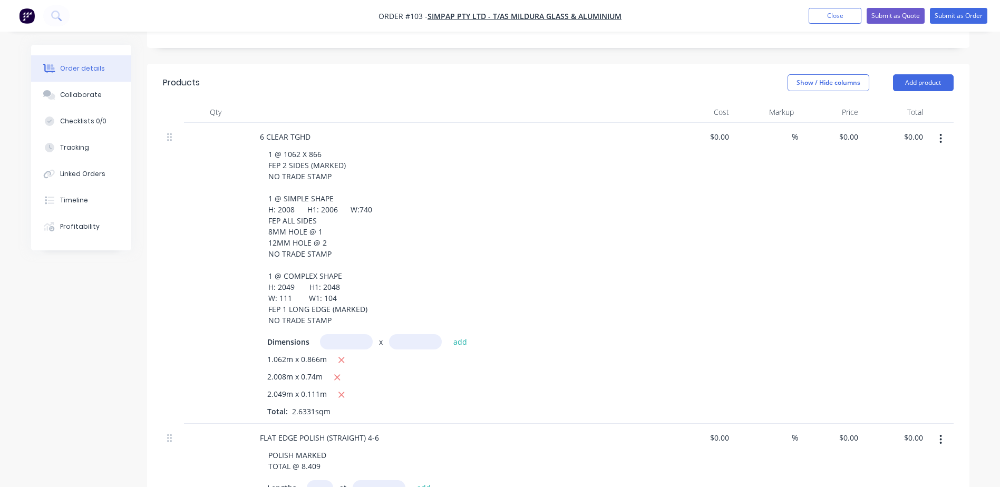
scroll to position [211, 0]
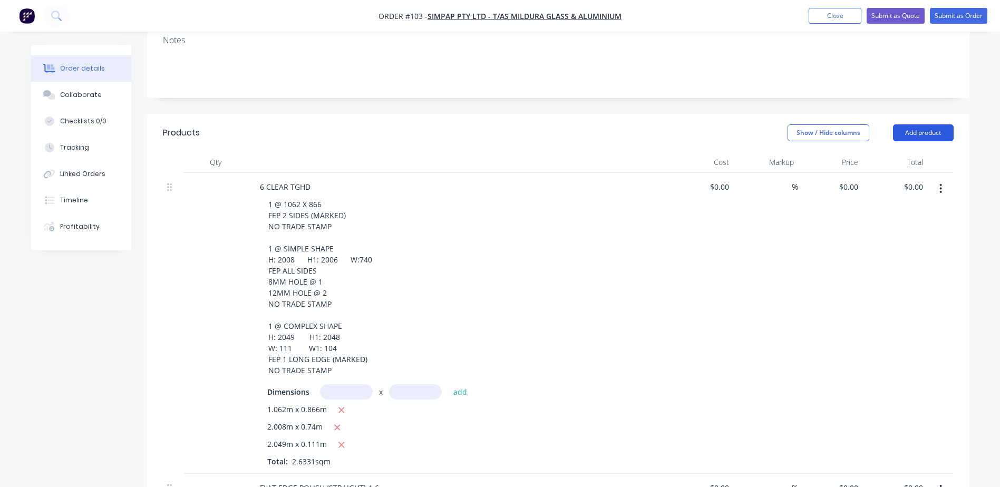
click at [934, 124] on button "Add product" at bounding box center [923, 132] width 61 height 17
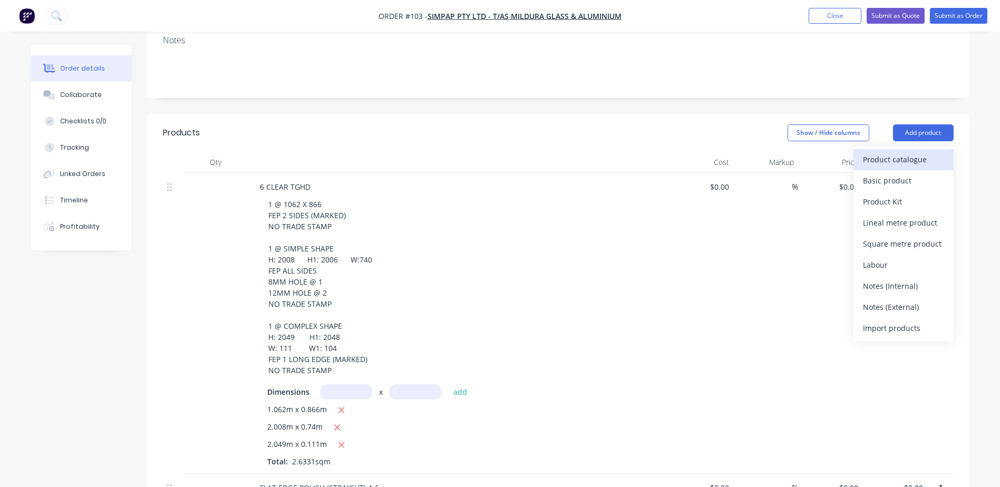
click at [909, 152] on div "Product catalogue" at bounding box center [903, 159] width 81 height 15
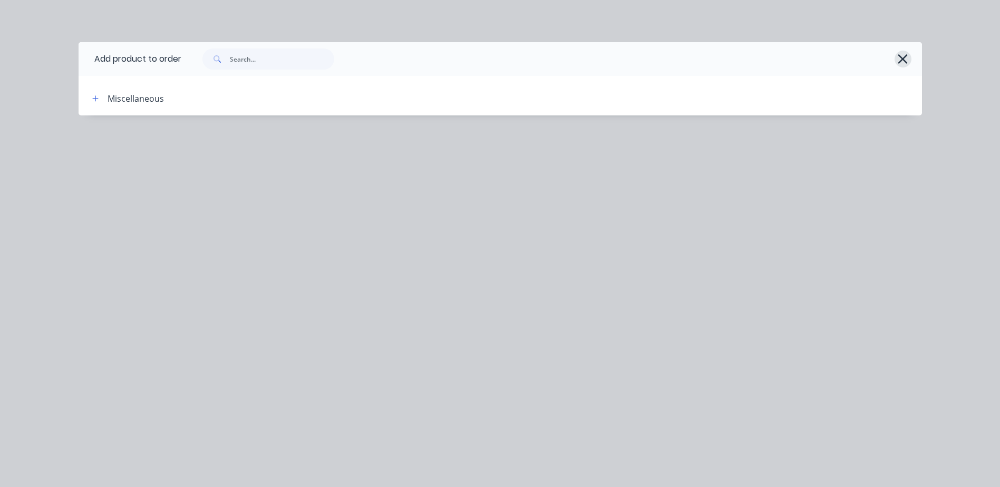
click at [906, 62] on icon "button" at bounding box center [902, 58] width 9 height 9
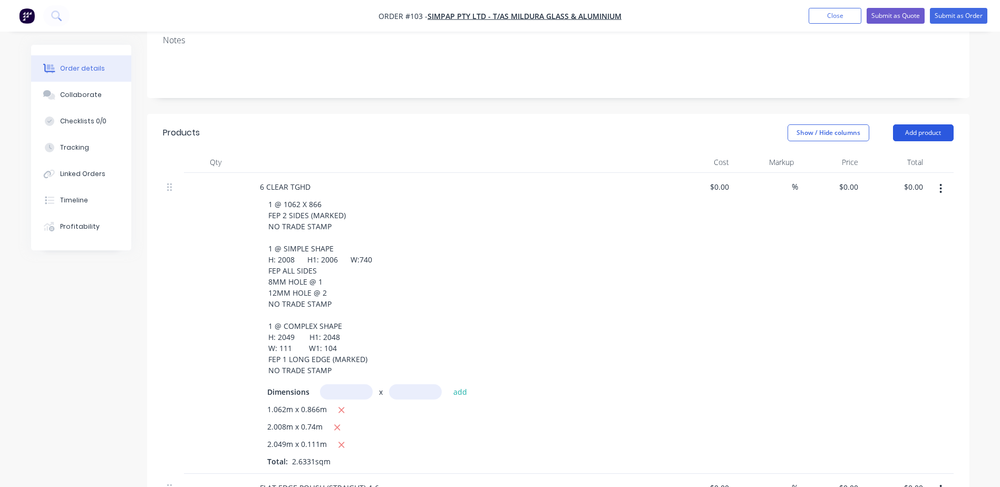
click at [925, 124] on button "Add product" at bounding box center [923, 132] width 61 height 17
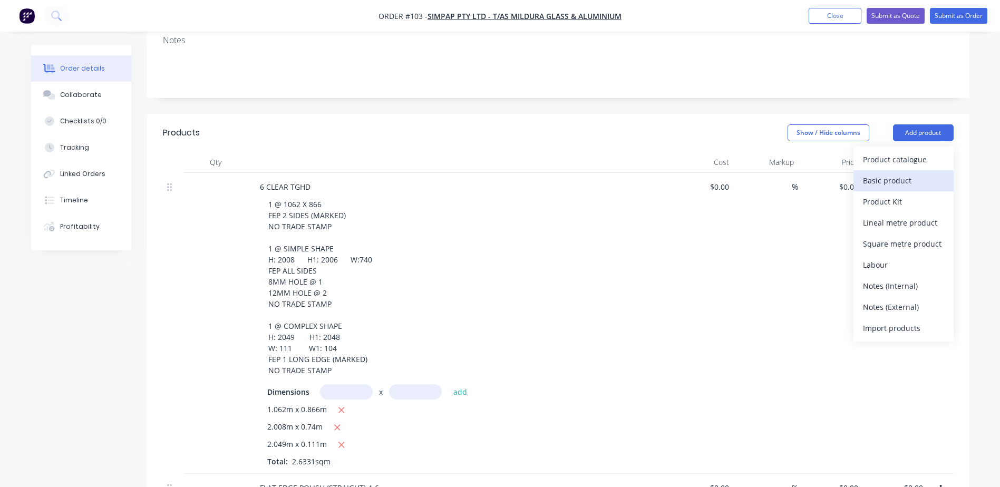
click at [907, 173] on div "Basic product" at bounding box center [903, 180] width 81 height 15
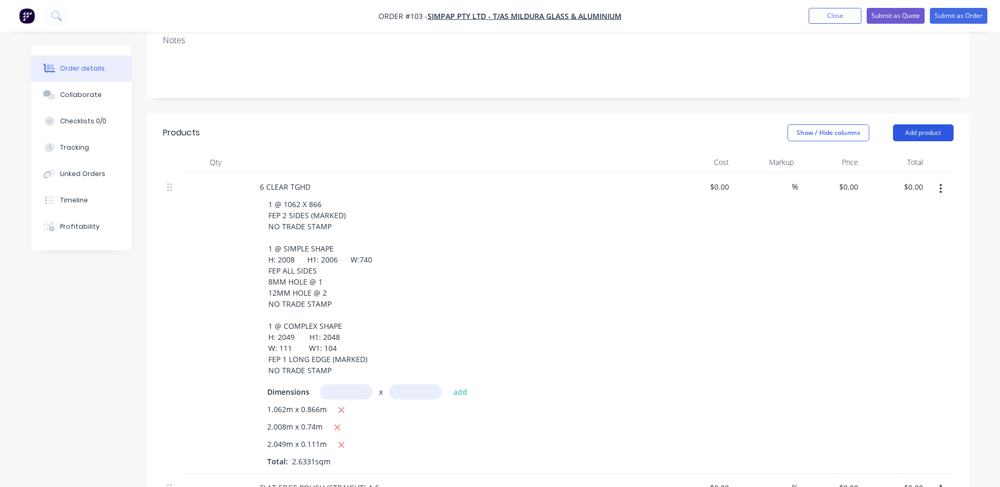
click at [926, 124] on button "Add product" at bounding box center [923, 132] width 61 height 17
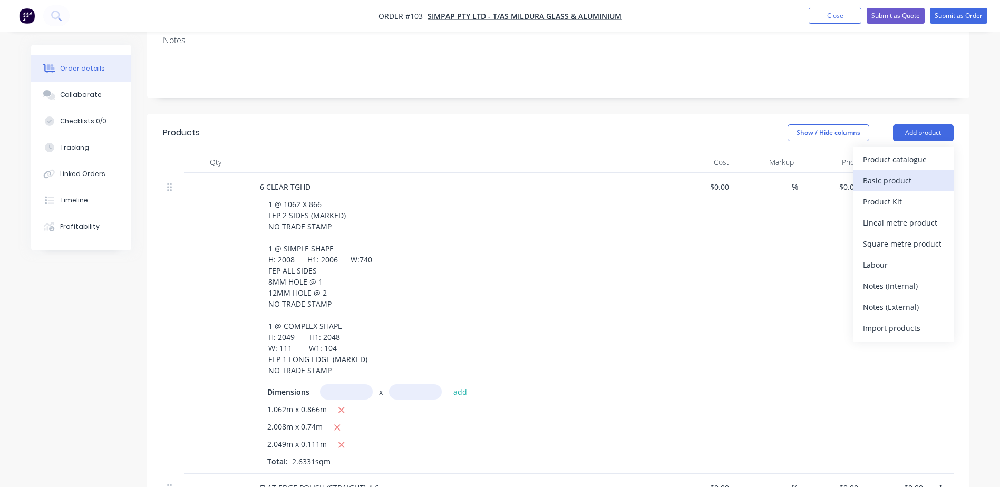
click at [897, 173] on div "Basic product" at bounding box center [903, 180] width 81 height 15
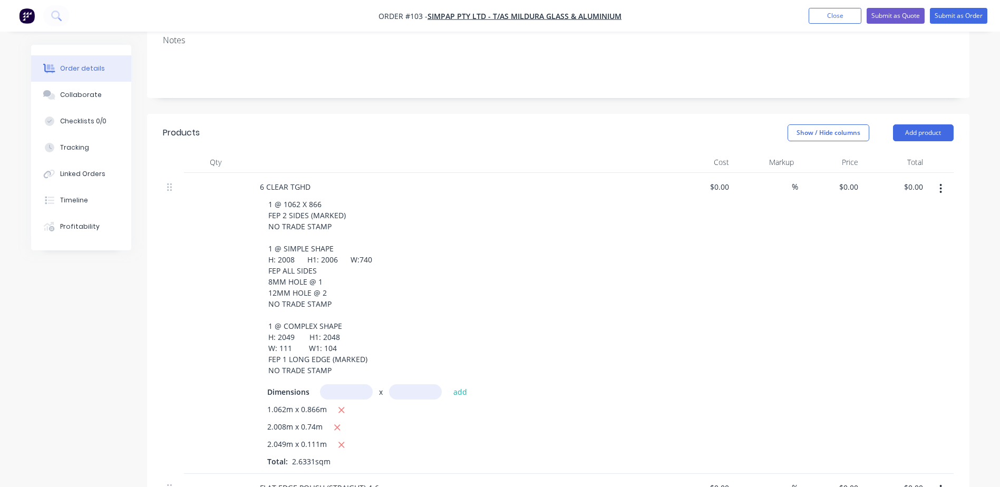
click at [975, 212] on div "Order details Collaborate Checklists 0/0 Tracking Linked Orders Timeline Profit…" at bounding box center [500, 468] width 959 height 1268
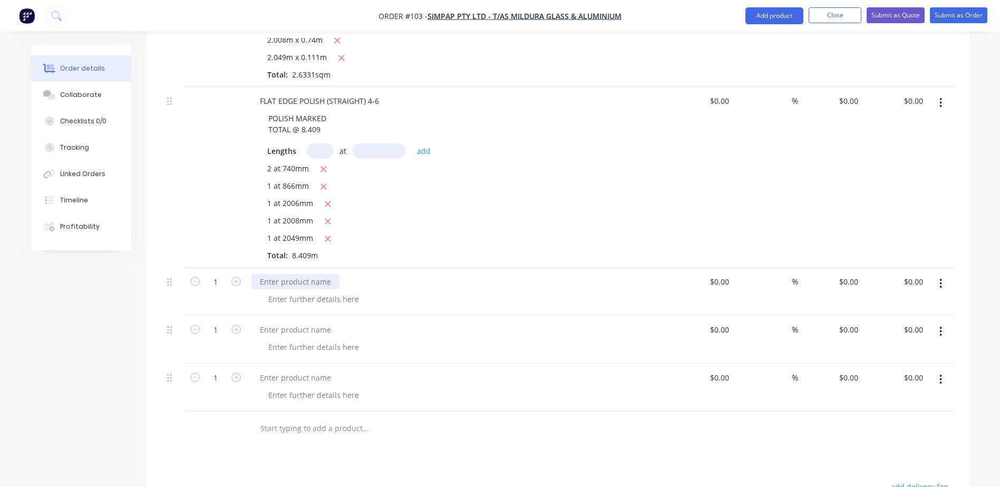
scroll to position [574, 0]
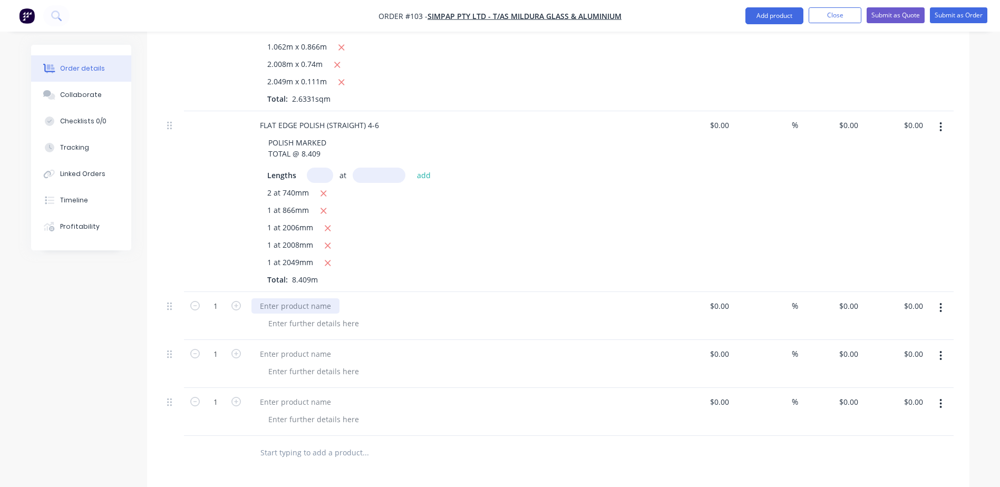
click at [268, 298] on div at bounding box center [295, 305] width 88 height 15
click at [286, 298] on div at bounding box center [295, 305] width 88 height 15
paste div
click at [297, 316] on div at bounding box center [314, 323] width 108 height 15
click at [285, 316] on div at bounding box center [314, 323] width 108 height 15
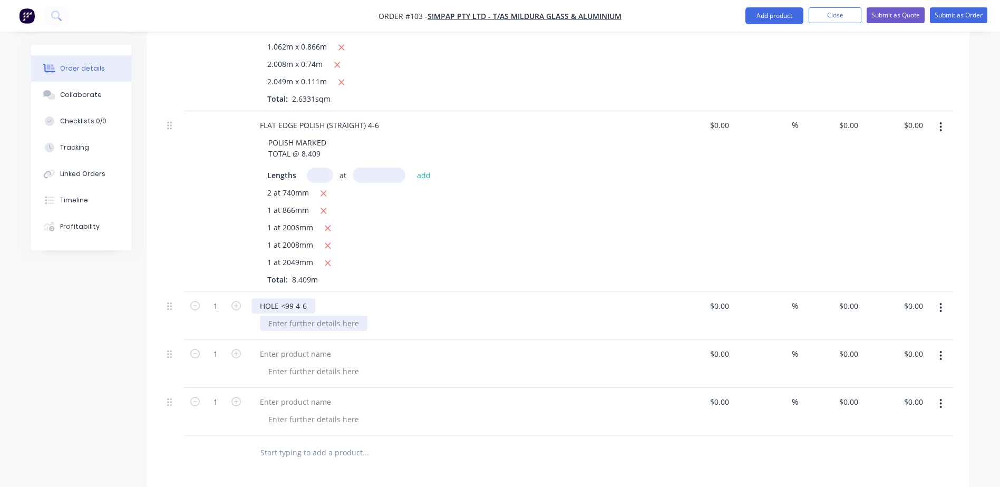
paste div
click at [286, 346] on div at bounding box center [295, 353] width 88 height 15
paste div
click at [279, 364] on div at bounding box center [314, 371] width 108 height 15
paste div
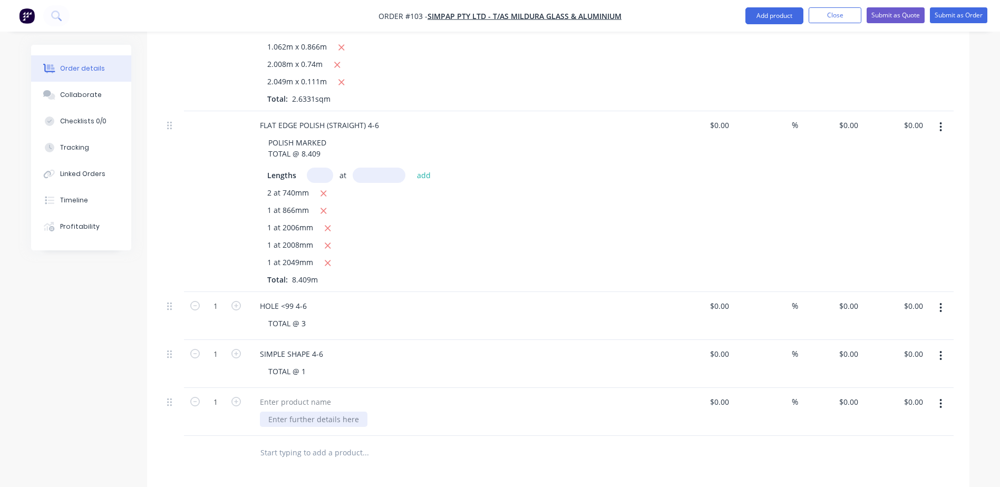
click at [278, 412] on div at bounding box center [314, 419] width 108 height 15
paste div
click at [273, 394] on div at bounding box center [295, 401] width 88 height 15
paste div
click at [571, 451] on div "Products Show / Hide columns Add product Qty Cost Markup Price Total 6 CLEAR TG…" at bounding box center [558, 237] width 822 height 972
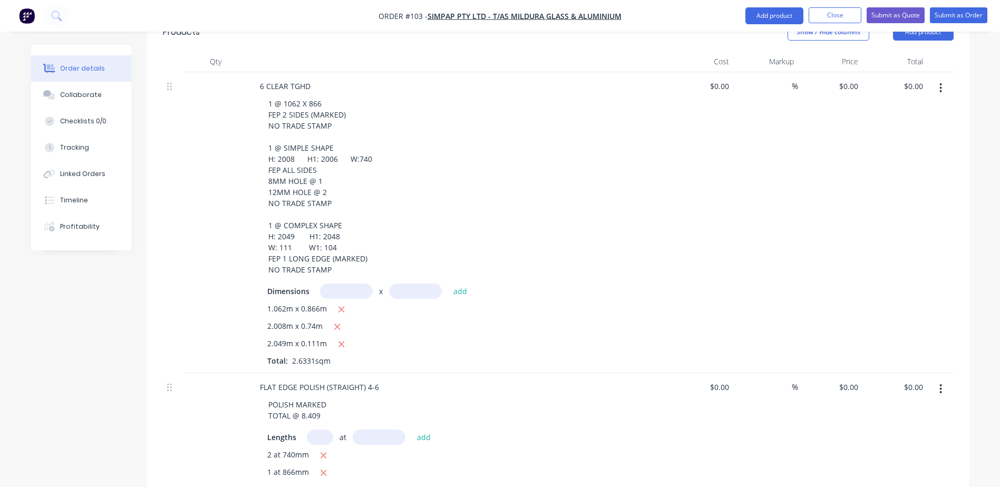
scroll to position [257, 0]
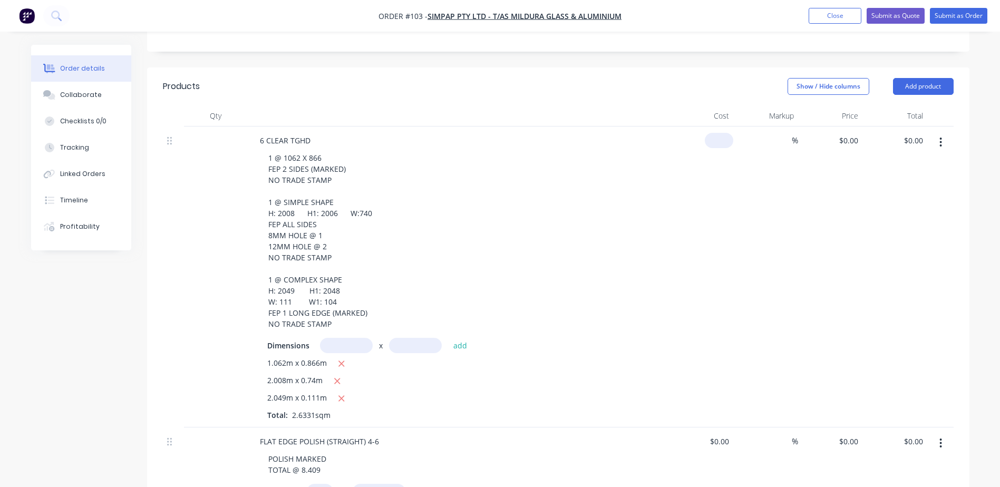
click at [725, 133] on input at bounding box center [721, 140] width 24 height 15
click at [847, 127] on div "$0.00 $0.00" at bounding box center [830, 277] width 65 height 301
click at [847, 133] on div "0 $0.00" at bounding box center [848, 140] width 28 height 15
click at [732, 184] on div "$0.00 $0.00" at bounding box center [701, 277] width 65 height 301
click at [712, 127] on div "0 0" at bounding box center [701, 277] width 65 height 301
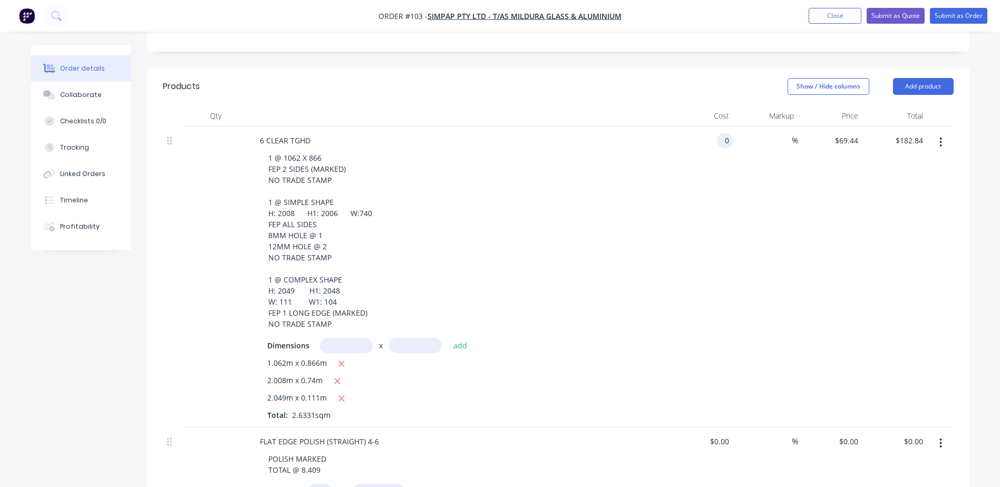
paste input "50.66"
click at [793, 156] on div "%" at bounding box center [765, 277] width 65 height 301
click at [844, 133] on input "50.66" at bounding box center [850, 140] width 24 height 15
click at [813, 192] on div "$69.44 69.44" at bounding box center [830, 277] width 65 height 301
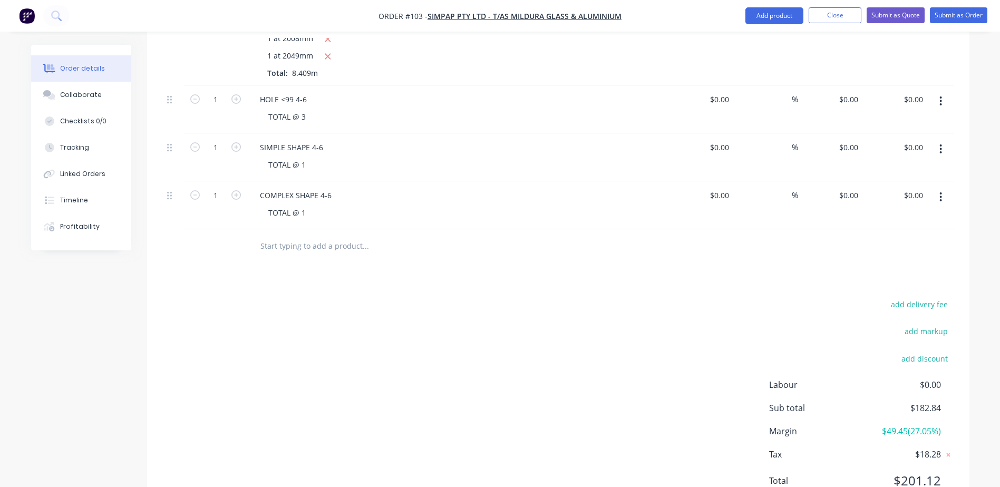
scroll to position [784, 0]
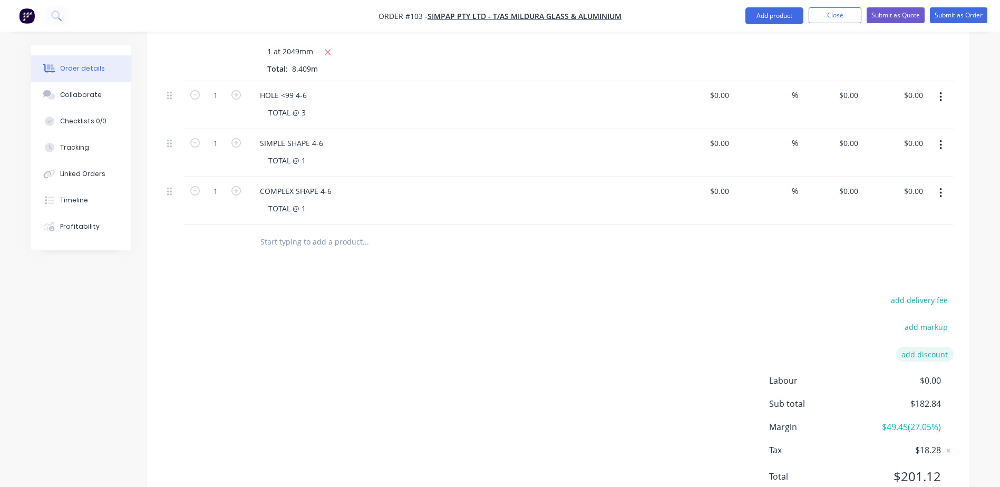
click at [920, 347] on button "add discount" at bounding box center [924, 354] width 57 height 14
click at [947, 353] on icon at bounding box center [948, 358] width 11 height 11
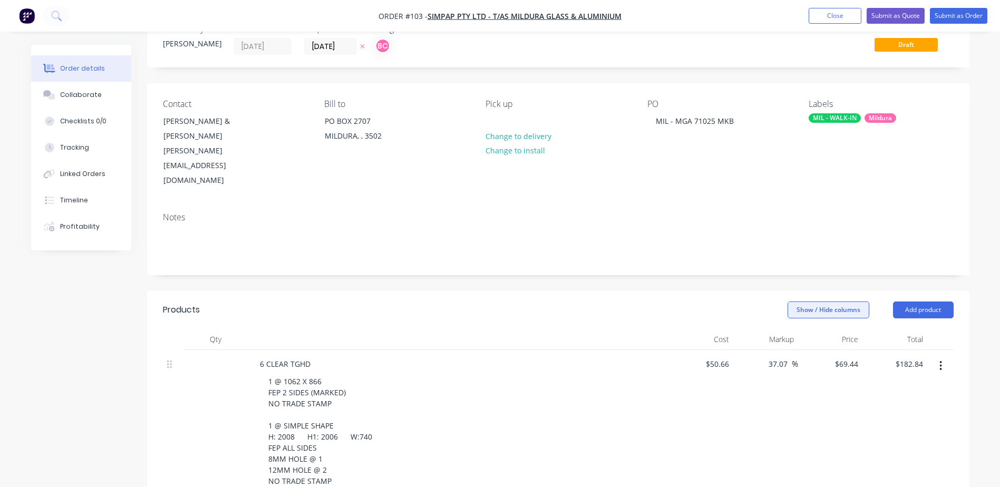
scroll to position [53, 0]
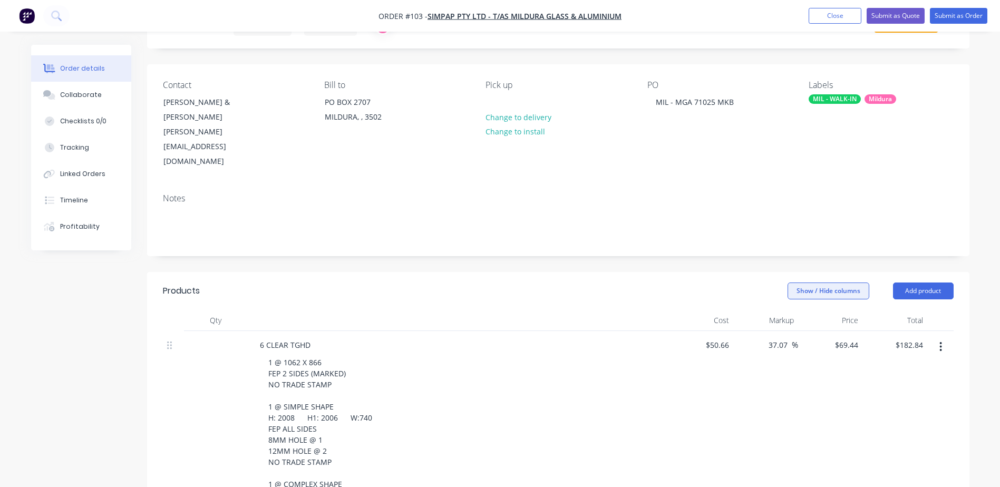
click at [829, 283] on button "Show / Hide columns" at bounding box center [829, 291] width 82 height 17
click at [802, 311] on label "Discount" at bounding box center [801, 312] width 18 height 9
click at [792, 308] on input "Discount" at bounding box center [792, 308] width 0 height 0
click at [558, 272] on header "Products Show / Hide columns Add product" at bounding box center [558, 291] width 822 height 38
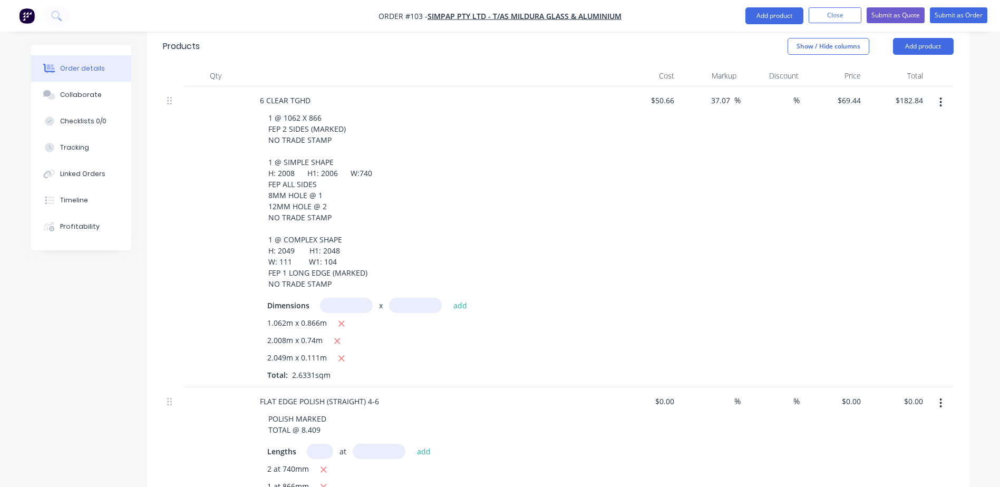
scroll to position [316, 0]
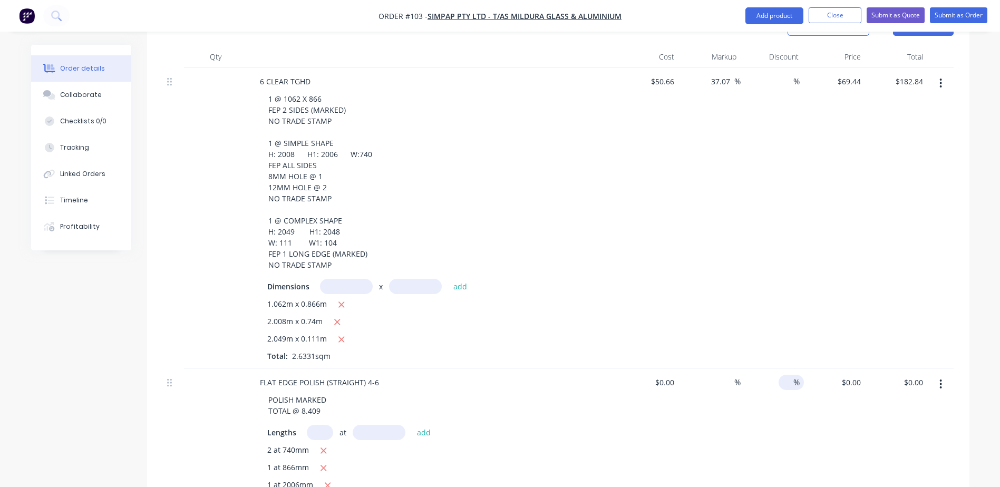
click at [782, 375] on input at bounding box center [786, 382] width 15 height 15
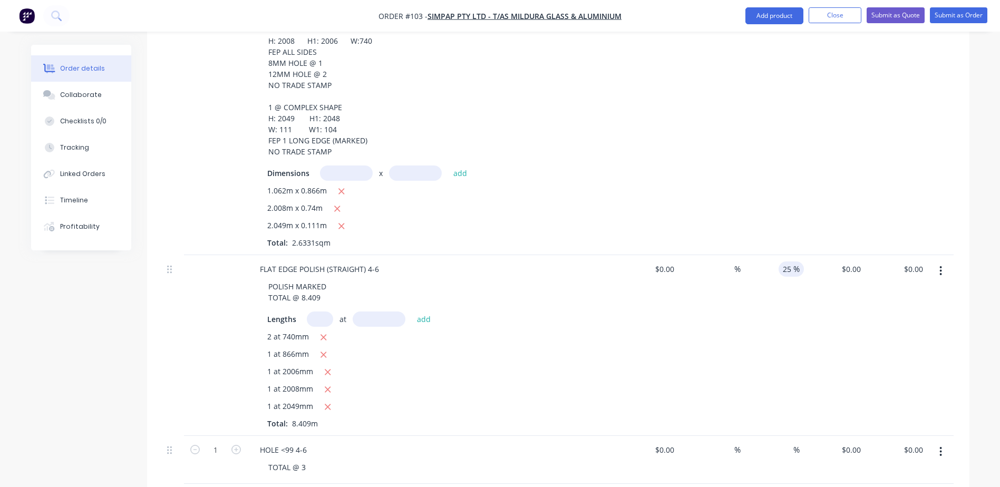
scroll to position [474, 0]
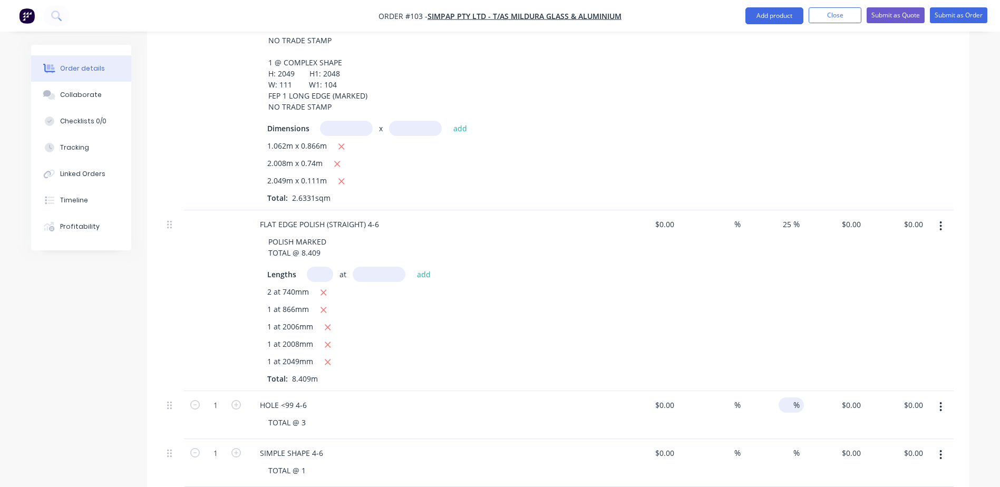
click at [789, 397] on input at bounding box center [786, 404] width 15 height 15
click at [790, 445] on input at bounding box center [786, 452] width 15 height 15
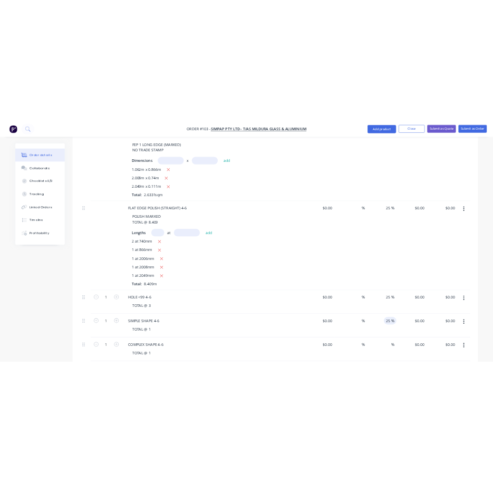
scroll to position [580, 0]
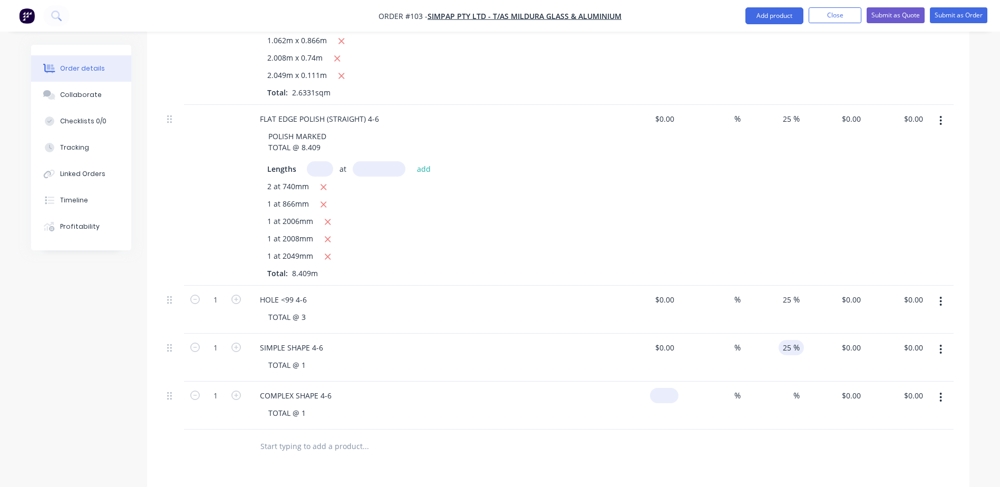
click at [669, 388] on input at bounding box center [666, 395] width 24 height 15
click at [848, 382] on div "0 $0.00" at bounding box center [834, 406] width 62 height 48
click at [671, 430] on div at bounding box center [558, 447] width 791 height 34
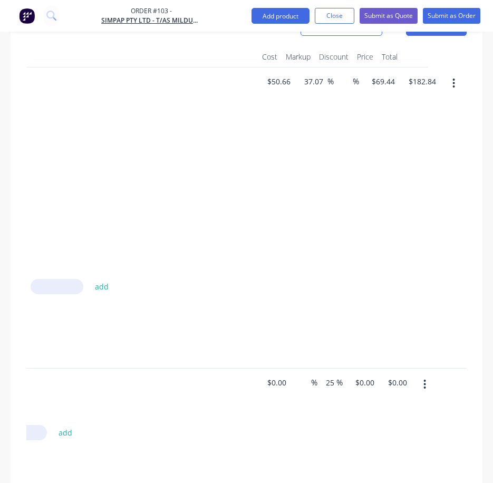
scroll to position [527, 0]
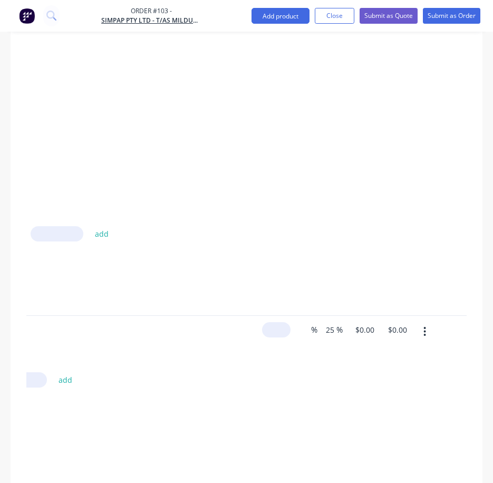
click at [277, 322] on input at bounding box center [278, 329] width 24 height 15
click at [245, 316] on div "FLAT EDGE POLISH (STRAIGHT) 4-6 POLISH MARKED TOTAL @ 8.409 Lengths at add 2 at…" at bounding box center [24, 406] width 440 height 181
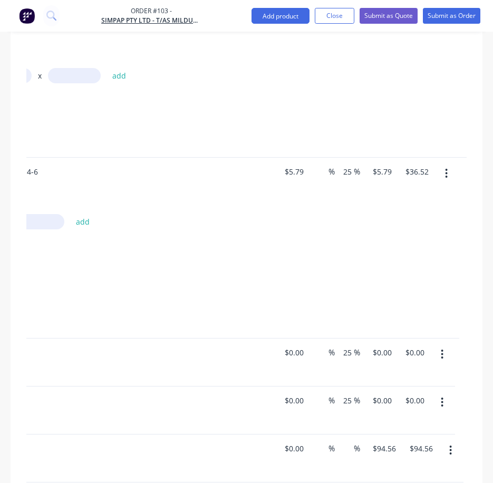
scroll to position [0, 215]
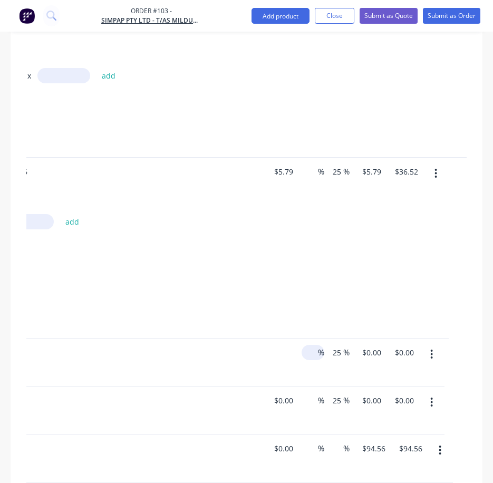
click at [251, 338] on div "1 HOLE <99 4-6 TOTAL @ 3 $0.00 % 25 25 % $0.00 $0.00 $0.00 $0.00" at bounding box center [31, 362] width 440 height 48
paste input "7.36"
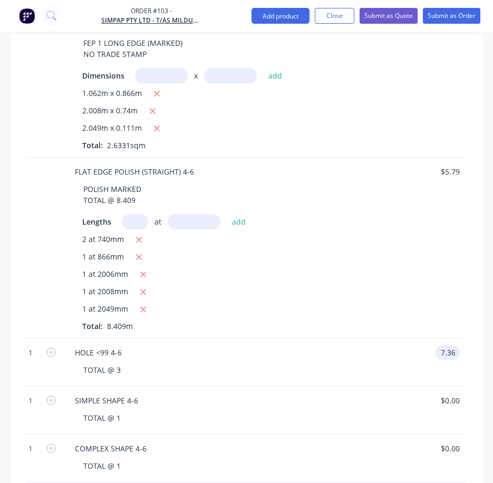
scroll to position [0, 48]
click at [304, 389] on div "SIMPLE SHAPE 4-6 TOTAL @ 1" at bounding box center [247, 410] width 369 height 48
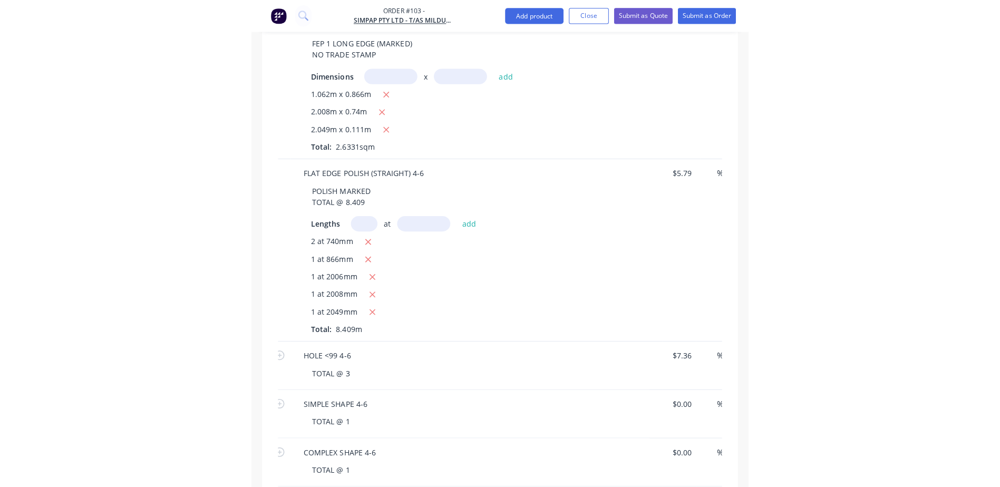
scroll to position [0, 73]
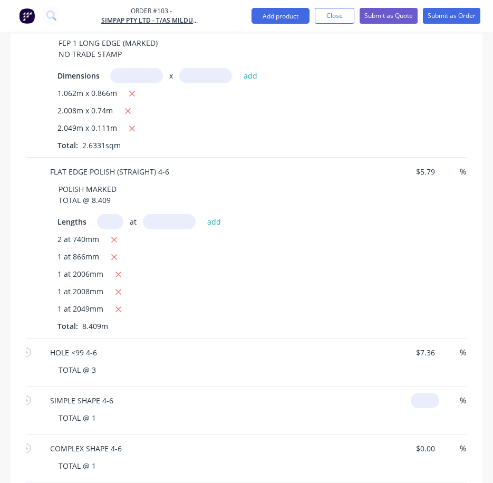
click at [426, 393] on input at bounding box center [427, 400] width 24 height 15
paste input "13.55"
click at [425, 441] on input "0" at bounding box center [427, 448] width 24 height 15
click at [426, 441] on input "0" at bounding box center [421, 448] width 12 height 15
paste input "68.82"
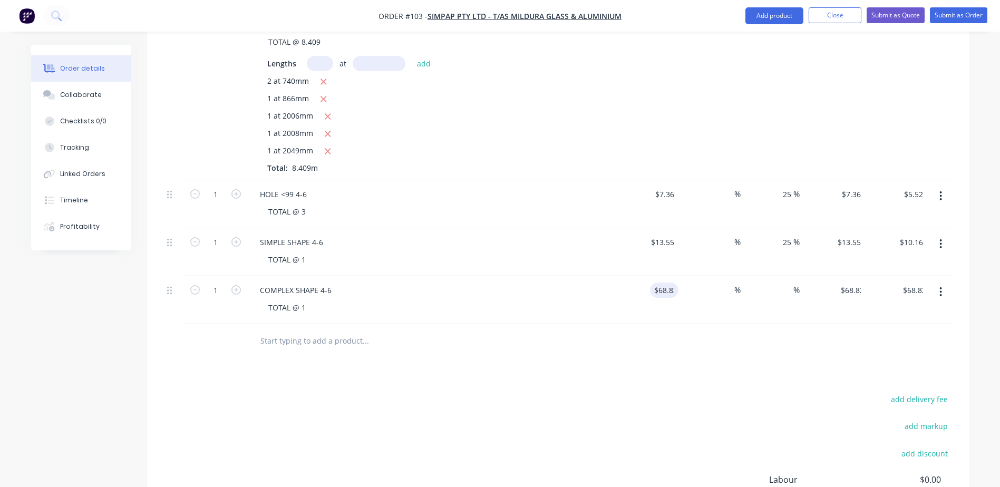
click at [605, 332] on div "Products Show / Hide columns Add product Qty Cost Markup Discount Price Total 6…" at bounding box center [558, 125] width 822 height 972
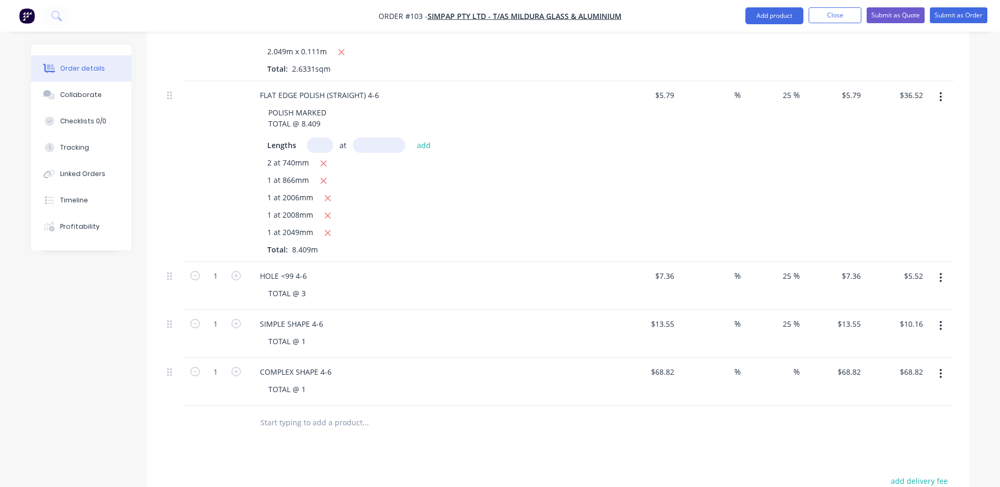
scroll to position [580, 0]
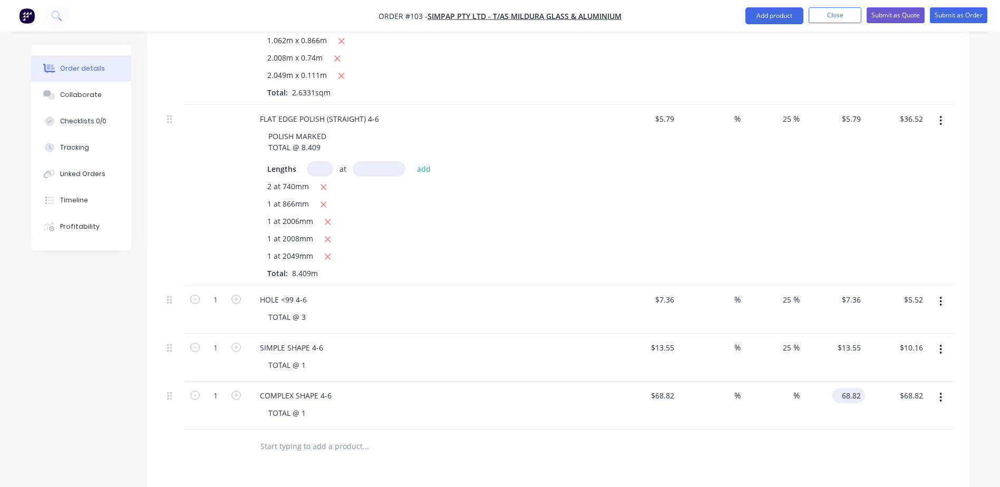
click at [852, 388] on input "68.82" at bounding box center [851, 395] width 28 height 15
click at [828, 430] on div at bounding box center [558, 447] width 791 height 34
click at [849, 340] on input "13.55" at bounding box center [851, 347] width 28 height 15
paste input "25.79"
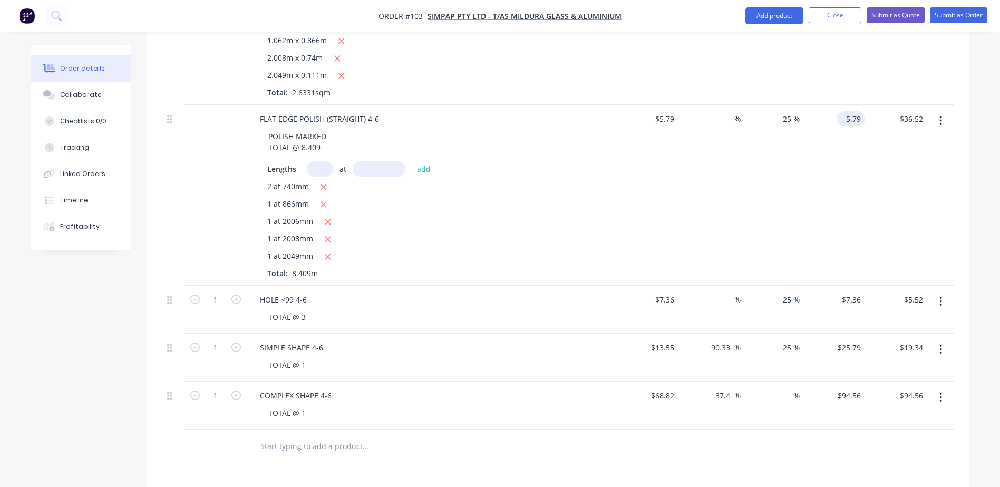
click at [844, 111] on div "5.79 $5.79" at bounding box center [853, 118] width 24 height 15
paste input "13.50"
click at [507, 405] on div "TOTAL @ 1" at bounding box center [436, 412] width 352 height 15
click at [726, 292] on input at bounding box center [728, 299] width 12 height 15
click at [851, 292] on input "7.36" at bounding box center [855, 299] width 20 height 15
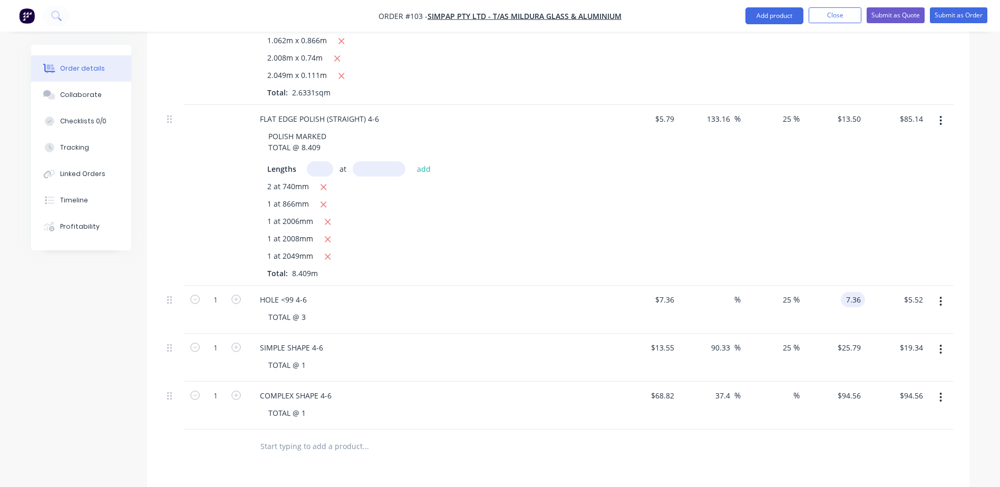
paste input "14.72"
click at [665, 445] on div "Products Show / Hide columns Add product Qty Cost Markup Discount Price Total 6…" at bounding box center [558, 231] width 822 height 972
click at [234, 295] on icon "button" at bounding box center [235, 299] width 9 height 9
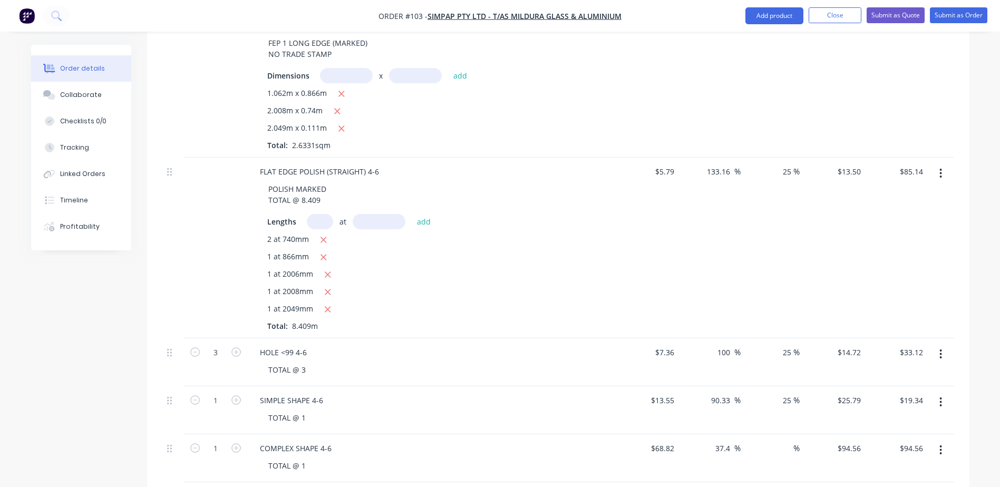
scroll to position [474, 0]
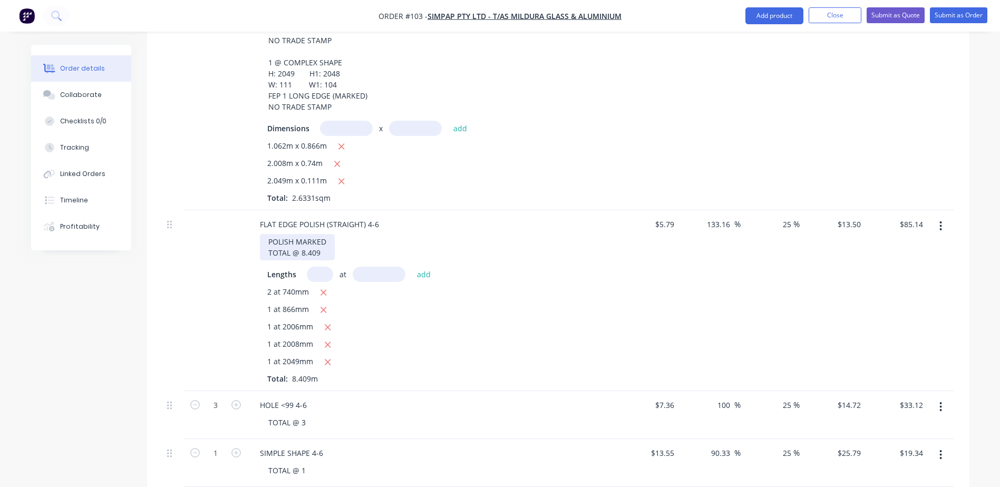
click at [322, 234] on div "POLISH MARKED TOTAL @ 8.409" at bounding box center [297, 247] width 75 height 26
click at [985, 279] on div "Order details Collaborate Checklists 0/0 Tracking Linked Orders Timeline Profit…" at bounding box center [500, 182] width 1000 height 1313
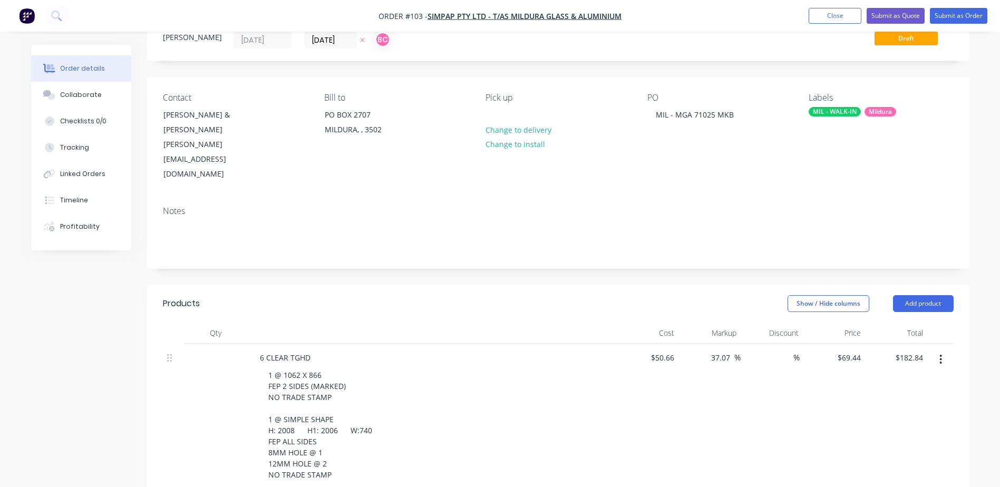
scroll to position [0, 0]
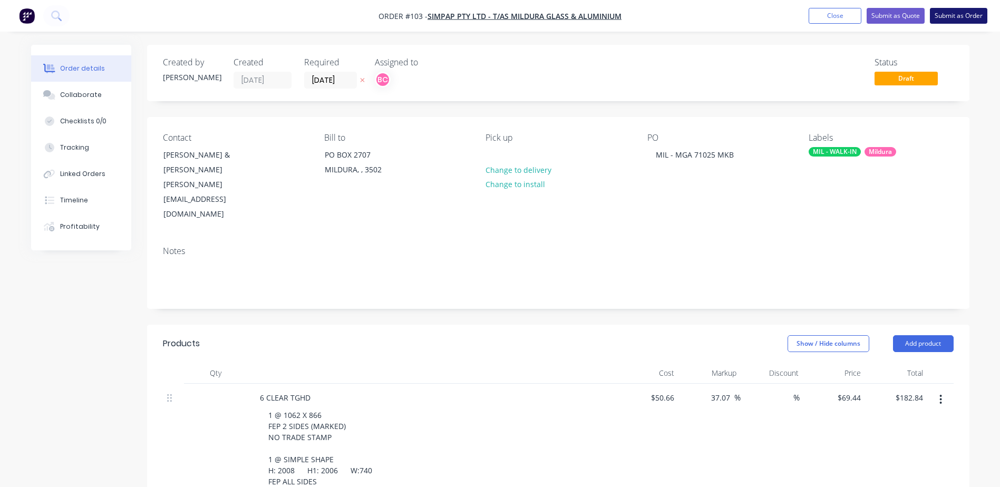
click at [966, 13] on button "Submit as Order" at bounding box center [958, 16] width 57 height 16
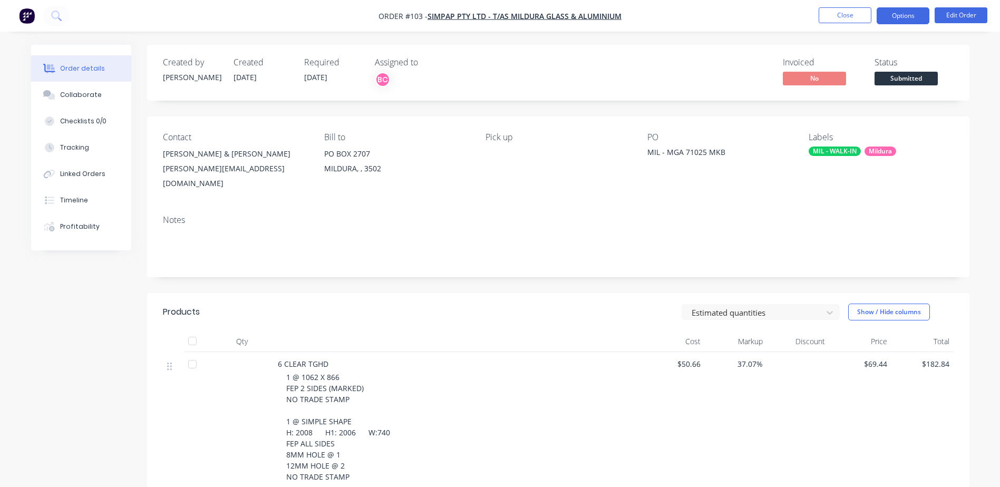
click at [892, 15] on button "Options" at bounding box center [903, 15] width 53 height 17
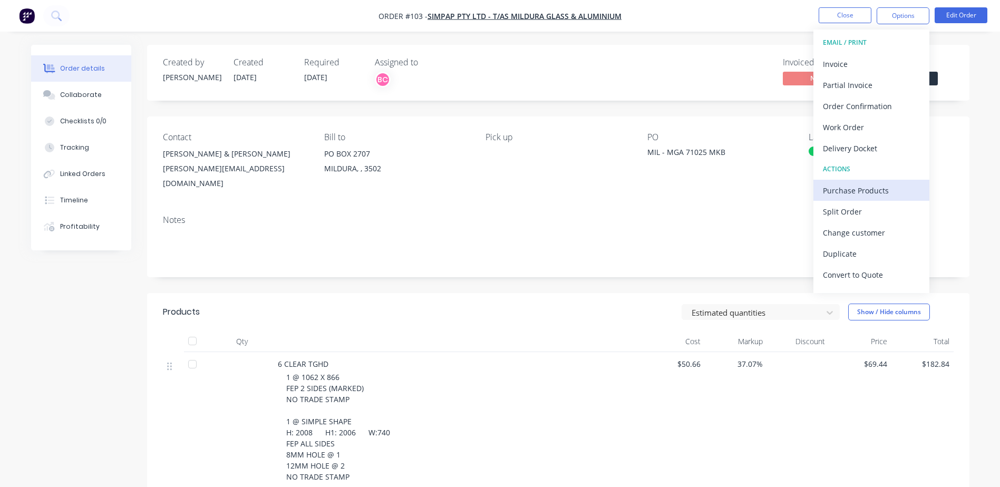
click at [859, 196] on div "Purchase Products" at bounding box center [871, 190] width 97 height 15
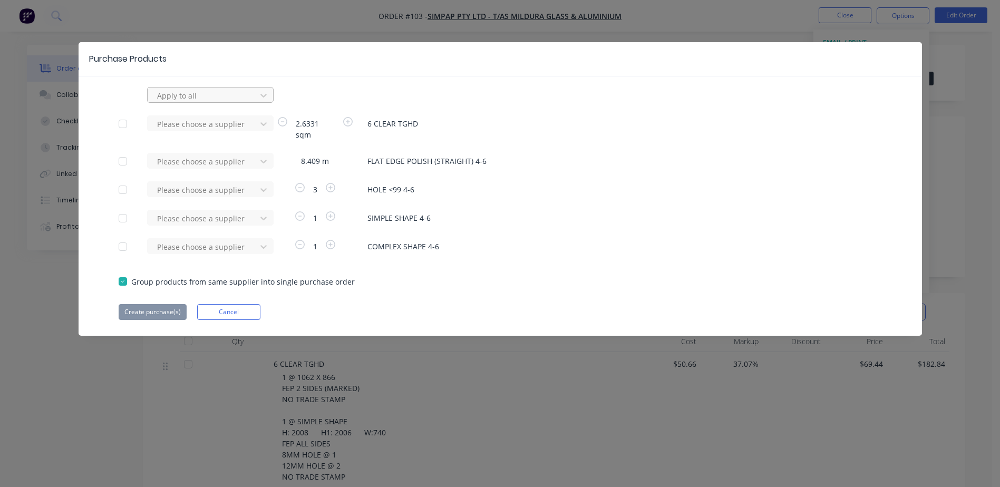
click at [213, 97] on div at bounding box center [203, 95] width 95 height 13
click at [212, 121] on div "VIRIDIAN [PERSON_NAME]" at bounding box center [210, 119] width 127 height 20
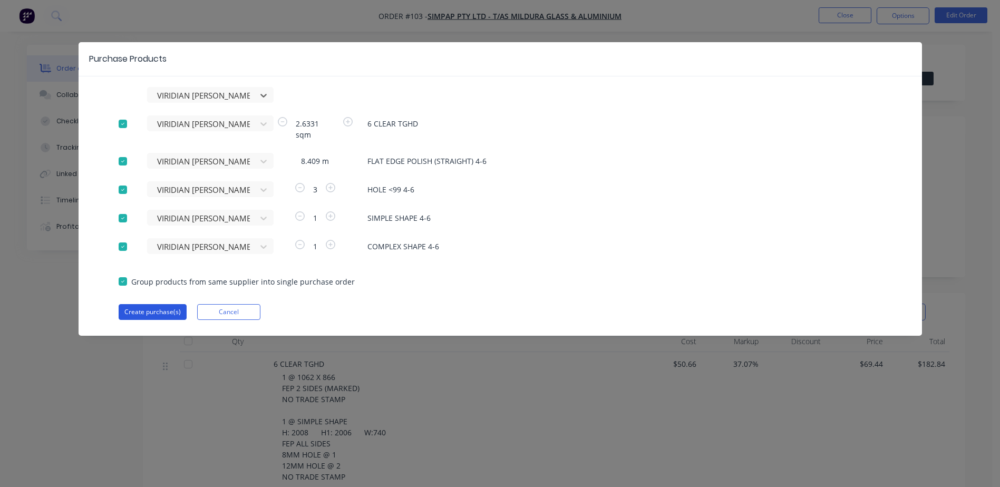
click at [147, 313] on button "Create purchase(s)" at bounding box center [153, 312] width 68 height 16
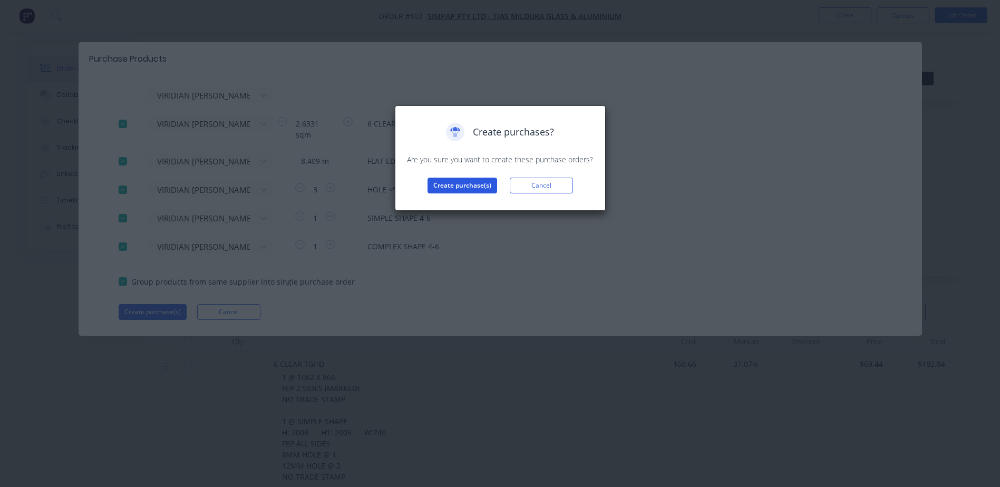
click at [474, 185] on button "Create purchase(s)" at bounding box center [463, 186] width 70 height 16
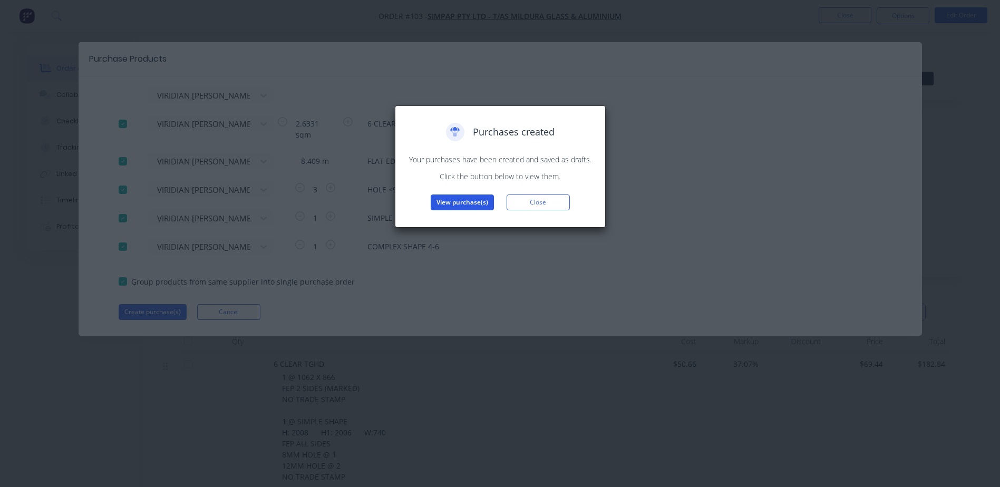
click at [466, 205] on button "View purchase(s)" at bounding box center [462, 203] width 63 height 16
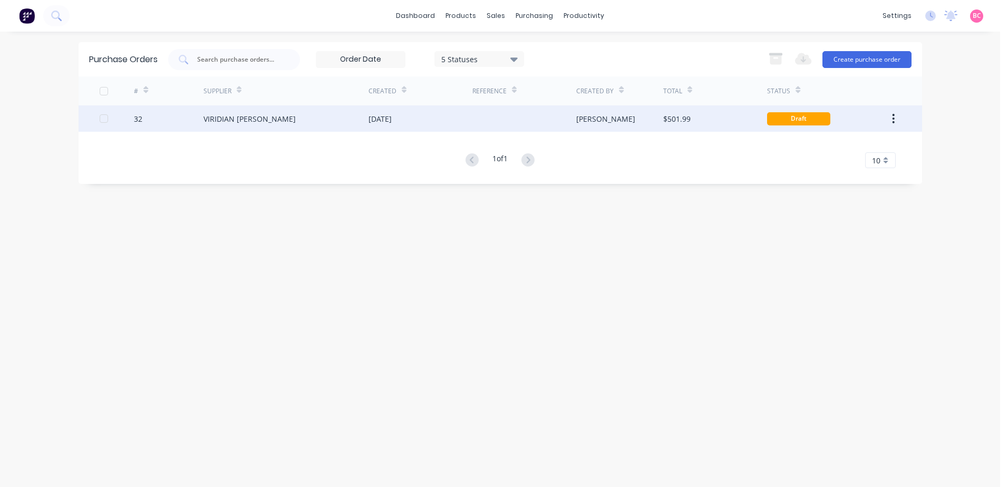
click at [481, 123] on div at bounding box center [524, 118] width 104 height 26
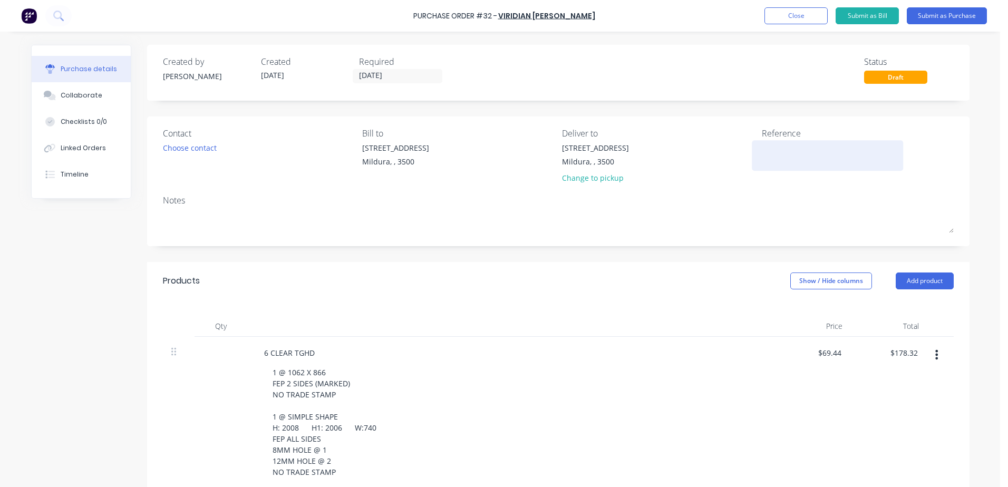
click at [775, 150] on textarea at bounding box center [828, 154] width 132 height 24
click at [84, 140] on button "Linked Orders" at bounding box center [81, 148] width 99 height 26
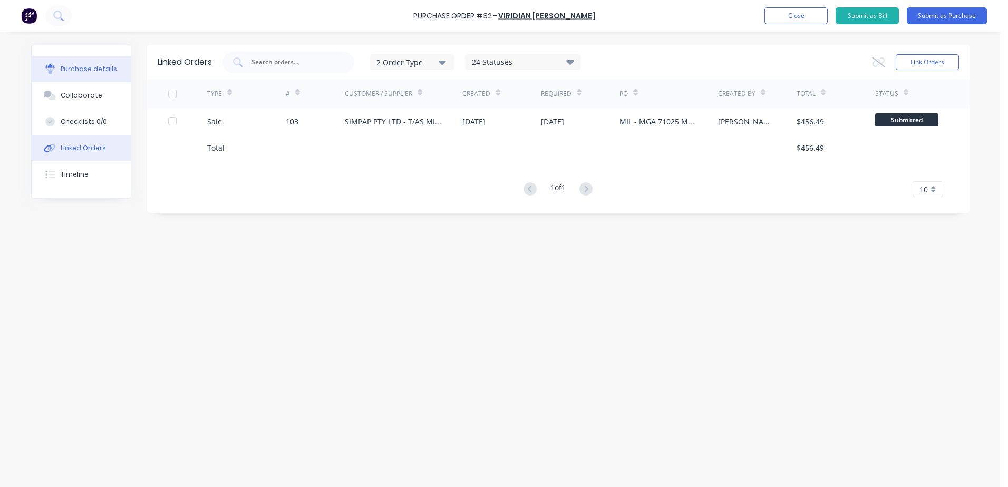
click at [93, 65] on div "Purchase details" at bounding box center [89, 68] width 56 height 9
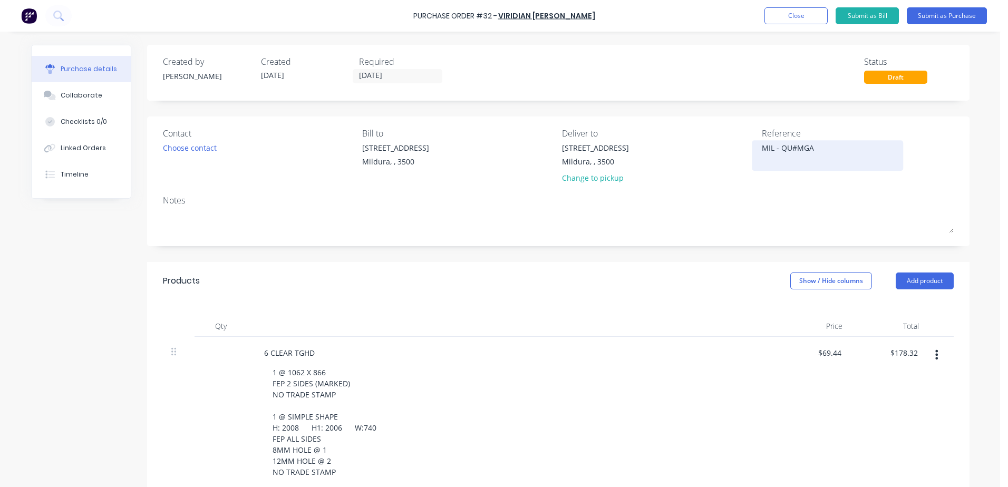
click at [813, 142] on div "MIL - QU#MGA" at bounding box center [828, 155] width 132 height 26
click at [793, 151] on textarea "MIL - QU#MGA" at bounding box center [828, 154] width 132 height 24
click at [854, 145] on textarea "MIL - QU#103 MGA" at bounding box center [828, 154] width 132 height 24
click at [177, 152] on div "Choose contact" at bounding box center [190, 147] width 54 height 11
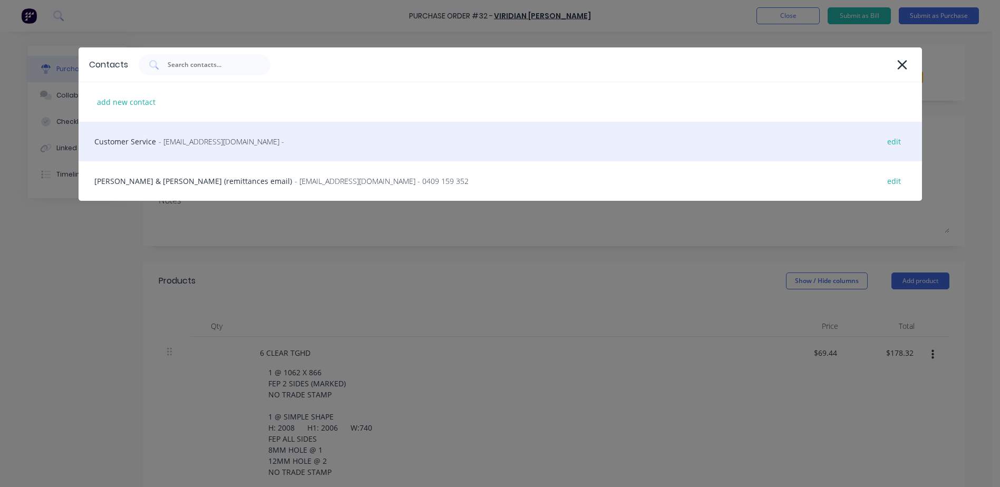
click at [174, 150] on div "Customer Service - [EMAIL_ADDRESS][DOMAIN_NAME] - edit" at bounding box center [500, 142] width 843 height 40
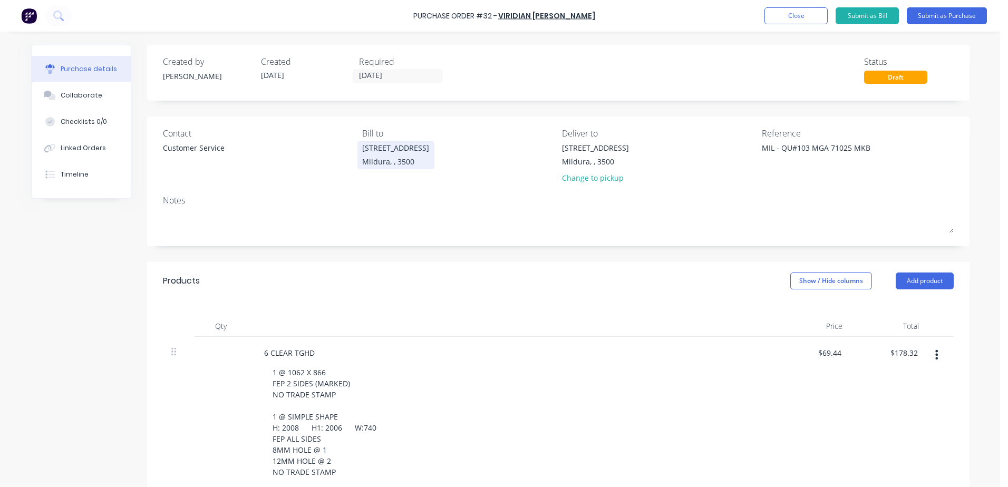
click at [390, 166] on div "Mildura, , 3500" at bounding box center [395, 161] width 67 height 11
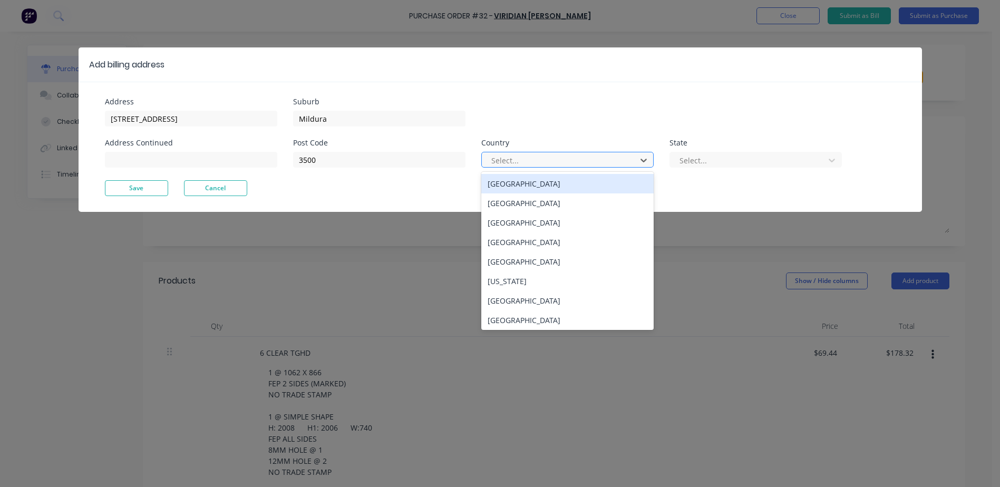
click at [516, 161] on div at bounding box center [560, 160] width 141 height 13
click at [514, 187] on div "[GEOGRAPHIC_DATA]" at bounding box center [567, 184] width 172 height 20
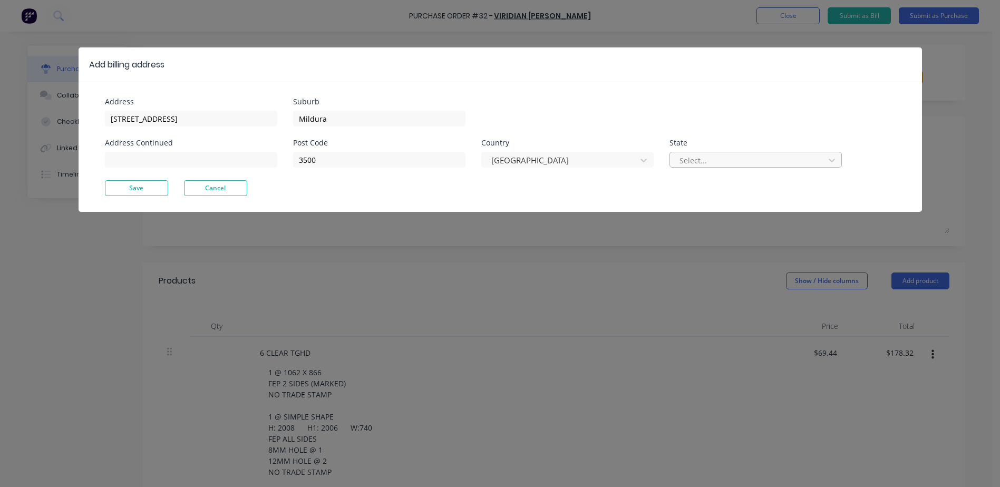
click at [698, 164] on div at bounding box center [748, 160] width 141 height 13
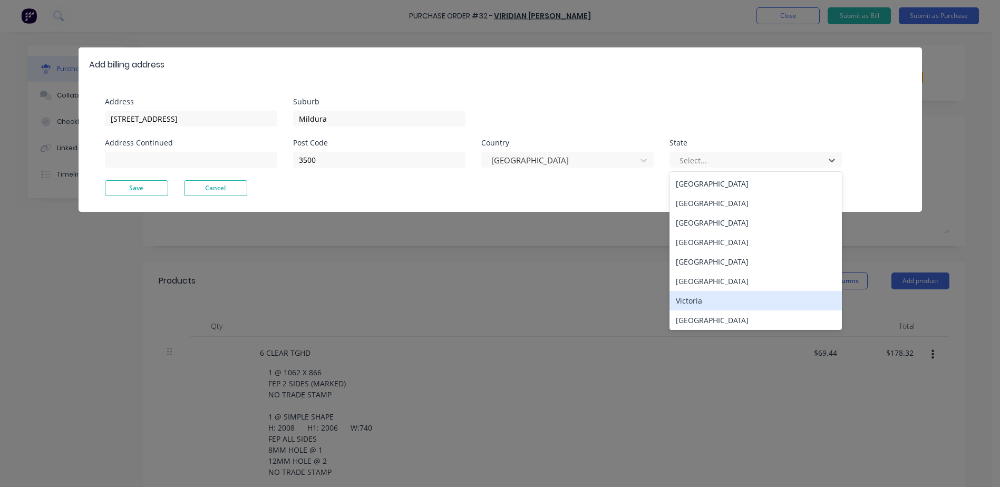
click at [694, 299] on div "Victoria" at bounding box center [755, 301] width 172 height 20
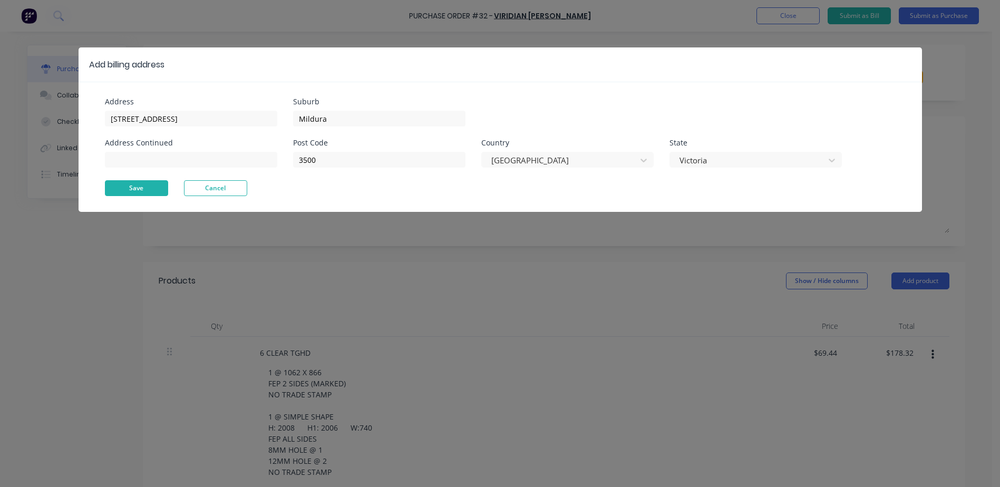
click at [134, 187] on button "Save" at bounding box center [136, 188] width 63 height 16
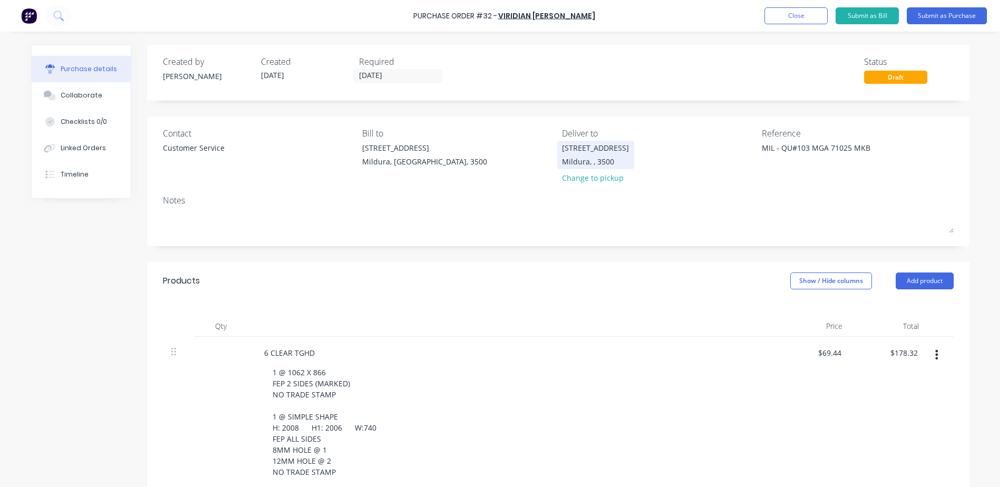
click at [582, 159] on div "Mildura, , 3500" at bounding box center [595, 161] width 67 height 11
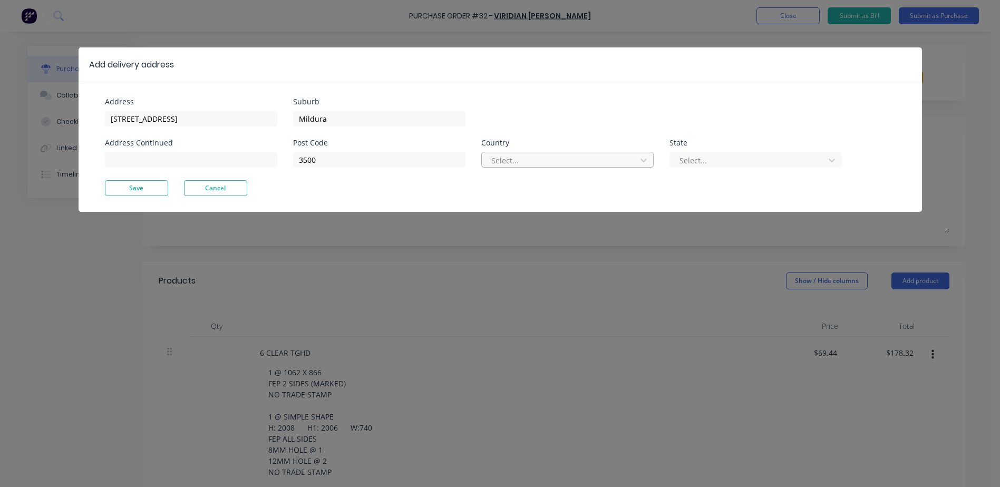
click at [510, 156] on div at bounding box center [560, 160] width 141 height 13
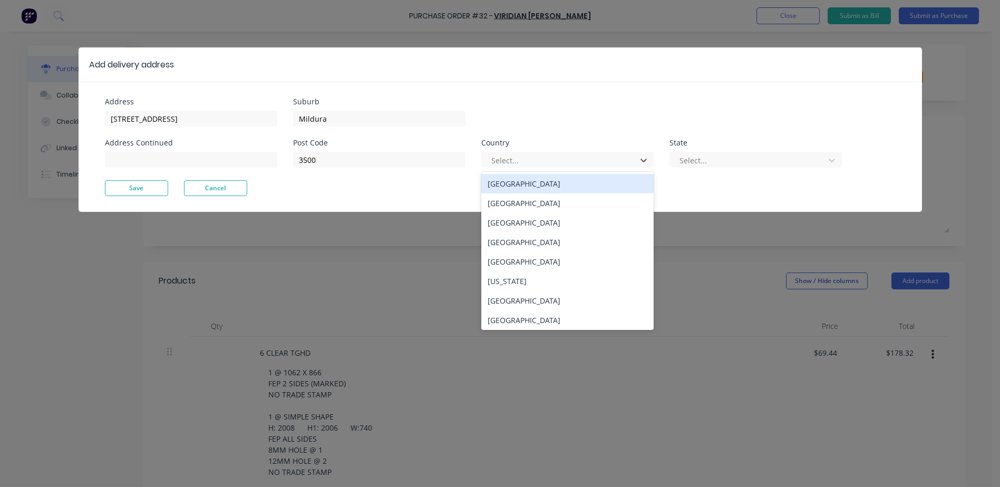
click at [504, 181] on div "[GEOGRAPHIC_DATA]" at bounding box center [567, 184] width 172 height 20
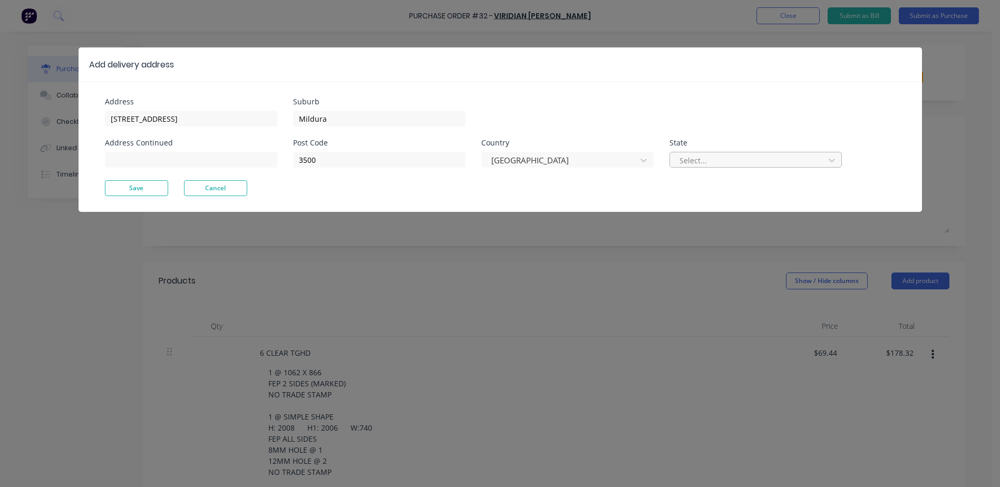
click at [715, 157] on div at bounding box center [748, 160] width 141 height 13
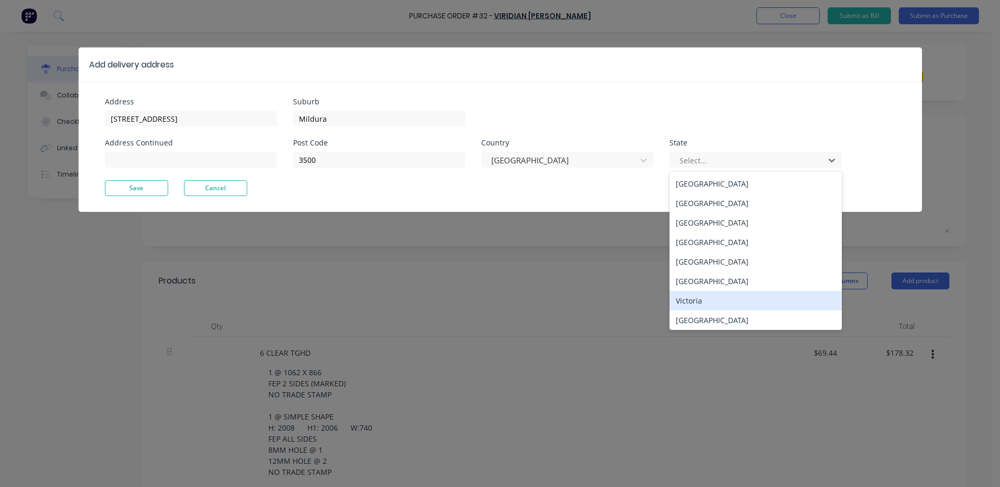
click at [693, 299] on div "Victoria" at bounding box center [755, 301] width 172 height 20
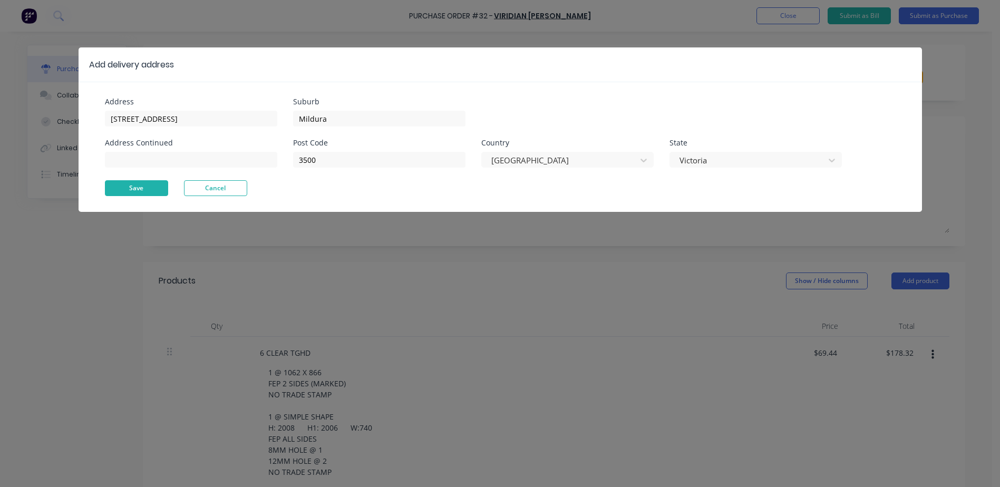
click at [138, 188] on button "Save" at bounding box center [136, 188] width 63 height 16
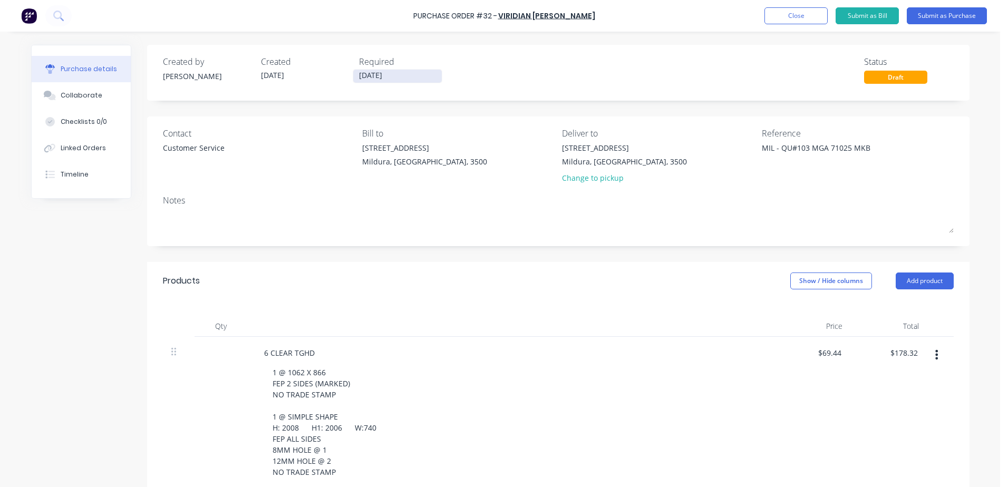
click at [404, 74] on input "[DATE]" at bounding box center [397, 76] width 89 height 13
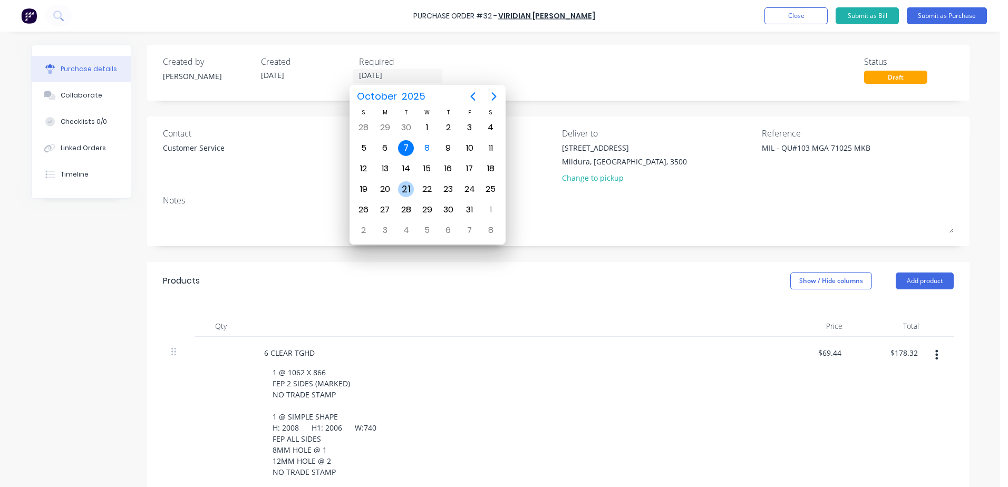
click at [407, 186] on div "21" at bounding box center [406, 189] width 16 height 16
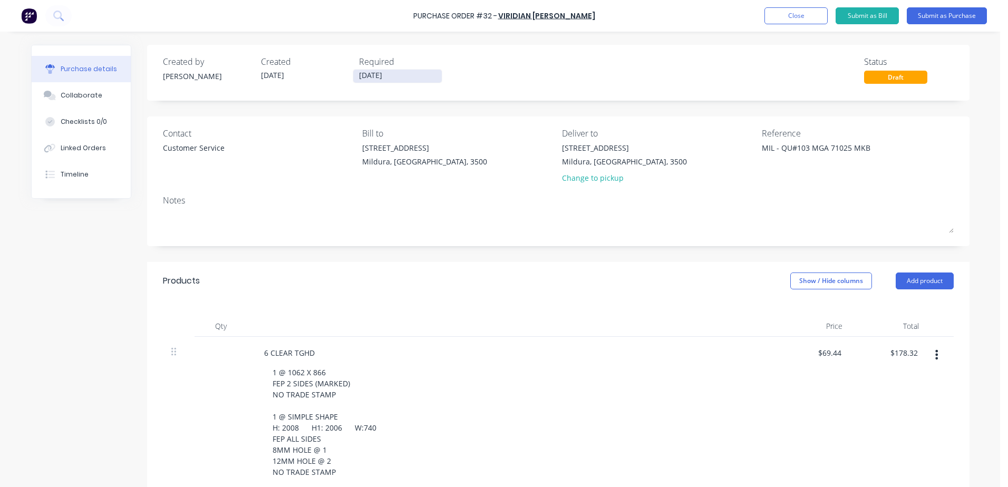
click at [397, 74] on input "[DATE]" at bounding box center [397, 76] width 89 height 13
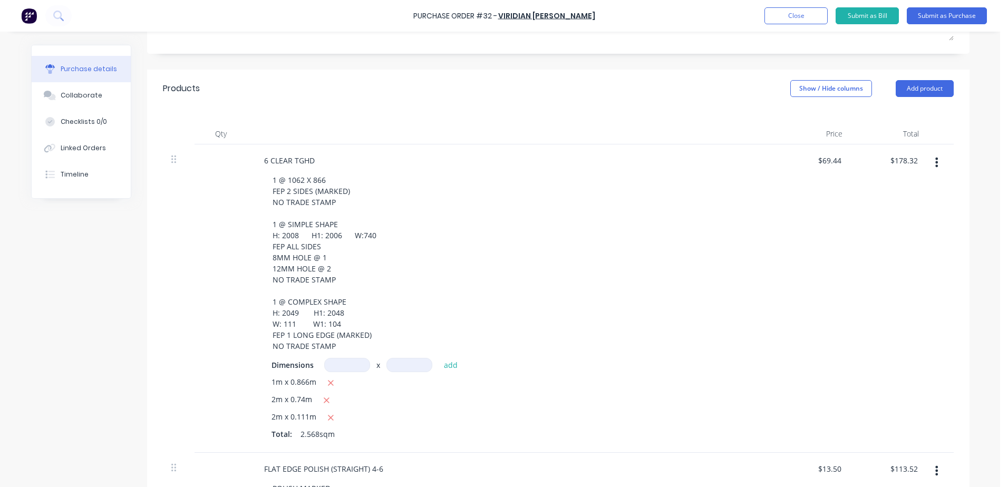
scroll to position [211, 0]
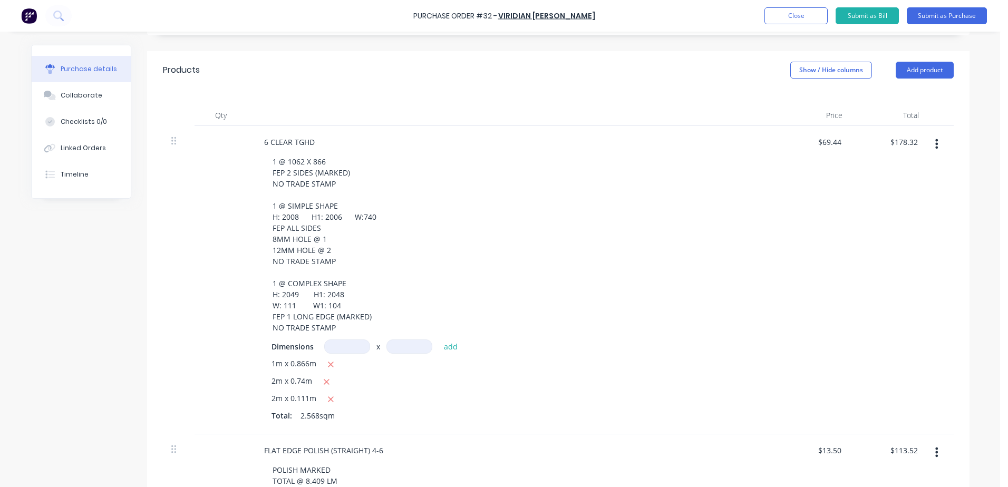
click at [276, 364] on span "1m x 0.866m" at bounding box center [293, 364] width 45 height 13
click at [275, 364] on span "1m x 0.866m" at bounding box center [293, 364] width 45 height 13
click at [337, 351] on input at bounding box center [347, 346] width 46 height 14
click at [407, 352] on input at bounding box center [409, 346] width 46 height 14
click at [449, 348] on button "add" at bounding box center [451, 346] width 25 height 13
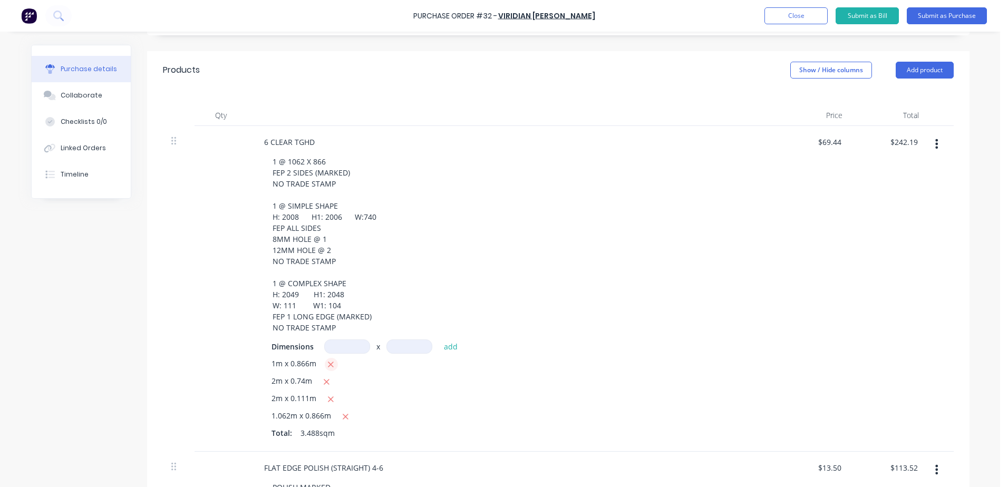
click at [325, 363] on button "button" at bounding box center [331, 364] width 13 height 13
click at [334, 347] on input at bounding box center [347, 346] width 46 height 14
click at [403, 347] on input at bounding box center [409, 346] width 46 height 14
click at [335, 346] on input "2008m" at bounding box center [347, 346] width 46 height 14
click at [335, 345] on input "2008m" at bounding box center [347, 346] width 46 height 14
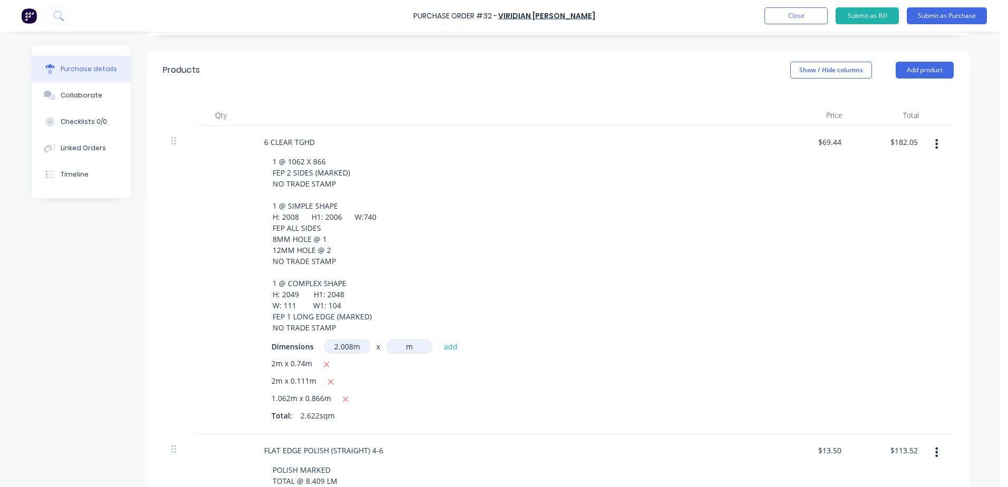
click at [400, 348] on input "m" at bounding box center [409, 346] width 46 height 14
click at [323, 365] on icon "button" at bounding box center [326, 364] width 7 height 9
click at [354, 347] on input at bounding box center [347, 346] width 46 height 14
click at [403, 347] on input at bounding box center [409, 346] width 46 height 14
click at [449, 351] on button "add" at bounding box center [451, 346] width 25 height 13
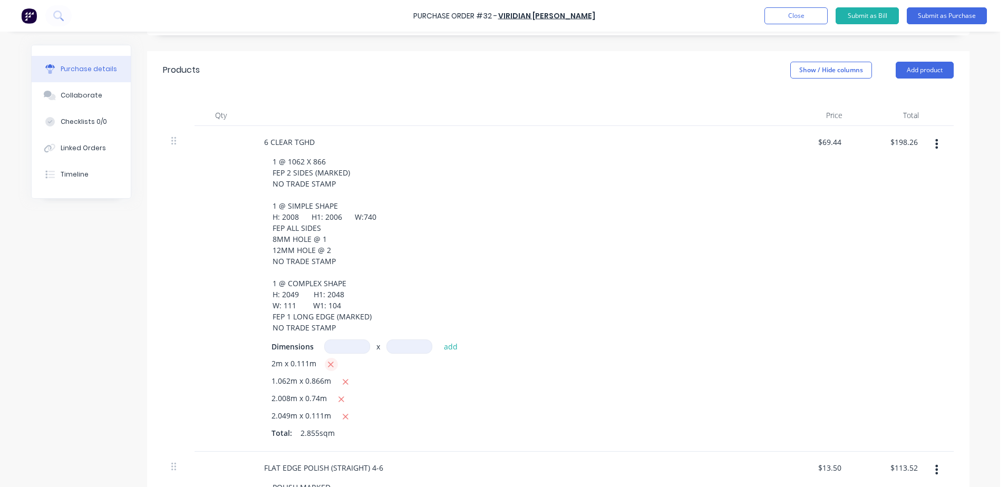
click at [331, 360] on button "button" at bounding box center [331, 364] width 13 height 13
click at [673, 332] on div "1 @ 1062 X 866 FEP 2 SIDES (MARKED) NO TRADE STAMP 1 @ SIMPLE SHAPE H: 2008 H1:…" at bounding box center [515, 244] width 502 height 181
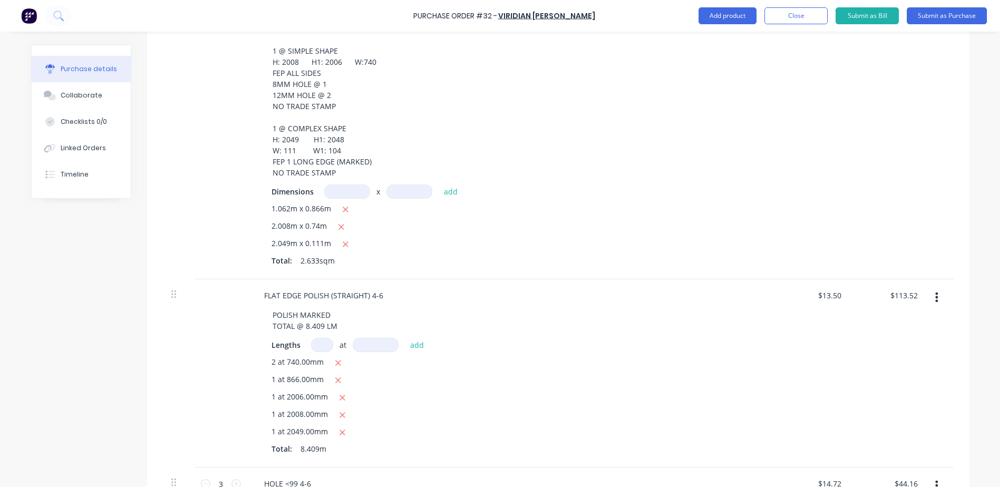
scroll to position [105, 0]
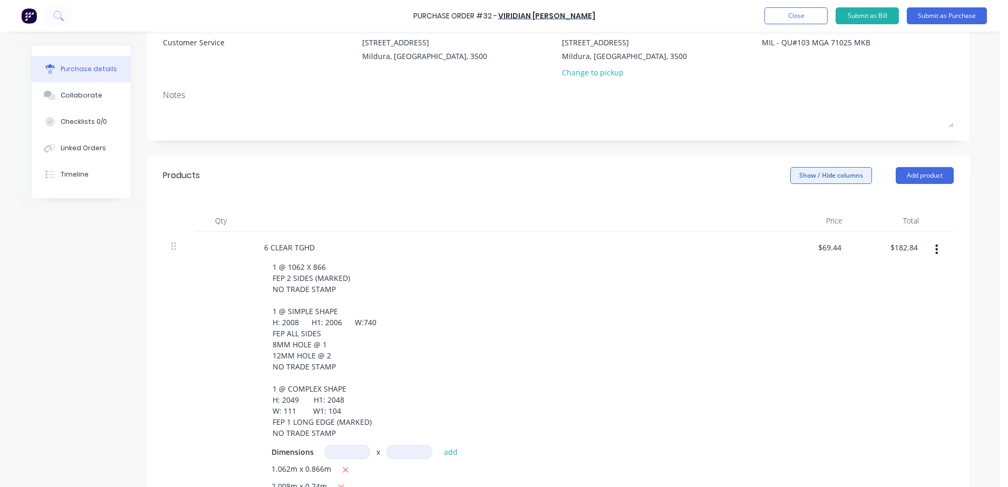
click at [846, 177] on button "Show / Hide columns" at bounding box center [831, 175] width 82 height 17
click at [809, 208] on div "Discount" at bounding box center [834, 210] width 89 height 9
click at [792, 211] on span at bounding box center [794, 210] width 9 height 9
click at [790, 206] on input "Discount" at bounding box center [790, 206] width 0 height 0
click at [799, 207] on span at bounding box center [802, 210] width 9 height 9
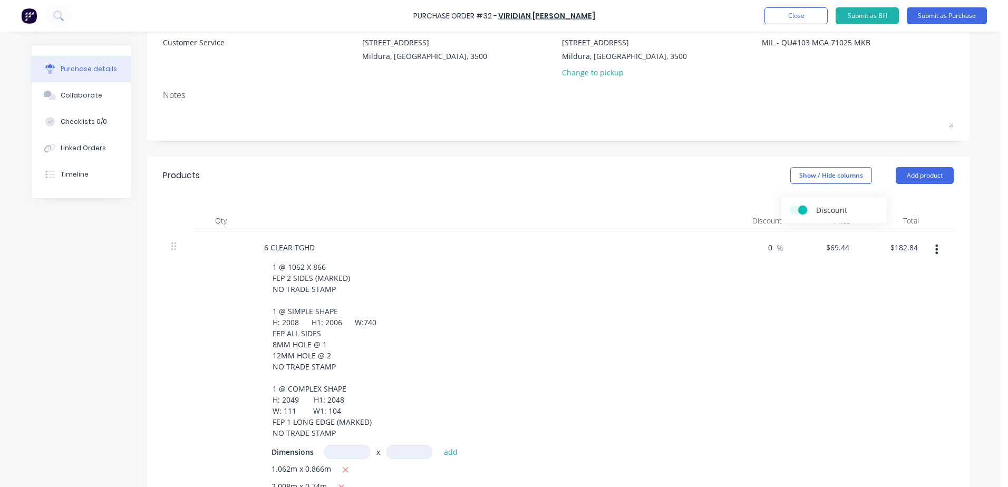
click at [790, 206] on input "Discount" at bounding box center [790, 206] width 0 height 0
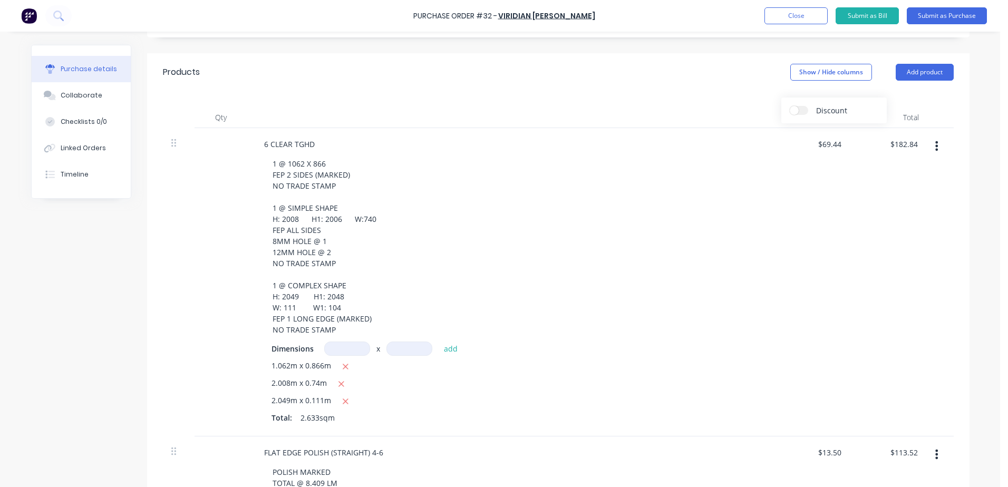
scroll to position [211, 0]
click at [816, 132] on div "$69.44 $69.44" at bounding box center [812, 280] width 76 height 308
click at [823, 140] on input "69.44" at bounding box center [829, 141] width 28 height 15
drag, startPoint x: 820, startPoint y: 142, endPoint x: 893, endPoint y: 138, distance: 72.9
click at [893, 138] on div "6 CLEAR TGHD 1 @ 1062 X 866 FEP 2 SIDES (MARKED) NO TRADE STAMP 1 @ SIMPLE SHAP…" at bounding box center [558, 280] width 791 height 308
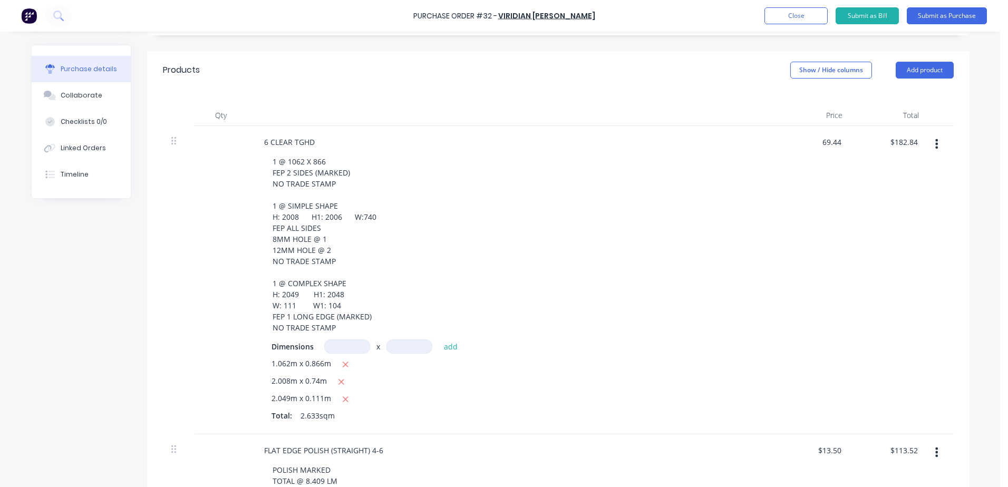
paste input "$50.66"
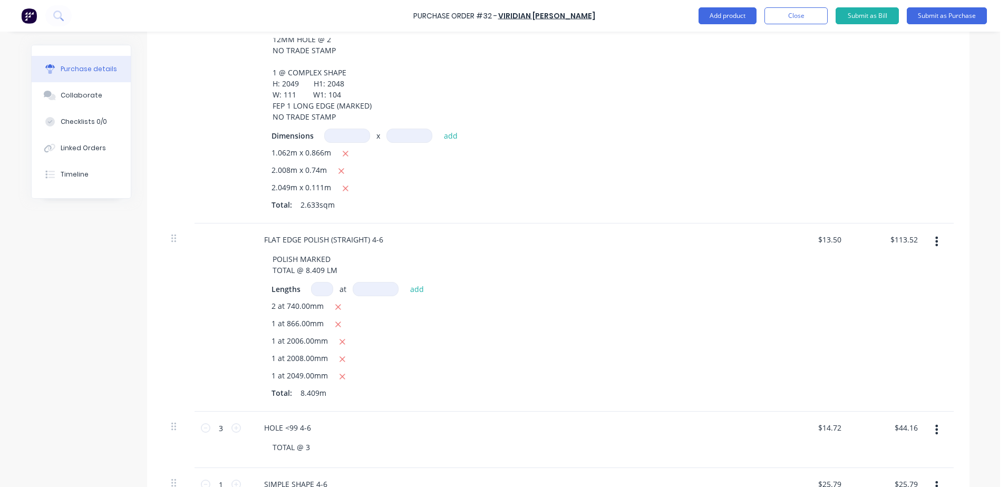
scroll to position [527, 0]
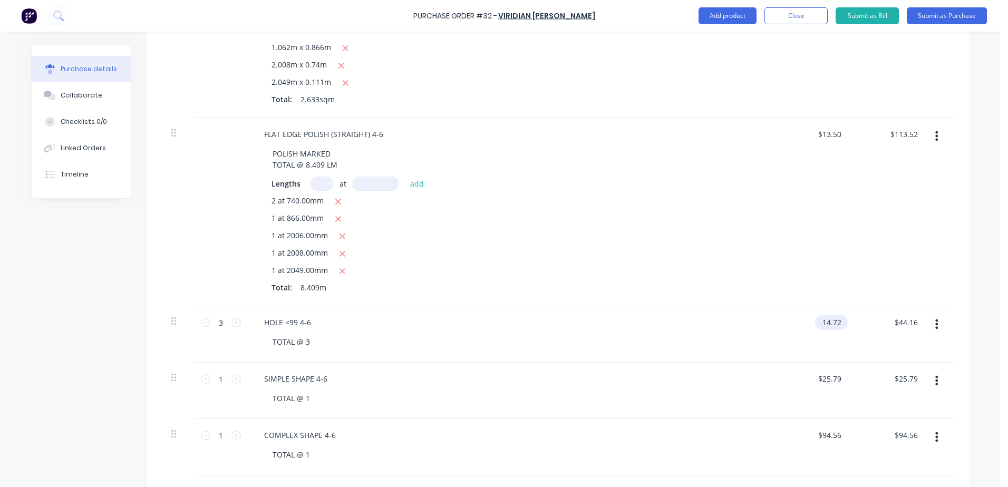
click at [824, 319] on input "14.72" at bounding box center [829, 322] width 28 height 15
drag, startPoint x: 820, startPoint y: 322, endPoint x: 871, endPoint y: 322, distance: 50.6
click at [871, 322] on div "3 3 HOLE <99 4-6 TOTAL @ 3 14.72 14.72 $44.16 $44.16" at bounding box center [558, 334] width 791 height 56
click at [819, 139] on input "13.50" at bounding box center [829, 134] width 28 height 15
drag, startPoint x: 818, startPoint y: 135, endPoint x: 859, endPoint y: 137, distance: 41.1
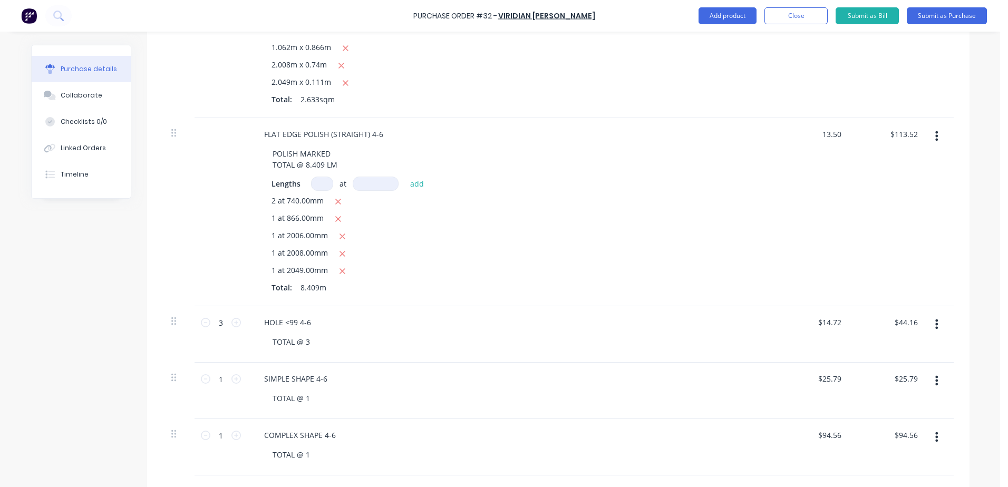
click at [859, 137] on div "FLAT EDGE POLISH (STRAIGHT) 4-6 POLISH MARKED TOTAL @ 8.409 LM Lengths at add 2…" at bounding box center [558, 212] width 791 height 188
paste input "5.79"
click at [826, 322] on input "14.72" at bounding box center [829, 322] width 28 height 15
drag, startPoint x: 819, startPoint y: 320, endPoint x: 842, endPoint y: 322, distance: 23.8
click at [851, 320] on div "3 3 HOLE <99 4-6 TOTAL @ 3 14.72 14.72 $44.16 $44.16" at bounding box center [558, 334] width 791 height 56
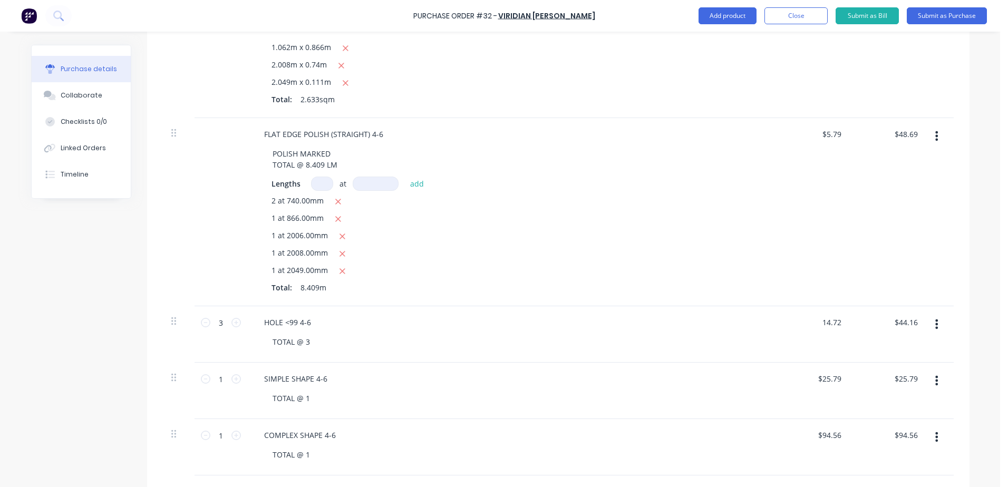
paste input "7.36"
drag, startPoint x: 819, startPoint y: 377, endPoint x: 864, endPoint y: 379, distance: 45.9
click at [864, 379] on div "1 1 SIMPLE SHAPE 4-6 TOTAL @ 1 25.79 $25.79 $25.79 $25.79" at bounding box center [558, 391] width 791 height 56
paste input "13.55"
click at [832, 432] on input "94.56" at bounding box center [829, 435] width 28 height 15
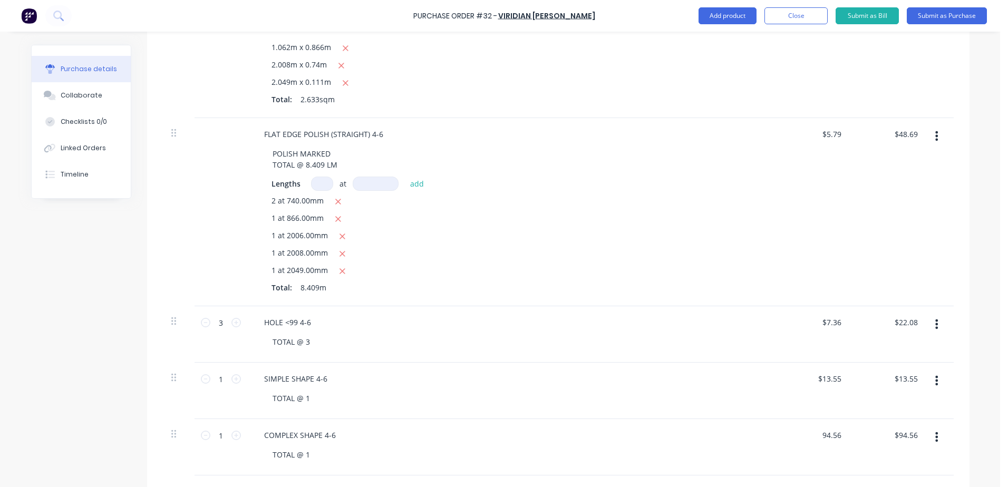
drag, startPoint x: 820, startPoint y: 435, endPoint x: 876, endPoint y: 434, distance: 55.4
click at [876, 434] on div "1 1 COMPLEX SHAPE 4-6 TOTAL @ 1 94.56 94.56 $94.56 $94.56" at bounding box center [558, 447] width 791 height 56
paste input "68.82"
click at [738, 452] on div "TOTAL @ 1" at bounding box center [515, 454] width 502 height 15
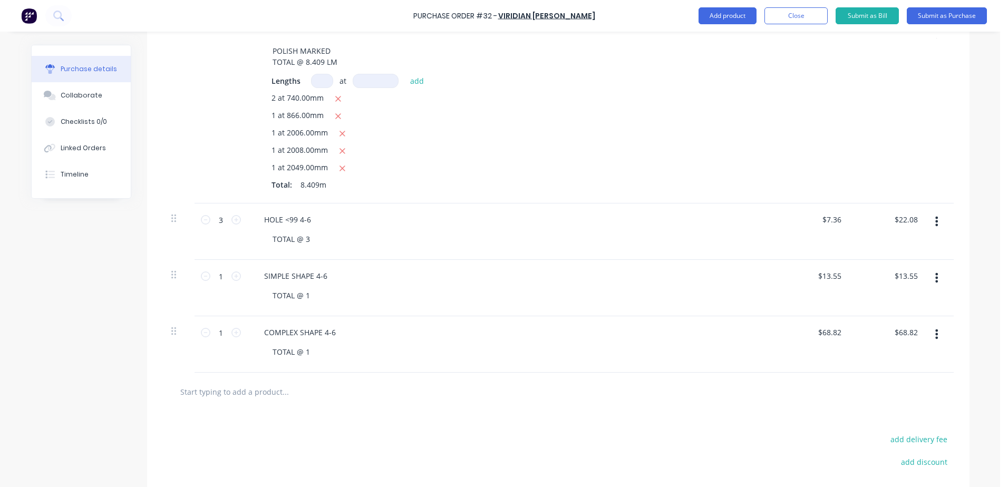
scroll to position [211, 0]
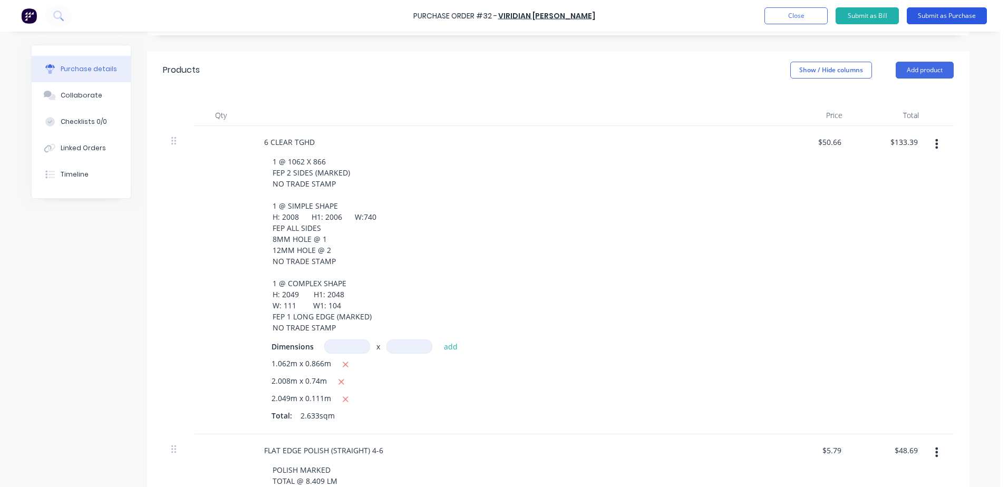
click at [928, 14] on button "Submit as Purchase" at bounding box center [947, 15] width 80 height 17
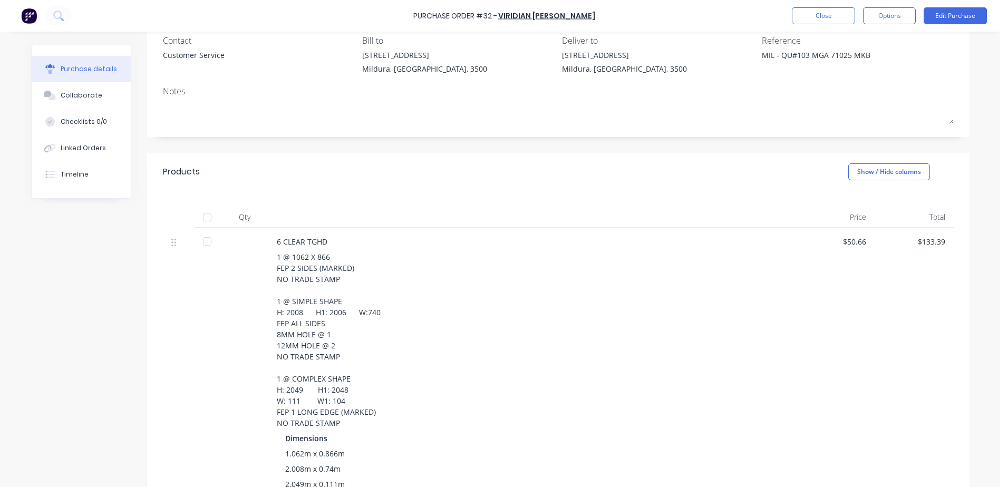
scroll to position [0, 0]
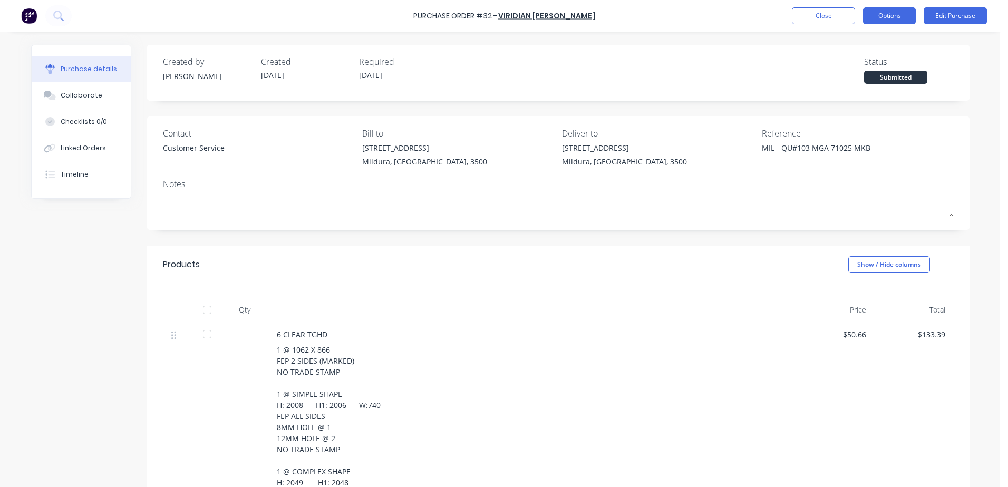
click at [897, 18] on button "Options" at bounding box center [889, 15] width 53 height 17
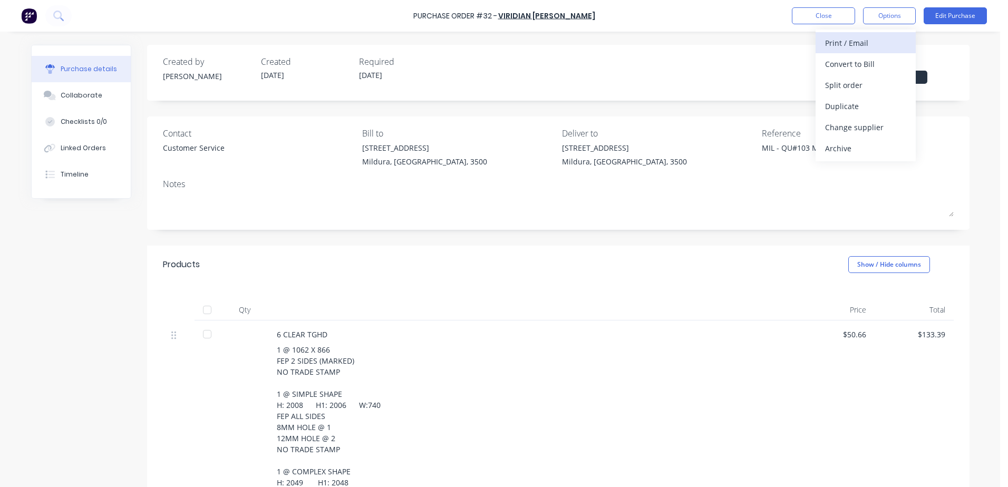
click at [861, 42] on div "Print / Email" at bounding box center [865, 42] width 81 height 15
click at [847, 82] on div "Without pricing" at bounding box center [865, 84] width 81 height 15
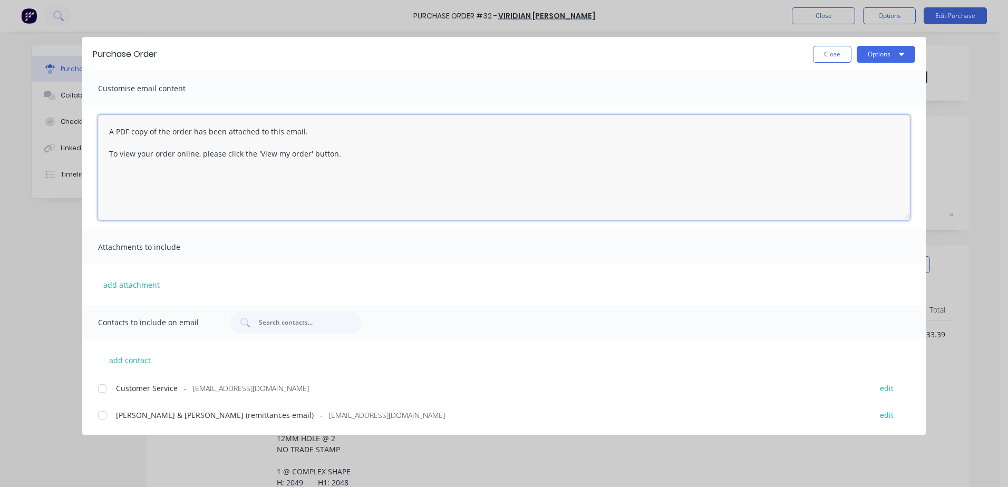
click at [151, 170] on textarea "A PDF copy of the order has been attached to this email. To view your order onl…" at bounding box center [504, 167] width 812 height 105
click at [371, 159] on textarea "A PDF copy of the order has been attached to this email. To view your order onl…" at bounding box center [504, 167] width 812 height 105
drag, startPoint x: 109, startPoint y: 131, endPoint x: 566, endPoint y: 231, distance: 468.3
click at [564, 230] on div "Customise email content A PDF copy of the order has been attached to this email…" at bounding box center [503, 188] width 843 height 234
paste textarea "Hi All, Please find Purchase Order attached: PO TEXT: ITEM TEXT: Kind regards,"
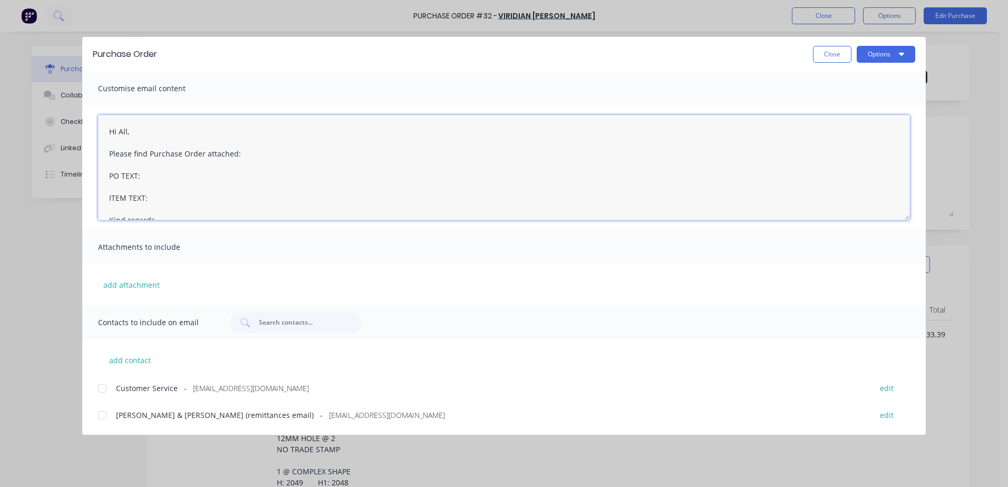
click at [164, 179] on textarea "Hi All, Please find Purchase Order attached: PO TEXT: ITEM TEXT: Kind regards," at bounding box center [504, 167] width 812 height 105
click at [164, 200] on textarea "Hi All, Please find Purchase Order attached: PO TEXT: PO-32 ITEM TEXT: Kind reg…" at bounding box center [504, 167] width 812 height 105
click at [195, 210] on textarea "Hi All, Please find Purchase Order attached: PO TEXT: PO-32 ITEM TEXT: MGA 7102…" at bounding box center [504, 167] width 812 height 105
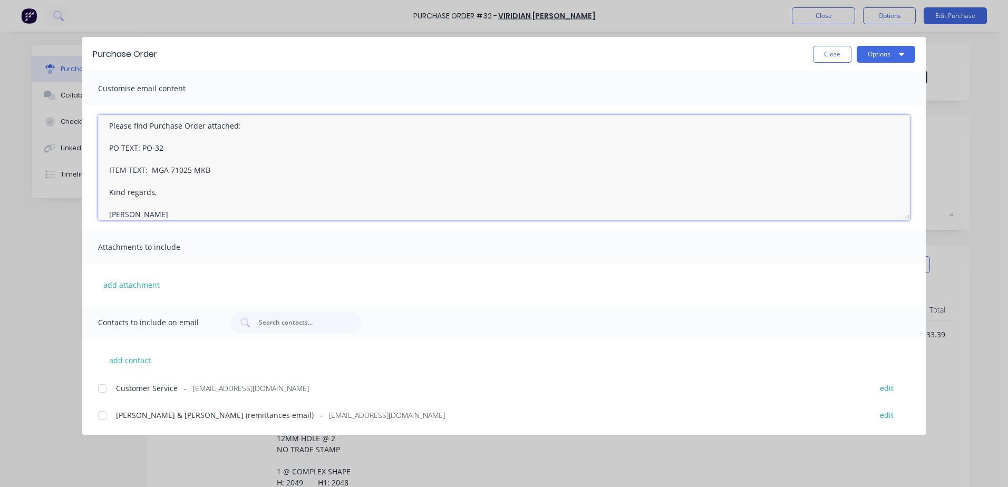
click at [101, 392] on div at bounding box center [102, 388] width 21 height 21
click at [138, 290] on button "add attachment" at bounding box center [131, 285] width 67 height 16
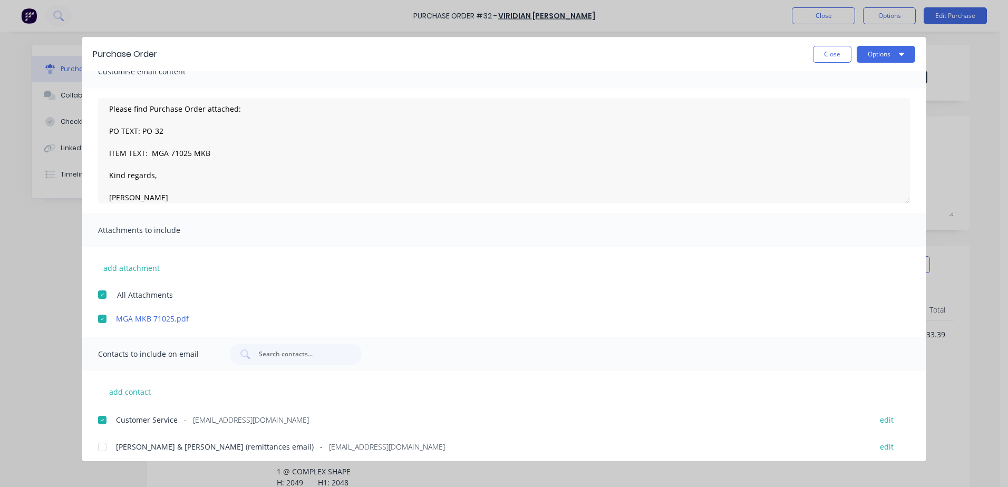
scroll to position [22, 0]
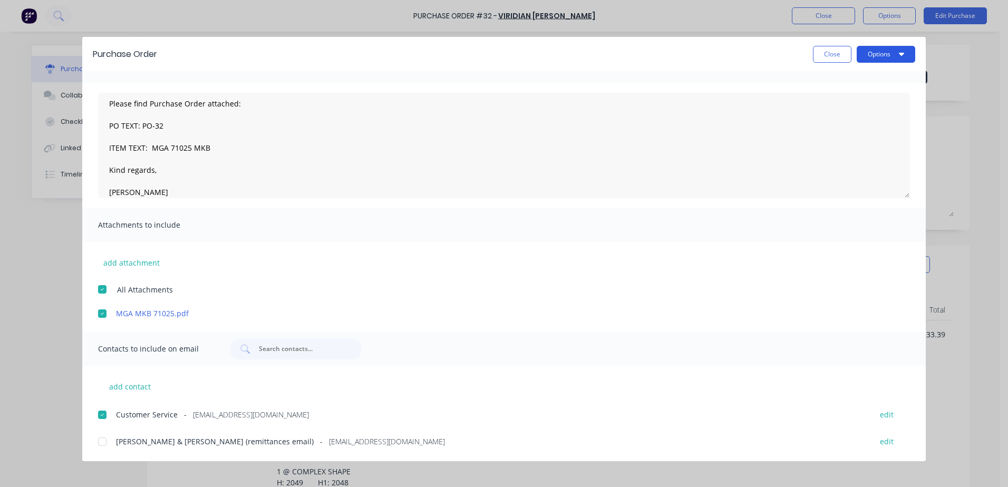
click at [873, 56] on button "Options" at bounding box center [886, 54] width 59 height 17
click at [844, 122] on div "Email" at bounding box center [864, 122] width 81 height 15
click at [869, 55] on button "Options" at bounding box center [886, 54] width 59 height 17
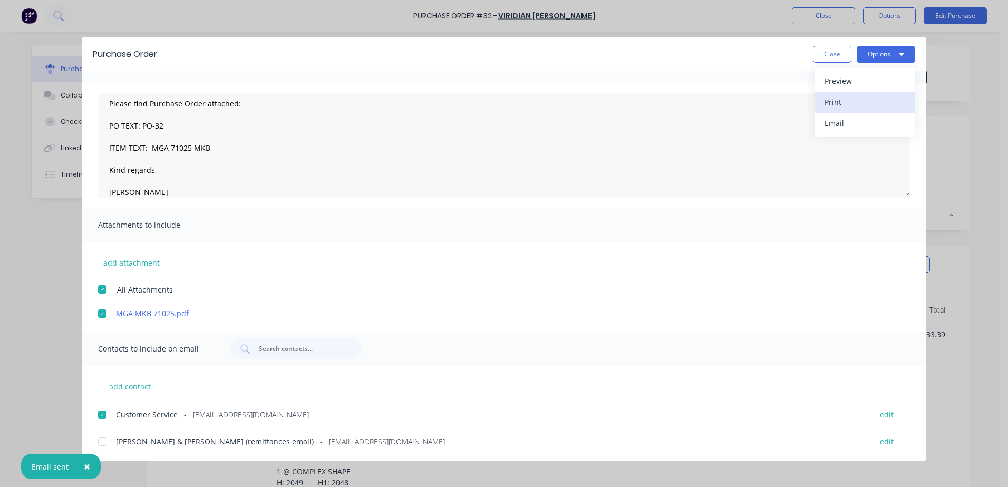
click at [840, 105] on div "Print" at bounding box center [864, 101] width 81 height 15
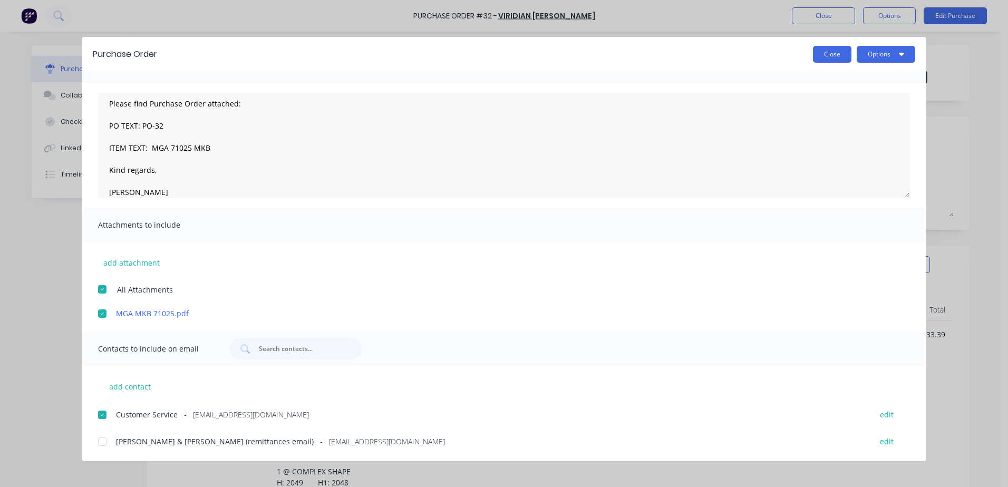
click at [827, 55] on button "Close" at bounding box center [832, 54] width 38 height 17
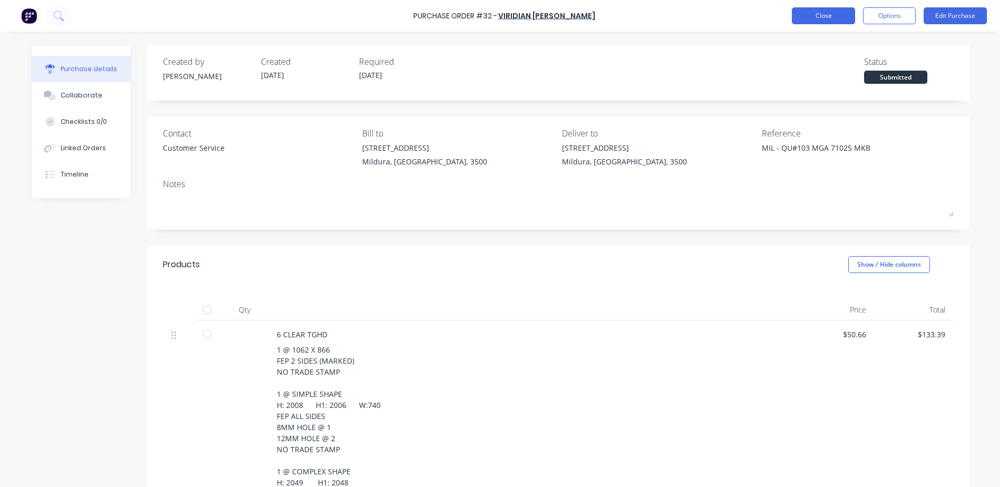
click at [817, 13] on button "Close" at bounding box center [823, 15] width 63 height 17
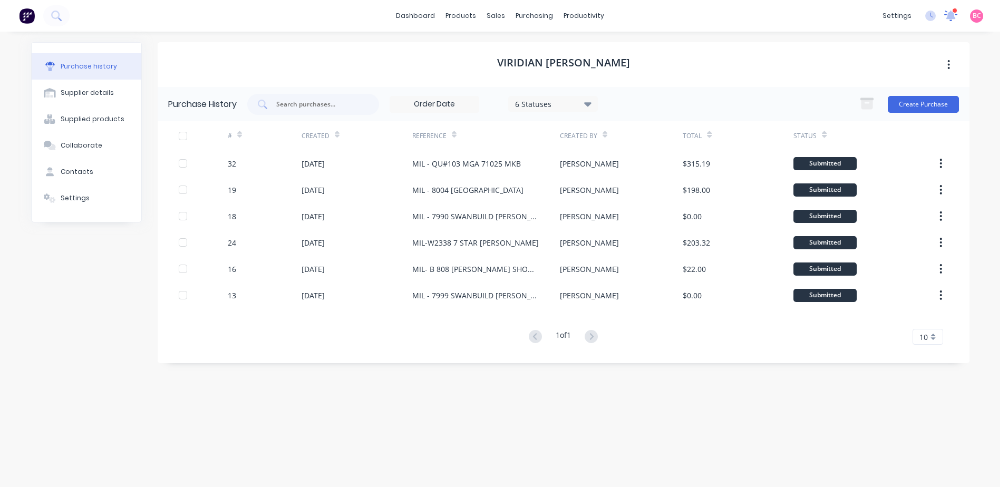
click at [952, 16] on icon at bounding box center [950, 15] width 9 height 8
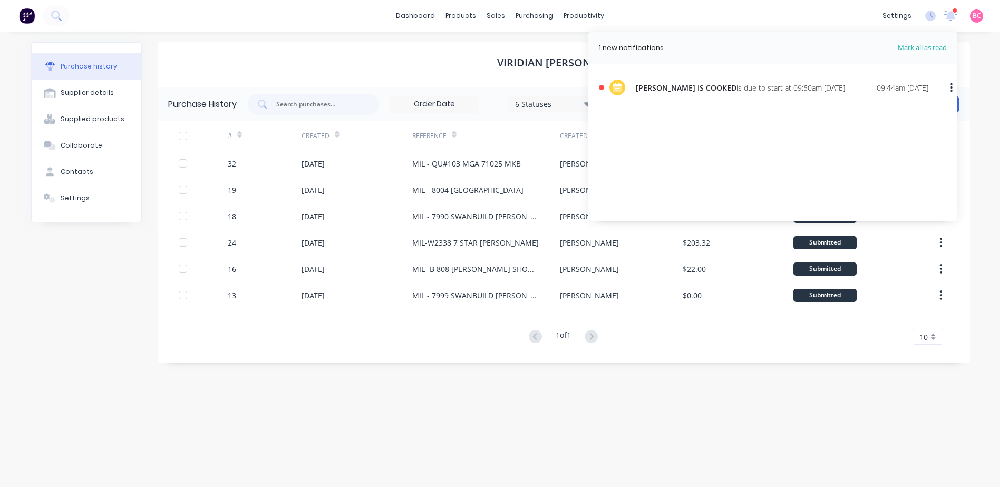
click at [783, 22] on div "dashboard products sales purchasing productivity dashboard products Product Cat…" at bounding box center [500, 16] width 1000 height 32
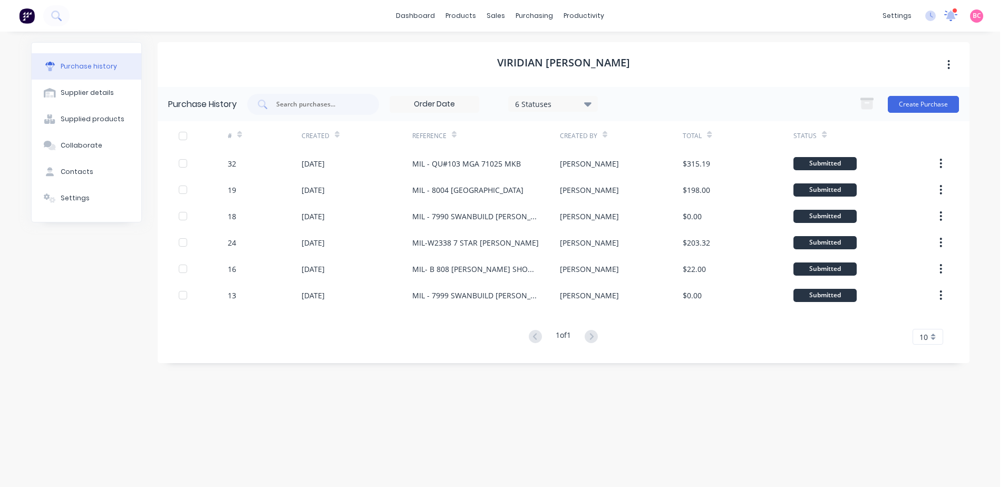
click at [955, 23] on div at bounding box center [950, 16] width 13 height 16
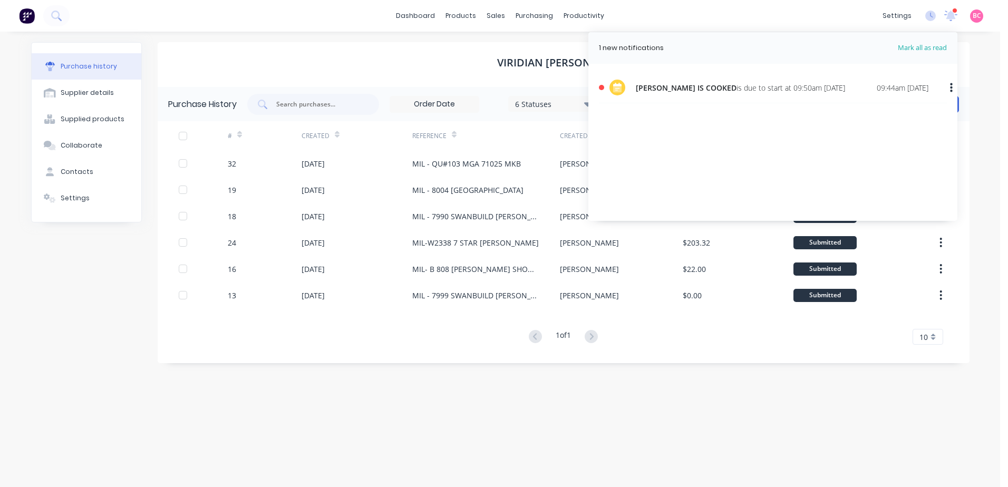
click at [801, 91] on div "[PERSON_NAME] IS COOKED is due to start at 09:50am [DATE]" at bounding box center [740, 87] width 209 height 11
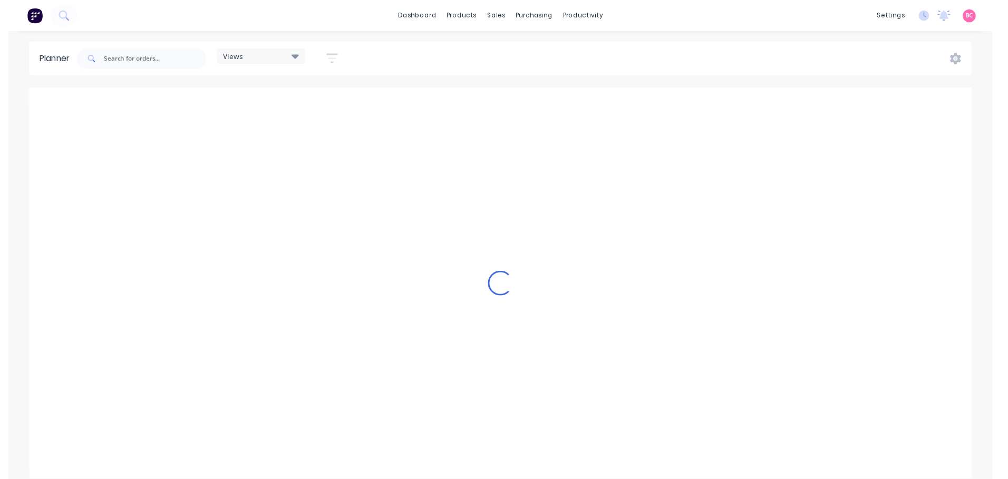
scroll to position [0, 1687]
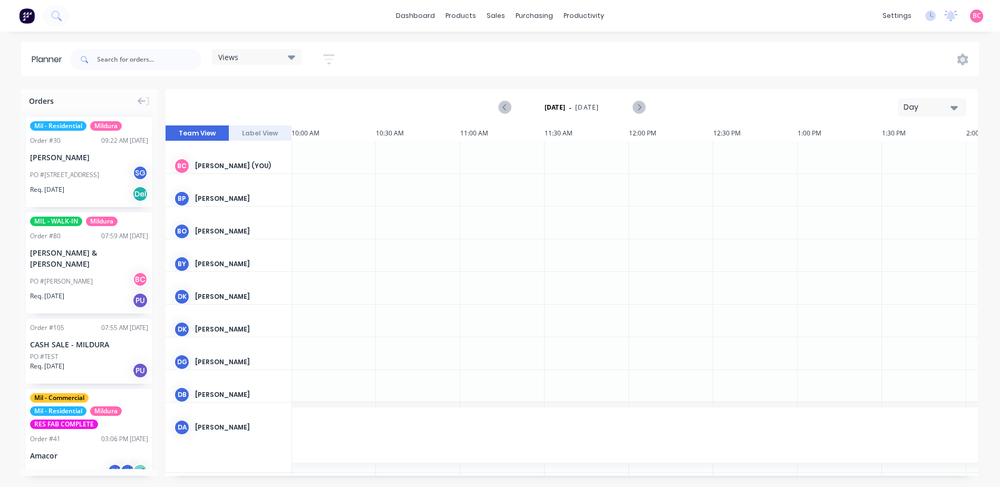
click at [86, 271] on div "PO #[PERSON_NAME] BC" at bounding box center [89, 281] width 118 height 20
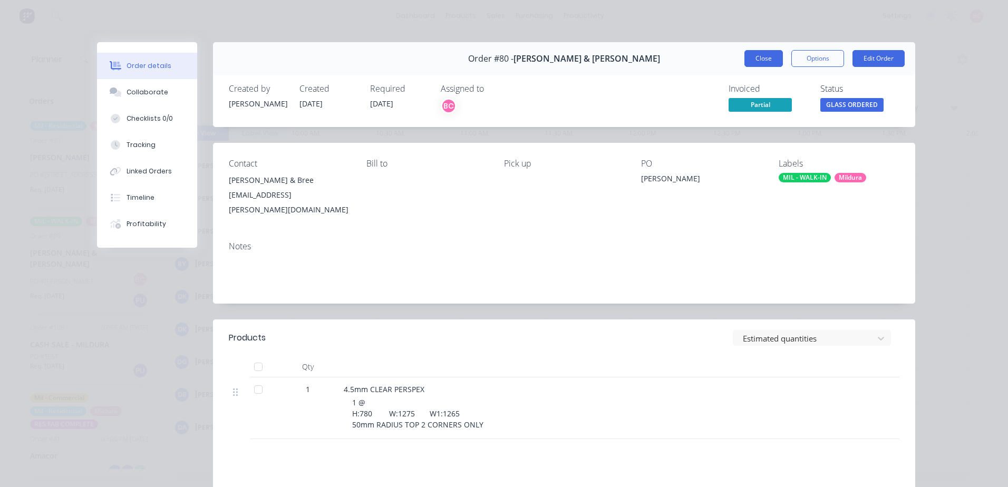
click at [755, 55] on button "Close" at bounding box center [763, 58] width 38 height 17
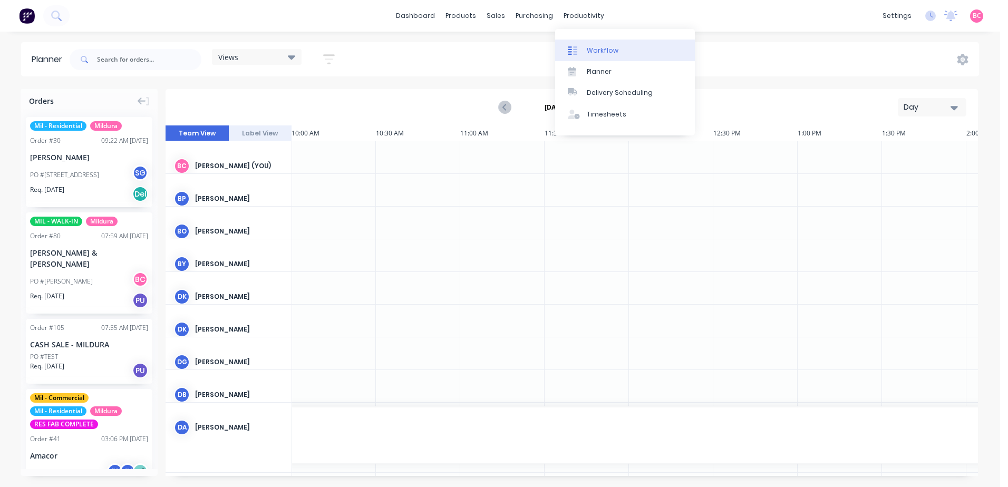
click at [587, 50] on div "Workflow" at bounding box center [603, 50] width 32 height 9
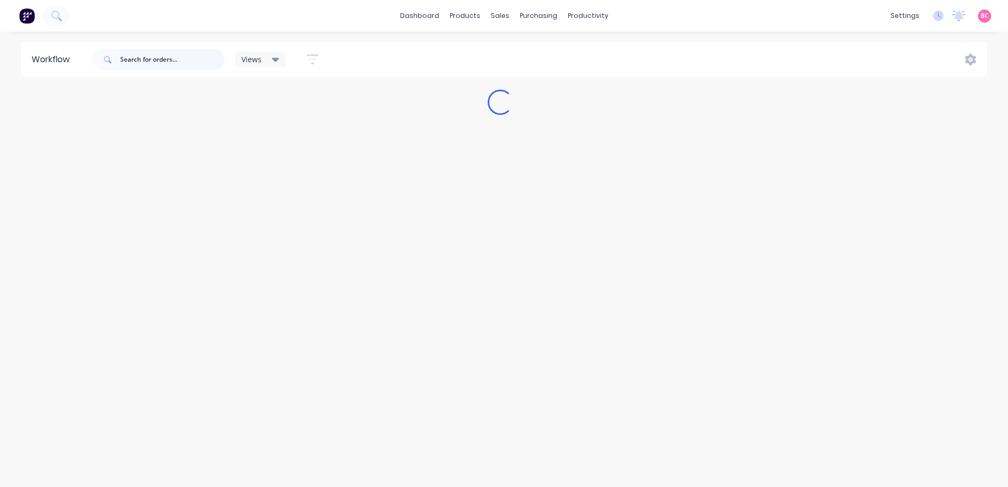
click at [181, 61] on input "text" at bounding box center [172, 59] width 104 height 21
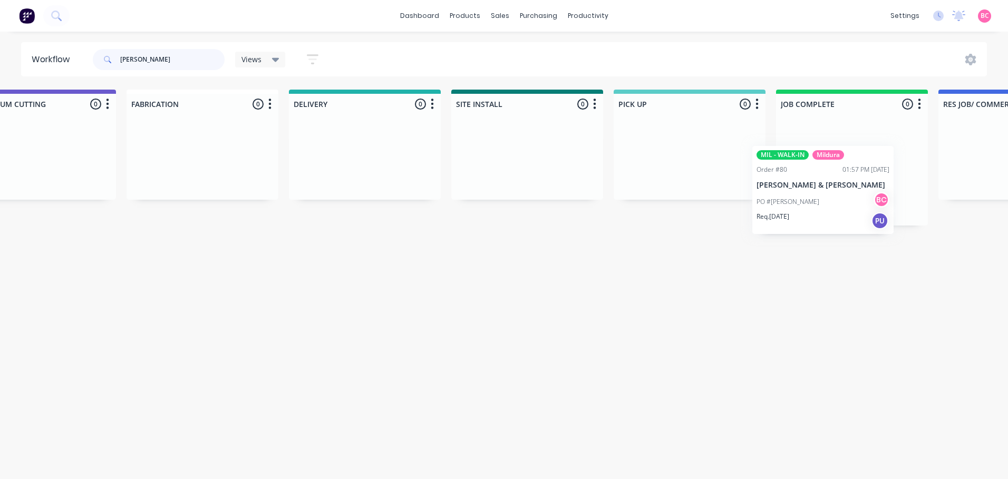
scroll to position [0, 1065]
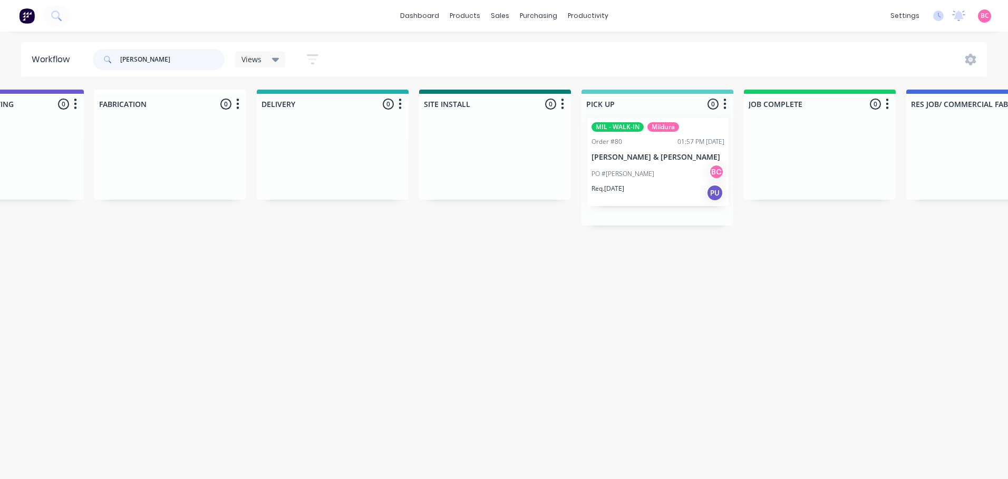
drag, startPoint x: 95, startPoint y: 159, endPoint x: 656, endPoint y: 148, distance: 561.5
click at [656, 148] on div "Submitted 0 Status colour #273444 hex #273444 Save Cancel Summaries Total order…" at bounding box center [111, 158] width 2369 height 136
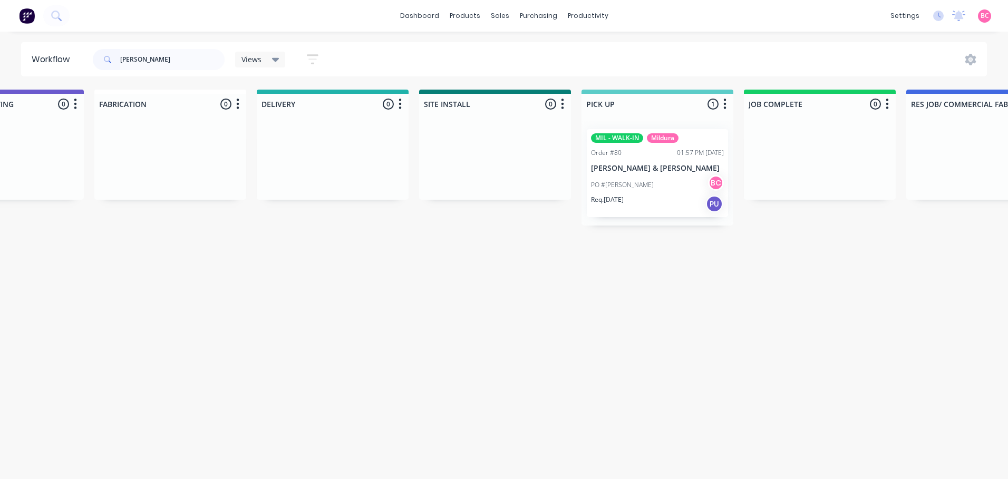
click at [432, 21] on link "dashboard" at bounding box center [420, 16] width 50 height 16
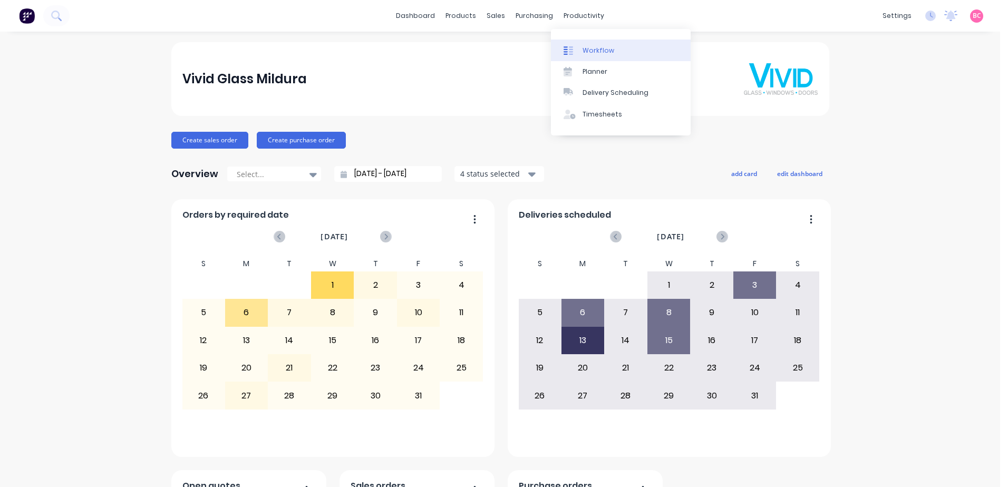
click at [587, 51] on div "Workflow" at bounding box center [598, 50] width 32 height 9
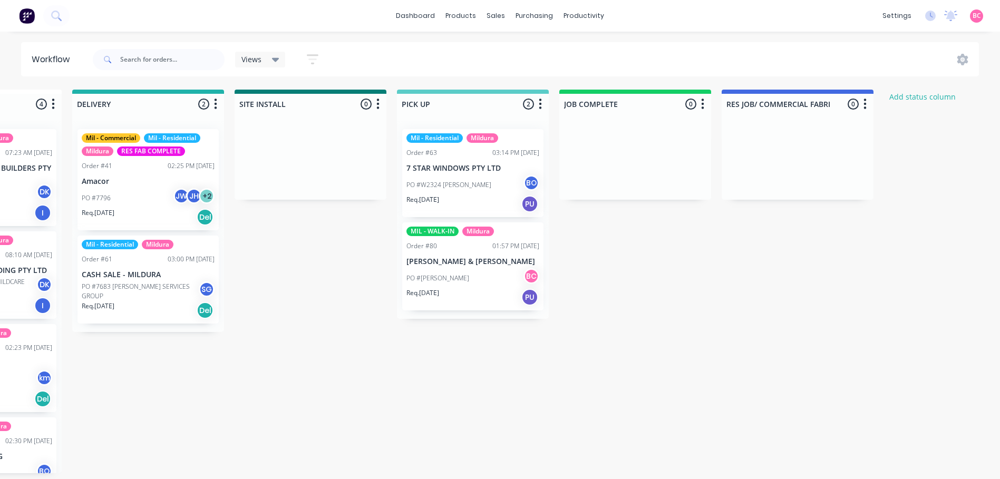
scroll to position [0, 1089]
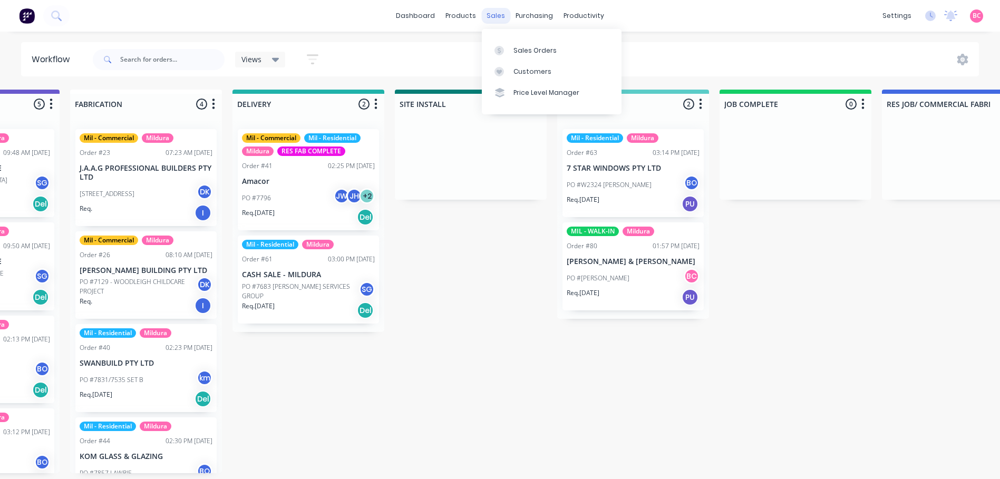
click at [484, 16] on div "sales" at bounding box center [495, 16] width 29 height 16
click at [504, 43] on link "Sales Orders" at bounding box center [552, 50] width 140 height 21
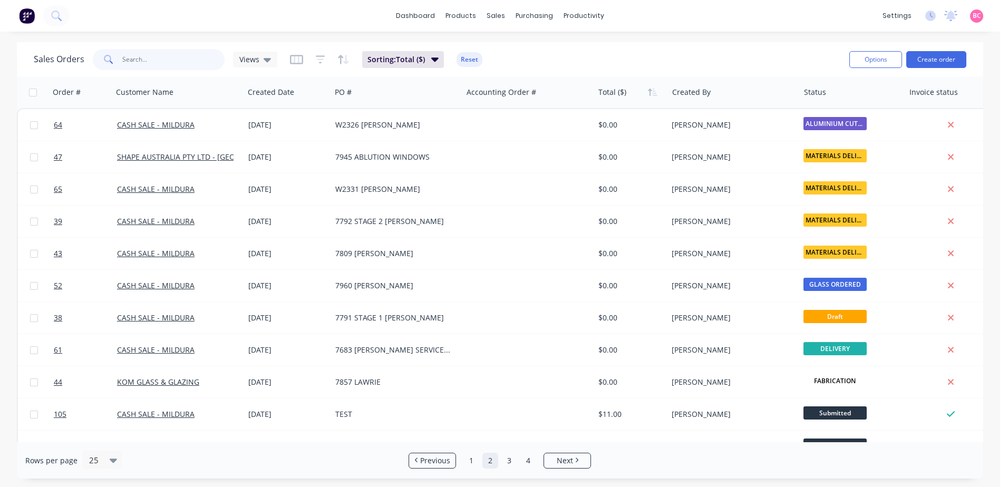
click at [172, 57] on input "text" at bounding box center [173, 59] width 103 height 21
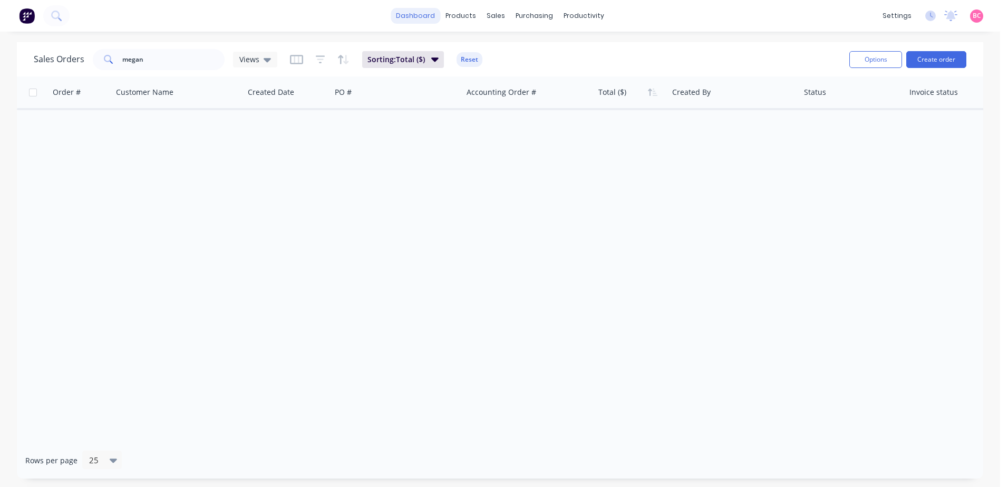
click at [422, 15] on link "dashboard" at bounding box center [416, 16] width 50 height 16
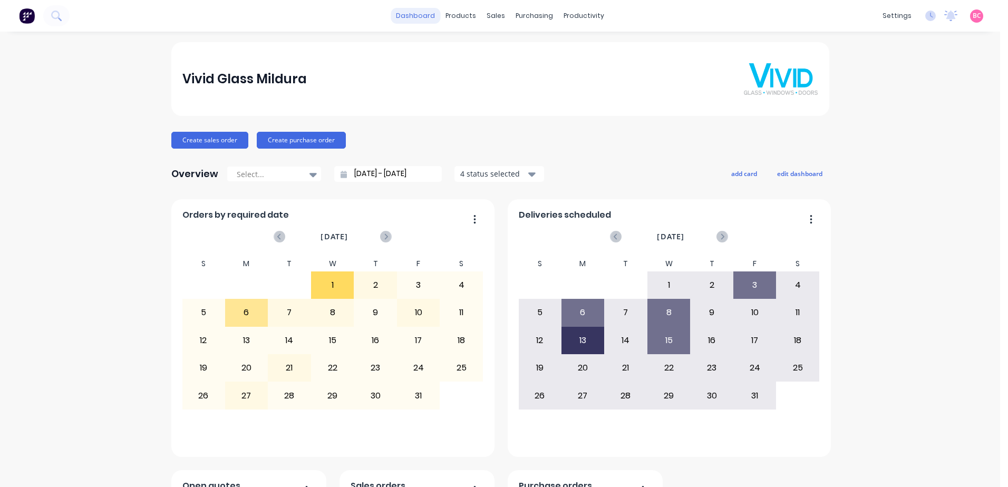
click at [402, 17] on link "dashboard" at bounding box center [416, 16] width 50 height 16
click at [488, 16] on div "sales" at bounding box center [495, 16] width 29 height 16
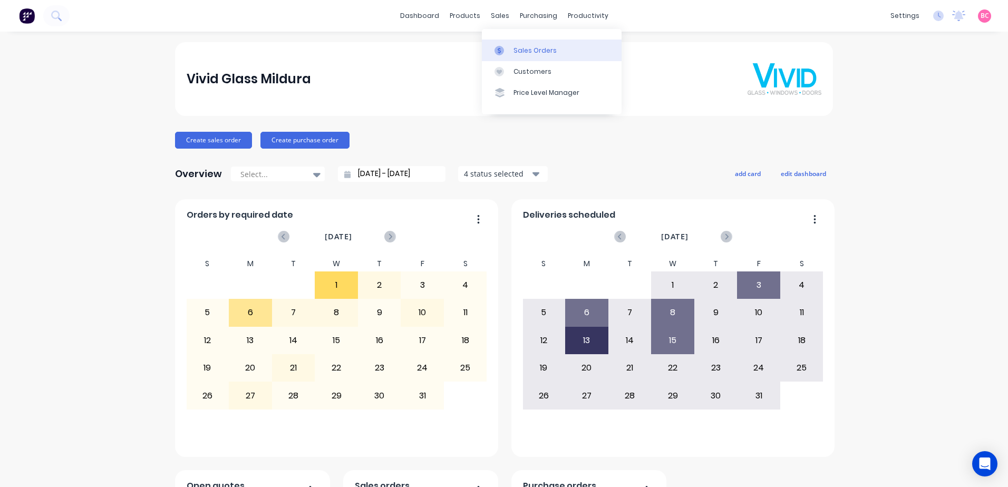
click at [530, 43] on link "Sales Orders" at bounding box center [552, 50] width 140 height 21
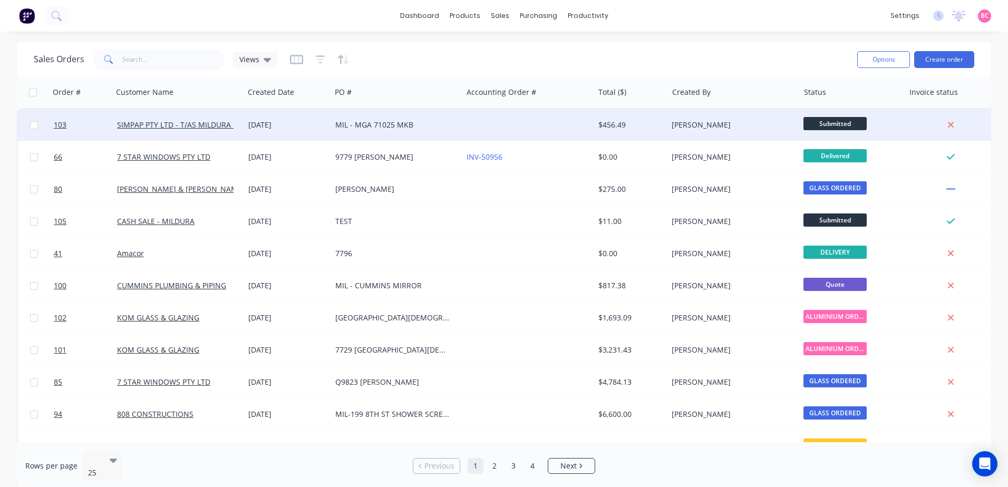
click at [363, 125] on div "MIL - MGA 71025 MKB" at bounding box center [393, 125] width 117 height 11
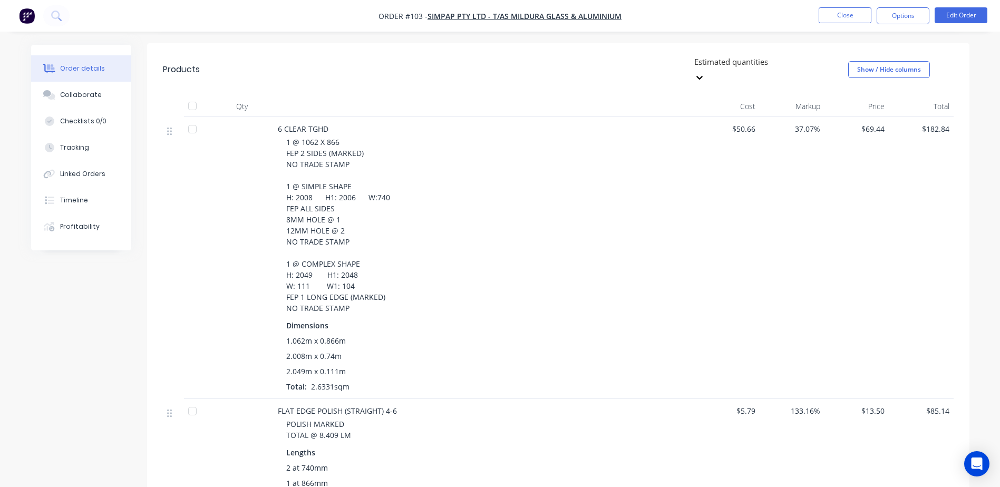
scroll to position [231, 0]
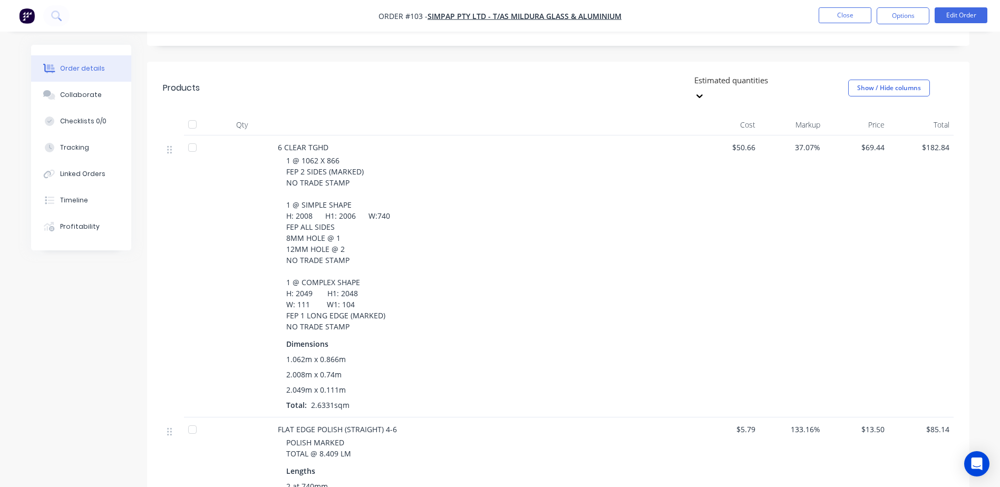
click at [96, 323] on div "Created by Brooke Created 08/10/25 Required 21/10/25 Assigned to BC Invoiced No…" at bounding box center [500, 347] width 938 height 1068
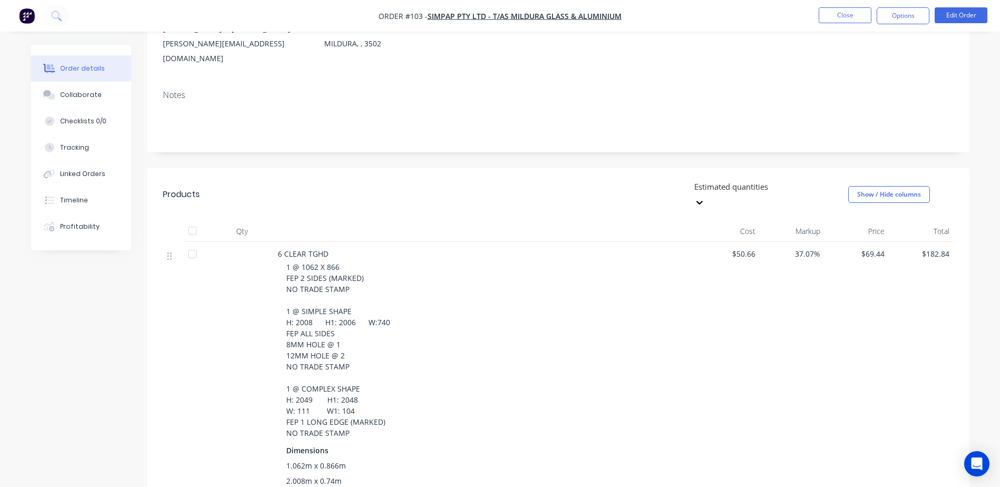
scroll to position [0, 0]
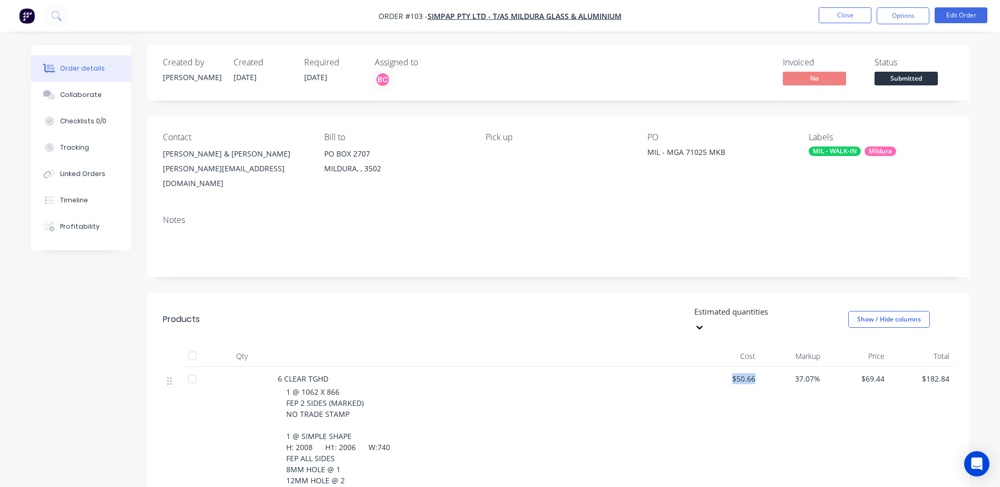
drag, startPoint x: 732, startPoint y: 354, endPoint x: 757, endPoint y: 351, distance: 26.1
copy span "$50.66"
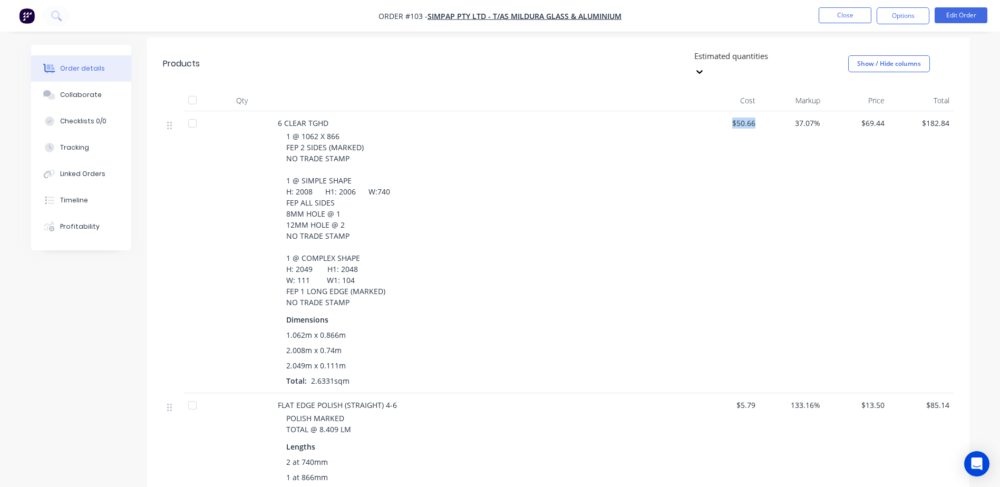
scroll to position [316, 0]
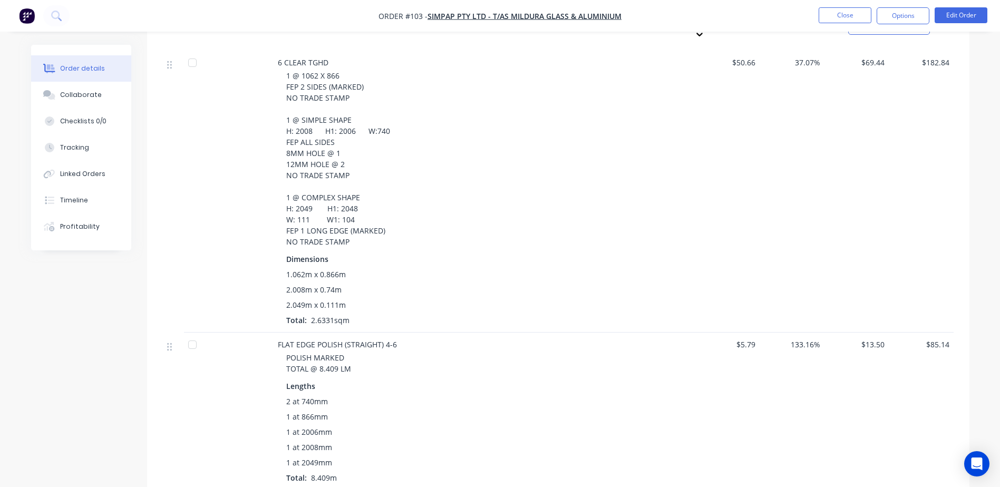
click at [743, 339] on span "$5.79" at bounding box center [728, 344] width 56 height 11
drag, startPoint x: 744, startPoint y: 322, endPoint x: 756, endPoint y: 320, distance: 12.2
click at [756, 333] on div "$5.79" at bounding box center [727, 412] width 65 height 158
copy span "5.79"
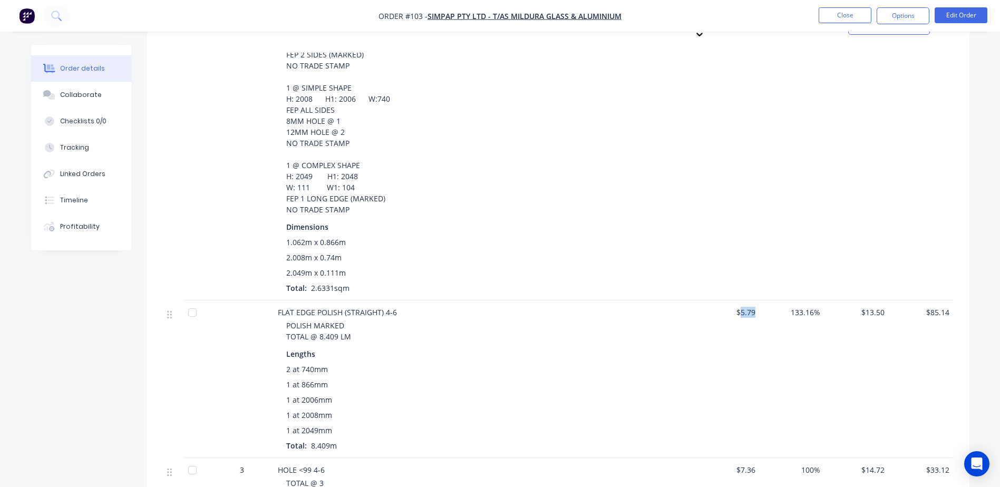
scroll to position [527, 0]
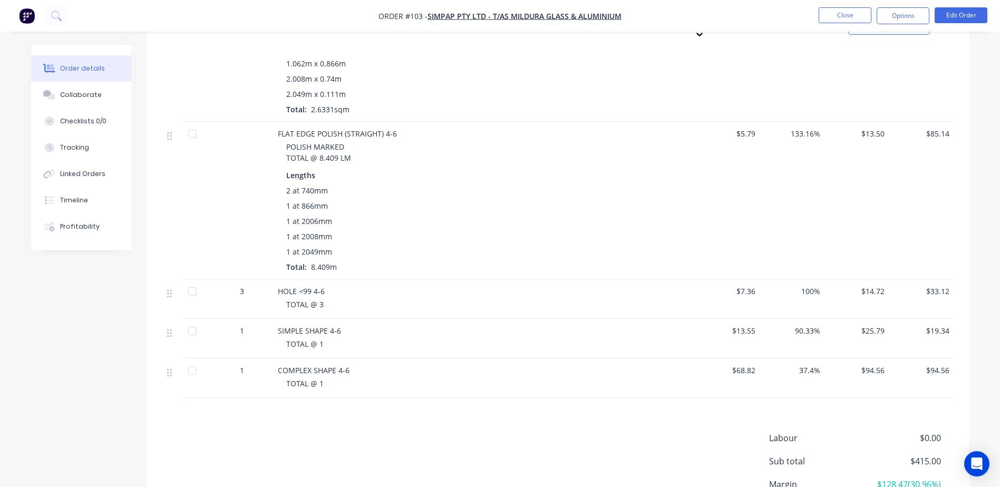
click at [756, 279] on div "$7.36" at bounding box center [727, 299] width 65 height 40
drag, startPoint x: 741, startPoint y: 267, endPoint x: 765, endPoint y: 267, distance: 23.7
click at [765, 279] on div "3 HOLE <99 4-6 TOTAL @ 3 $7.36 100% $14.72 $33.12" at bounding box center [558, 299] width 791 height 40
copy span "7.36"
drag, startPoint x: 737, startPoint y: 306, endPoint x: 759, endPoint y: 305, distance: 22.2
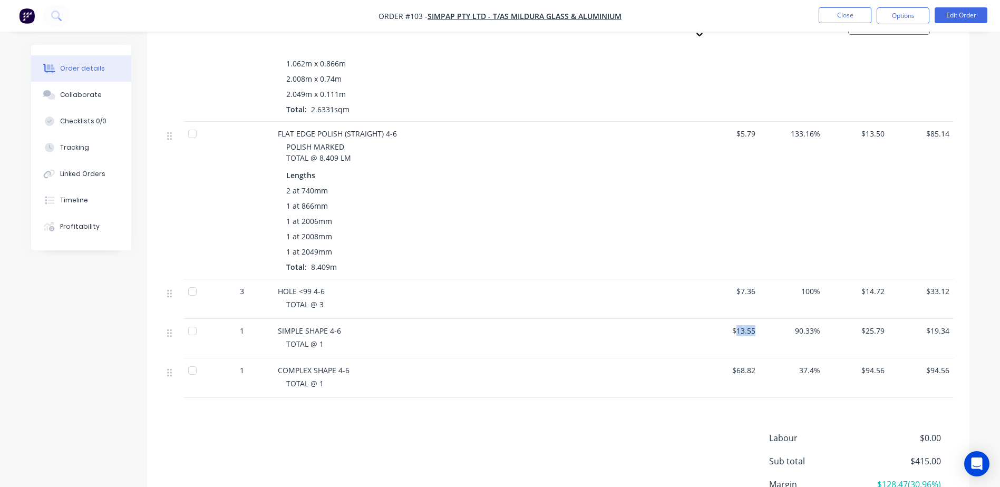
click at [759, 319] on div "$13.55" at bounding box center [727, 339] width 65 height 40
copy span "13.55"
drag, startPoint x: 739, startPoint y: 346, endPoint x: 768, endPoint y: 345, distance: 28.5
click at [768, 358] on div "1 COMPLEX SHAPE 4-6 TOTAL @ 1 $68.82 37.4% $94.56 $94.56" at bounding box center [558, 378] width 791 height 40
drag, startPoint x: 768, startPoint y: 345, endPoint x: 732, endPoint y: 344, distance: 35.3
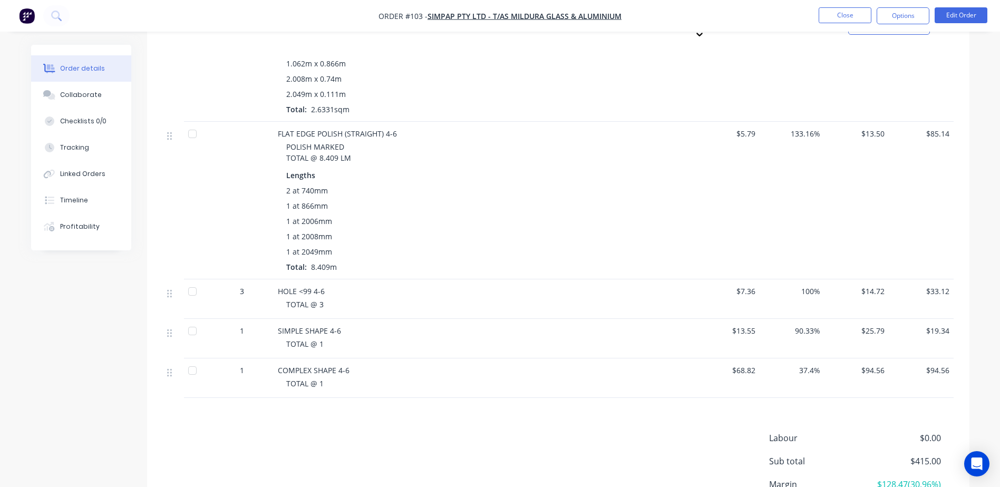
click at [732, 365] on span "$68.82" at bounding box center [728, 370] width 56 height 11
drag, startPoint x: 737, startPoint y: 344, endPoint x: 793, endPoint y: 343, distance: 55.9
click at [793, 358] on div "1 COMPLEX SHAPE 4-6 TOTAL @ 1 $68.82 37.4% $94.56 $94.56" at bounding box center [558, 378] width 791 height 40
copy span "68.82"
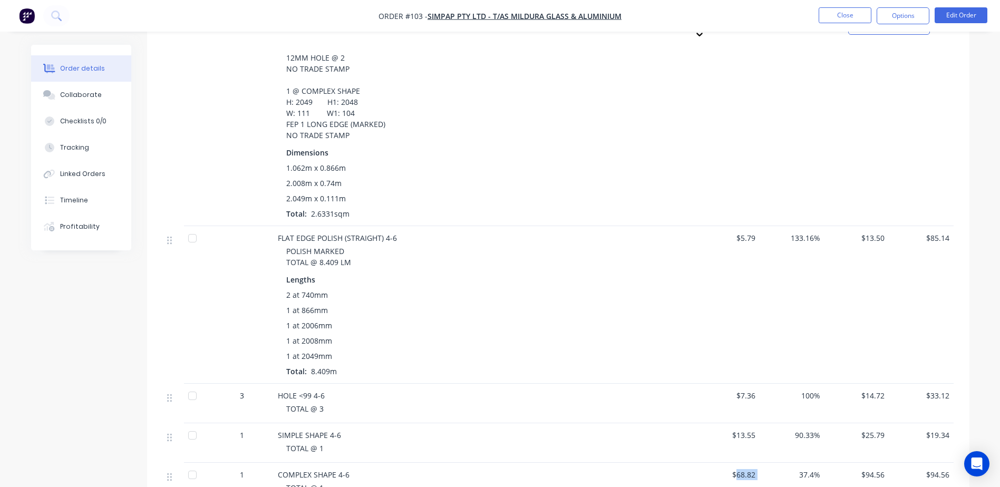
scroll to position [422, 0]
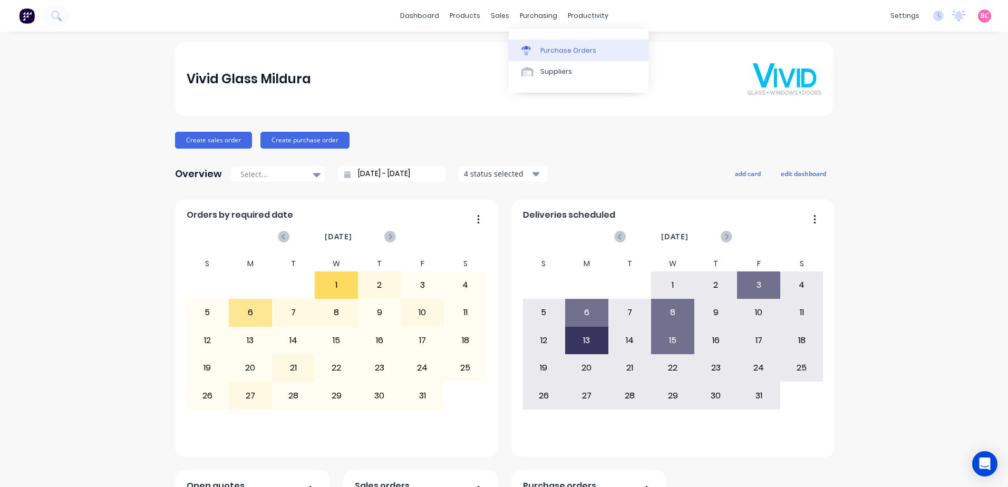
click at [526, 47] on icon at bounding box center [525, 48] width 9 height 4
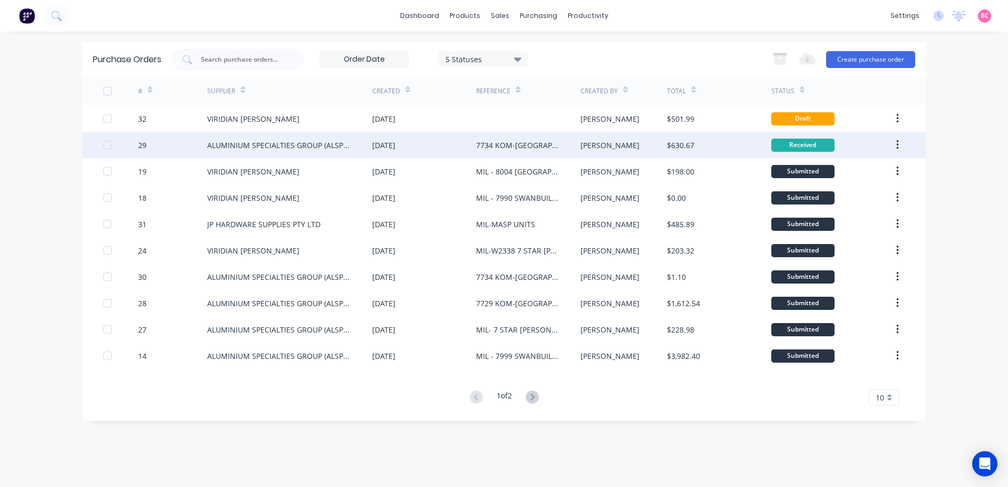
click at [650, 144] on div "[PERSON_NAME]" at bounding box center [623, 145] width 87 height 26
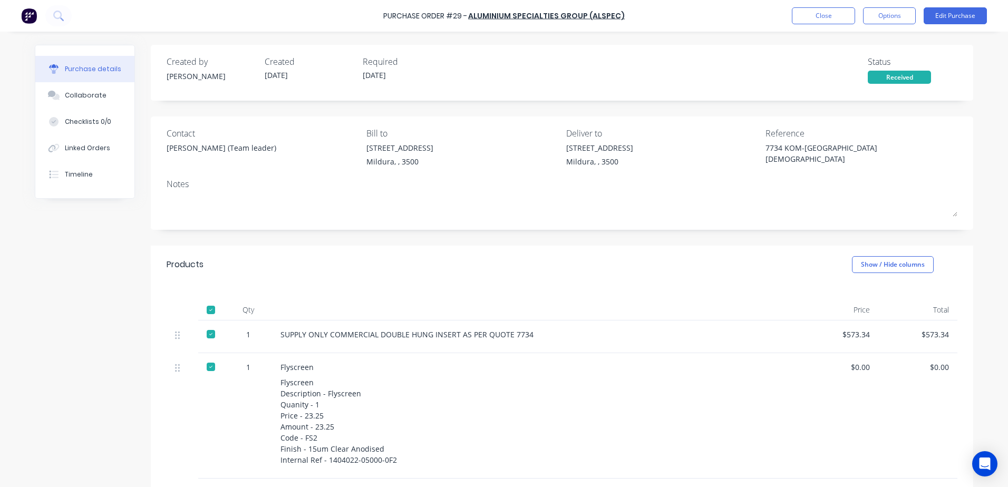
click at [891, 80] on div "Received" at bounding box center [899, 77] width 63 height 13
click at [882, 14] on button "Options" at bounding box center [889, 15] width 53 height 17
click at [607, 74] on div "Created by Brett Created 07/10/25 Required 07/10/25 Status Received" at bounding box center [562, 69] width 791 height 28
click at [828, 12] on button "Close" at bounding box center [823, 15] width 63 height 17
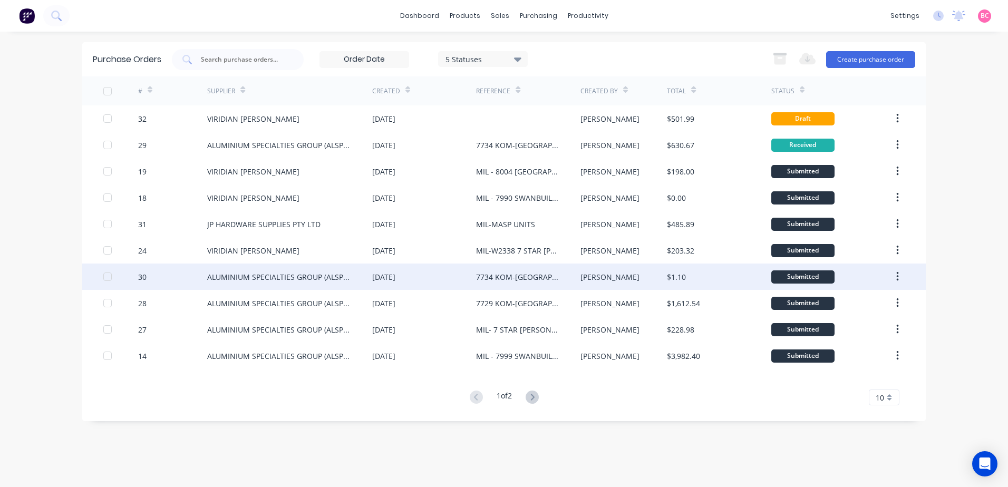
click at [502, 277] on div "7734 KOM-[GEOGRAPHIC_DATA][DEMOGRAPHIC_DATA]" at bounding box center [517, 276] width 83 height 11
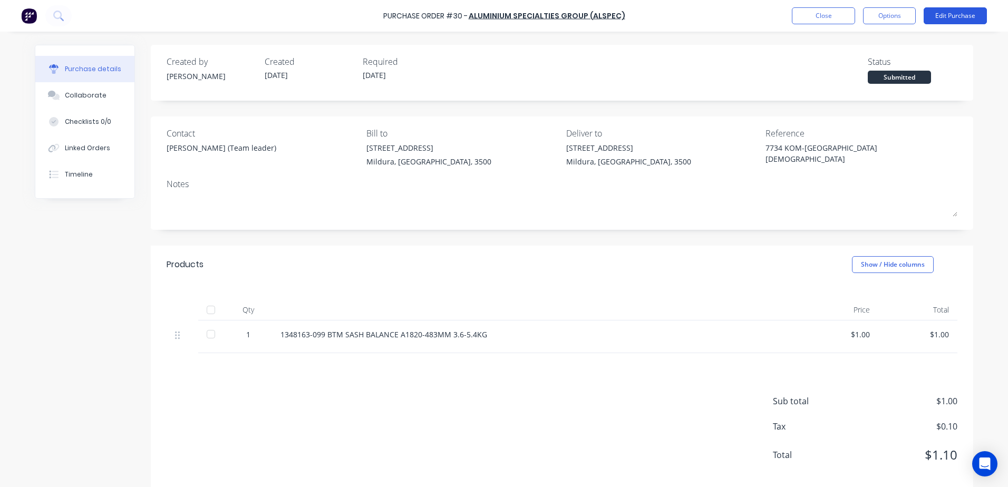
click at [955, 19] on button "Edit Purchase" at bounding box center [955, 15] width 63 height 17
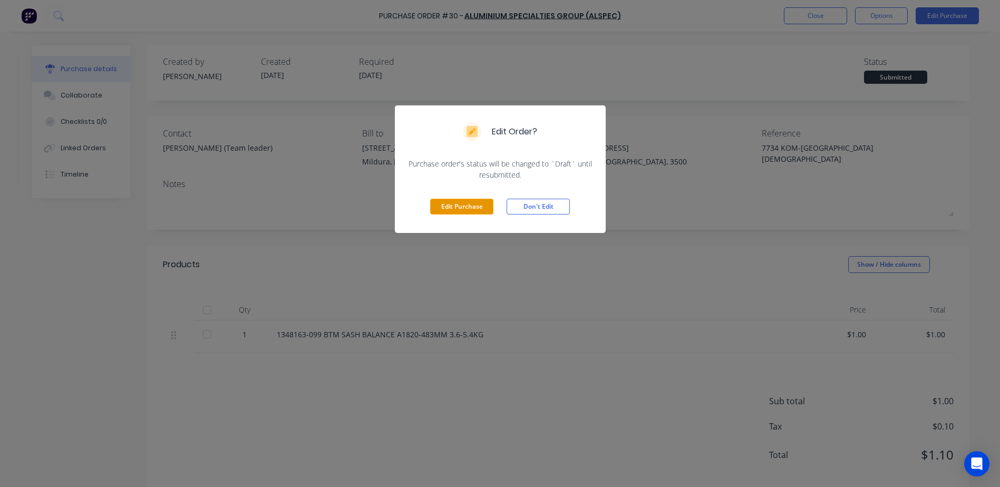
click at [465, 208] on button "Edit Purchase" at bounding box center [461, 207] width 63 height 16
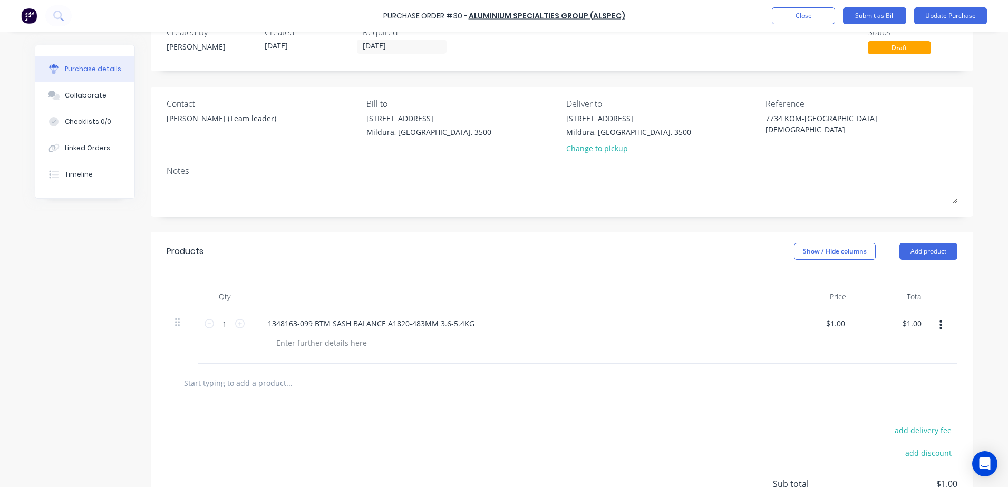
scroll to position [23, 0]
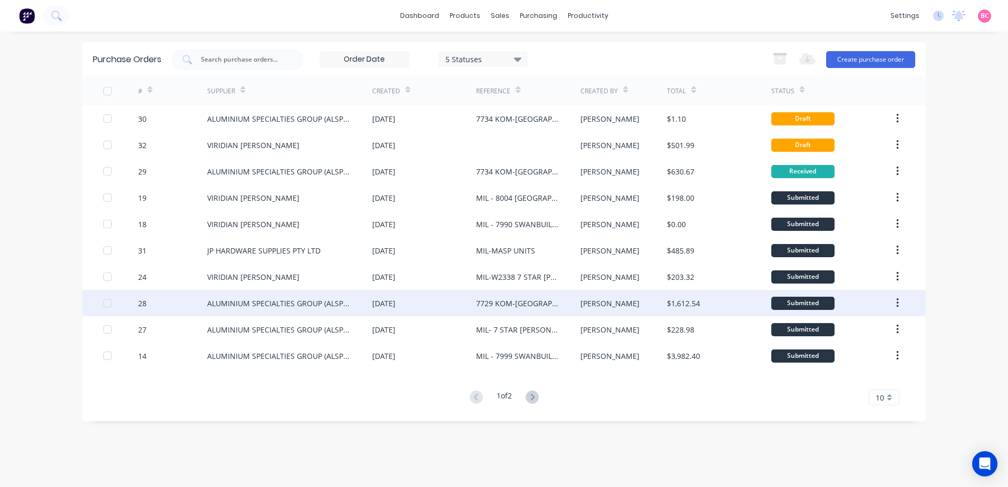
click at [514, 304] on div "7729 KOM-[GEOGRAPHIC_DATA][DEMOGRAPHIC_DATA]" at bounding box center [517, 303] width 83 height 11
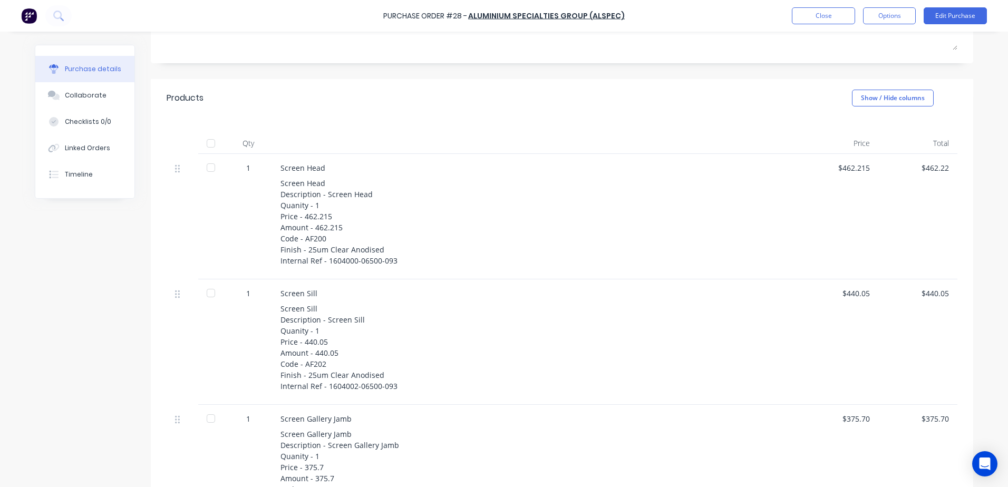
scroll to position [157, 0]
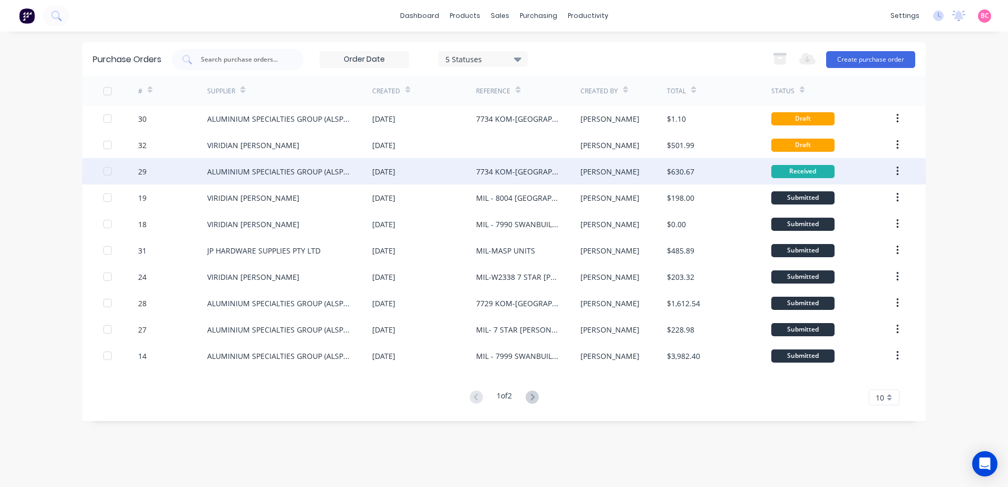
click at [816, 174] on div "Received" at bounding box center [802, 171] width 63 height 13
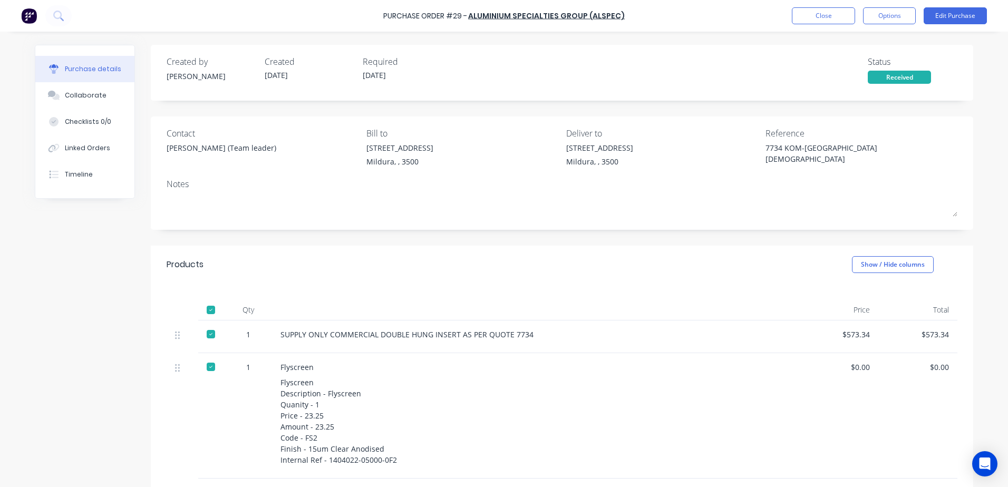
click at [203, 305] on div at bounding box center [210, 309] width 21 height 21
click at [830, 15] on button "Close" at bounding box center [823, 15] width 63 height 17
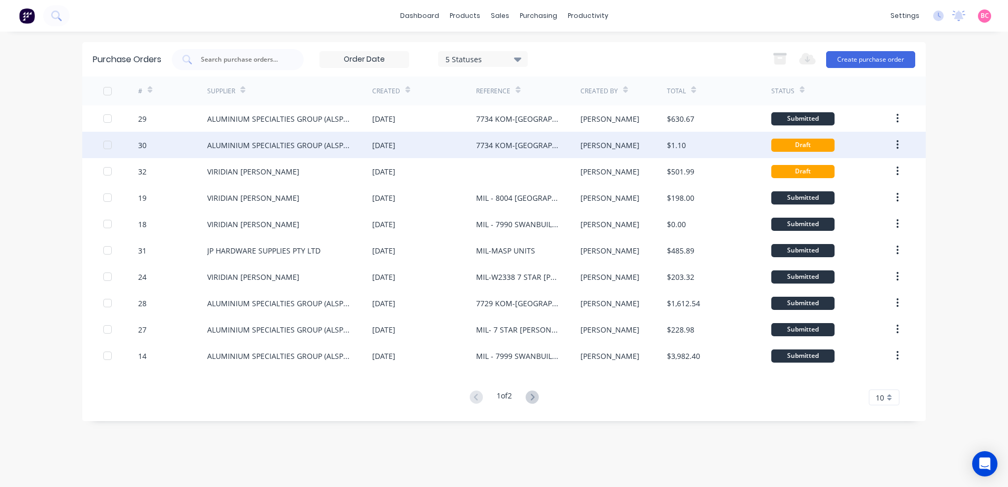
click at [807, 147] on div "Draft" at bounding box center [802, 145] width 63 height 13
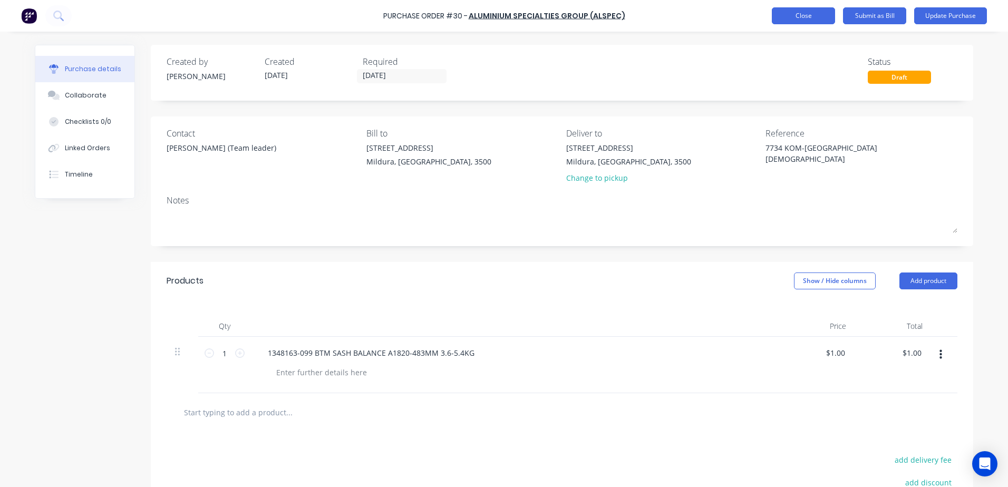
click at [809, 17] on button "Close" at bounding box center [803, 15] width 63 height 17
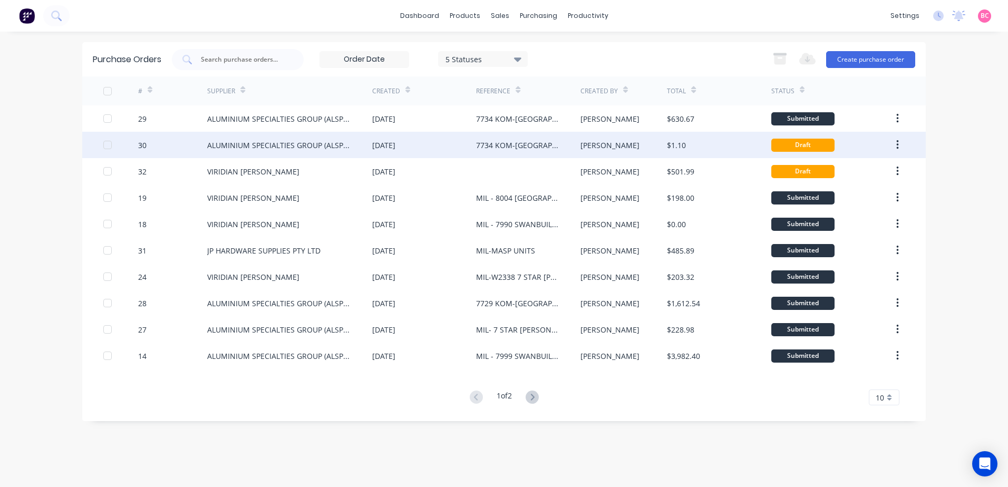
click at [904, 141] on button "button" at bounding box center [897, 144] width 25 height 19
click at [808, 144] on div "Draft" at bounding box center [802, 145] width 63 height 13
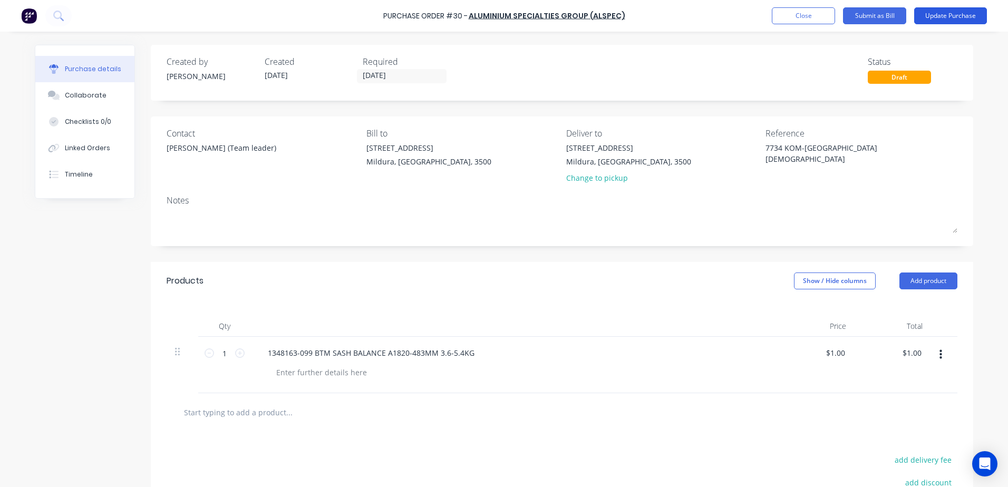
click at [950, 16] on button "Update Purchase" at bounding box center [950, 15] width 73 height 17
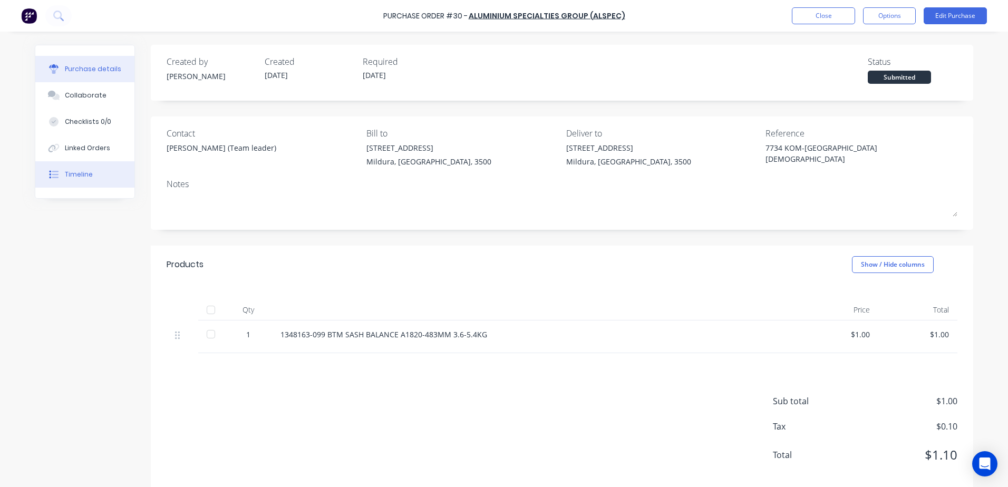
click at [73, 170] on div "Timeline" at bounding box center [79, 174] width 28 height 9
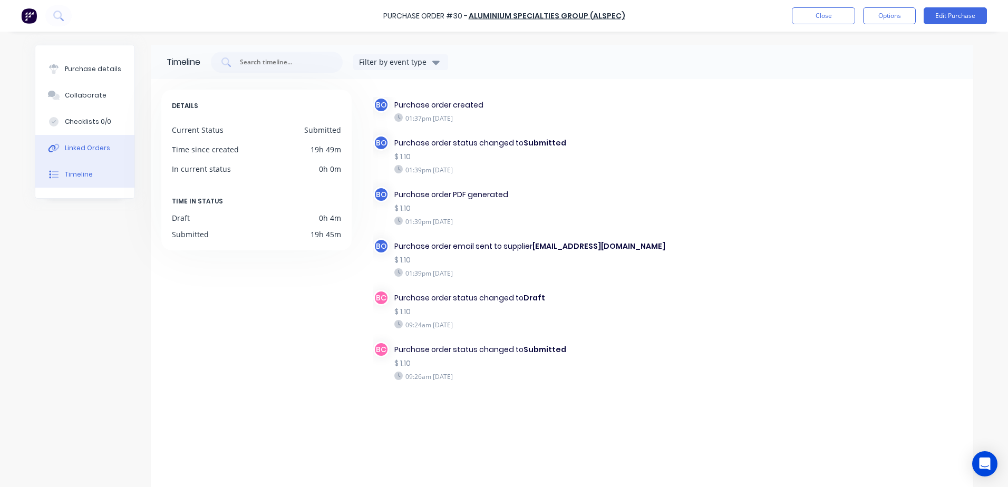
click at [86, 145] on div "Linked Orders" at bounding box center [87, 147] width 45 height 9
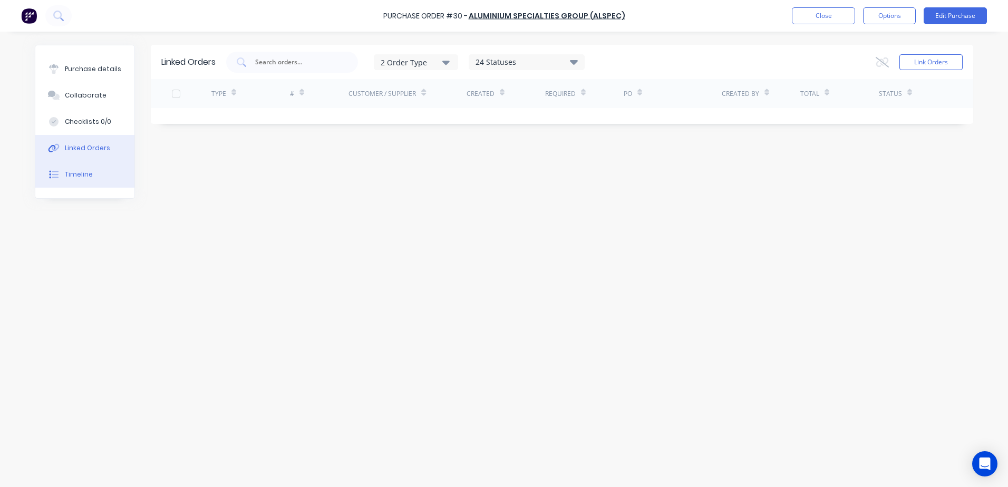
click at [78, 172] on div "Timeline" at bounding box center [79, 174] width 28 height 9
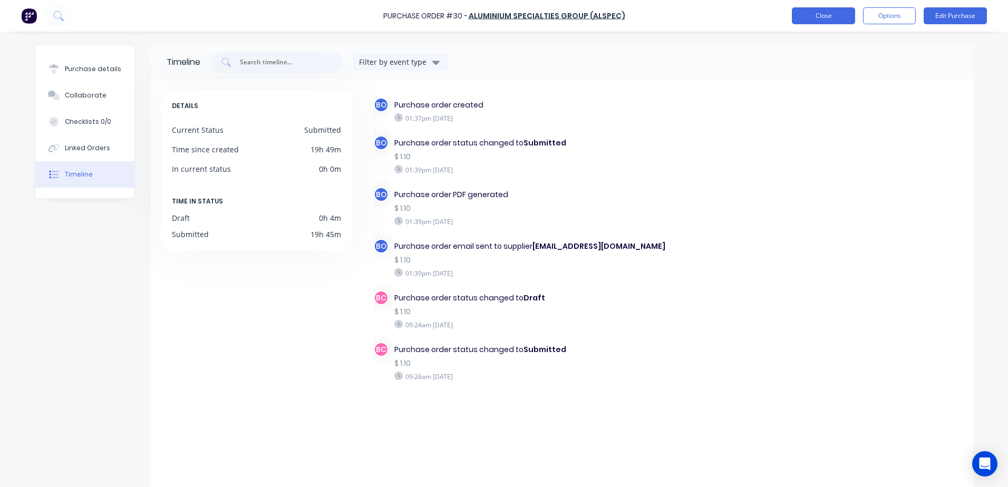
click at [825, 14] on button "Close" at bounding box center [823, 15] width 63 height 17
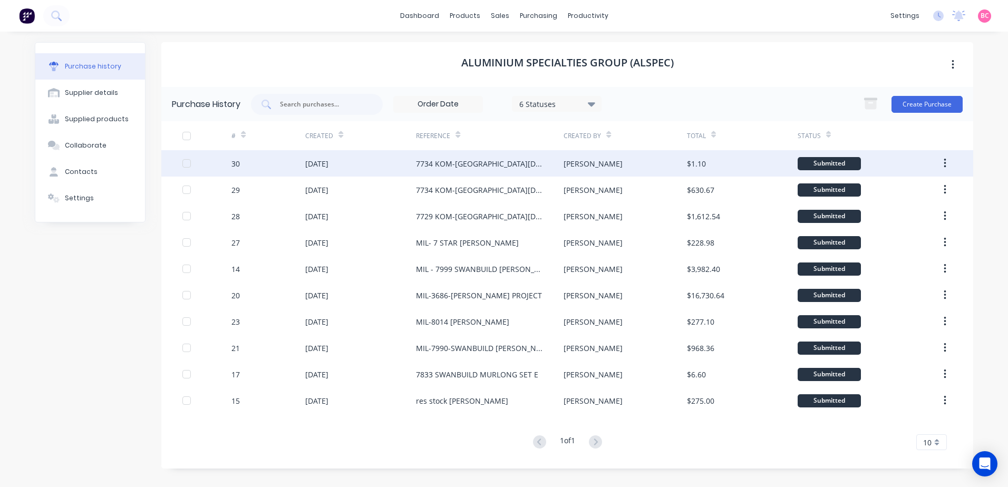
click at [586, 166] on div "[PERSON_NAME]" at bounding box center [625, 163] width 123 height 26
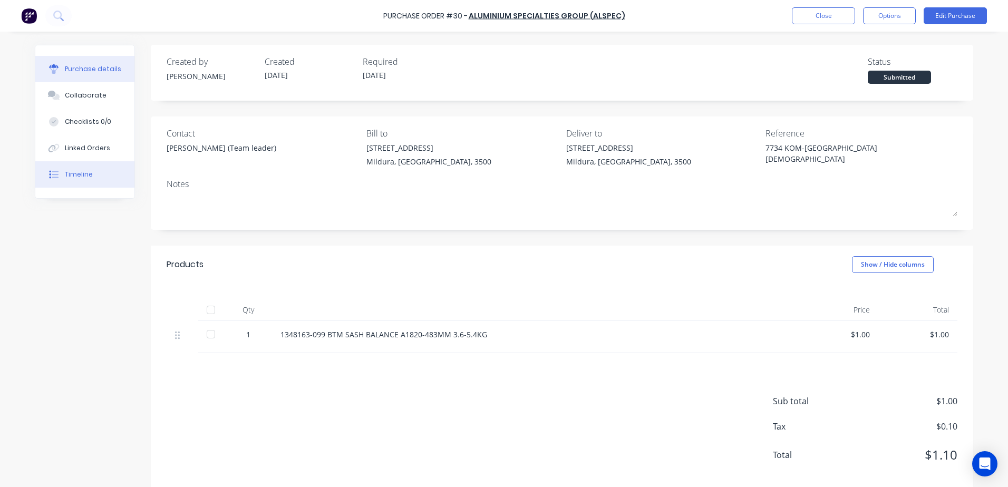
click at [81, 181] on button "Timeline" at bounding box center [84, 174] width 99 height 26
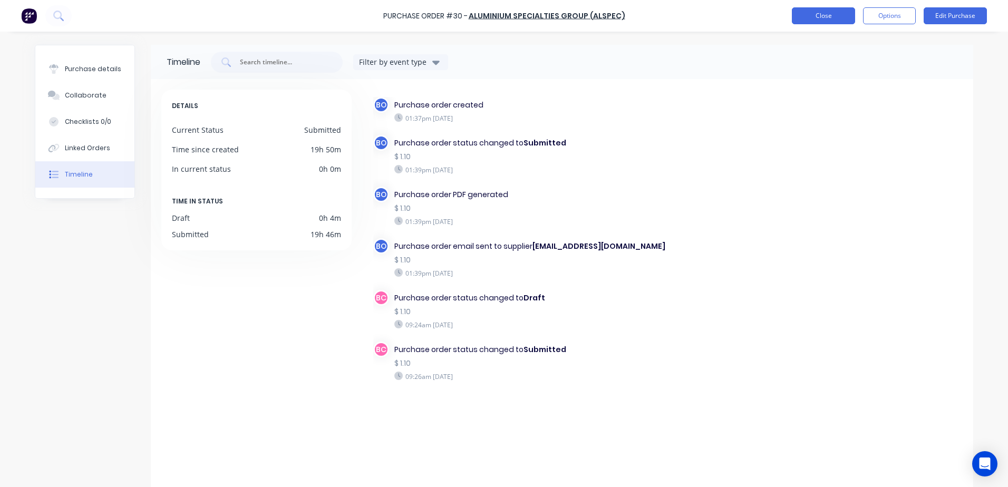
click at [829, 18] on button "Close" at bounding box center [823, 15] width 63 height 17
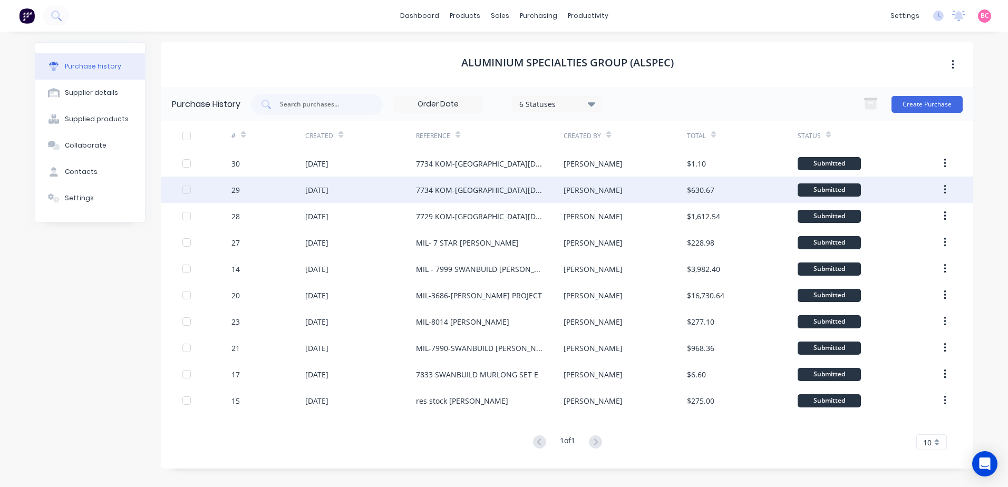
click at [673, 192] on div "[PERSON_NAME]" at bounding box center [625, 190] width 123 height 26
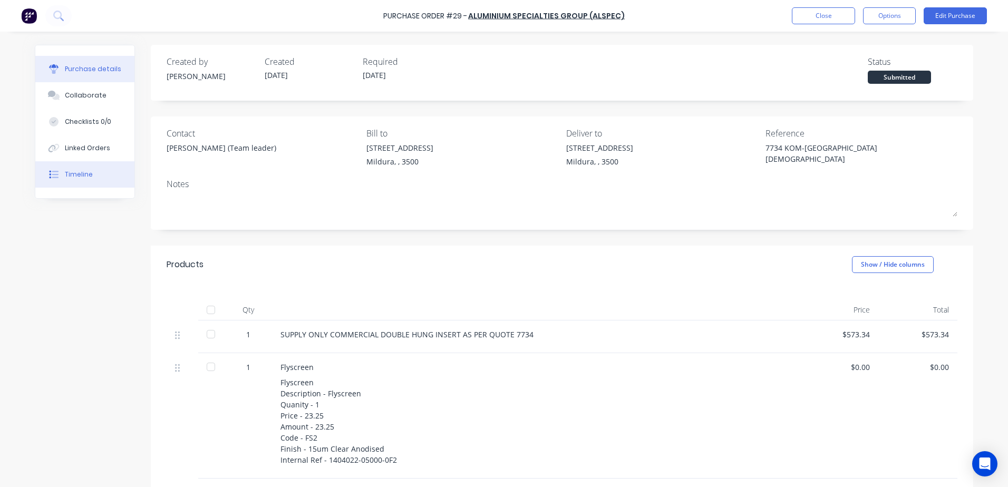
click at [65, 172] on div "Timeline" at bounding box center [79, 174] width 28 height 9
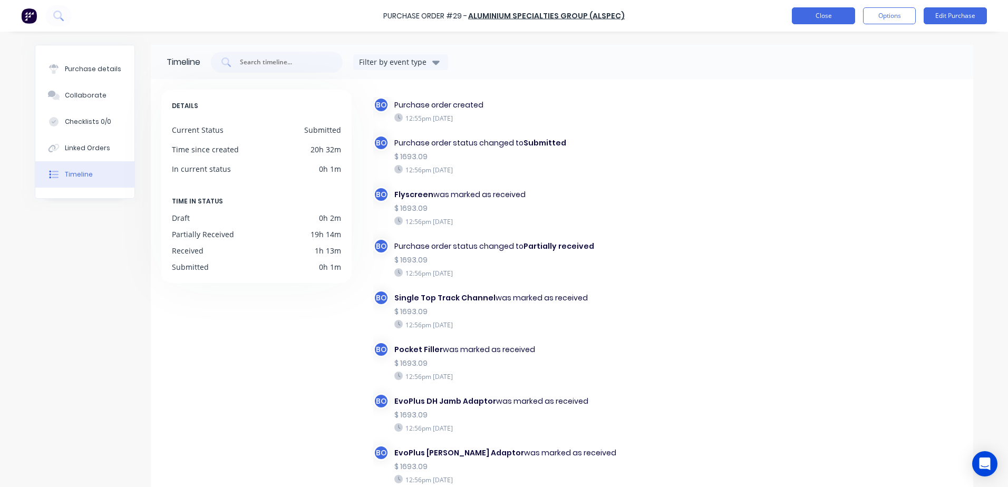
click at [813, 8] on button "Close" at bounding box center [823, 15] width 63 height 17
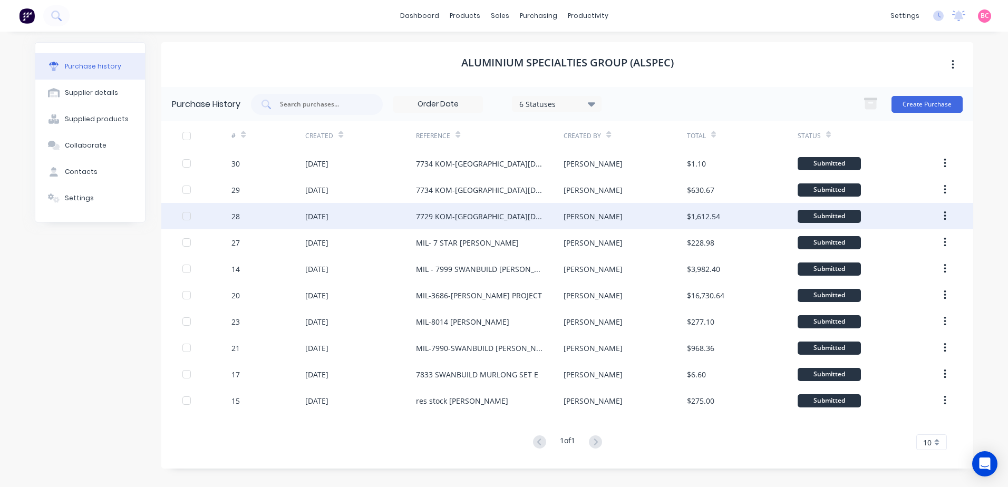
click at [479, 217] on div "7729 KOM-[GEOGRAPHIC_DATA][DEMOGRAPHIC_DATA]" at bounding box center [479, 216] width 127 height 11
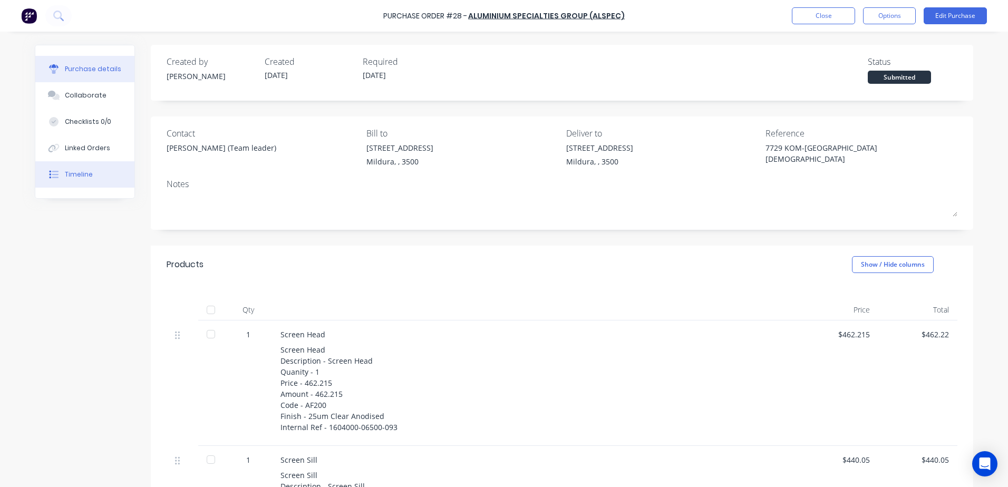
click at [72, 173] on div "Timeline" at bounding box center [79, 174] width 28 height 9
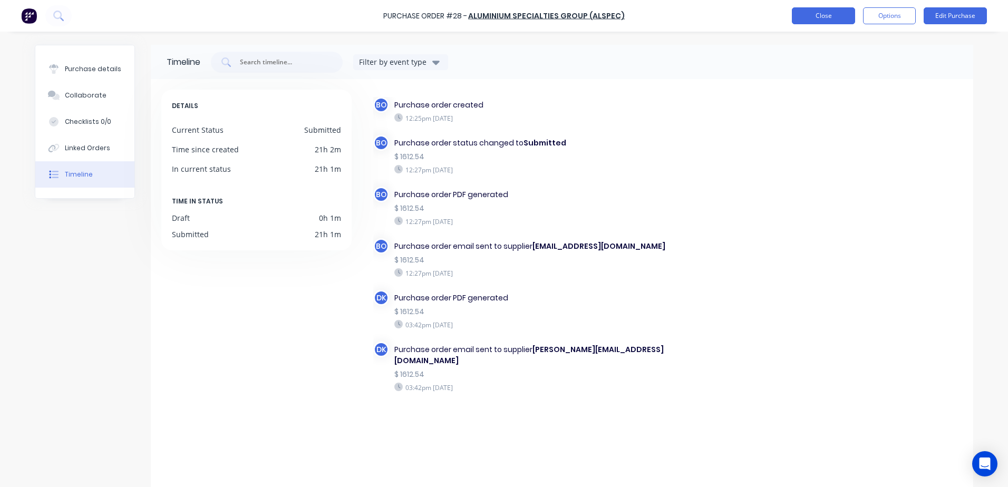
click at [829, 15] on button "Close" at bounding box center [823, 15] width 63 height 17
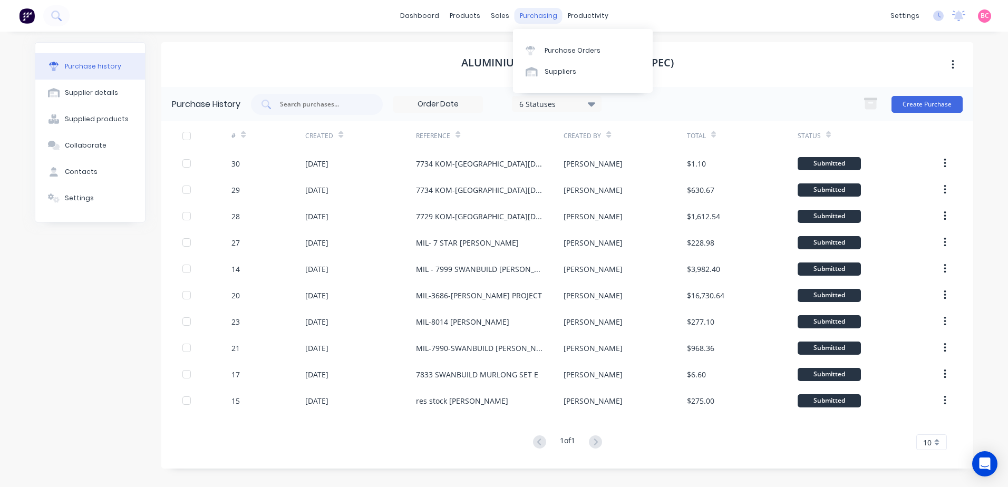
click at [528, 16] on div "purchasing" at bounding box center [538, 16] width 48 height 16
click at [551, 48] on div "Purchase Orders" at bounding box center [573, 50] width 56 height 9
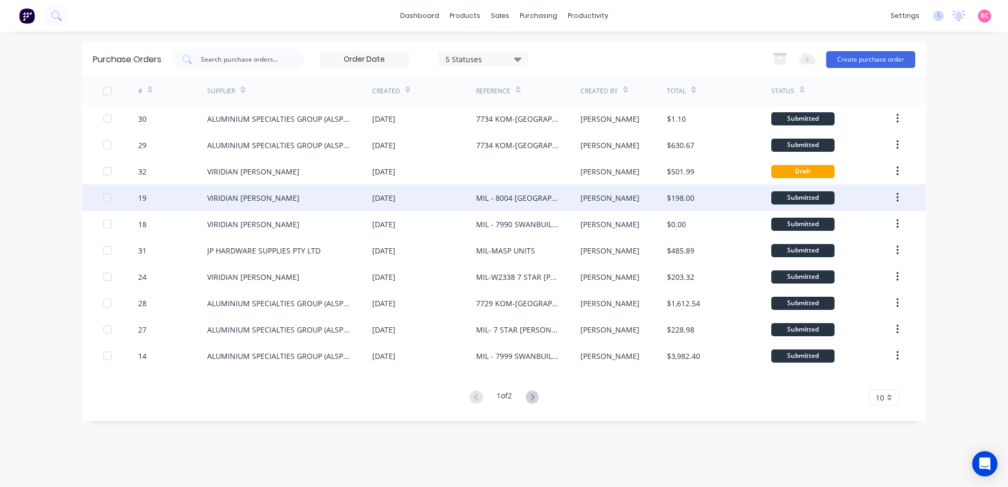
click at [510, 191] on div "MIL - 8004 [GEOGRAPHIC_DATA]" at bounding box center [528, 197] width 104 height 26
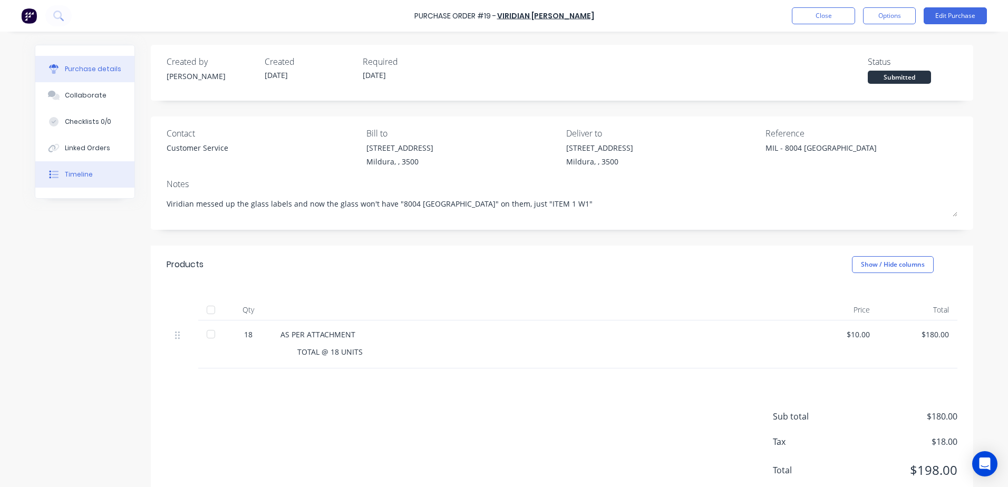
click at [80, 173] on div "Timeline" at bounding box center [79, 174] width 28 height 9
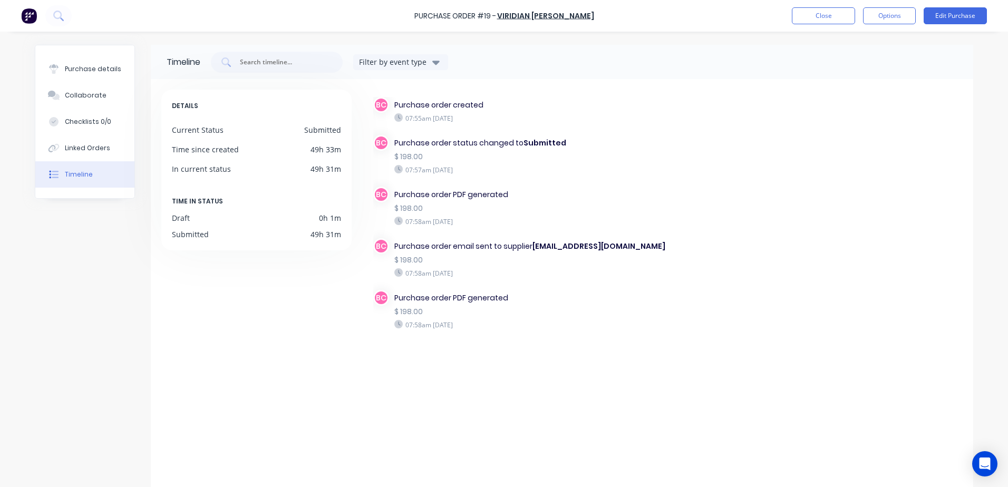
click at [811, 27] on div "Purchase Order #19 - VIRIDIAN GLASS CLAYTON Close Options Edit Purchase" at bounding box center [504, 16] width 1008 height 32
click at [824, 18] on button "Close" at bounding box center [823, 15] width 63 height 17
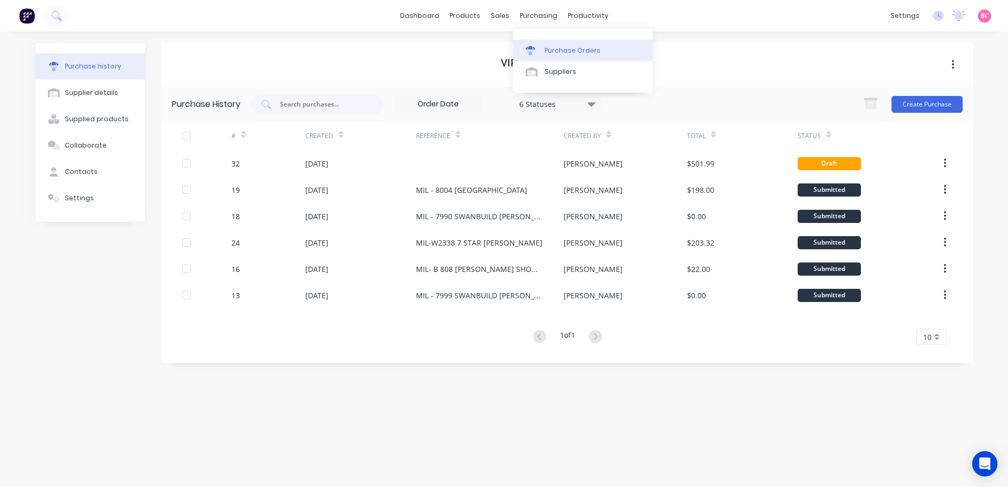
click at [545, 48] on div "Purchase Orders" at bounding box center [573, 50] width 56 height 9
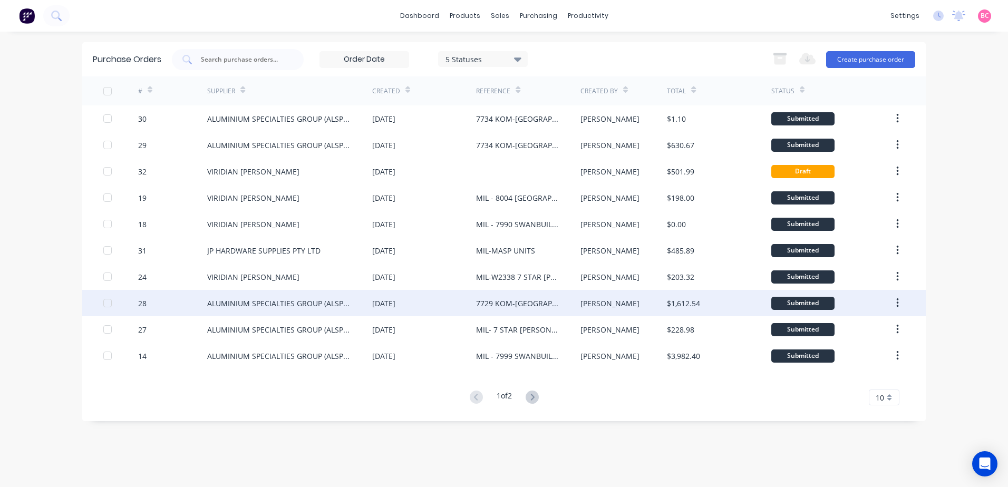
click at [506, 306] on div "7729 KOM-[GEOGRAPHIC_DATA][DEMOGRAPHIC_DATA]" at bounding box center [517, 303] width 83 height 11
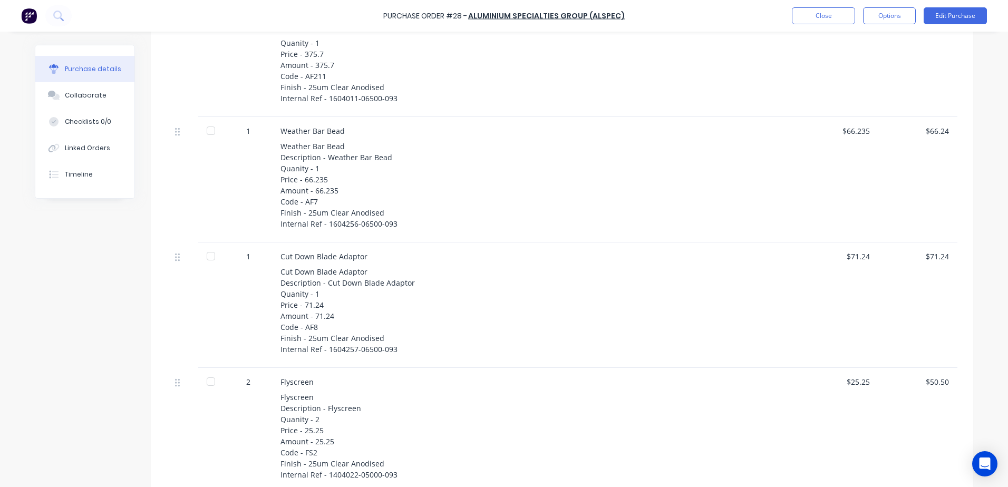
scroll to position [736, 0]
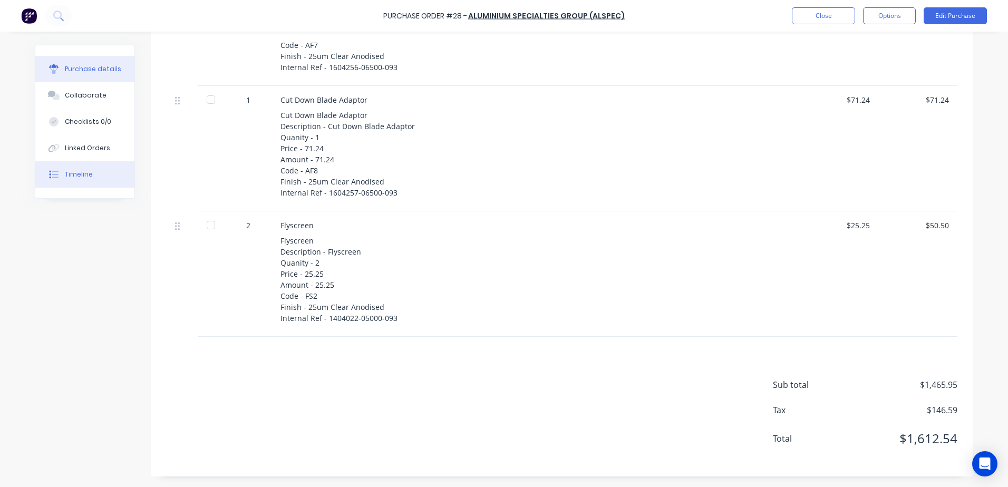
click at [68, 172] on div "Timeline" at bounding box center [79, 174] width 28 height 9
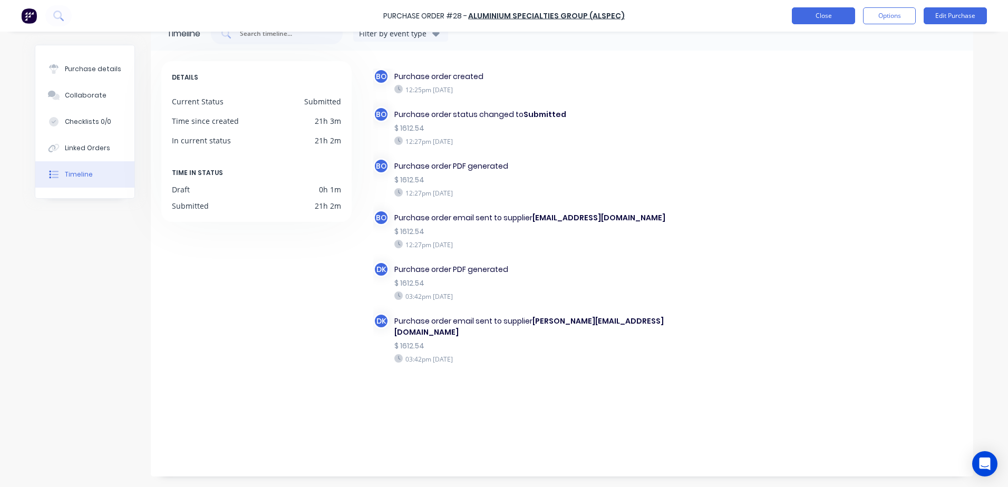
click at [823, 12] on button "Close" at bounding box center [823, 15] width 63 height 17
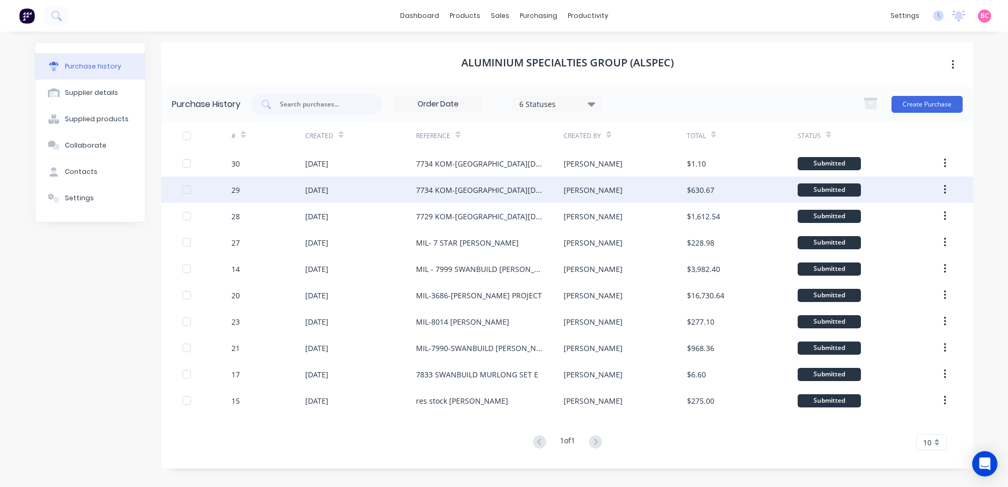
click at [477, 187] on div "7734 KOM-[GEOGRAPHIC_DATA][DEMOGRAPHIC_DATA]" at bounding box center [479, 189] width 127 height 11
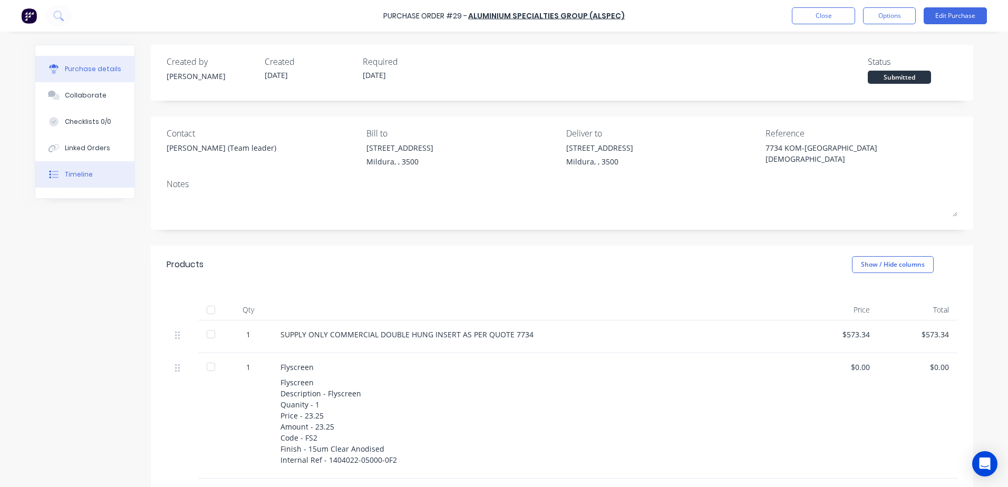
click at [88, 186] on button "Timeline" at bounding box center [84, 174] width 99 height 26
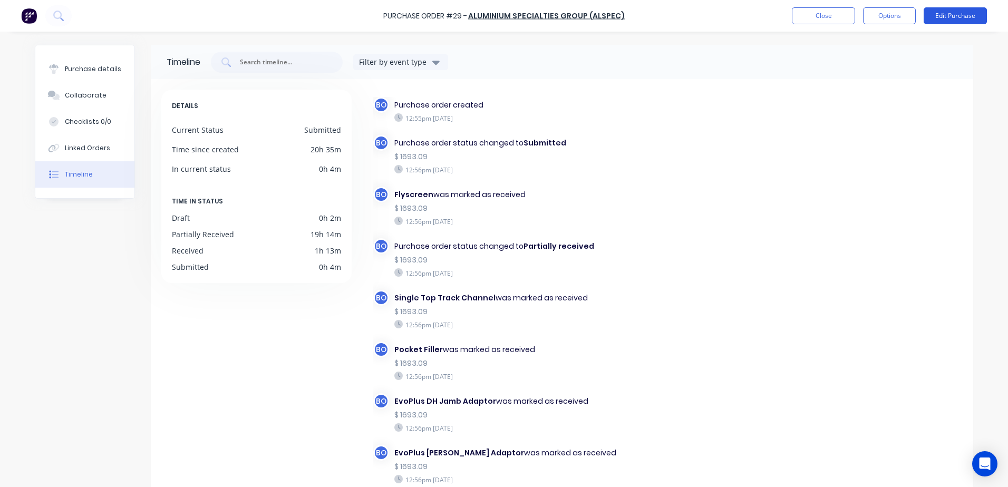
click at [947, 17] on button "Edit Purchase" at bounding box center [955, 15] width 63 height 17
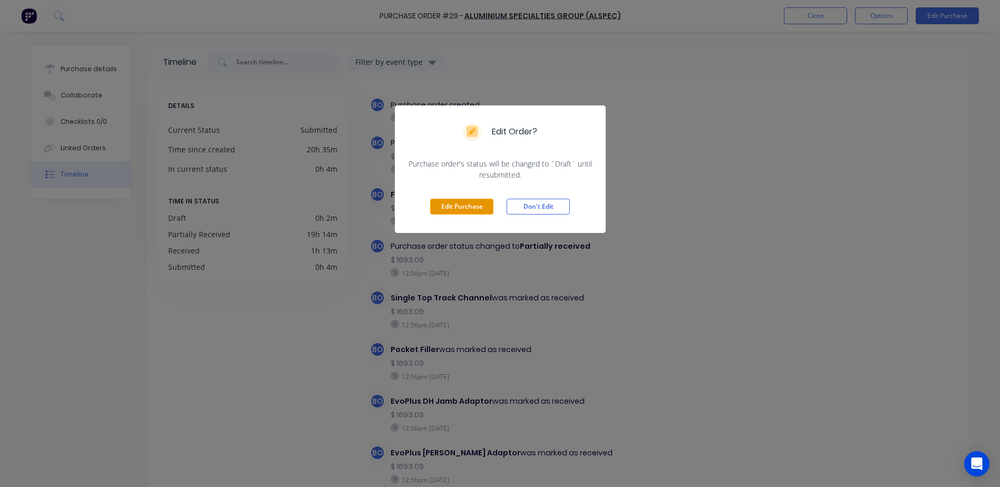
click at [460, 207] on button "Edit Purchase" at bounding box center [461, 207] width 63 height 16
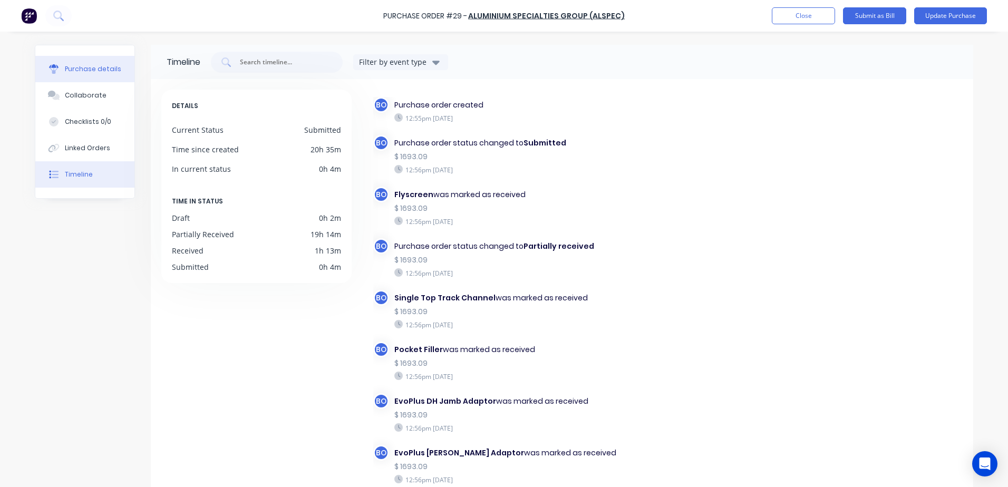
click at [94, 67] on div "Purchase details" at bounding box center [93, 68] width 56 height 9
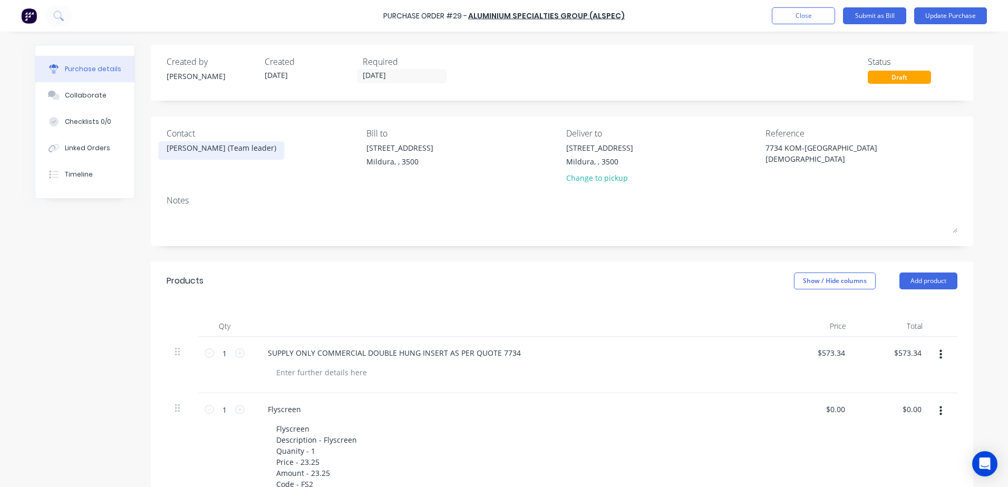
click at [194, 150] on div "[PERSON_NAME] (Team leader)" at bounding box center [222, 147] width 110 height 11
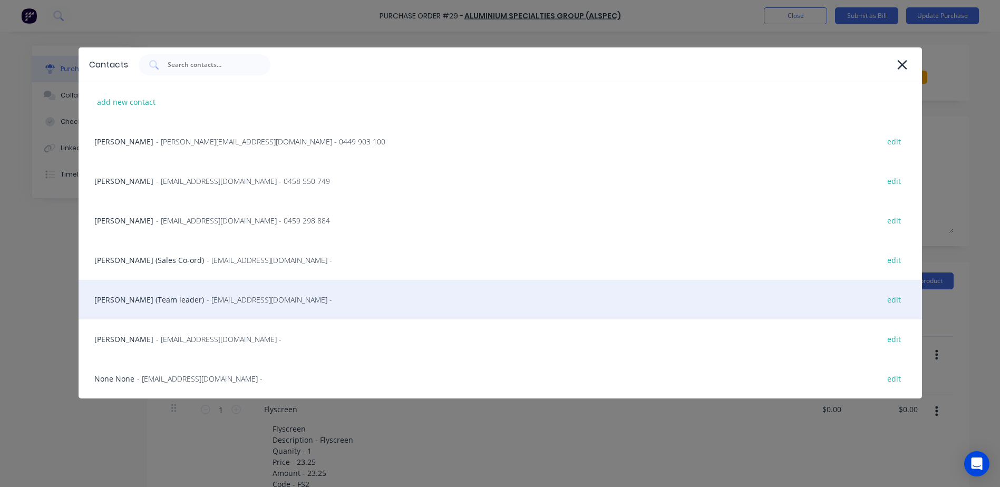
click at [217, 298] on span "- nsteele@alspec.com.au -" at bounding box center [269, 299] width 125 height 11
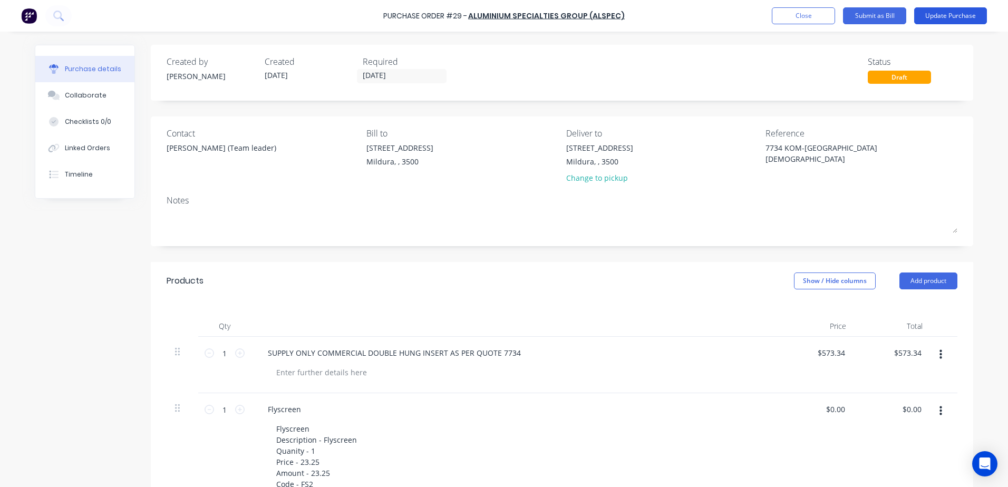
click at [938, 12] on button "Update Purchase" at bounding box center [950, 15] width 73 height 17
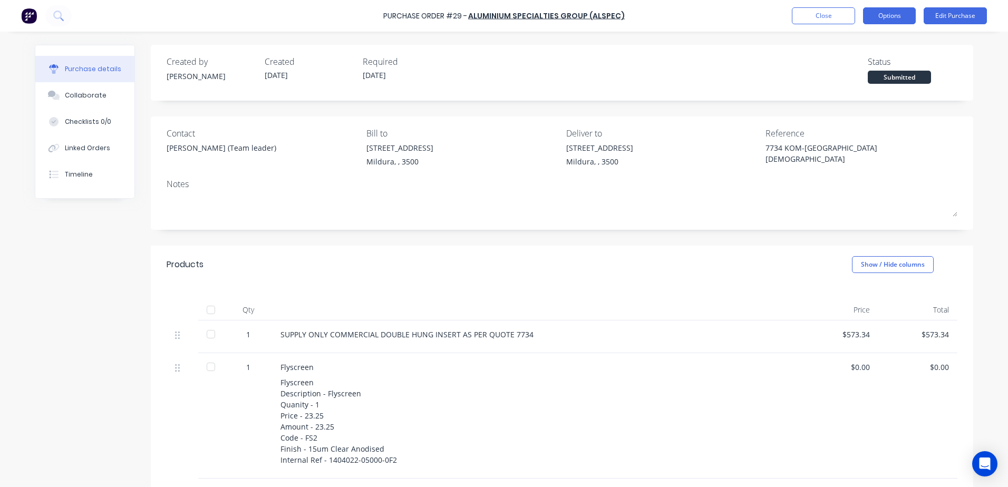
click at [885, 11] on button "Options" at bounding box center [889, 15] width 53 height 17
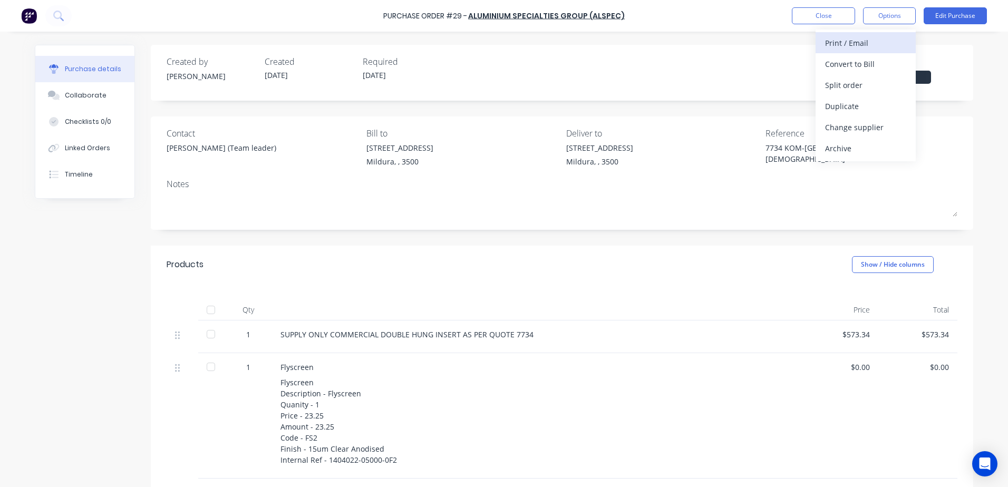
click at [856, 45] on div "Print / Email" at bounding box center [865, 42] width 81 height 15
click at [832, 59] on div "With pricing" at bounding box center [865, 63] width 81 height 15
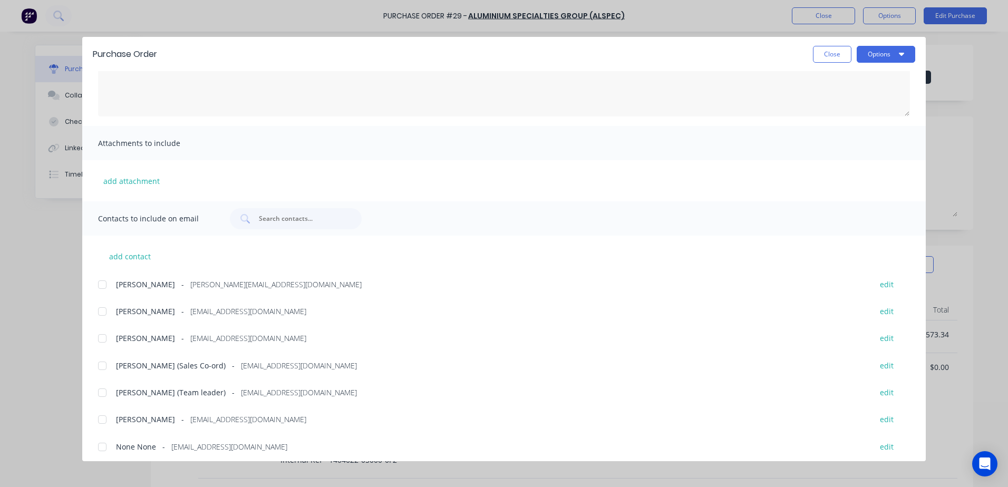
scroll to position [109, 0]
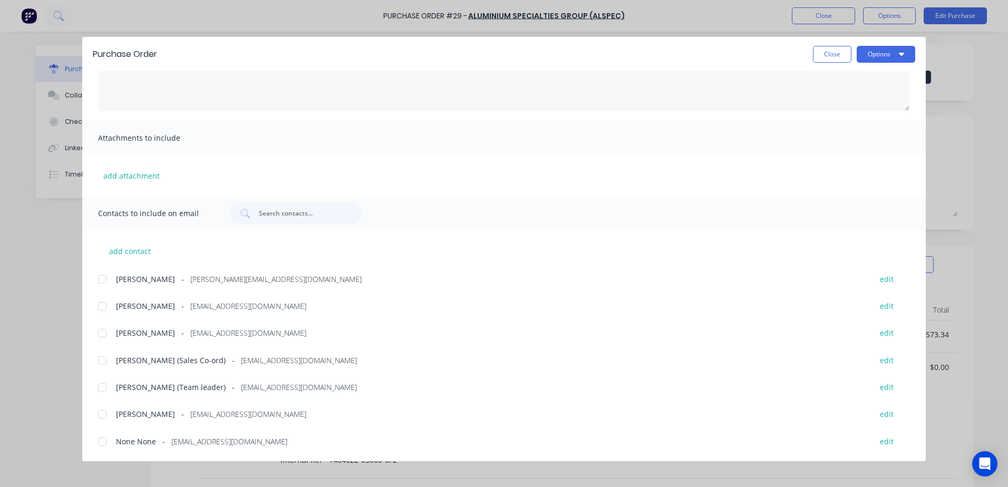
click at [101, 387] on div at bounding box center [102, 387] width 21 height 21
click at [103, 307] on div at bounding box center [102, 306] width 21 height 21
click at [906, 53] on button "Options" at bounding box center [886, 54] width 59 height 17
click at [833, 123] on div "Email" at bounding box center [864, 122] width 81 height 15
click at [835, 50] on button "Close" at bounding box center [832, 54] width 38 height 17
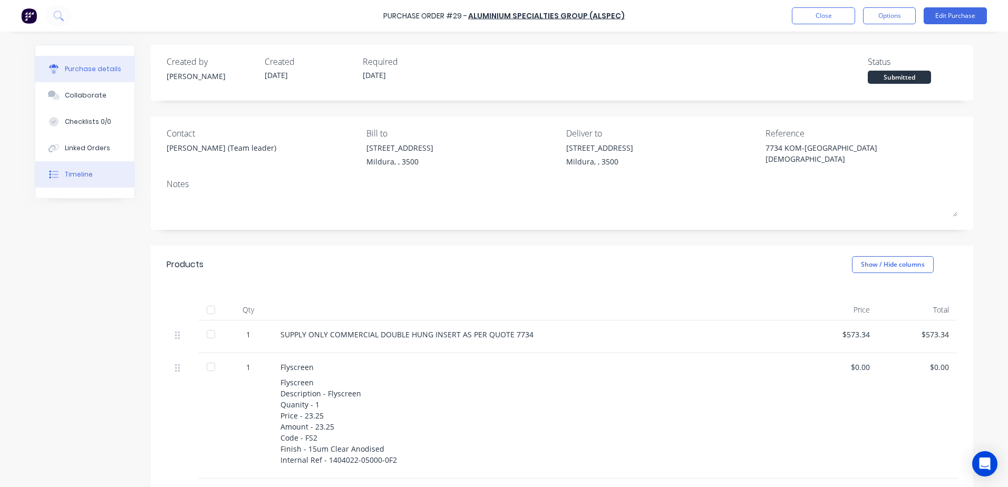
click at [75, 174] on div "Timeline" at bounding box center [79, 174] width 28 height 9
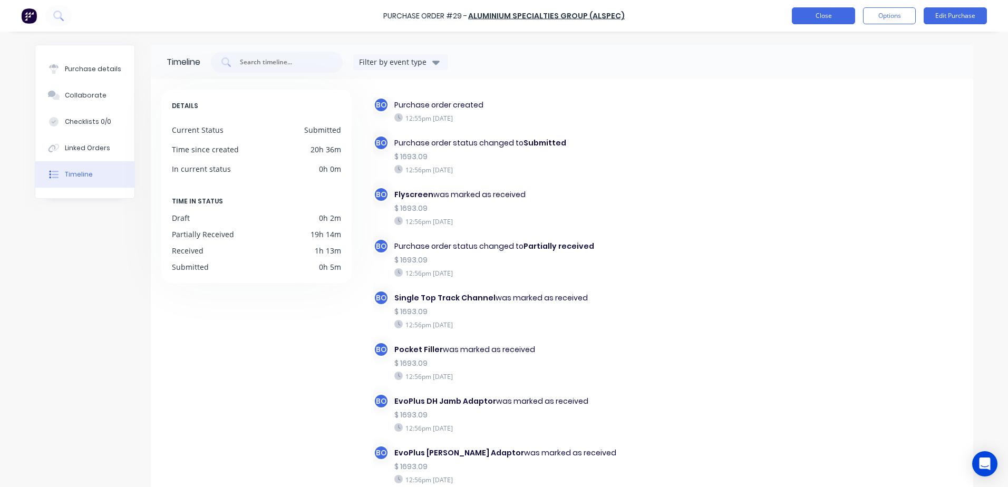
click at [841, 22] on button "Close" at bounding box center [823, 15] width 63 height 17
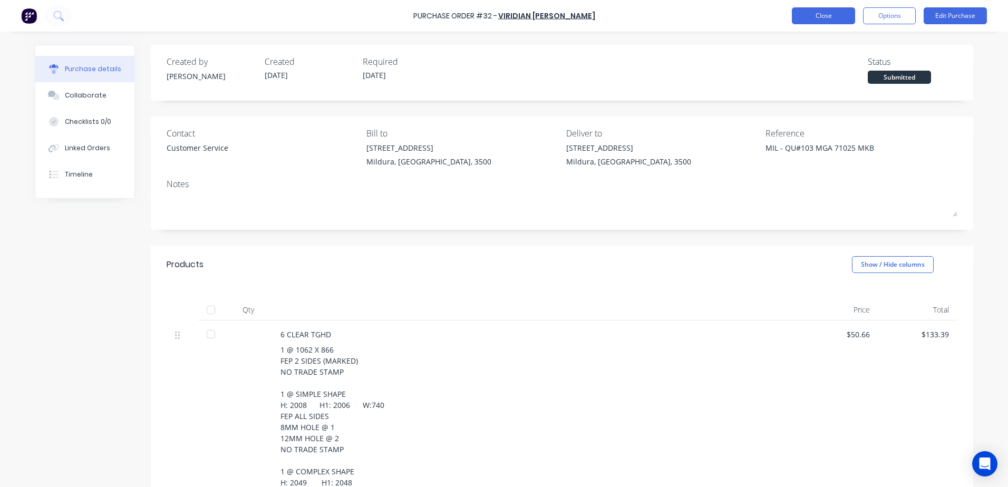
click at [823, 20] on button "Close" at bounding box center [823, 15] width 63 height 17
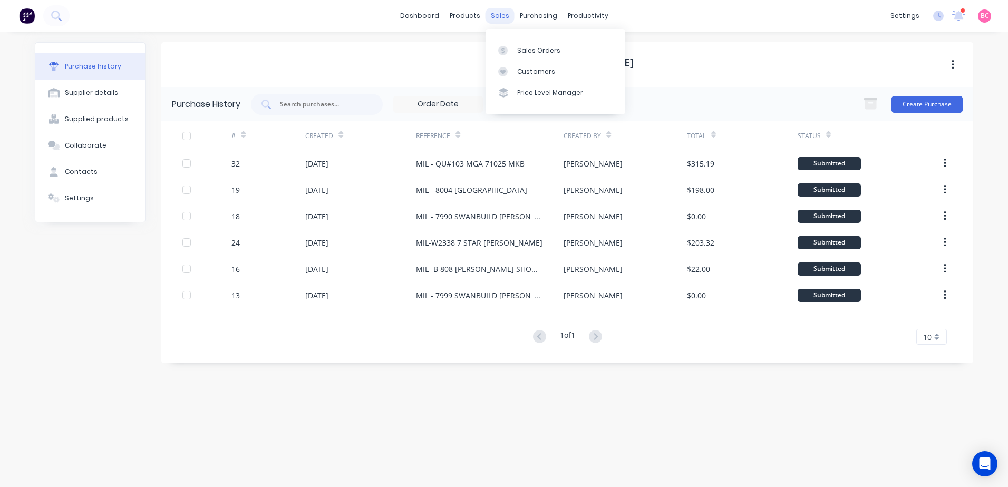
click at [499, 21] on div "sales" at bounding box center [499, 16] width 29 height 16
click at [522, 46] on div "Sales Orders" at bounding box center [538, 50] width 43 height 9
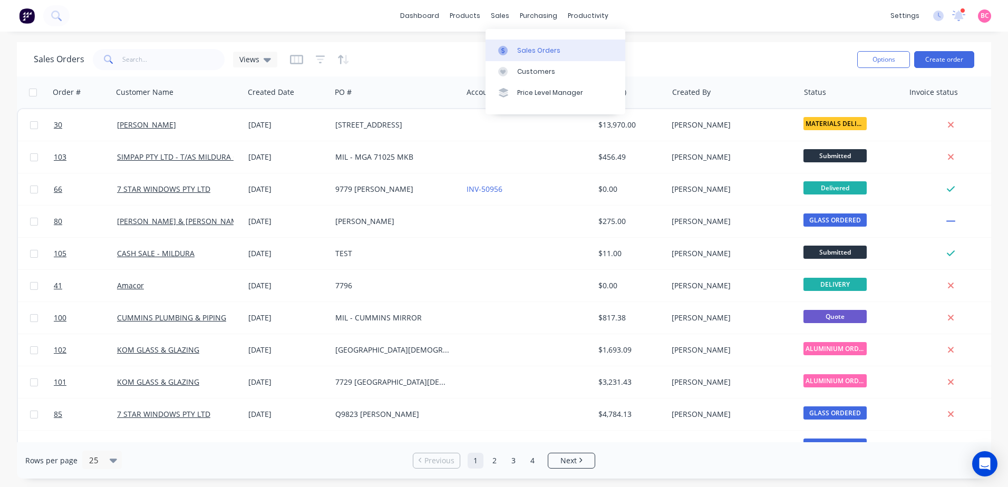
click at [526, 47] on div "Sales Orders" at bounding box center [538, 50] width 43 height 9
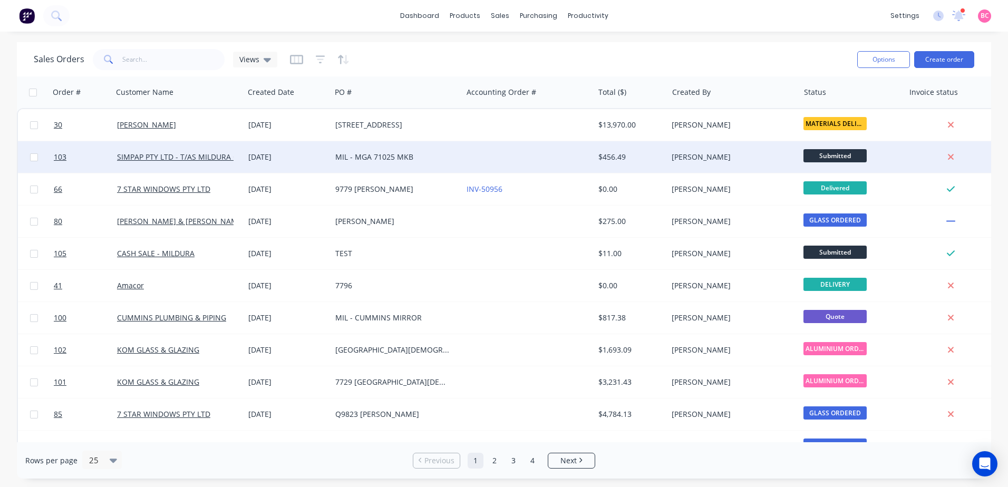
click at [384, 157] on div "MIL - MGA 71025 MKB" at bounding box center [393, 157] width 117 height 11
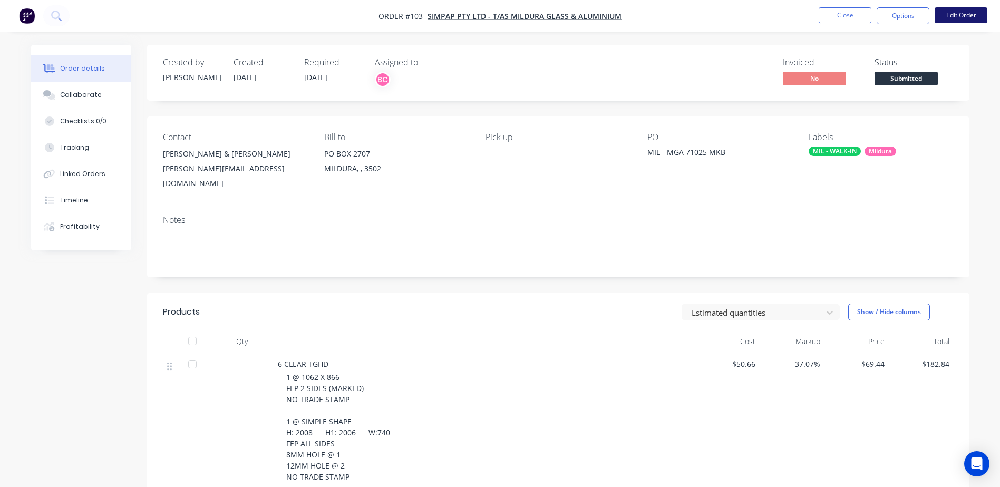
click at [972, 16] on button "Edit Order" at bounding box center [961, 15] width 53 height 16
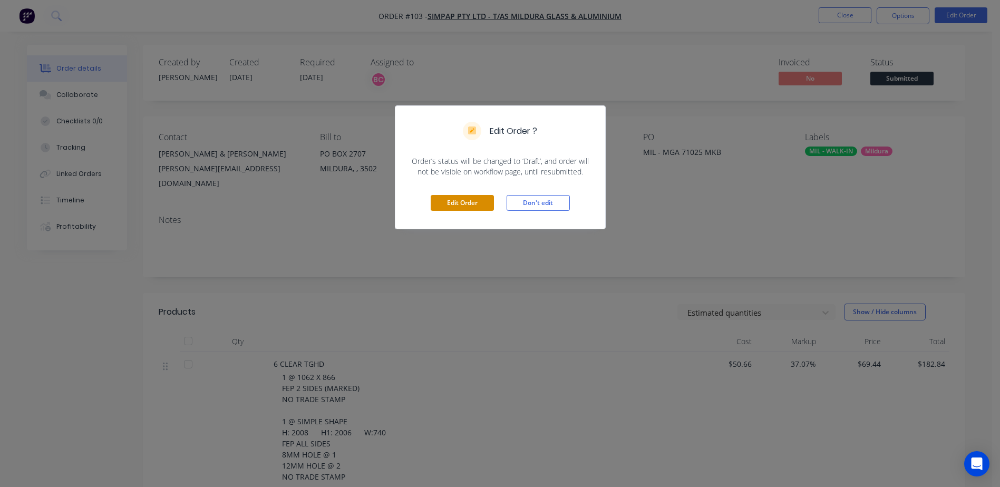
click at [469, 201] on button "Edit Order" at bounding box center [462, 203] width 63 height 16
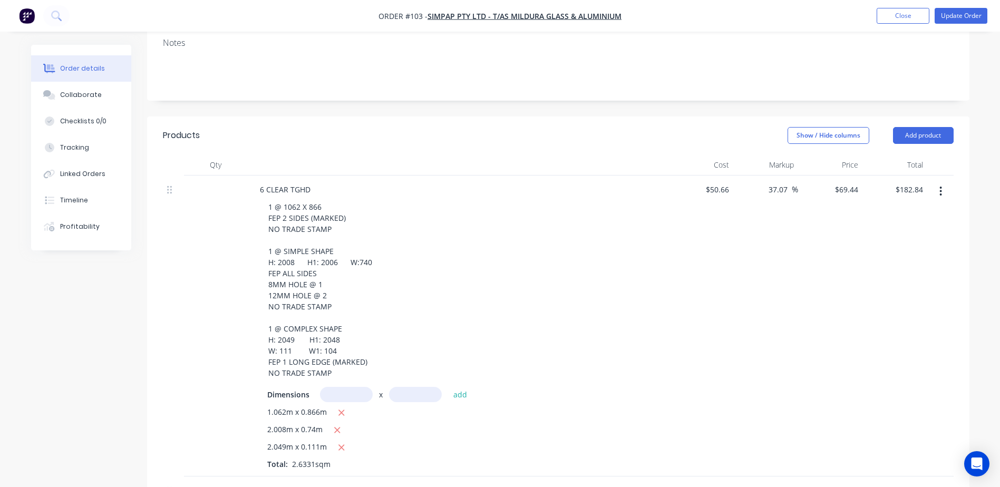
scroll to position [211, 0]
click at [926, 124] on button "Add product" at bounding box center [923, 132] width 61 height 17
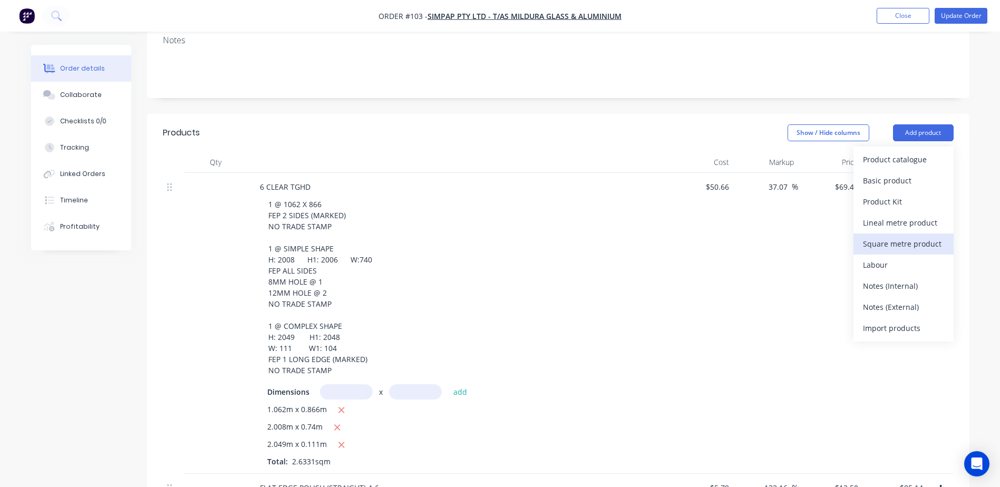
click at [904, 236] on div "Square metre product" at bounding box center [903, 243] width 81 height 15
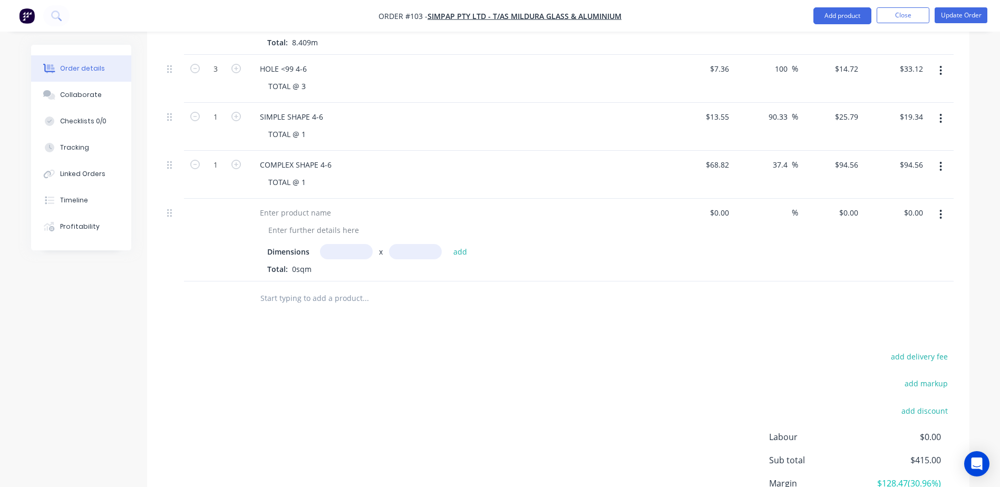
scroll to position [867, 0]
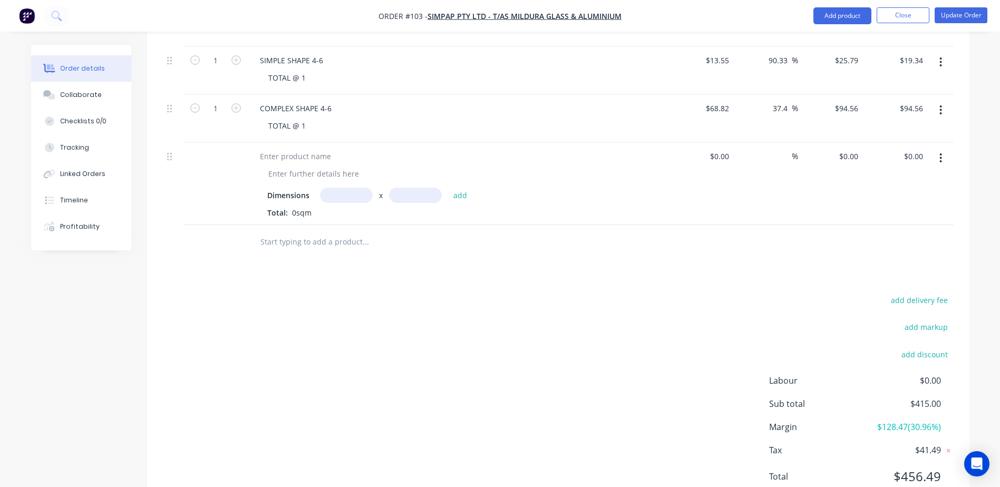
click at [343, 188] on input "text" at bounding box center [346, 195] width 53 height 15
type input "1.064m"
click at [423, 188] on input "text" at bounding box center [415, 195] width 53 height 15
type input "0.88"
click at [448, 188] on button "add" at bounding box center [460, 195] width 25 height 14
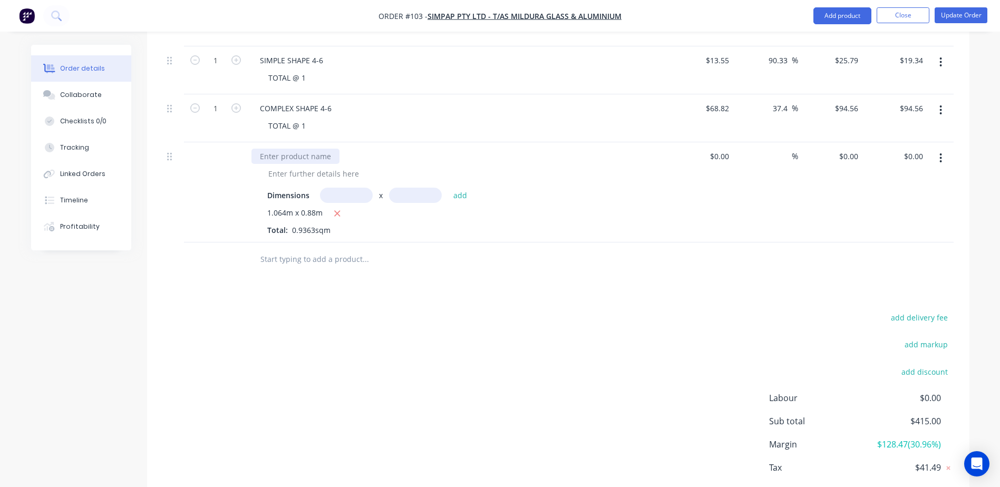
click at [294, 149] on div at bounding box center [295, 156] width 88 height 15
click at [940, 153] on icon "button" at bounding box center [941, 157] width 2 height 9
click at [897, 241] on div "Delete" at bounding box center [903, 248] width 81 height 15
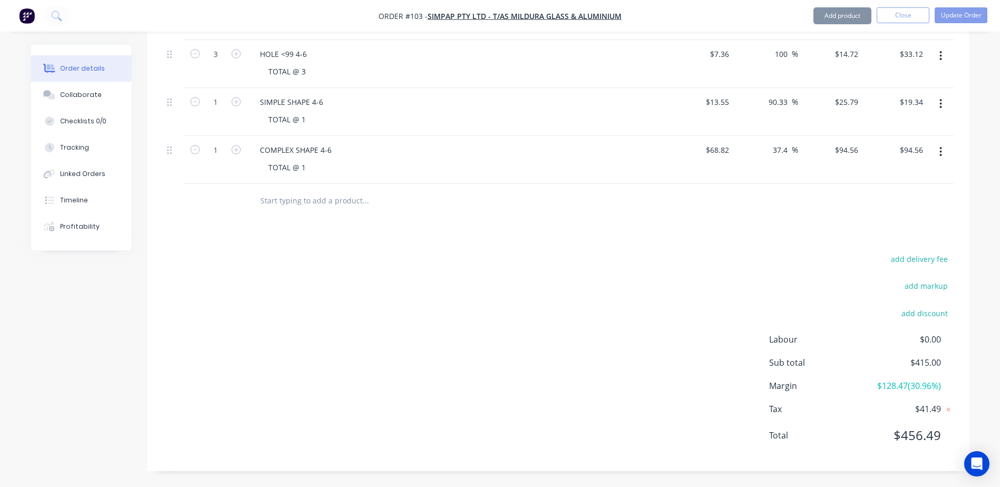
scroll to position [784, 0]
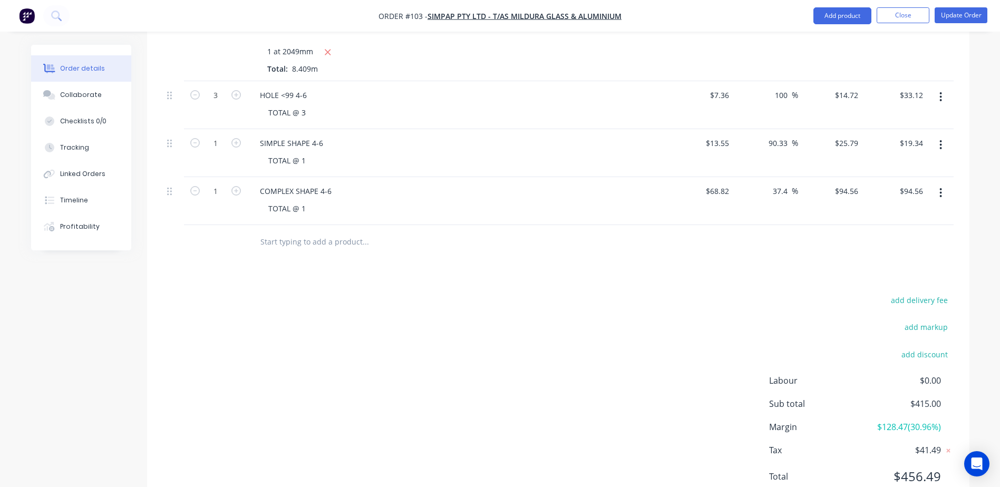
click at [496, 236] on div "Products Show / Hide columns Add product Qty Cost Markup Price Total 6 CLEAR TG…" at bounding box center [558, 26] width 822 height 972
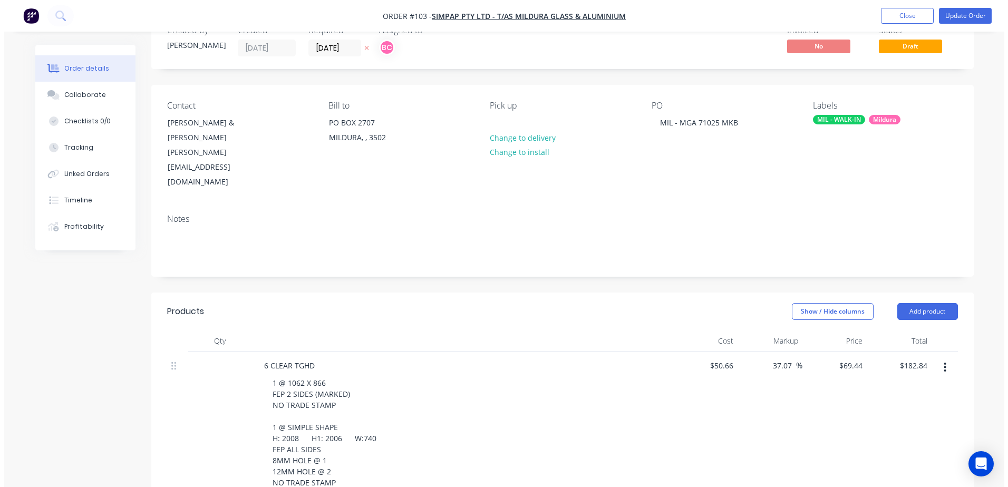
scroll to position [0, 0]
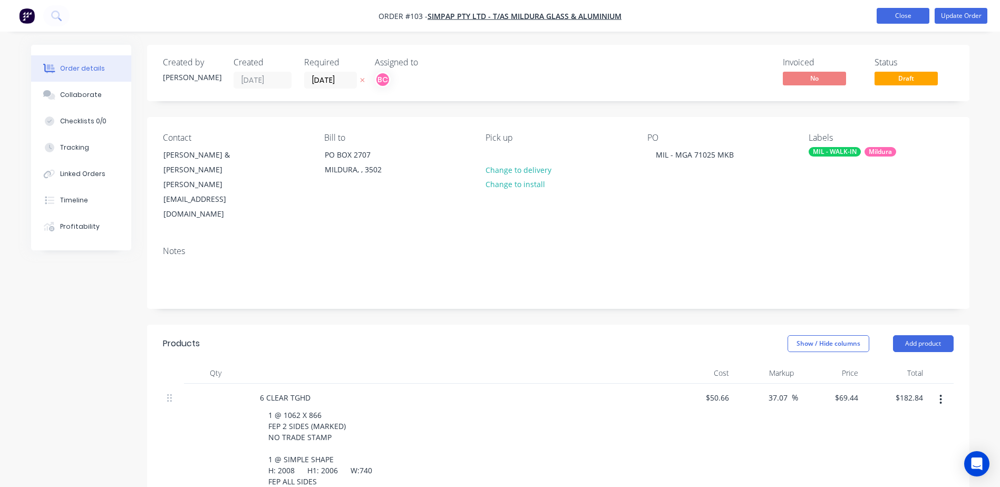
click at [900, 18] on button "Close" at bounding box center [903, 16] width 53 height 16
